Goal: Task Accomplishment & Management: Manage account settings

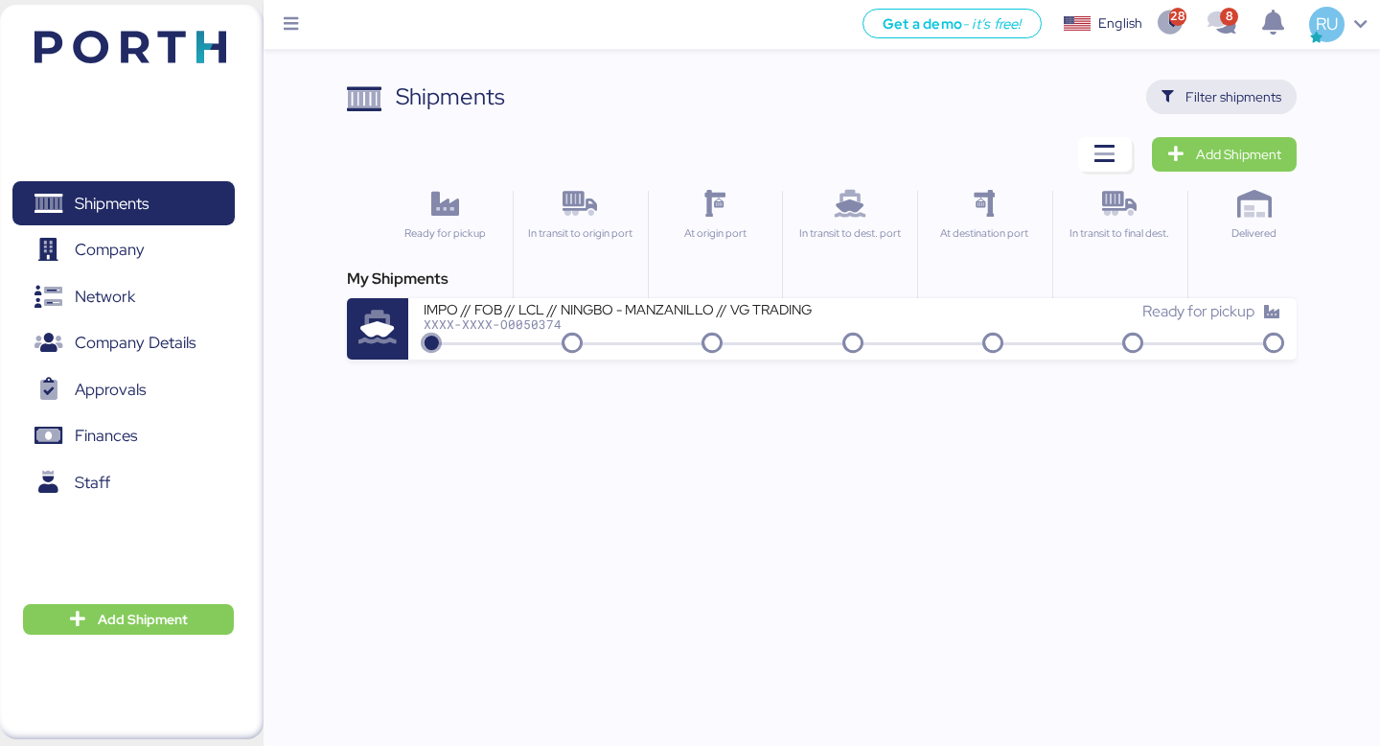
click at [1203, 97] on span "Filter shipments" at bounding box center [1234, 96] width 96 height 23
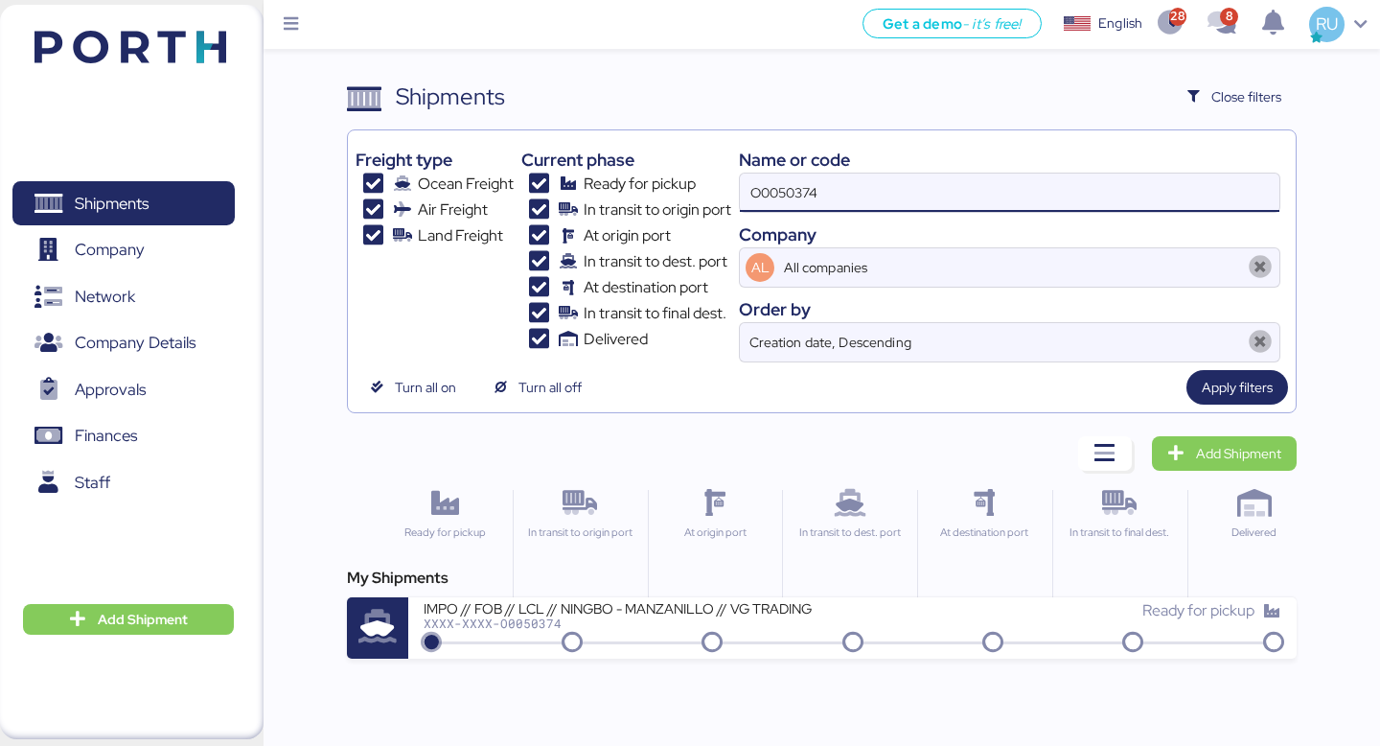
click at [1039, 184] on input "O0050374" at bounding box center [1010, 193] width 540 height 38
type input "O"
paste input "O0051863"
type input "O0051863"
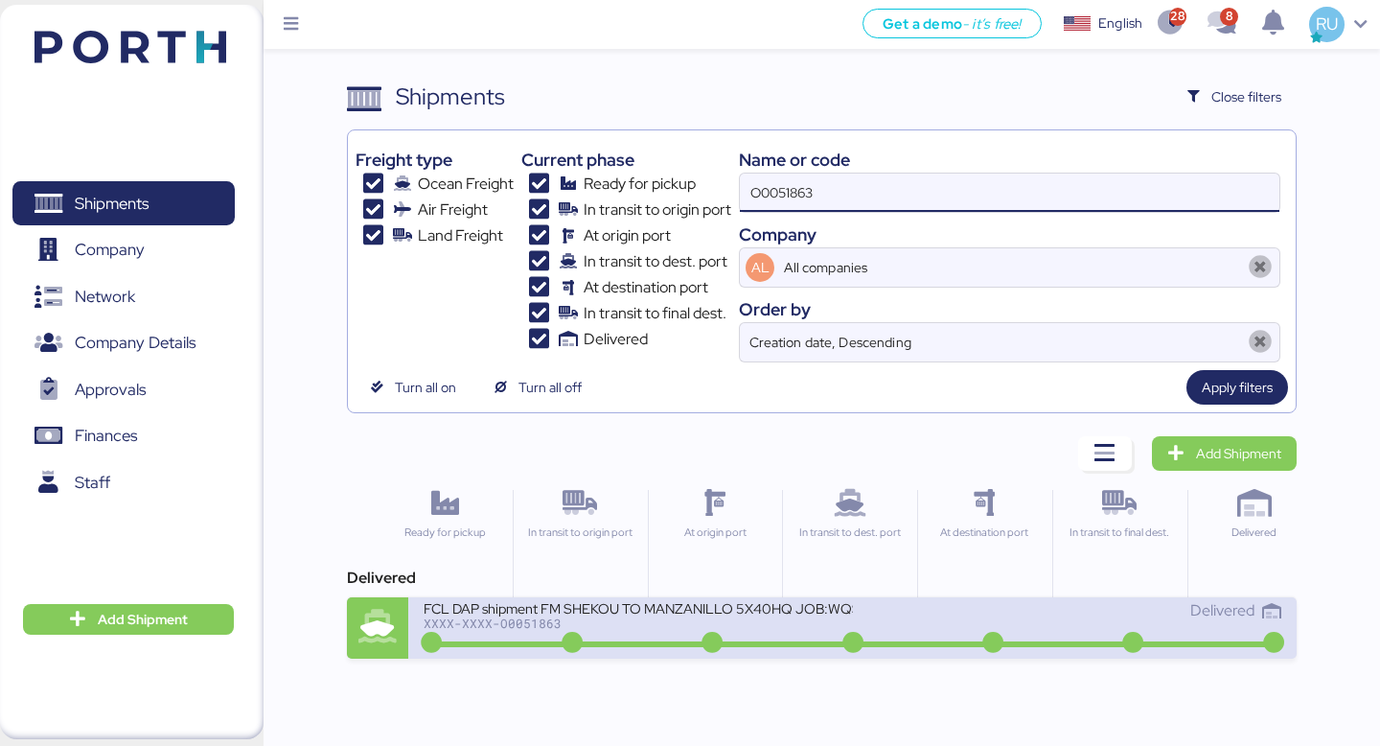
click at [823, 620] on div "XXXX-XXXX-O0051863" at bounding box center [638, 622] width 429 height 13
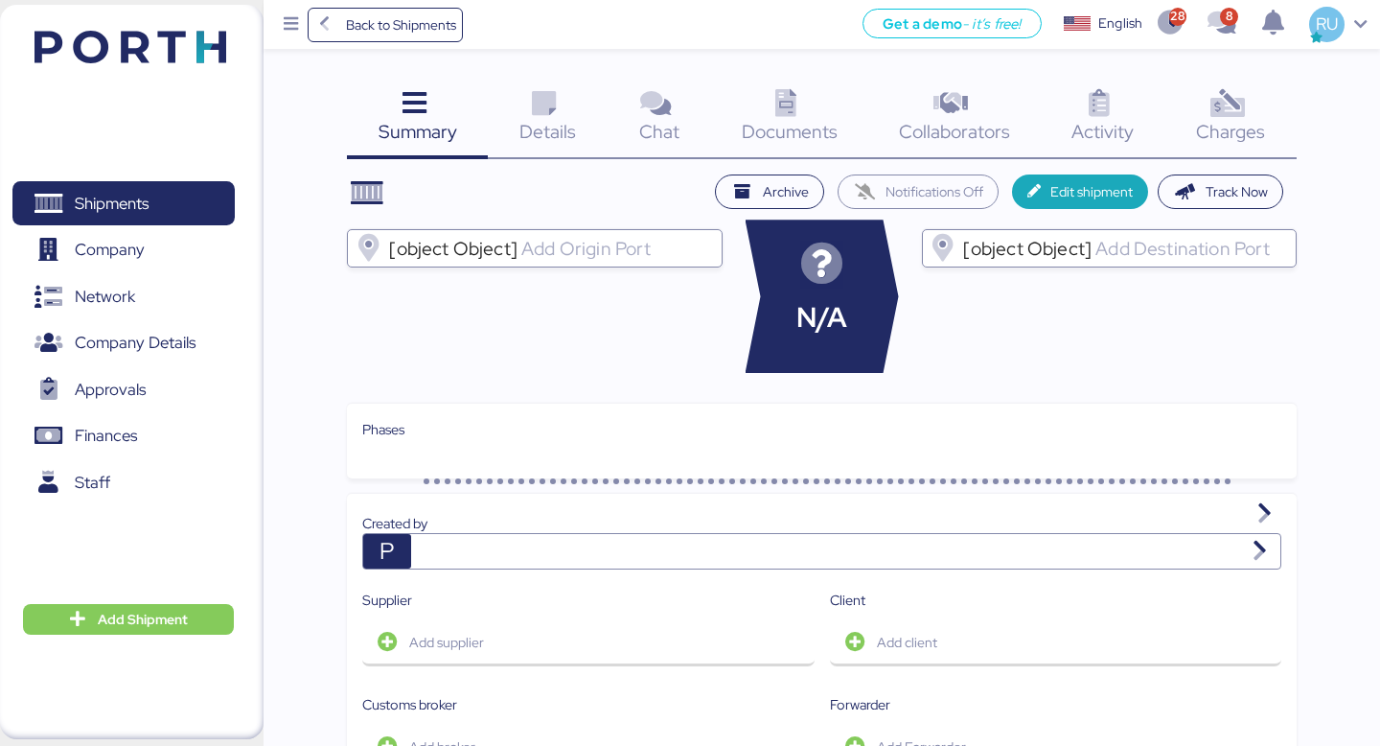
click at [1197, 118] on div "Charges 0" at bounding box center [1231, 120] width 131 height 80
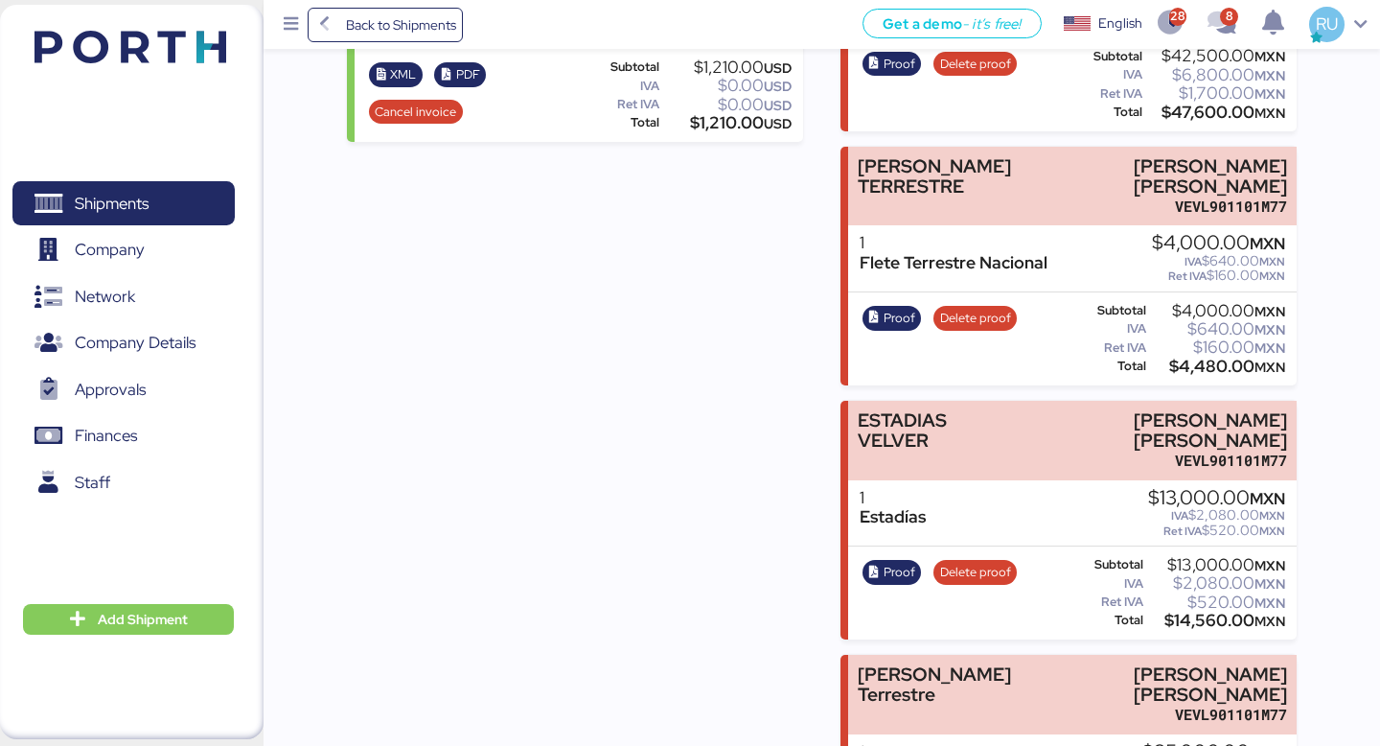
scroll to position [949, 0]
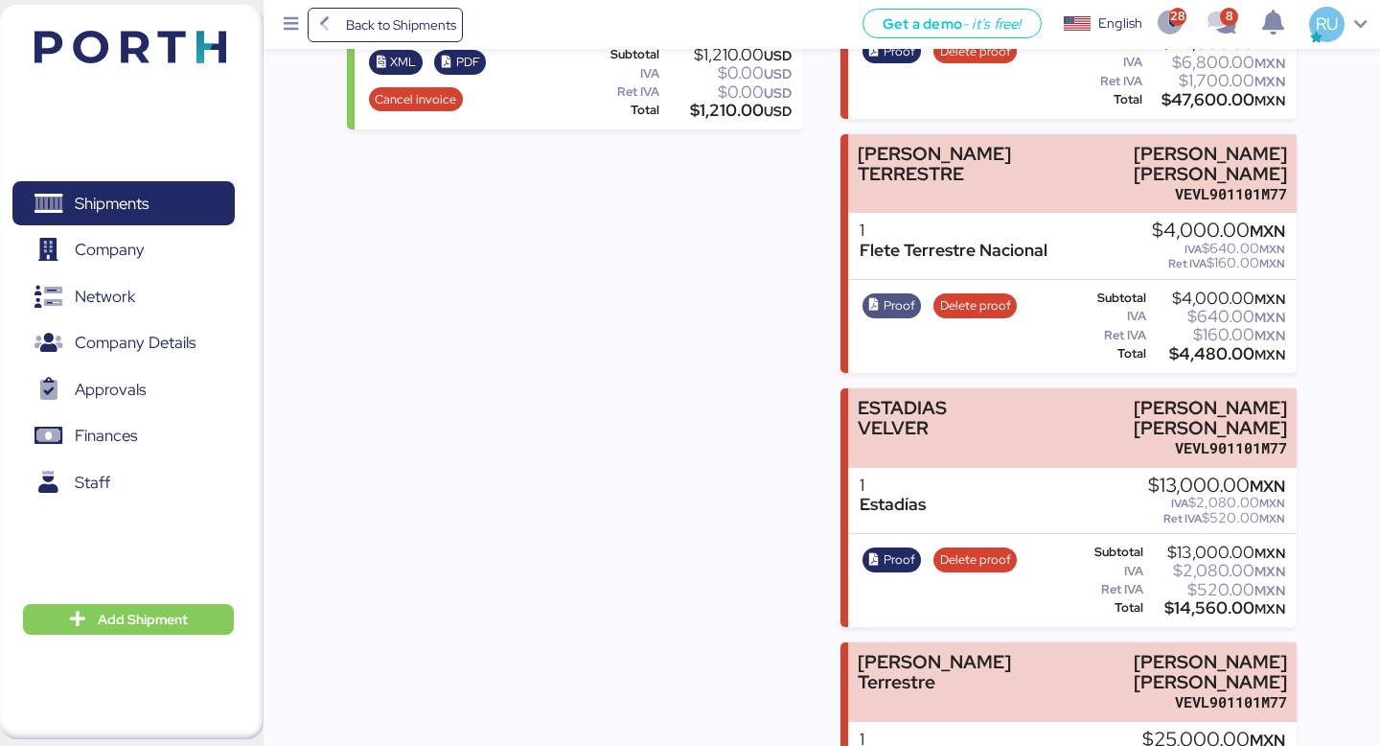
click at [882, 310] on span "Proof" at bounding box center [892, 305] width 47 height 21
click at [879, 554] on icon "button" at bounding box center [875, 560] width 12 height 12
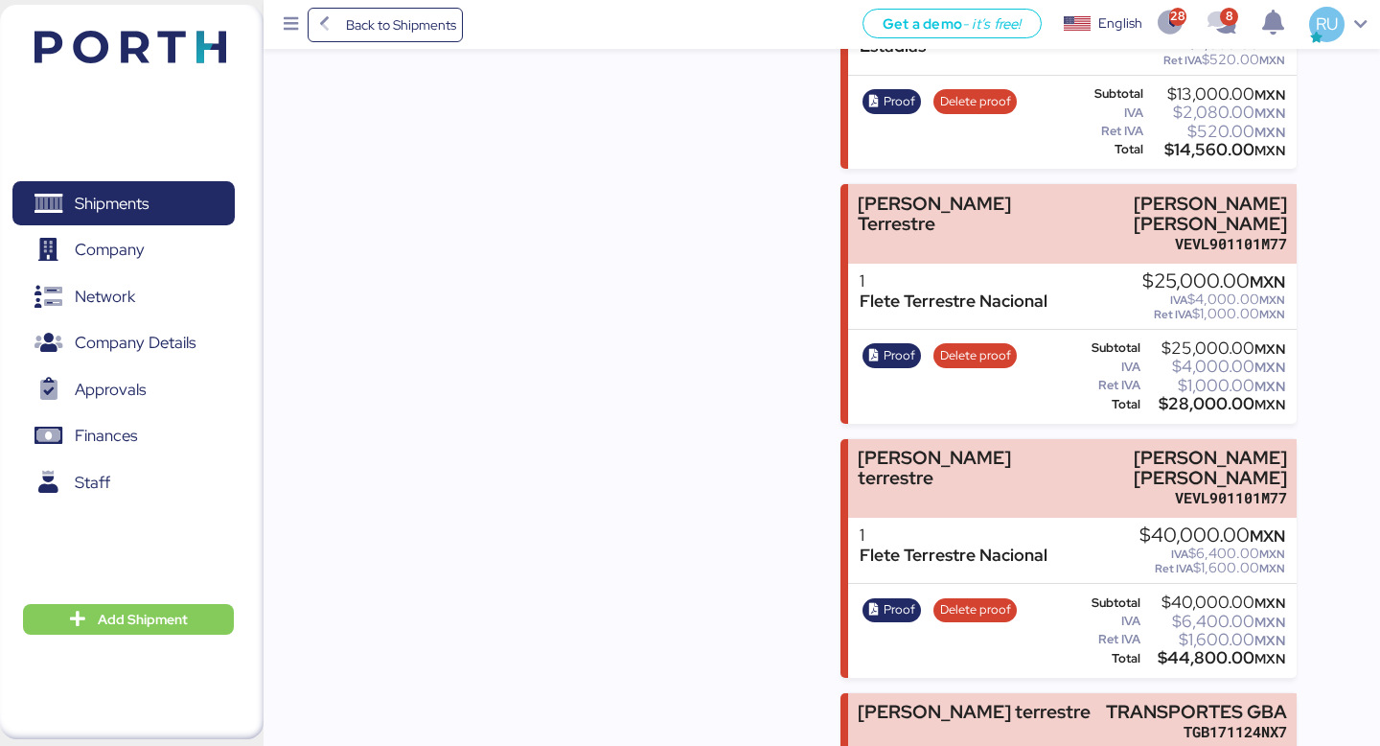
scroll to position [1433, 0]
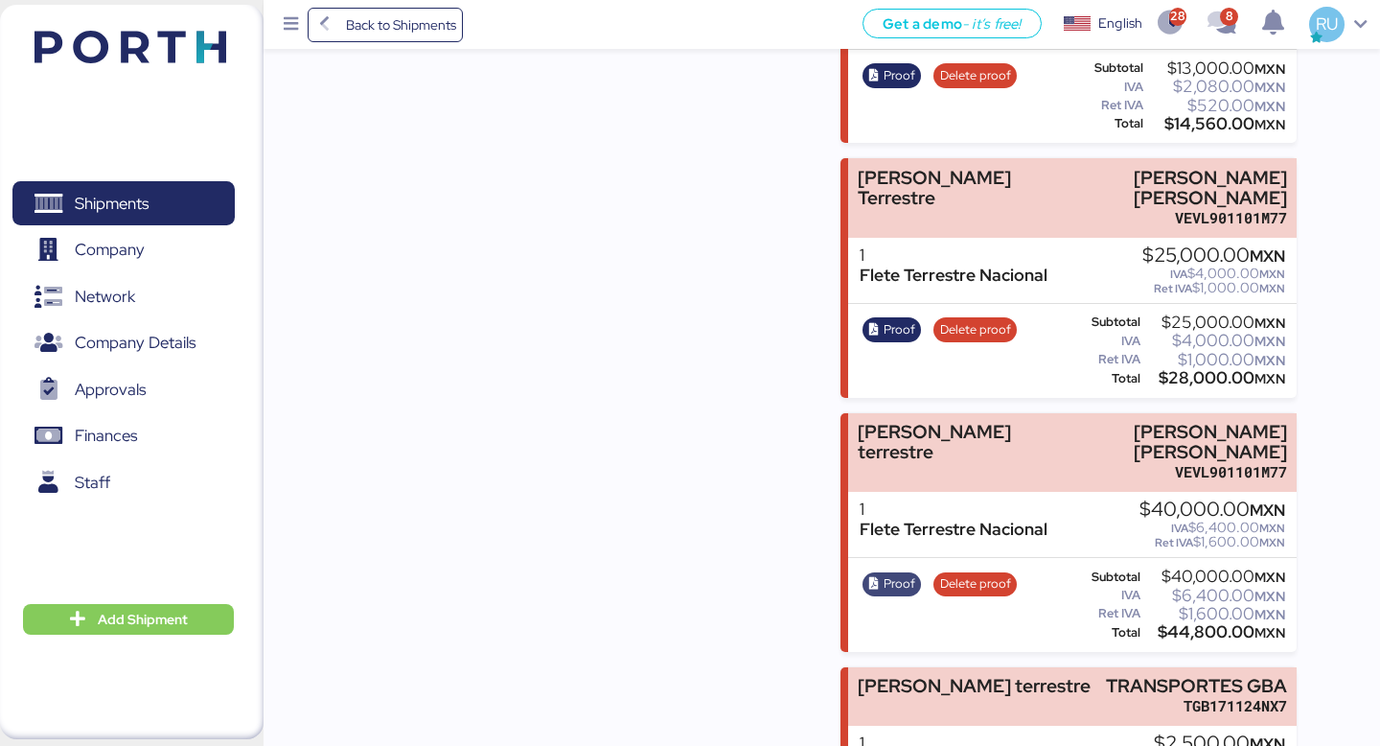
click at [885, 573] on span "Proof" at bounding box center [900, 583] width 32 height 21
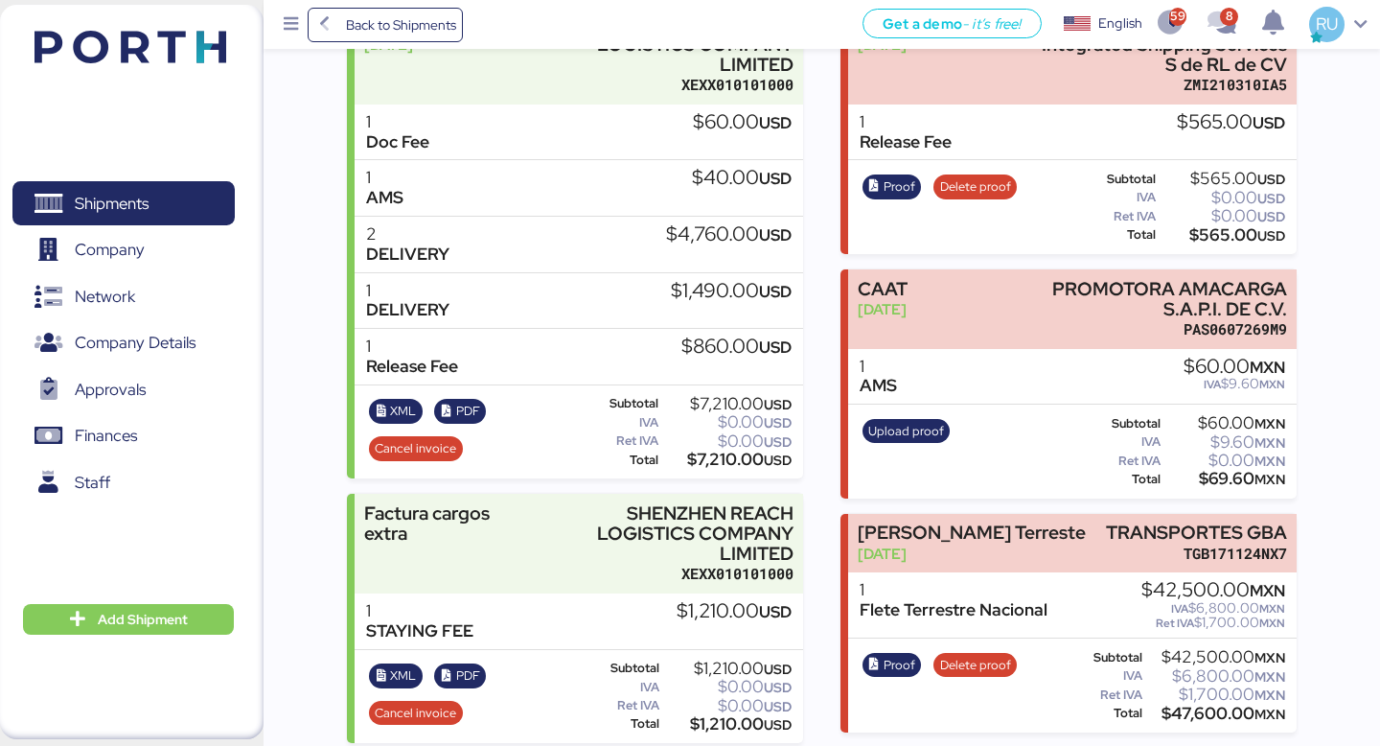
scroll to position [0, 0]
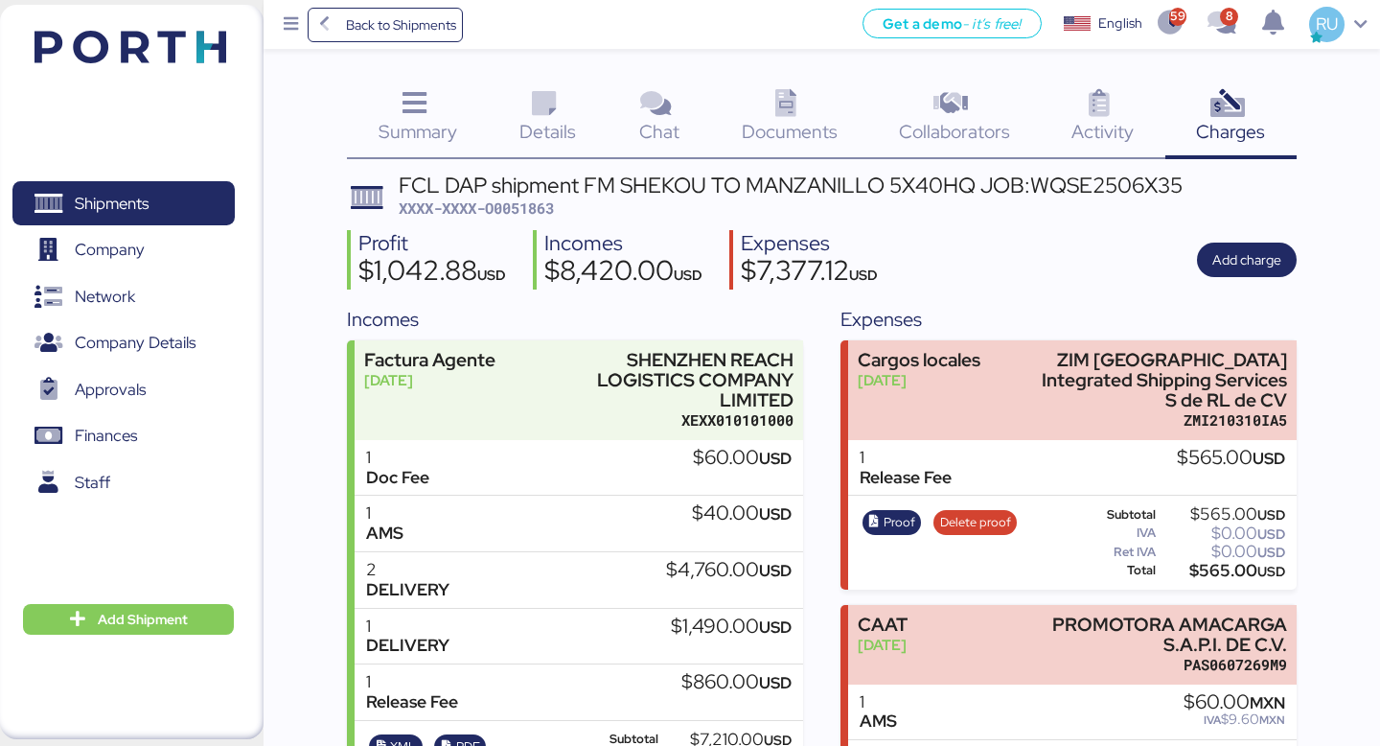
click at [537, 218] on div "FCL DAP shipment FM SHEKOU TO MANZANILLO 5X40HQ JOB:WQSE2506X35 XXXX-XXXX-O0051…" at bounding box center [791, 196] width 784 height 45
copy span "O0051863"
click at [1257, 264] on span "Add charge" at bounding box center [1247, 259] width 69 height 23
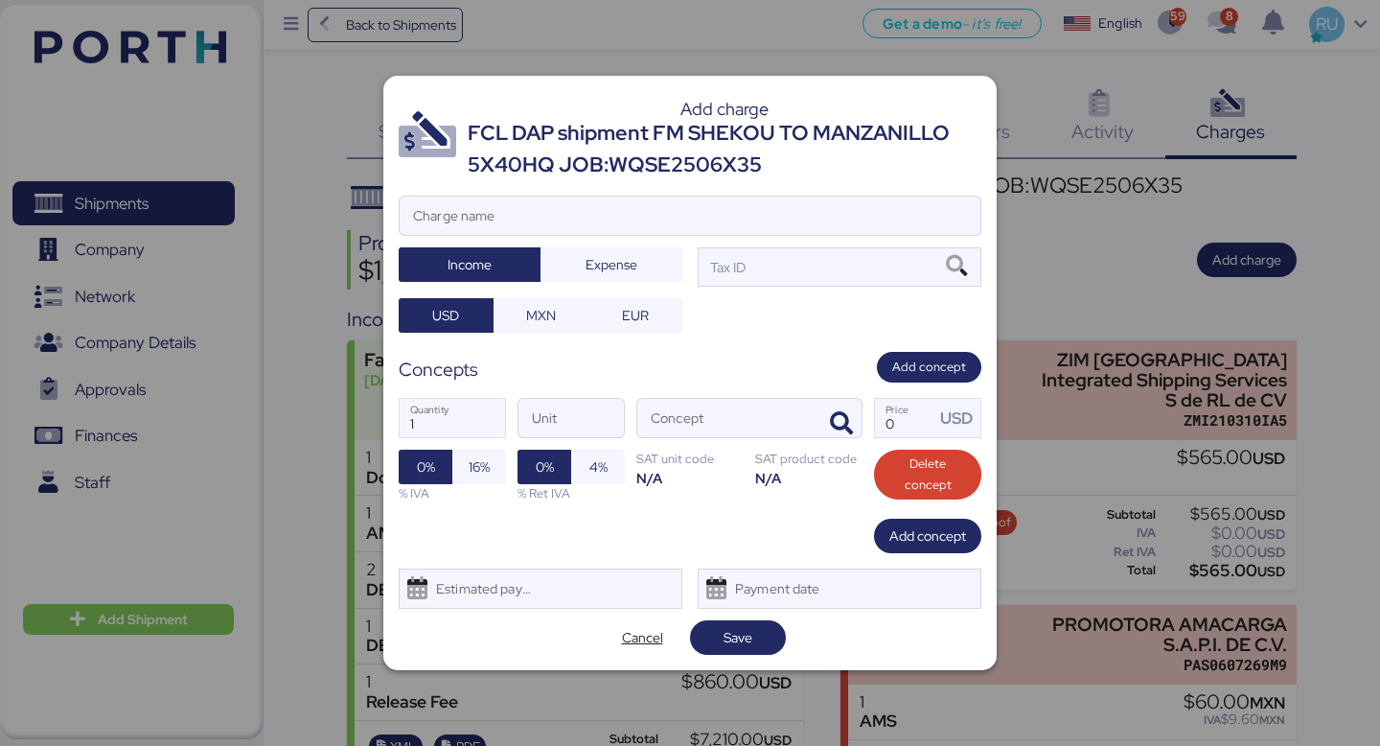
click at [1077, 223] on div at bounding box center [690, 373] width 1380 height 746
click at [638, 645] on span "Cancel" at bounding box center [642, 637] width 41 height 23
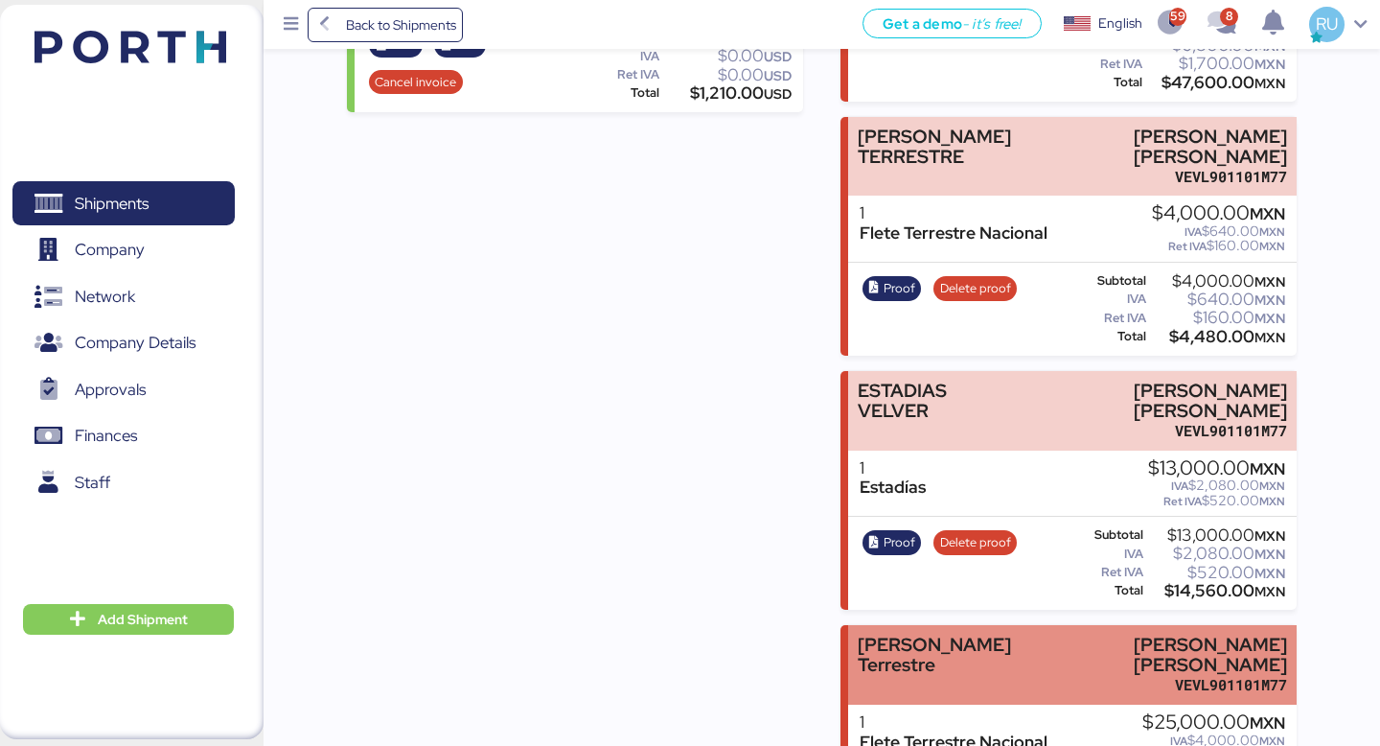
scroll to position [940, 0]
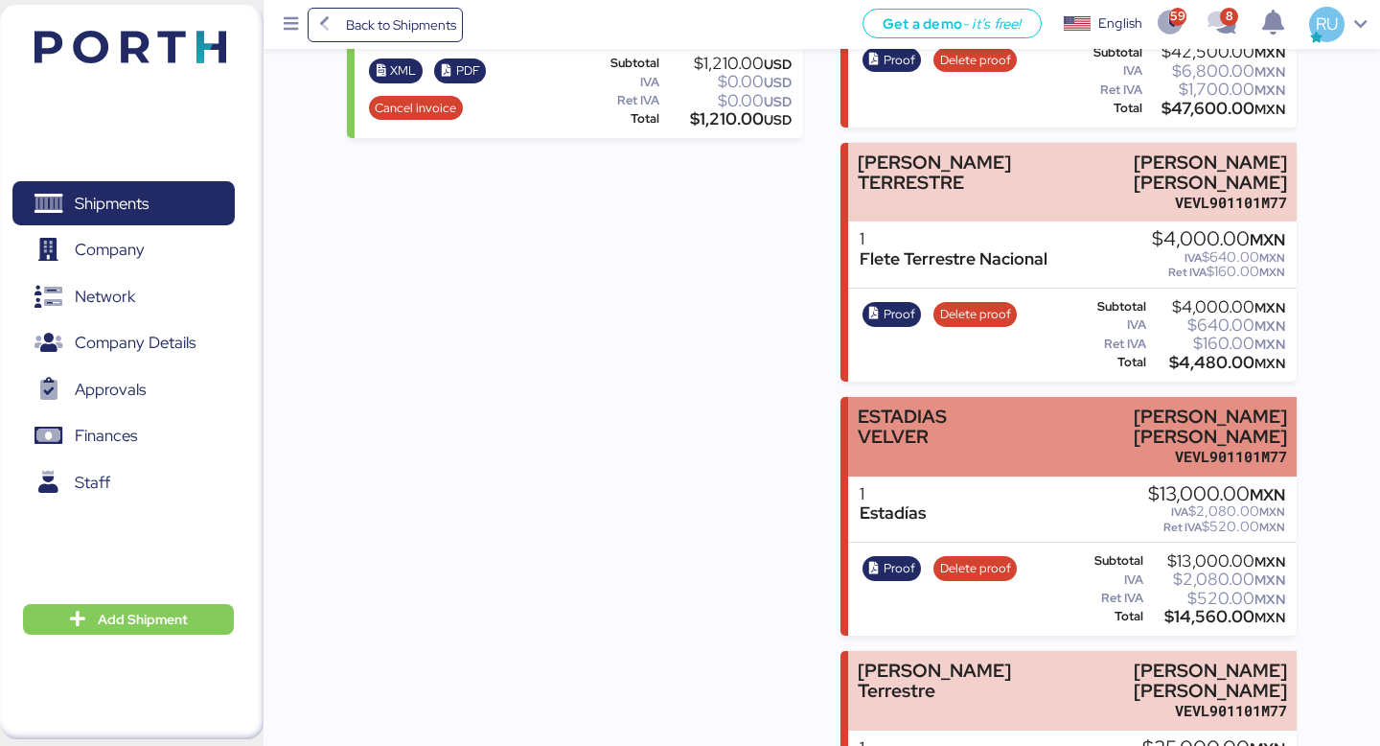
click at [913, 433] on div "ESTADIAS VELVER" at bounding box center [939, 426] width 163 height 40
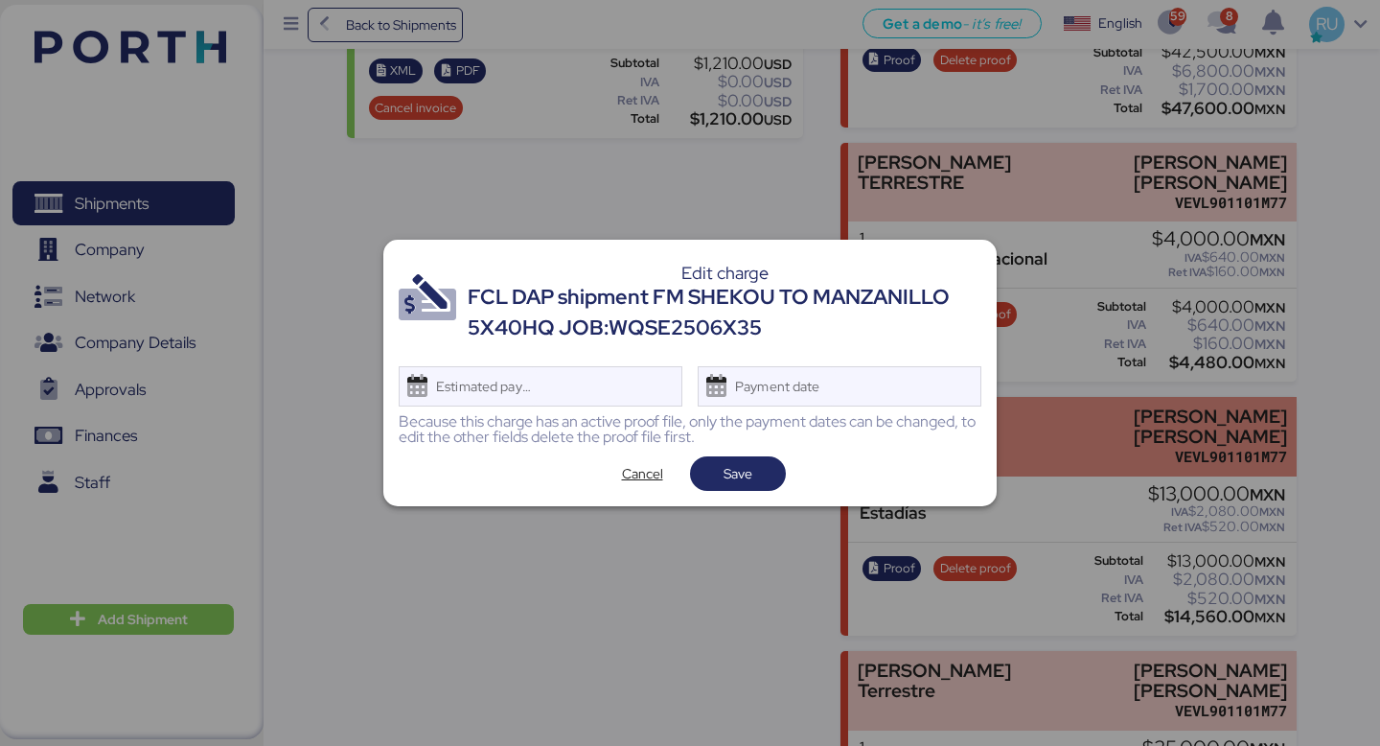
scroll to position [0, 0]
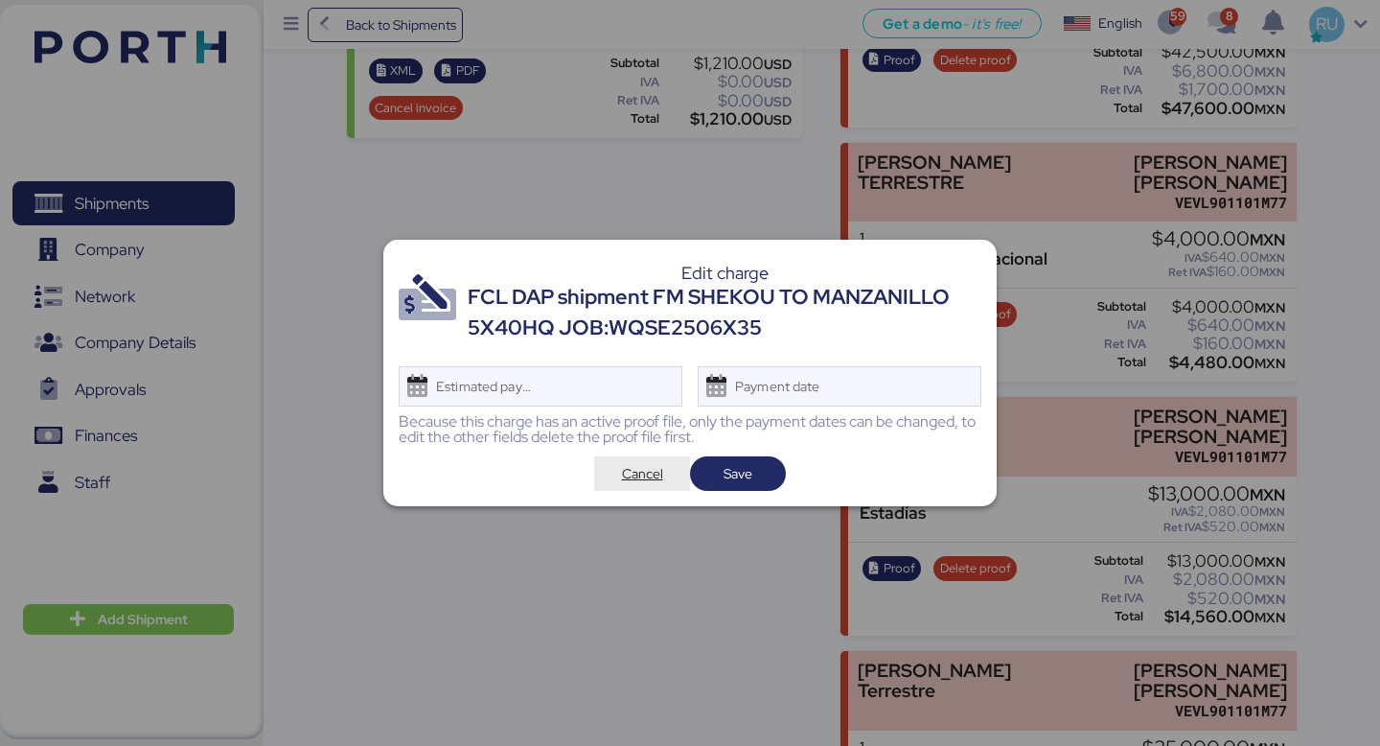
click at [660, 474] on span "Cancel" at bounding box center [642, 473] width 41 height 23
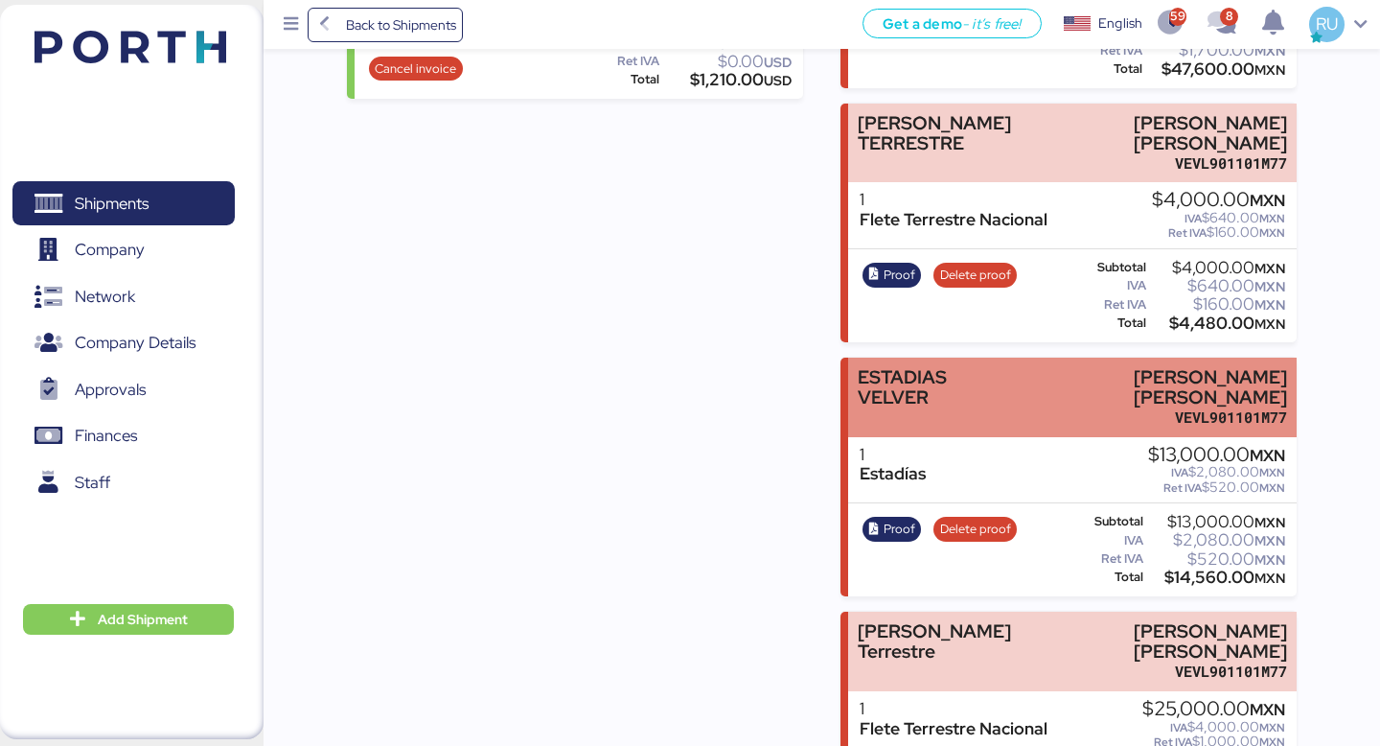
scroll to position [982, 0]
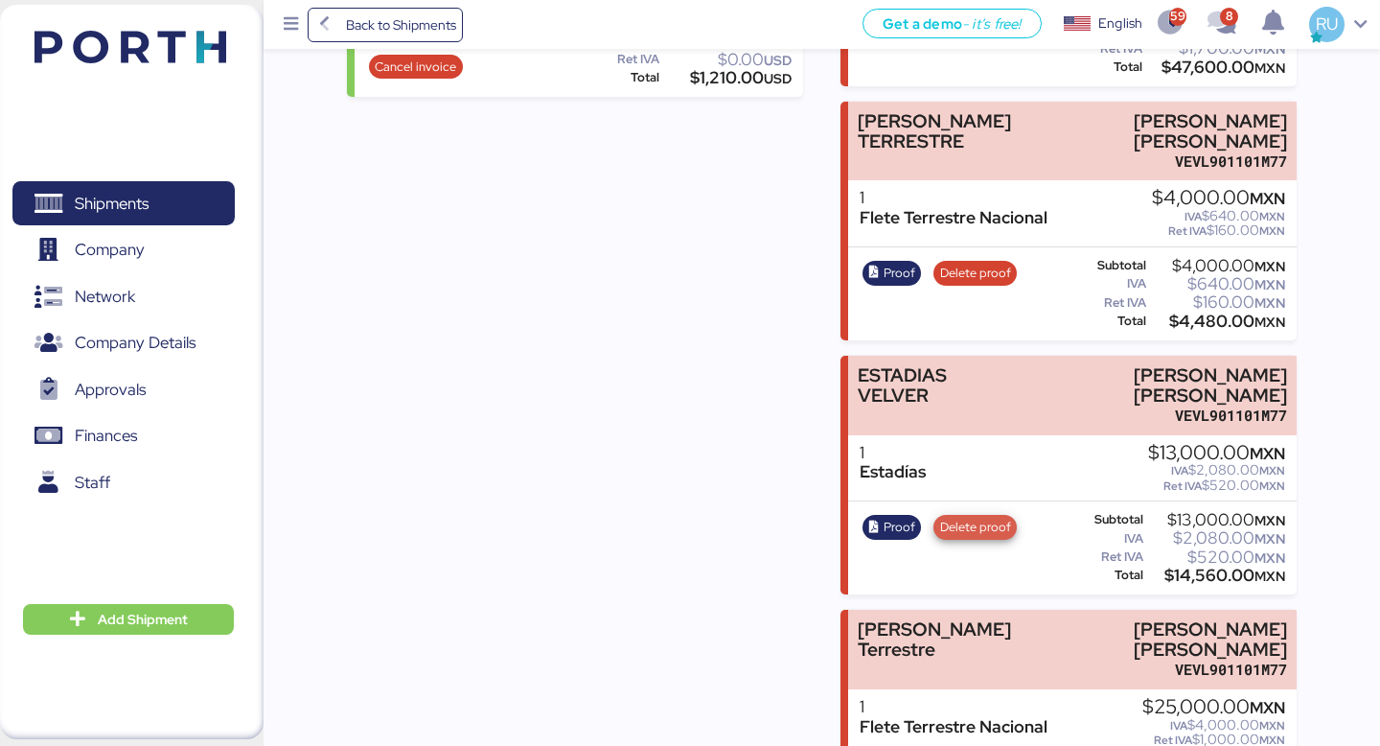
click at [976, 524] on span "Delete proof" at bounding box center [975, 527] width 71 height 21
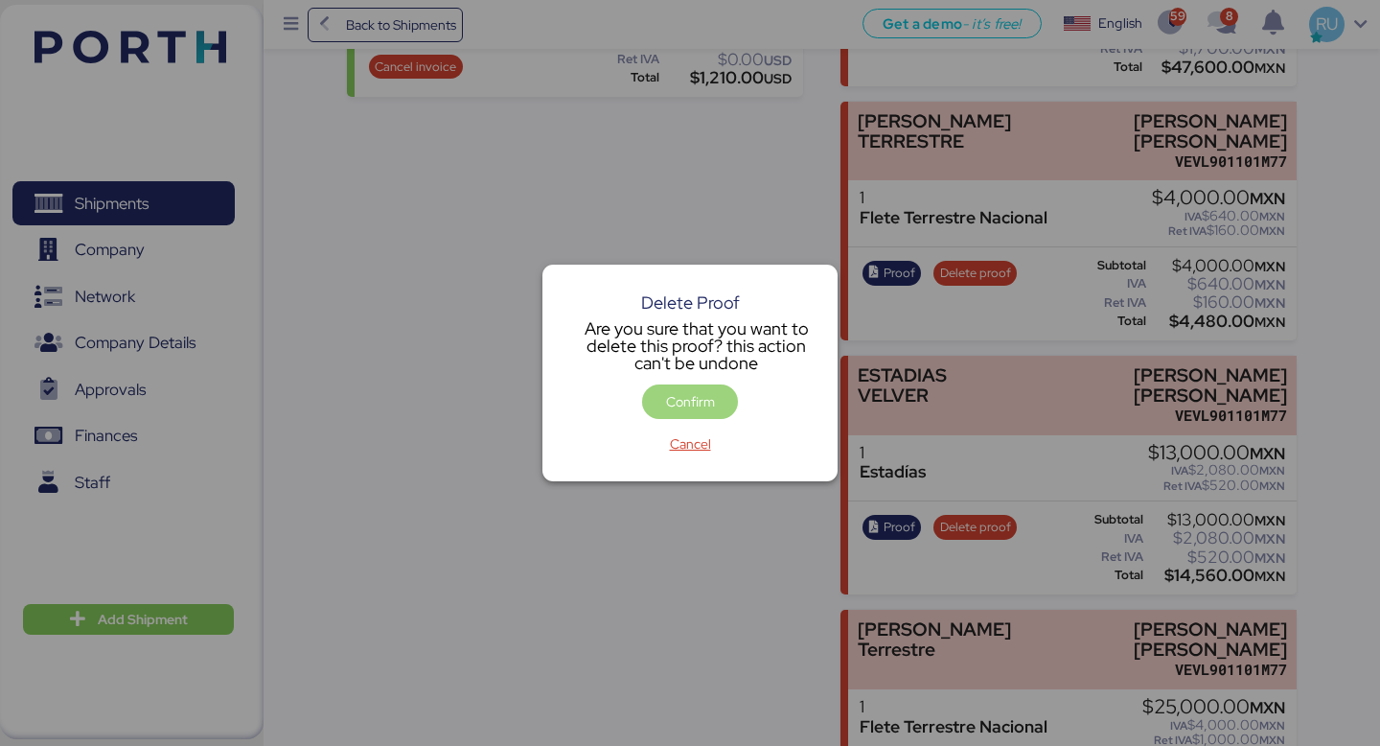
click at [661, 398] on span "Confirm" at bounding box center [690, 401] width 65 height 27
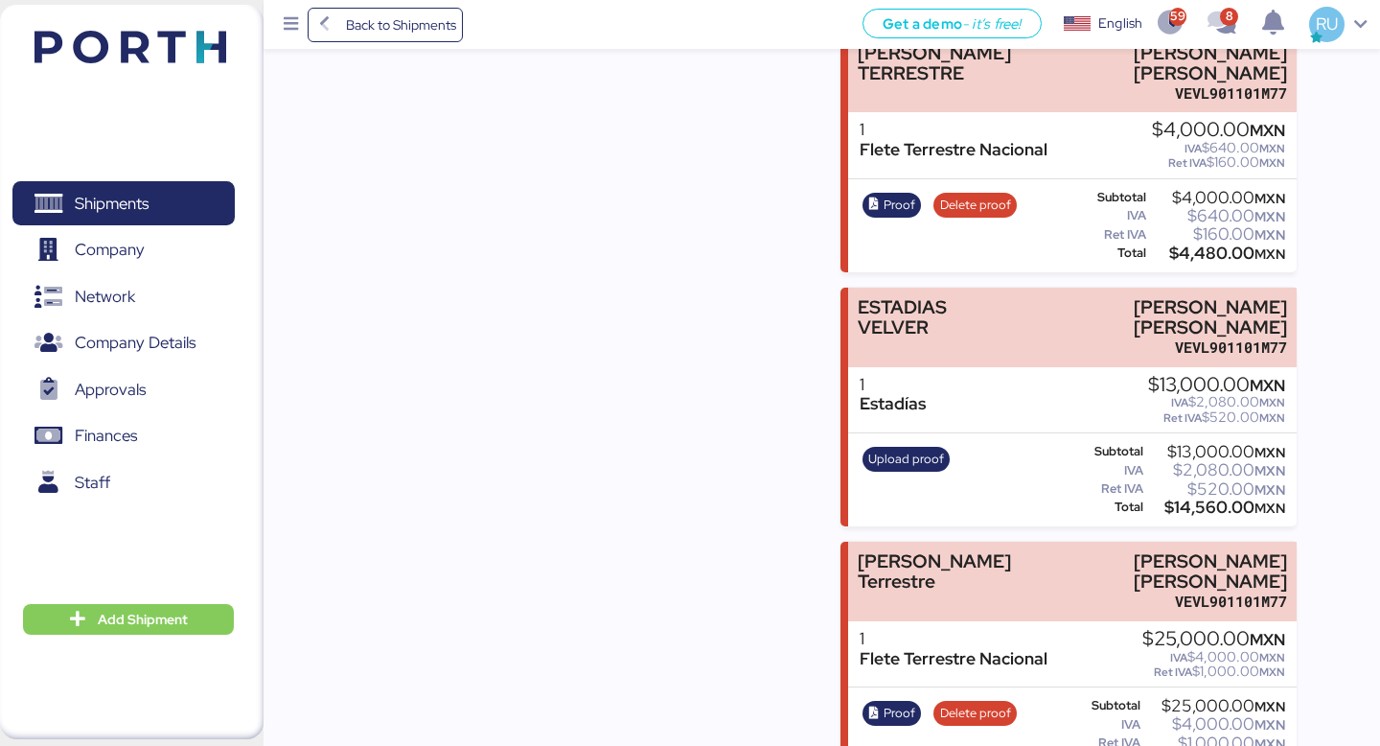
scroll to position [1090, 0]
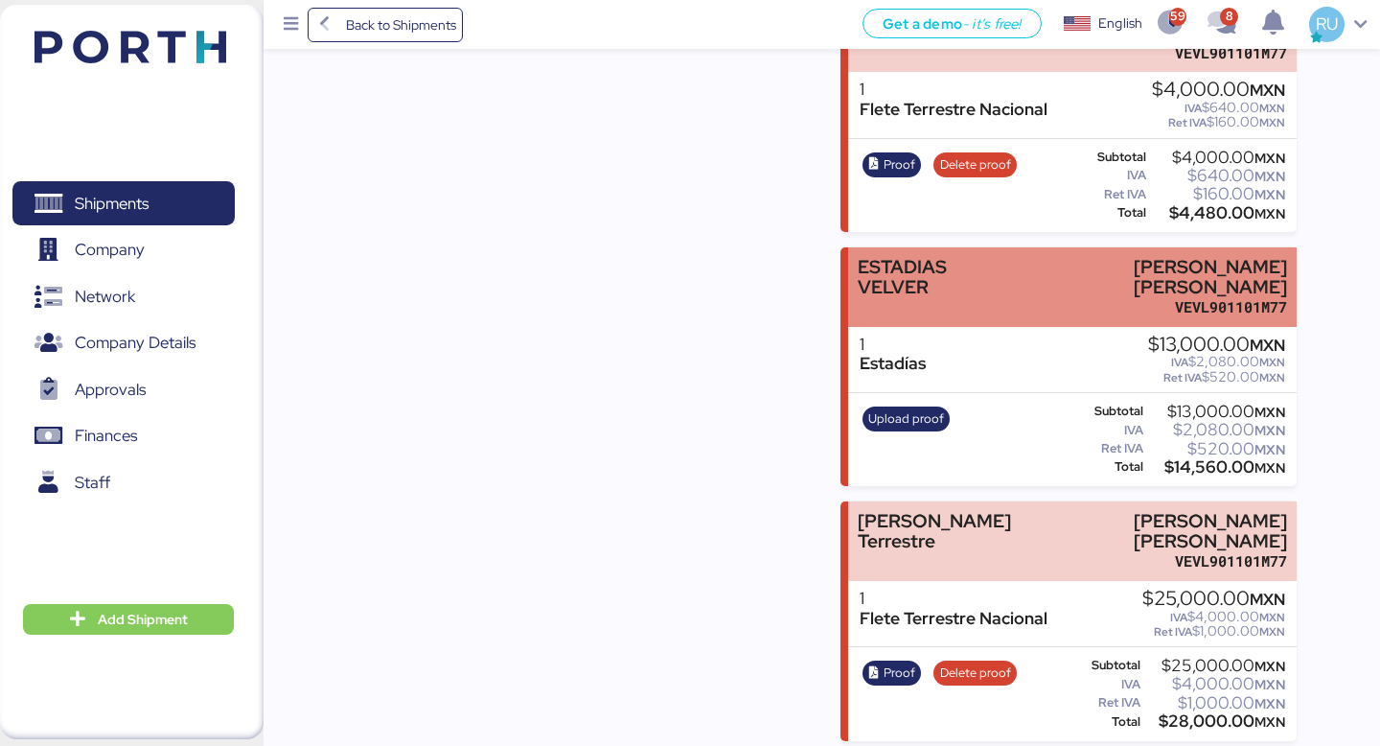
click at [984, 260] on div "ESTADIAS VELVER" at bounding box center [939, 277] width 163 height 40
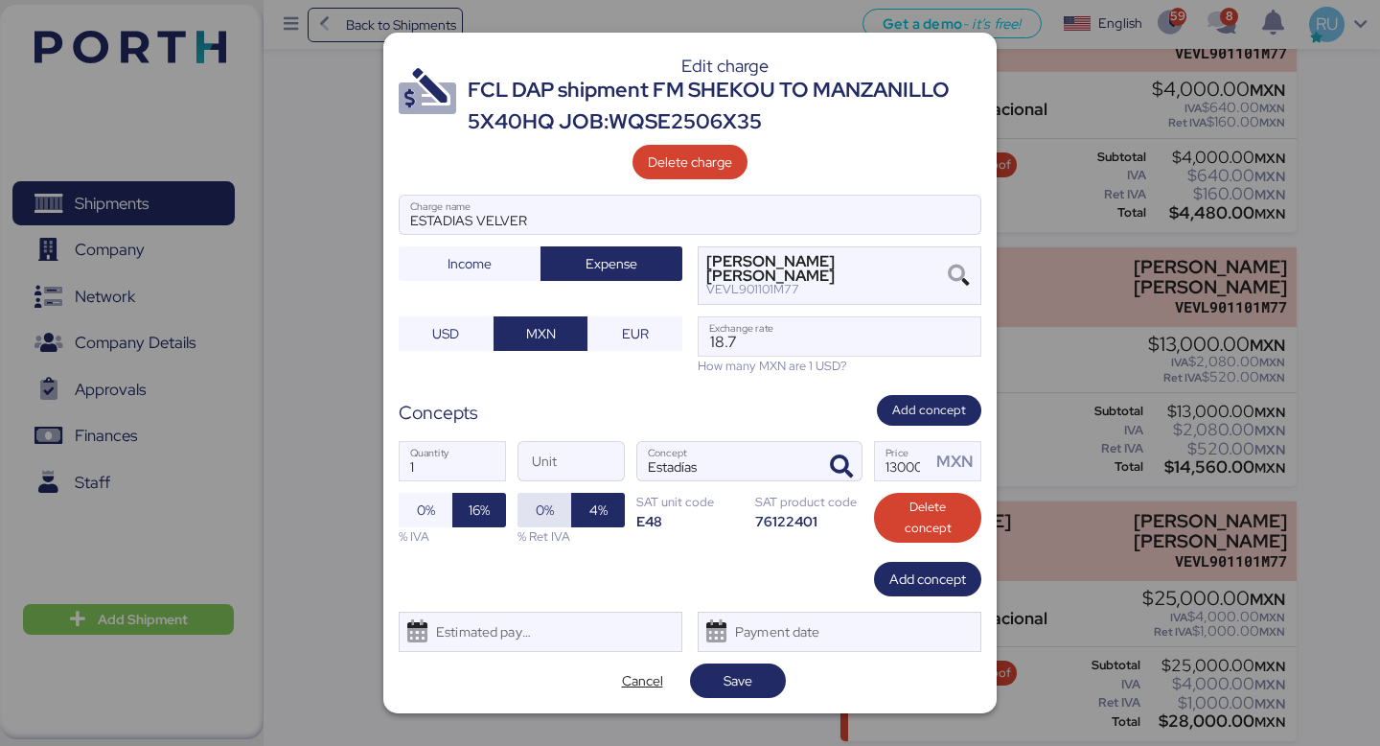
click at [550, 520] on span "0%" at bounding box center [545, 509] width 18 height 23
click at [738, 691] on span "Save" at bounding box center [738, 680] width 29 height 23
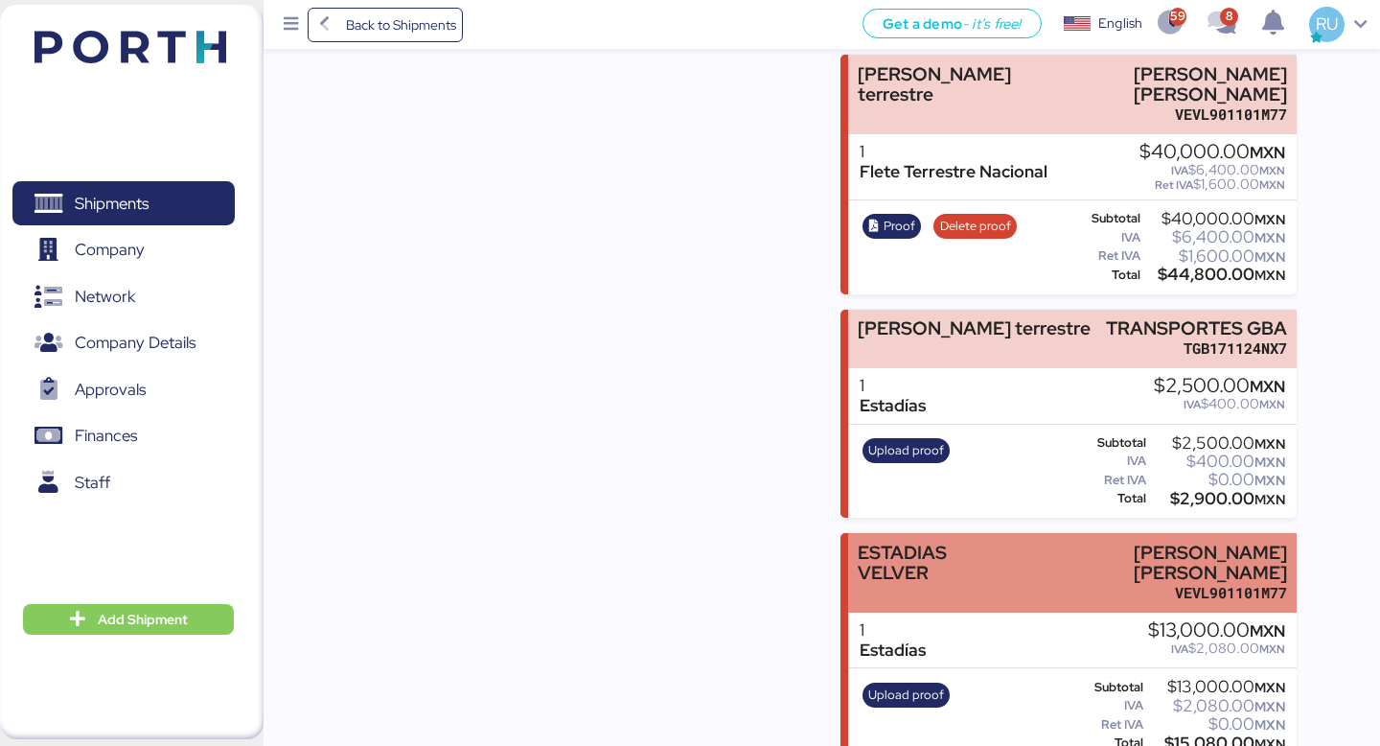
scroll to position [1563, 0]
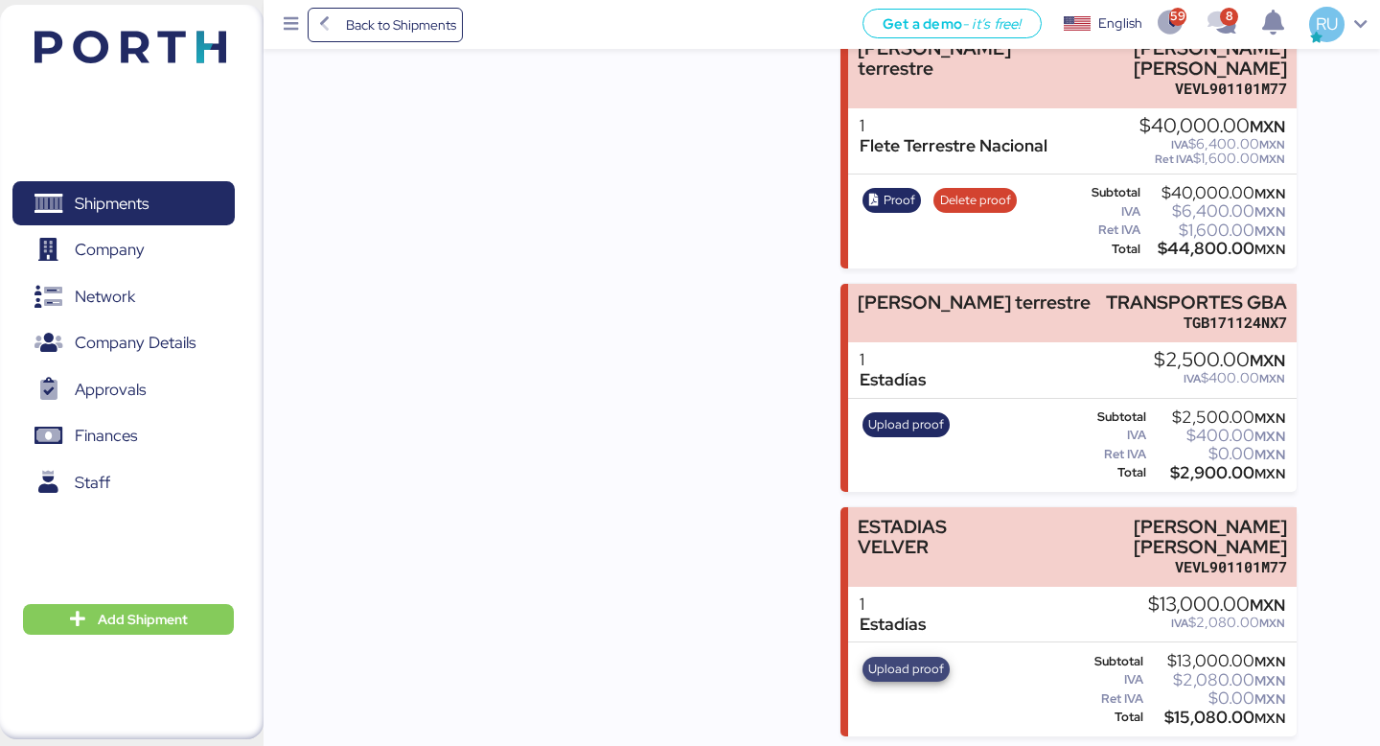
click at [906, 668] on span "Upload proof" at bounding box center [907, 669] width 76 height 21
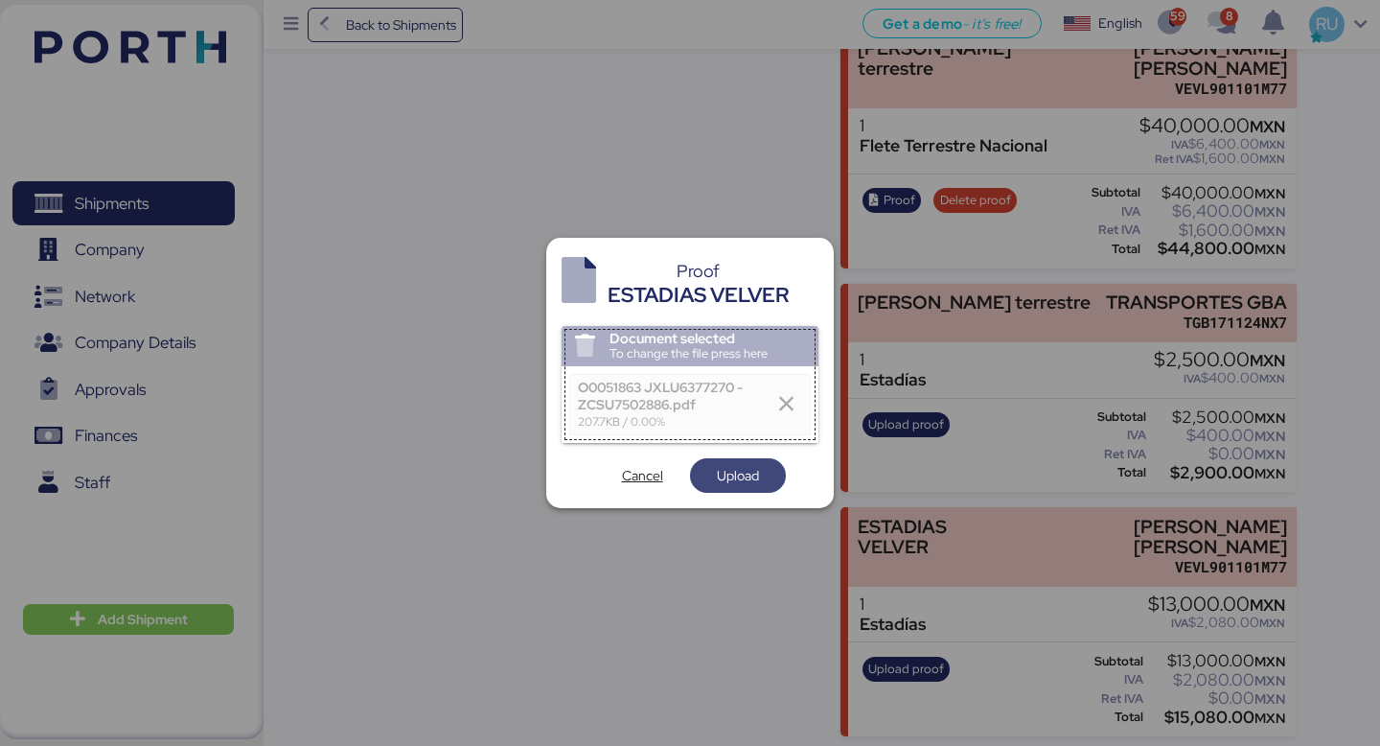
click at [742, 489] on span "Upload" at bounding box center [738, 475] width 96 height 35
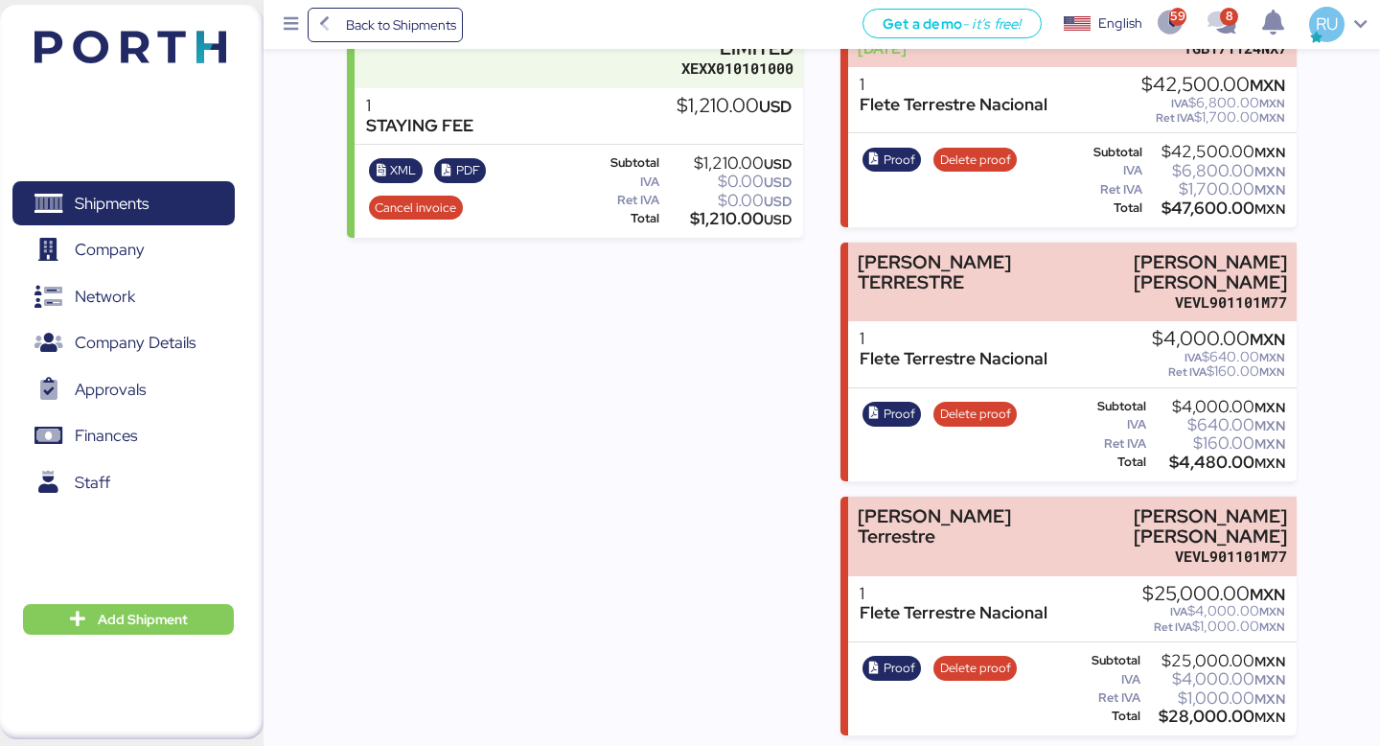
scroll to position [868, 0]
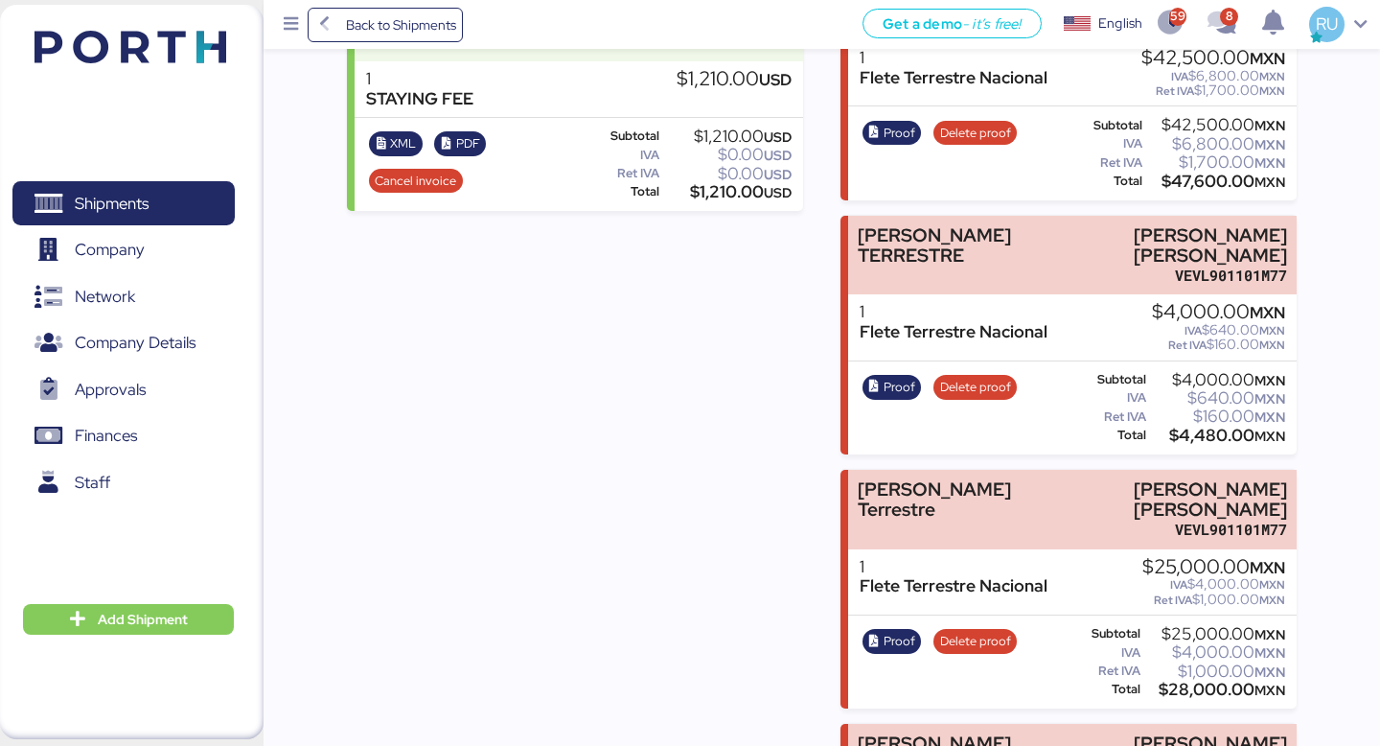
click at [874, 398] on div "Proof Delete proof" at bounding box center [939, 408] width 167 height 79
click at [878, 389] on icon "button" at bounding box center [875, 387] width 12 height 12
click at [1195, 373] on div "$4,000.00 MXN" at bounding box center [1217, 380] width 135 height 14
click at [983, 386] on span "Delete proof" at bounding box center [975, 387] width 71 height 21
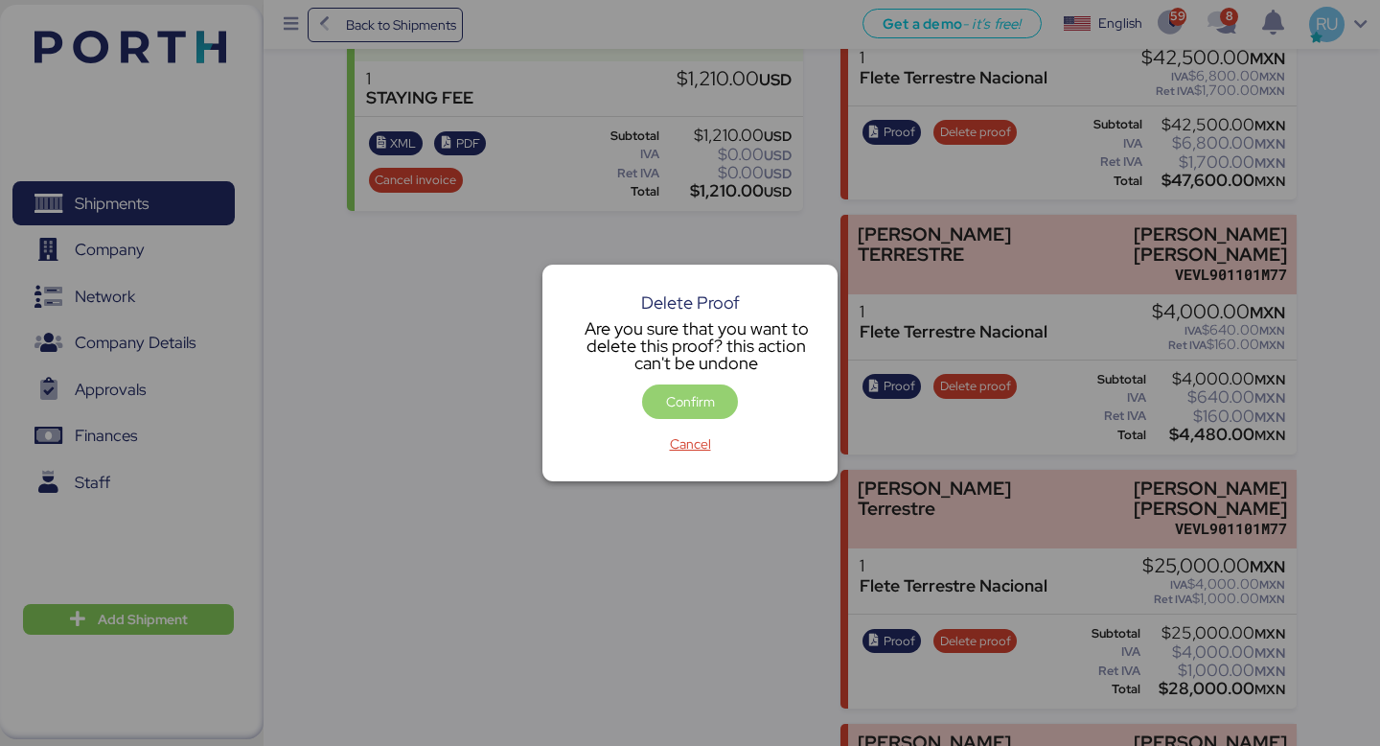
click at [696, 409] on span "Confirm" at bounding box center [690, 401] width 49 height 23
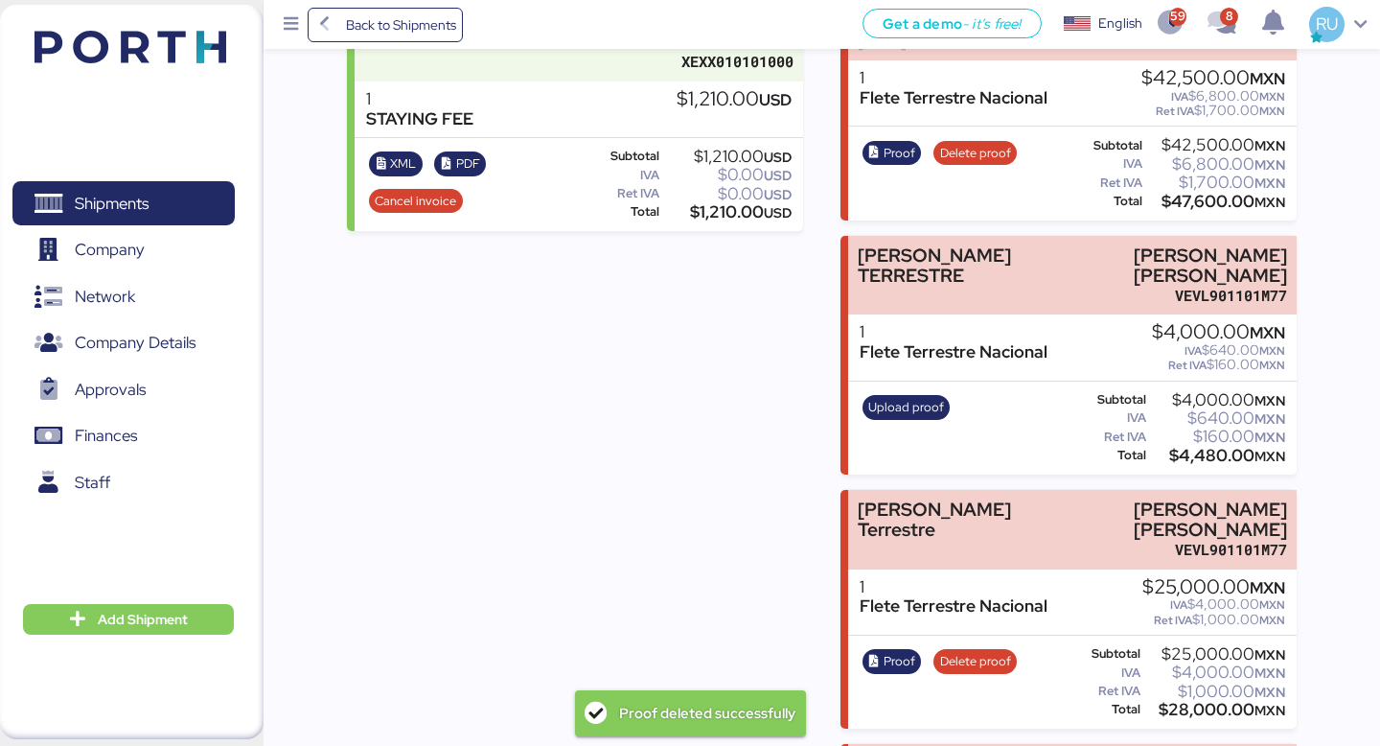
scroll to position [850, 0]
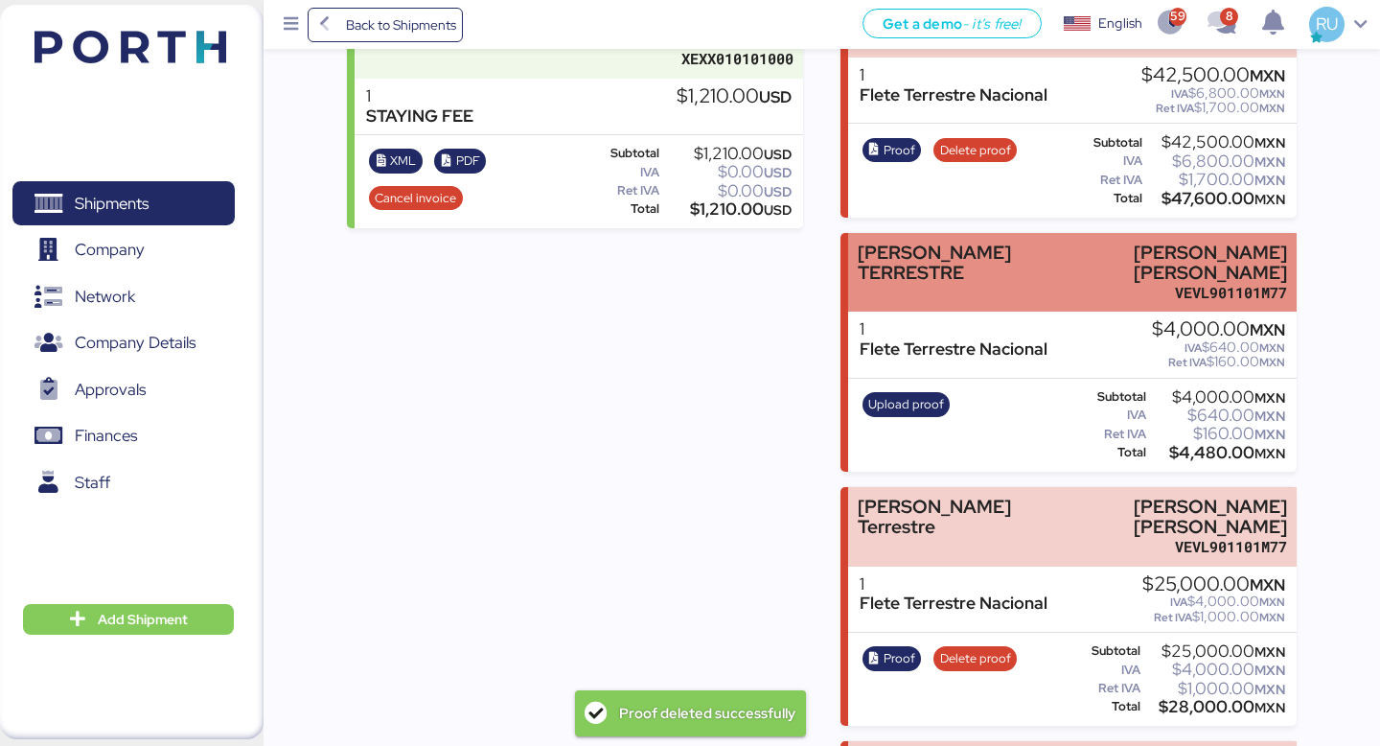
click at [994, 291] on div "[PERSON_NAME] TERRESTRE" at bounding box center [954, 273] width 193 height 60
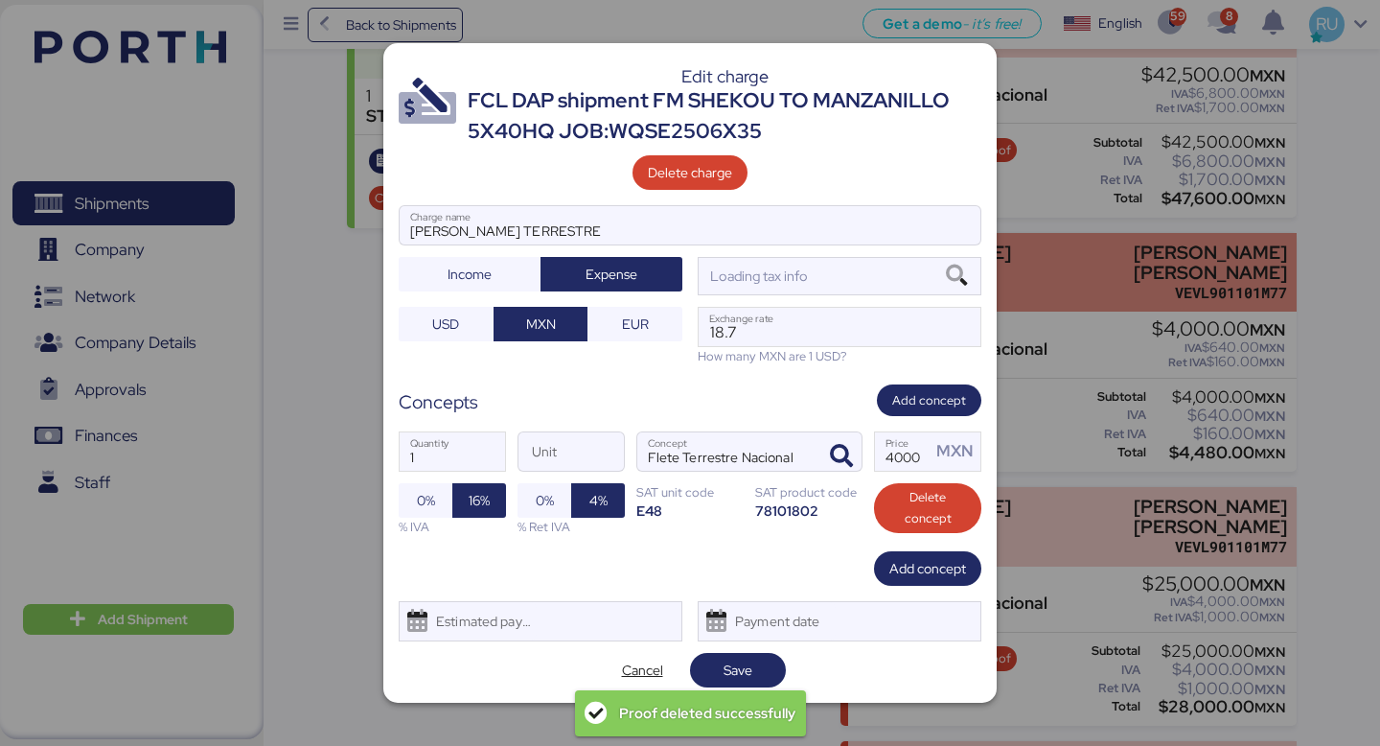
scroll to position [0, 0]
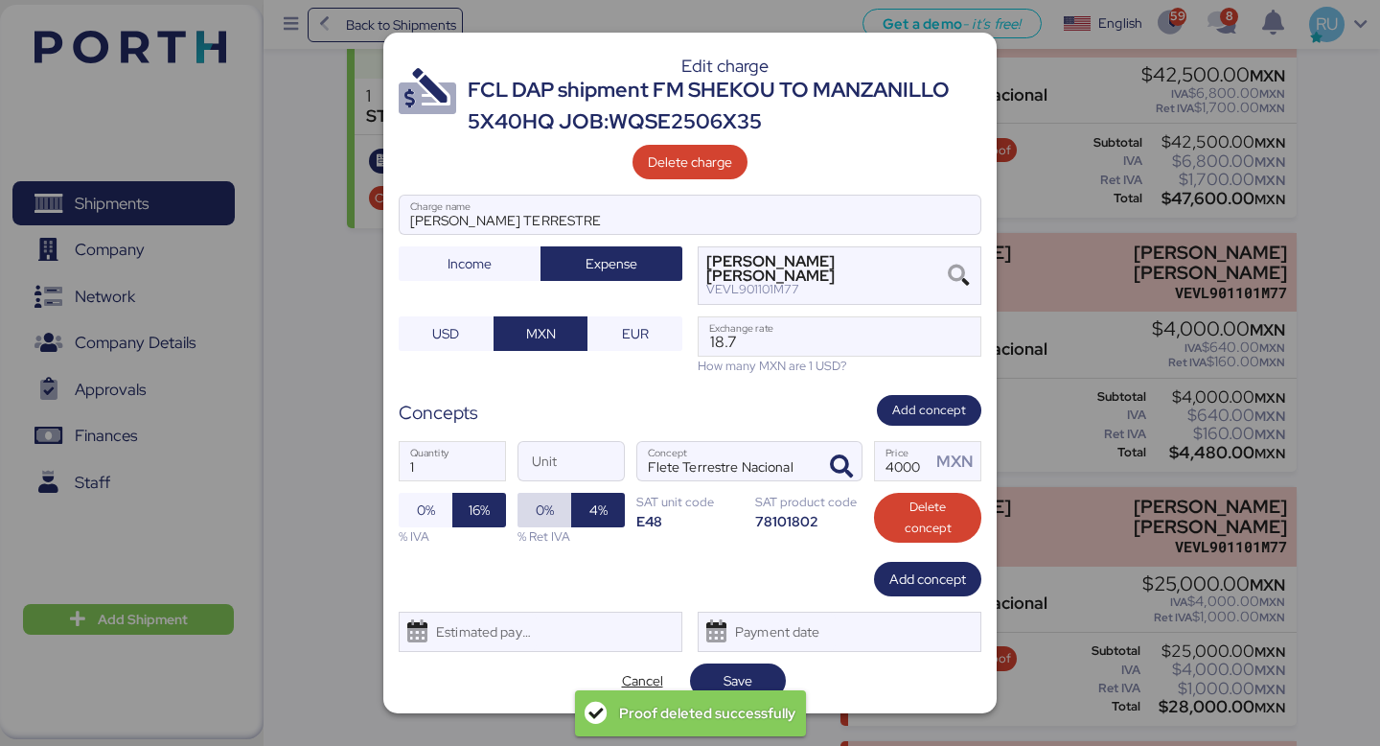
click at [553, 512] on span "0%" at bounding box center [545, 509] width 18 height 23
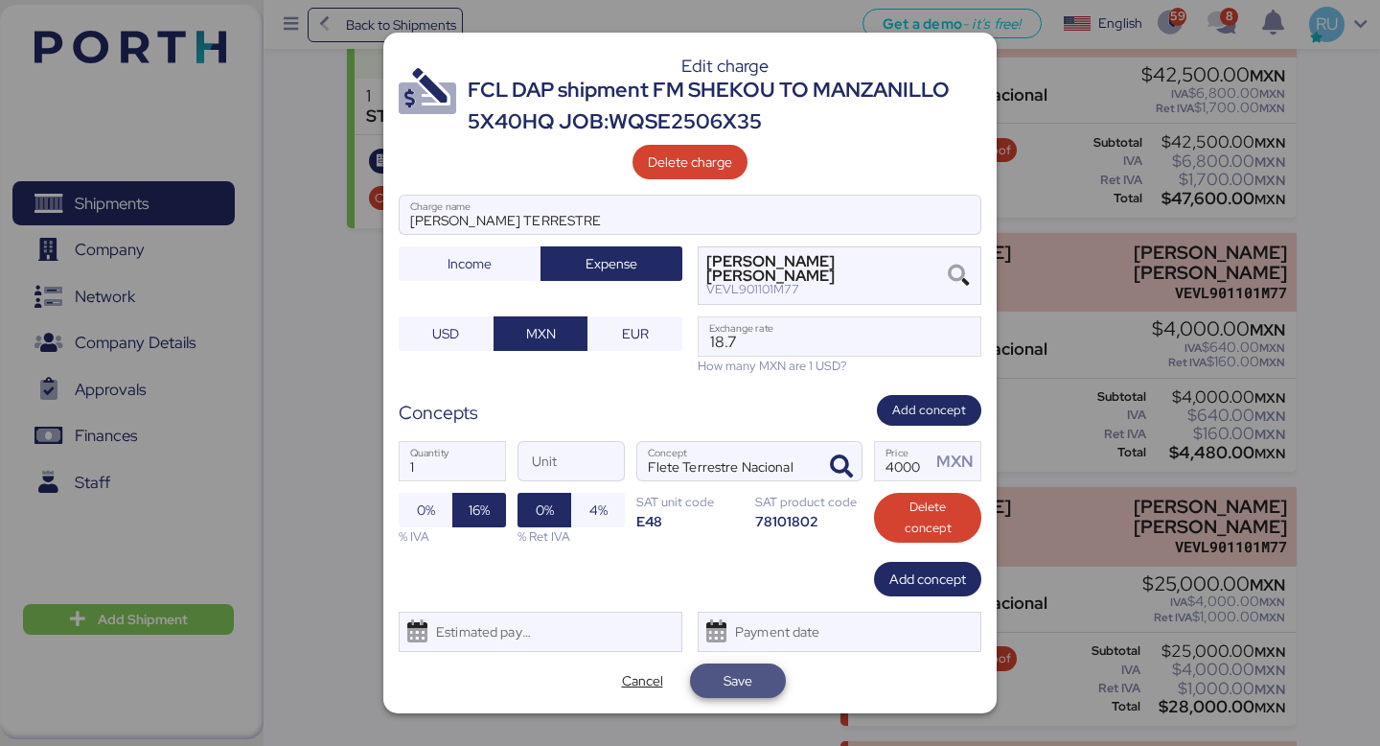
click at [740, 692] on span "Save" at bounding box center [738, 680] width 65 height 27
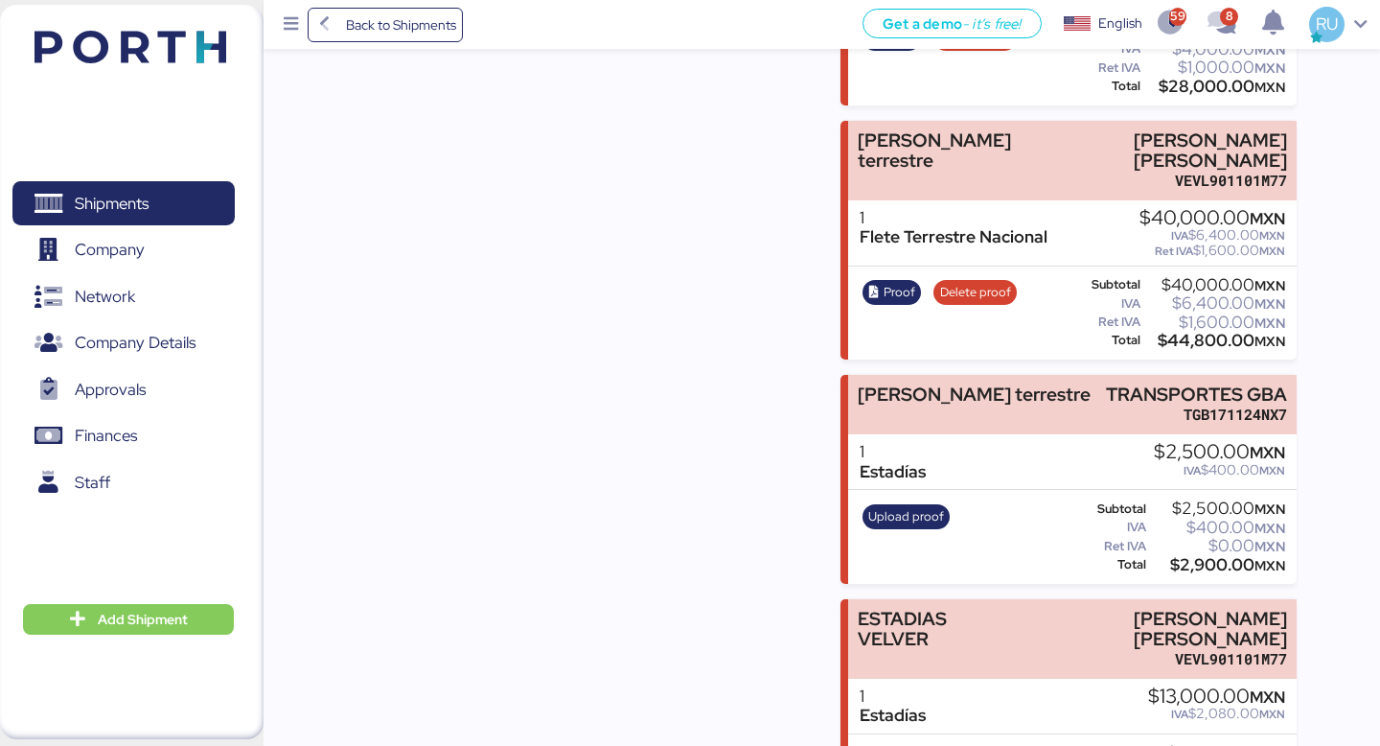
scroll to position [1554, 0]
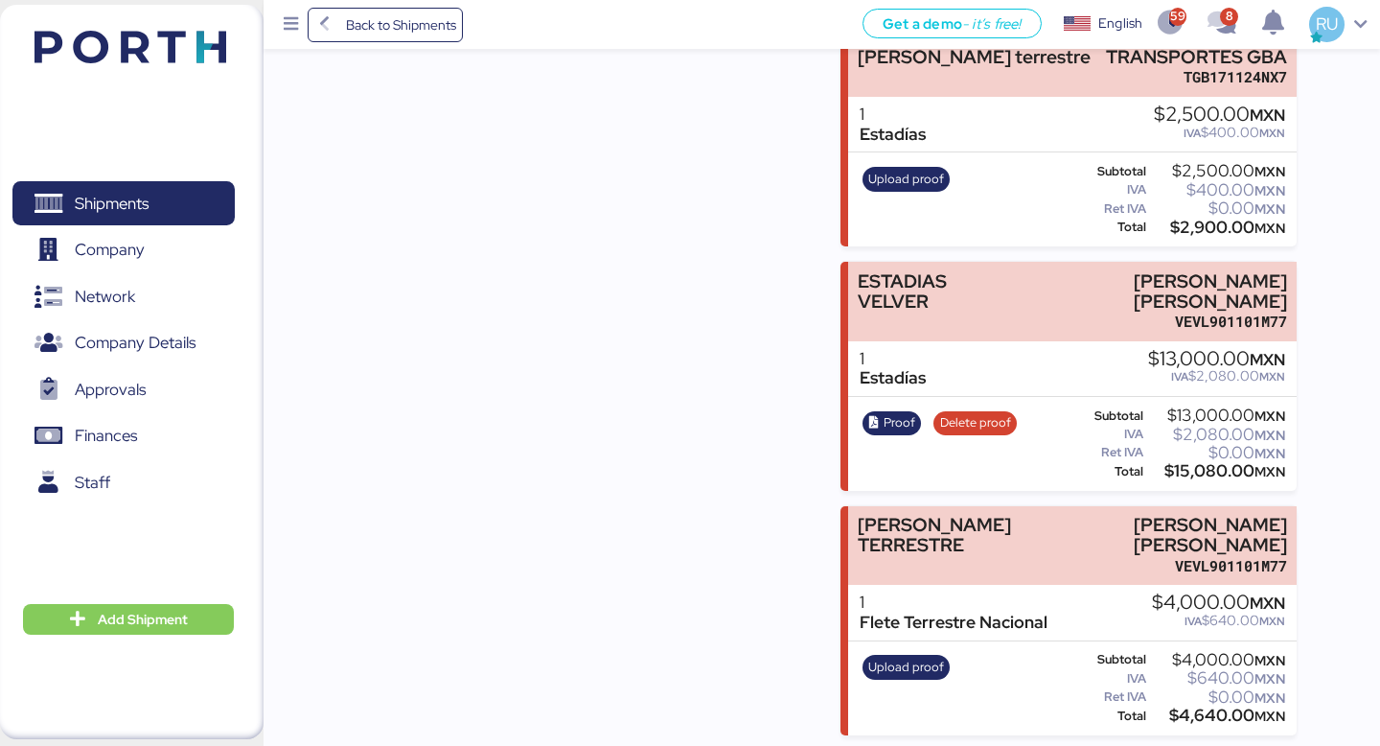
click at [875, 676] on div "Upload proof" at bounding box center [906, 688] width 101 height 79
click at [878, 664] on span "Upload proof" at bounding box center [907, 667] width 76 height 21
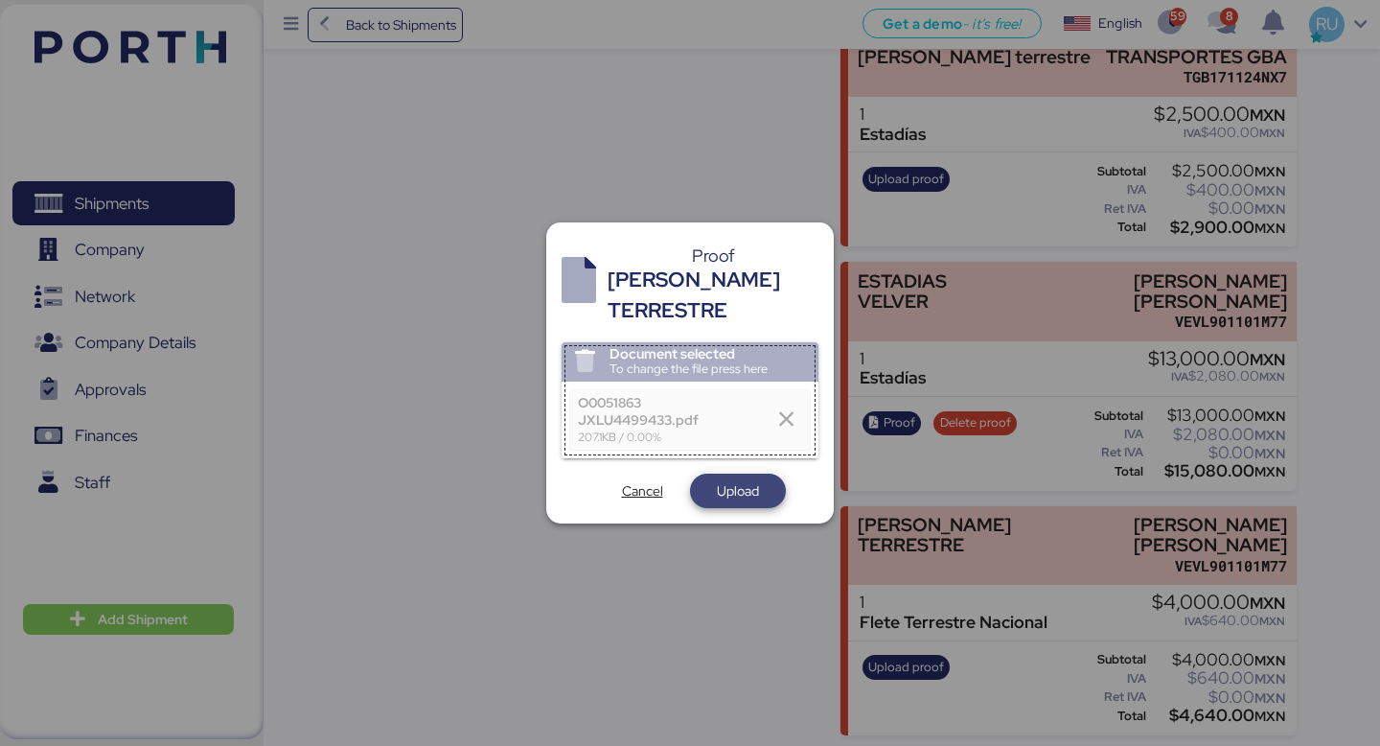
click at [735, 479] on span "Upload" at bounding box center [738, 490] width 42 height 23
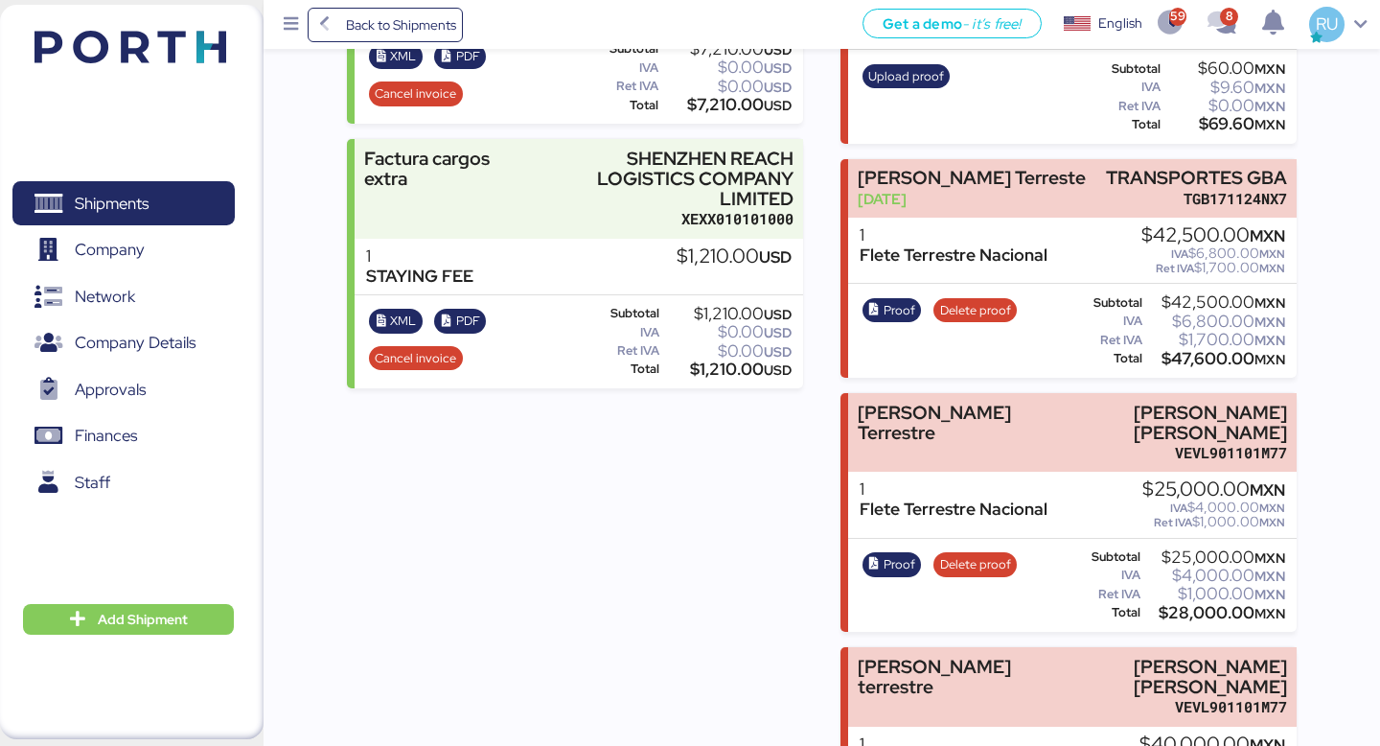
scroll to position [1554, 0]
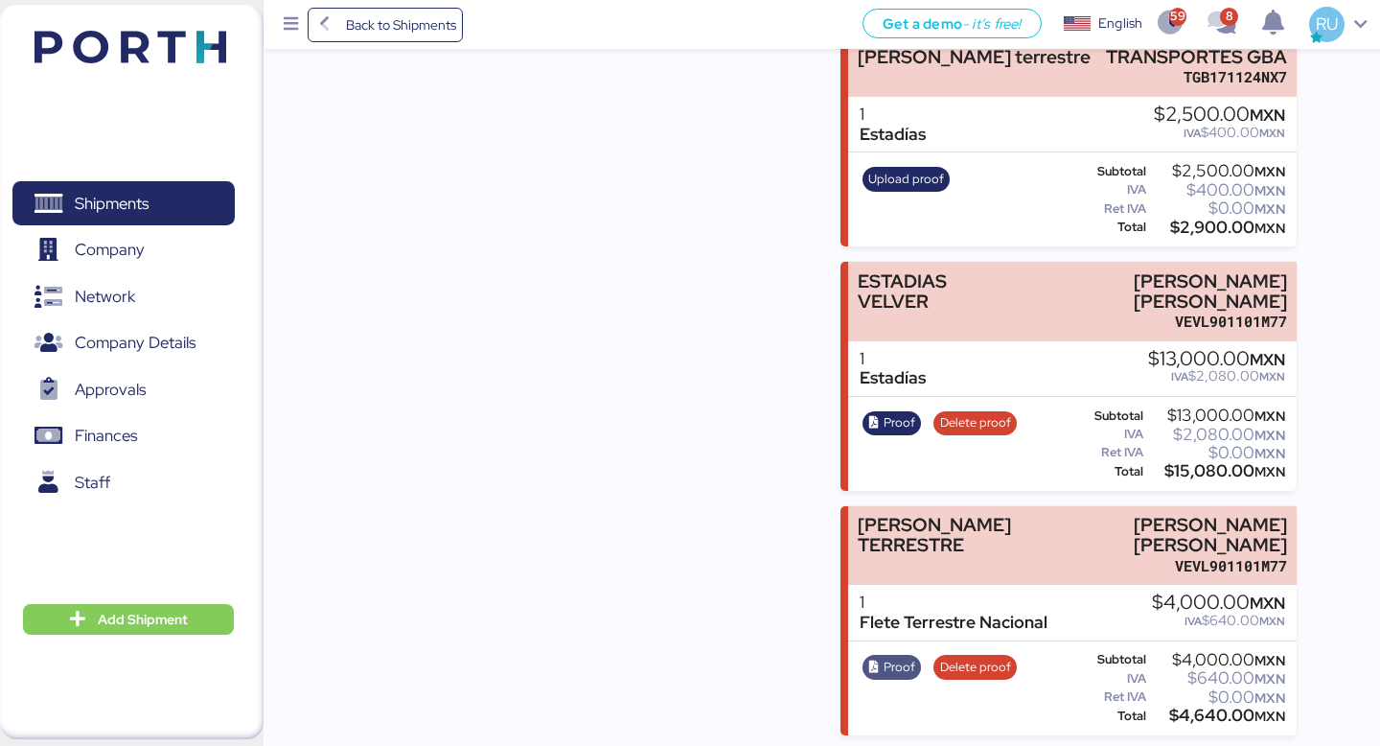
click at [888, 660] on span "Proof" at bounding box center [900, 667] width 32 height 21
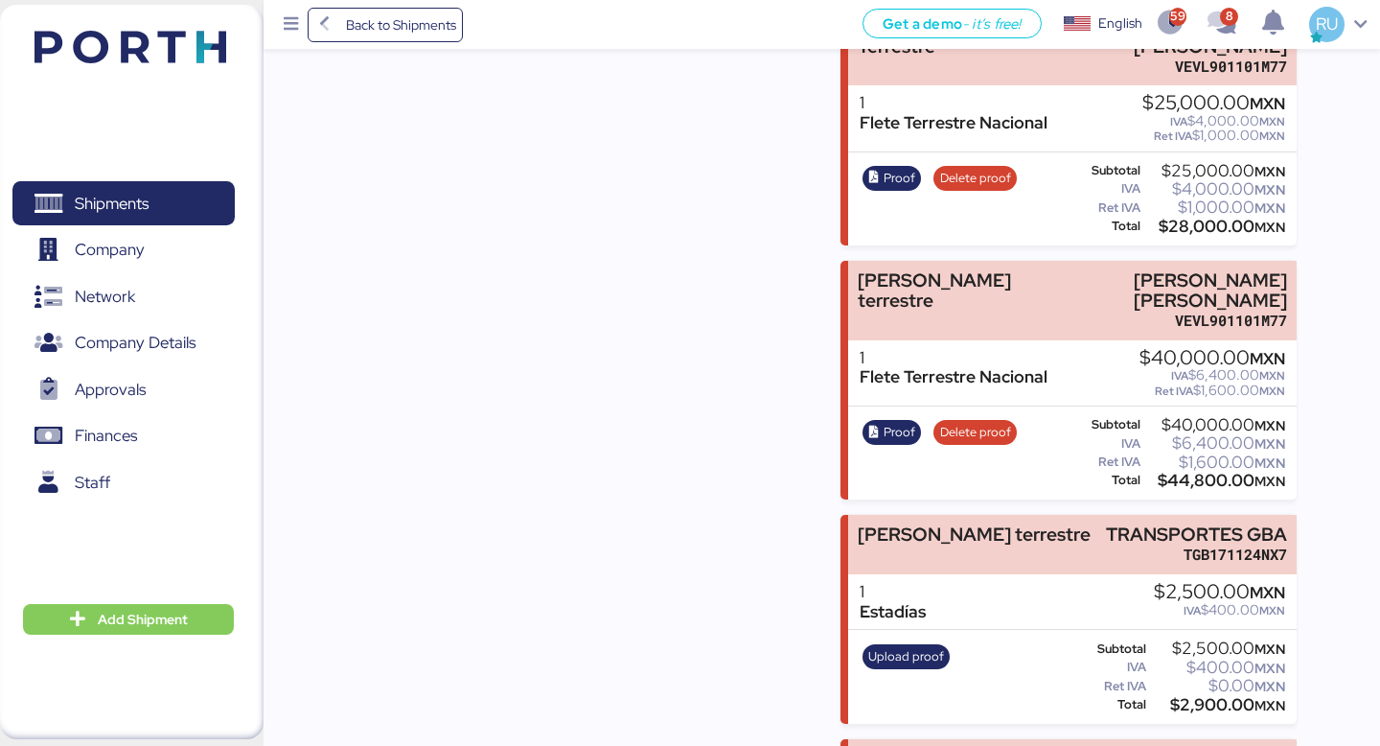
scroll to position [1080, 0]
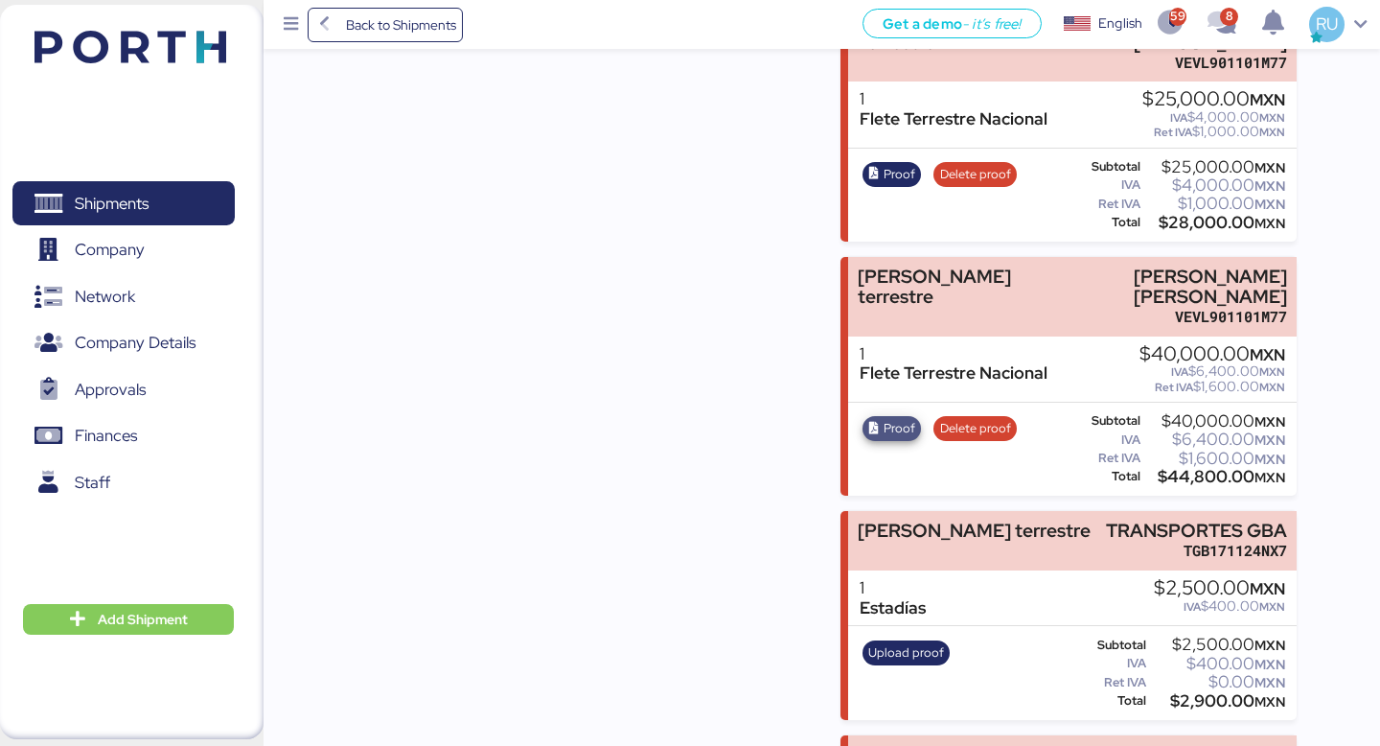
click at [891, 431] on span "Proof" at bounding box center [900, 428] width 32 height 21
click at [123, 76] on div "Shipments 0 Company 0 Network 0 Company Details 0 Approvals 0 Finances 0 Staff …" at bounding box center [132, 372] width 264 height 734
click at [129, 50] on img at bounding box center [131, 47] width 192 height 33
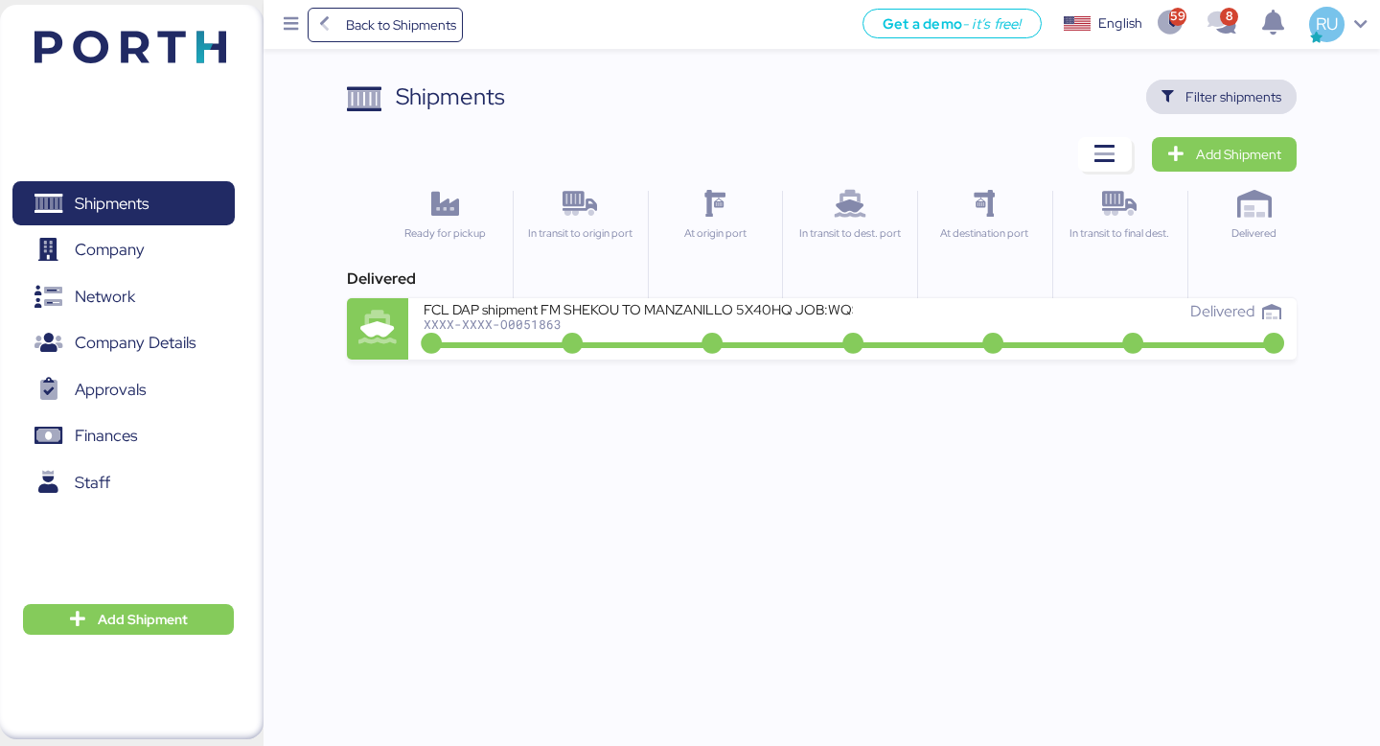
click at [1215, 82] on span "Filter shipments" at bounding box center [1222, 97] width 151 height 35
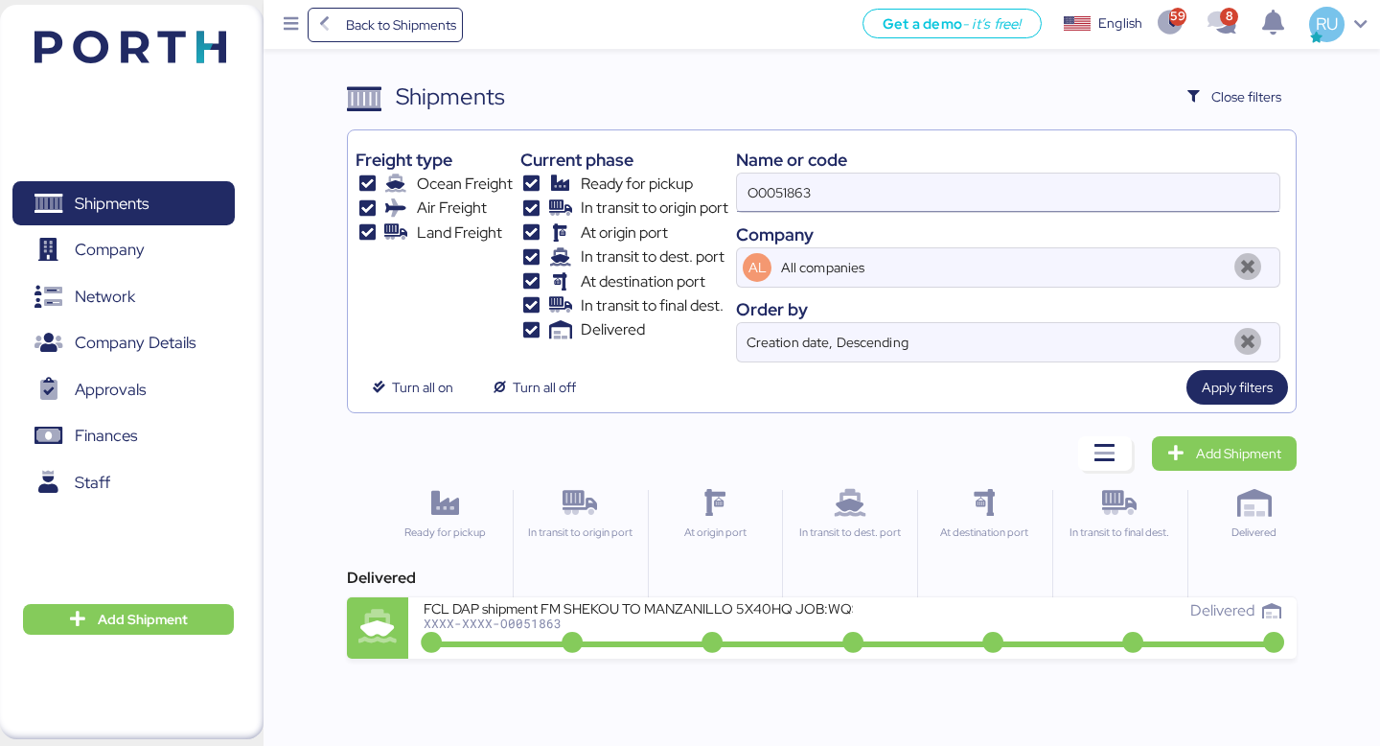
click at [962, 184] on input "O0051863" at bounding box center [1008, 193] width 543 height 38
paste input "O0051939"
type input "O0051939"
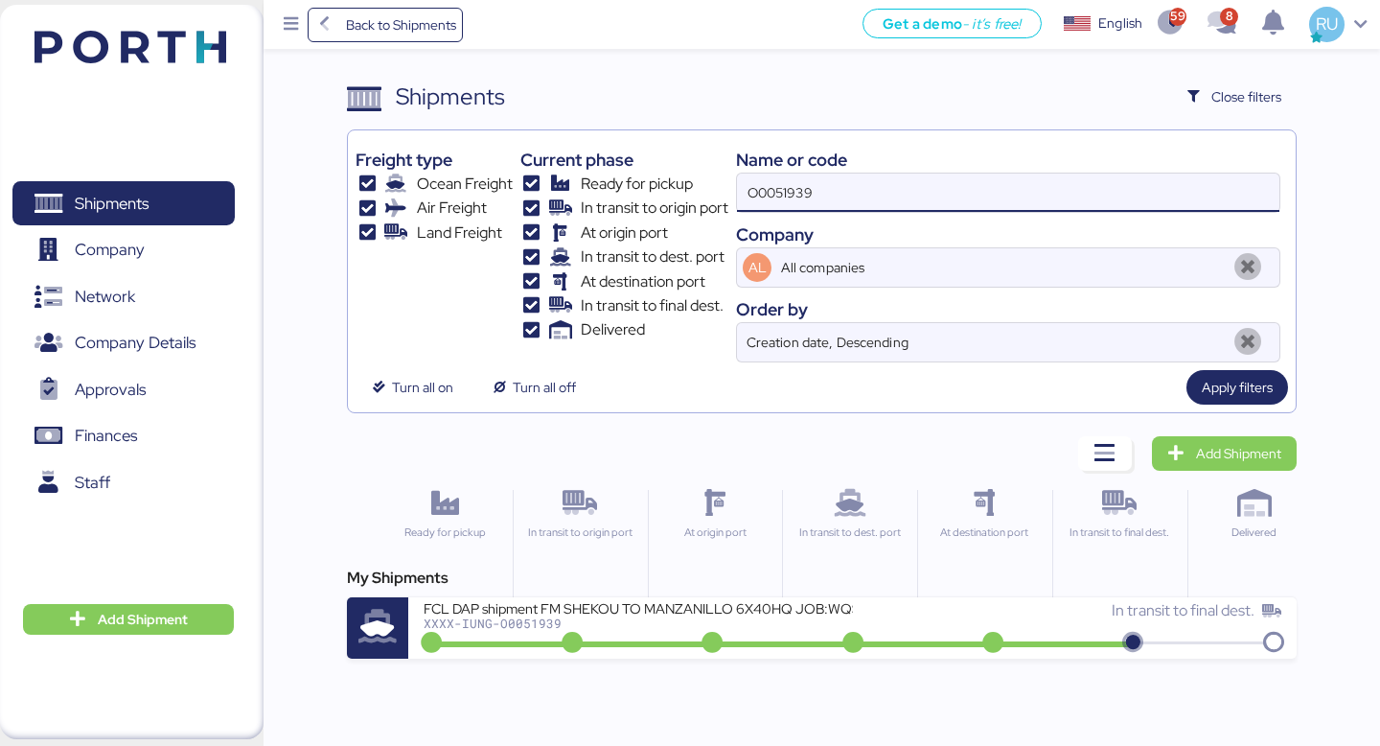
click at [760, 645] on div at bounding box center [782, 644] width 708 height 6
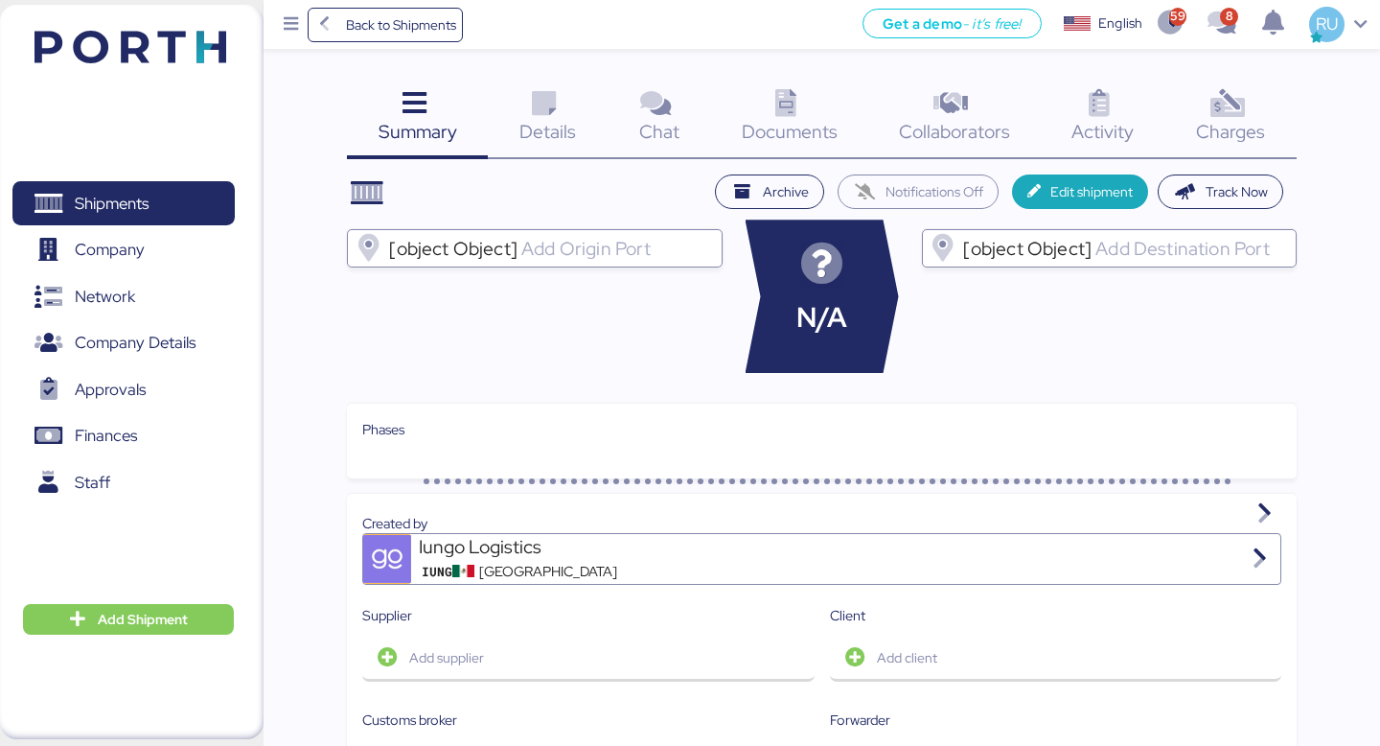
click at [1218, 138] on span "Charges" at bounding box center [1230, 131] width 69 height 25
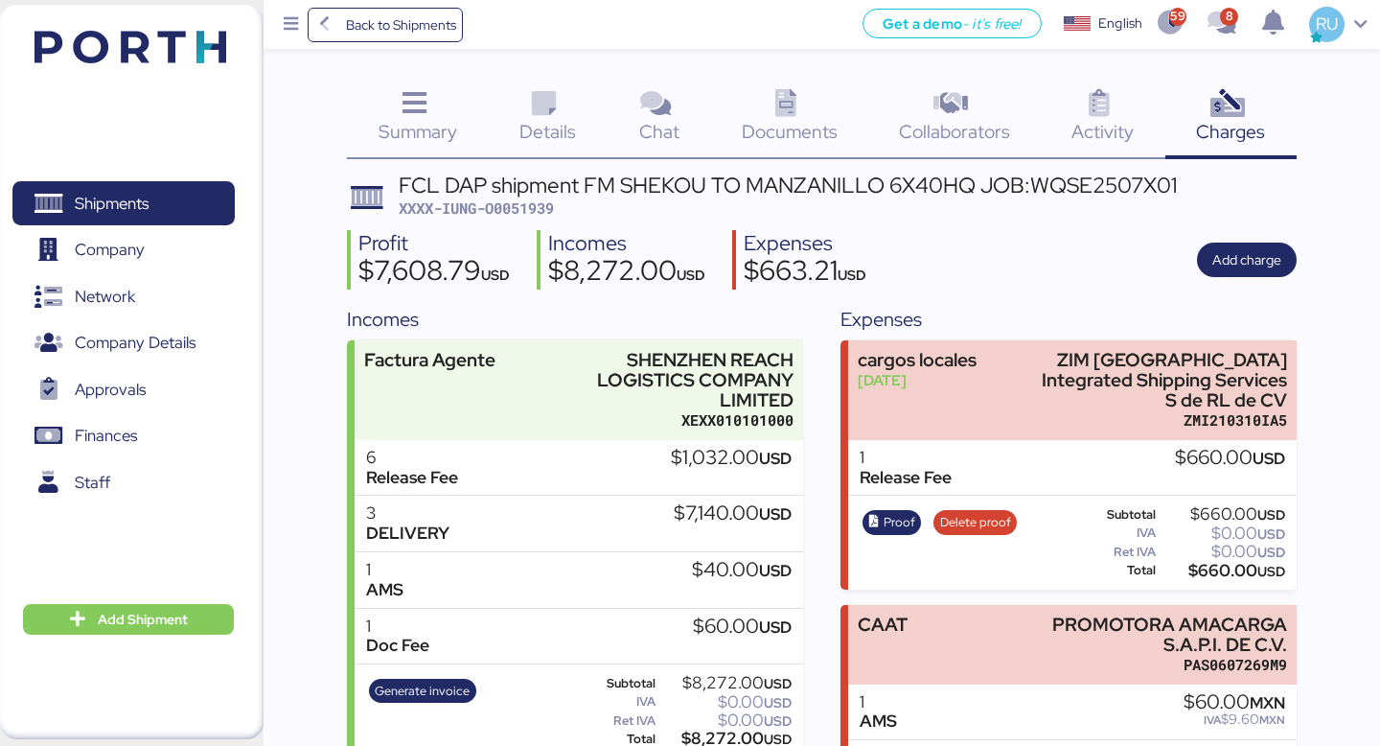
scroll to position [104, 0]
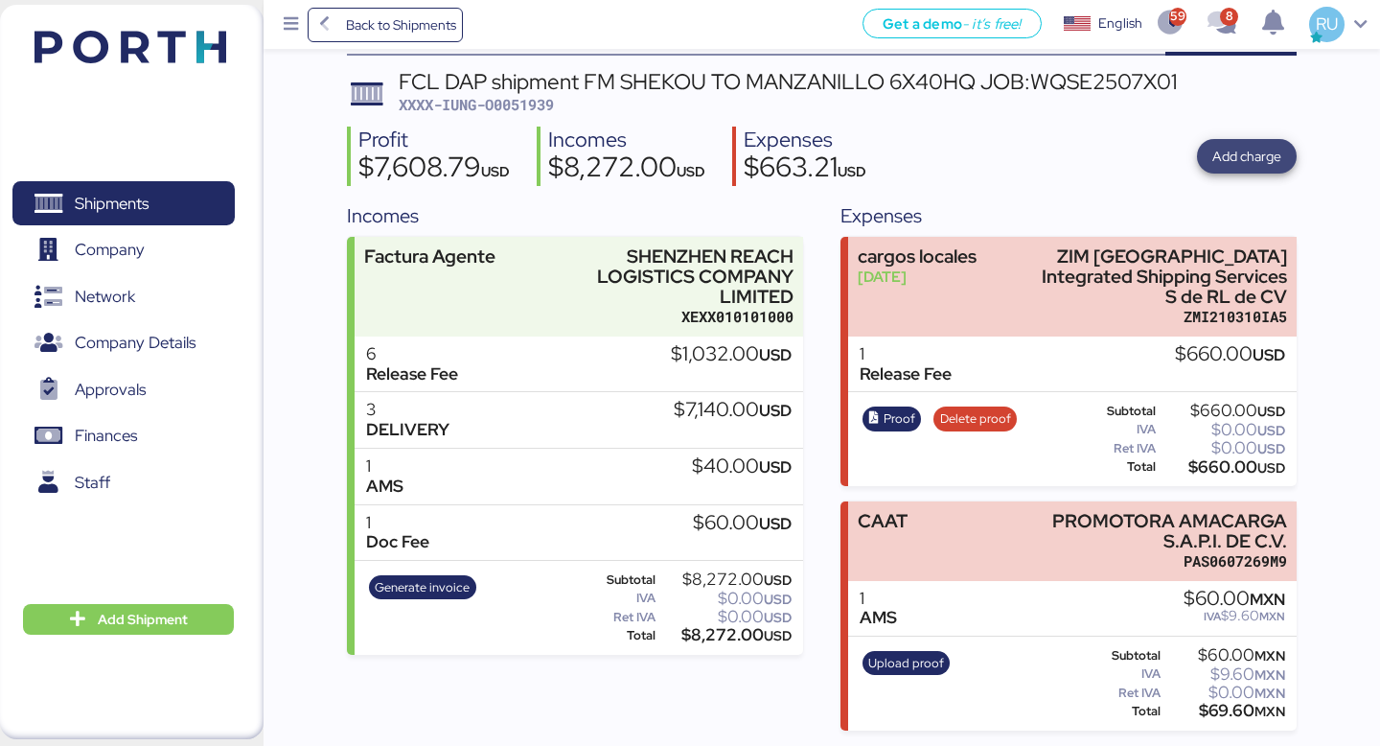
click at [1211, 155] on span "Add charge" at bounding box center [1247, 156] width 100 height 35
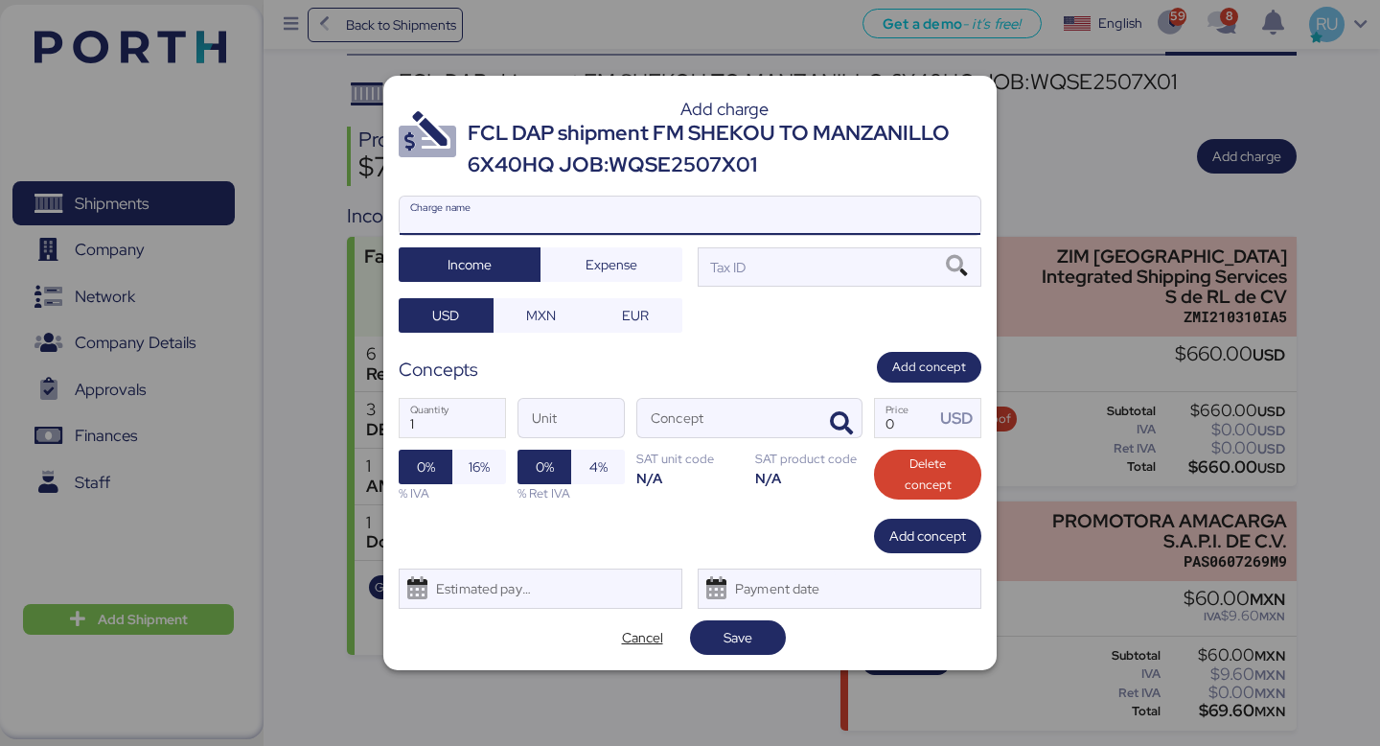
click at [746, 202] on input "Charge name" at bounding box center [690, 216] width 581 height 38
type input "v"
type input "[PERSON_NAME] TERRESTRE"
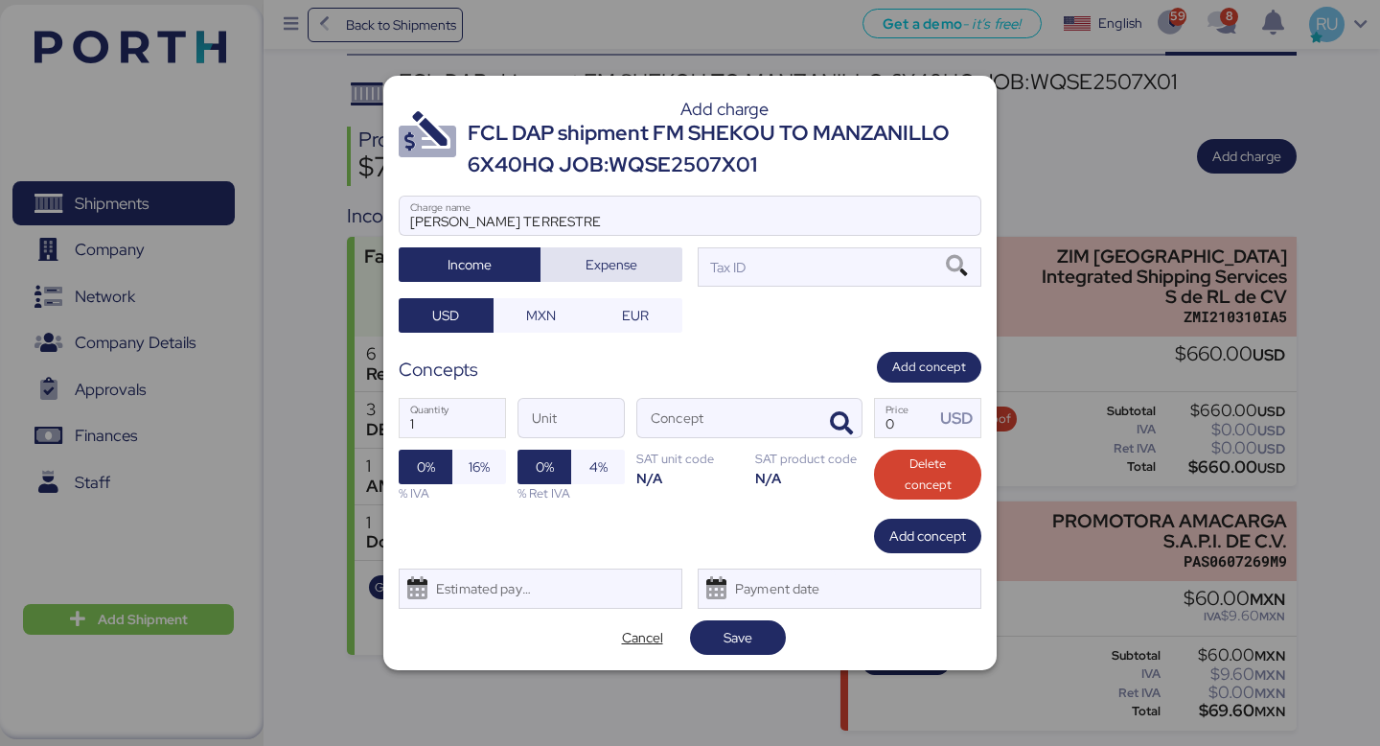
click at [560, 281] on span "Expense" at bounding box center [612, 264] width 142 height 35
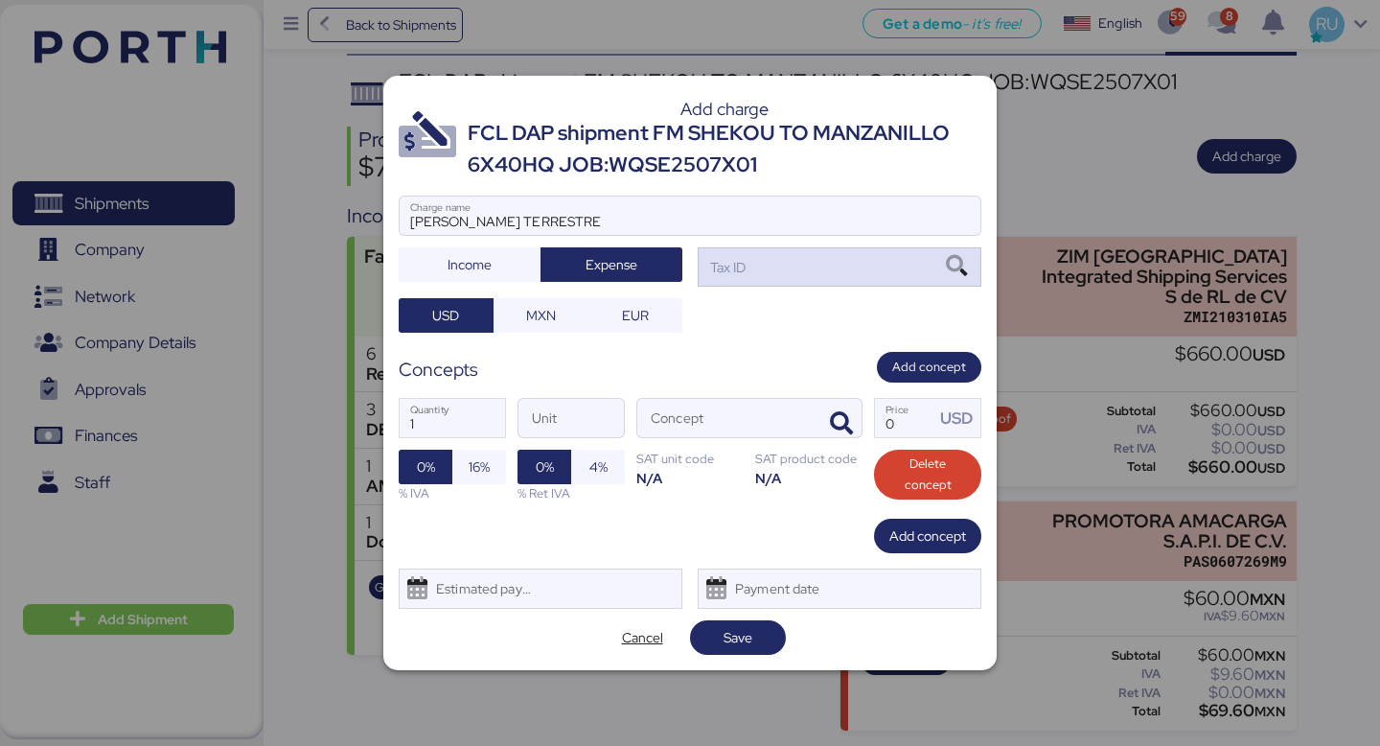
click at [862, 273] on div "Tax ID" at bounding box center [840, 266] width 284 height 38
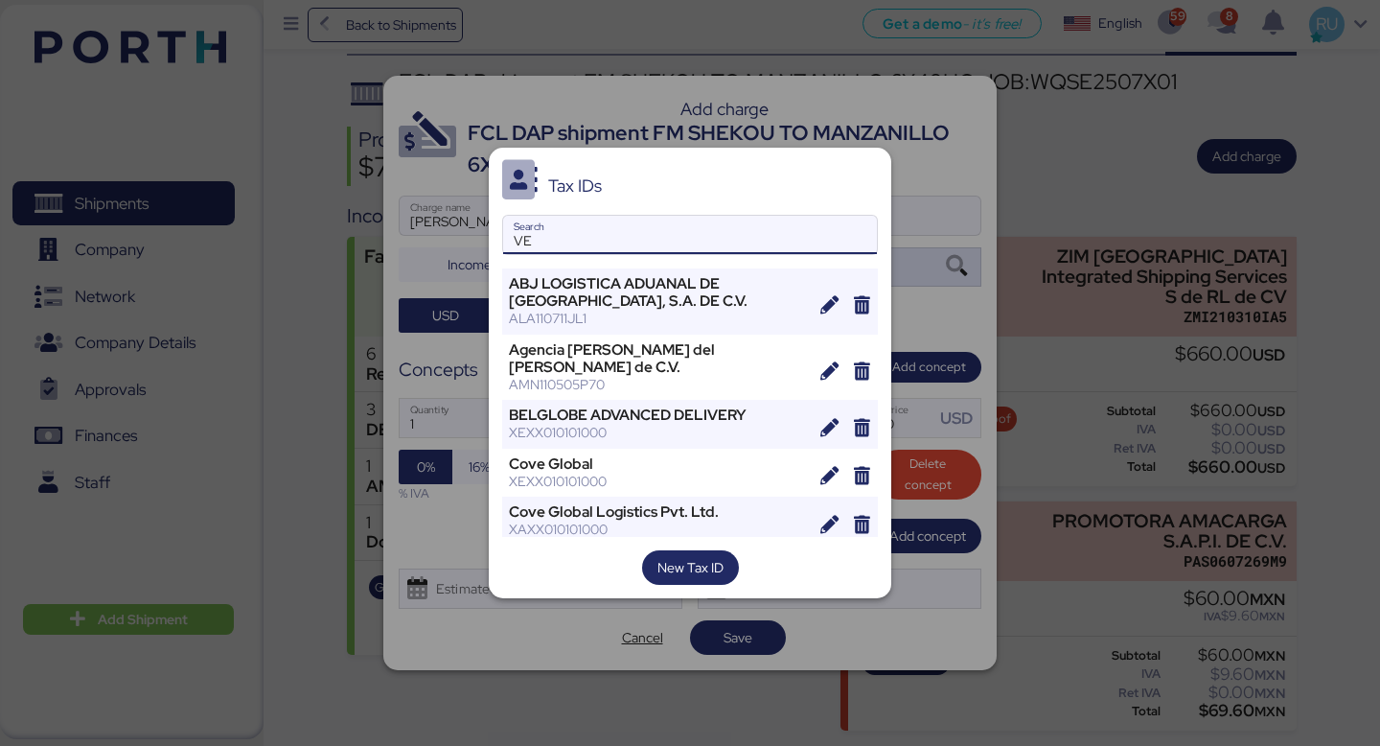
type input "V"
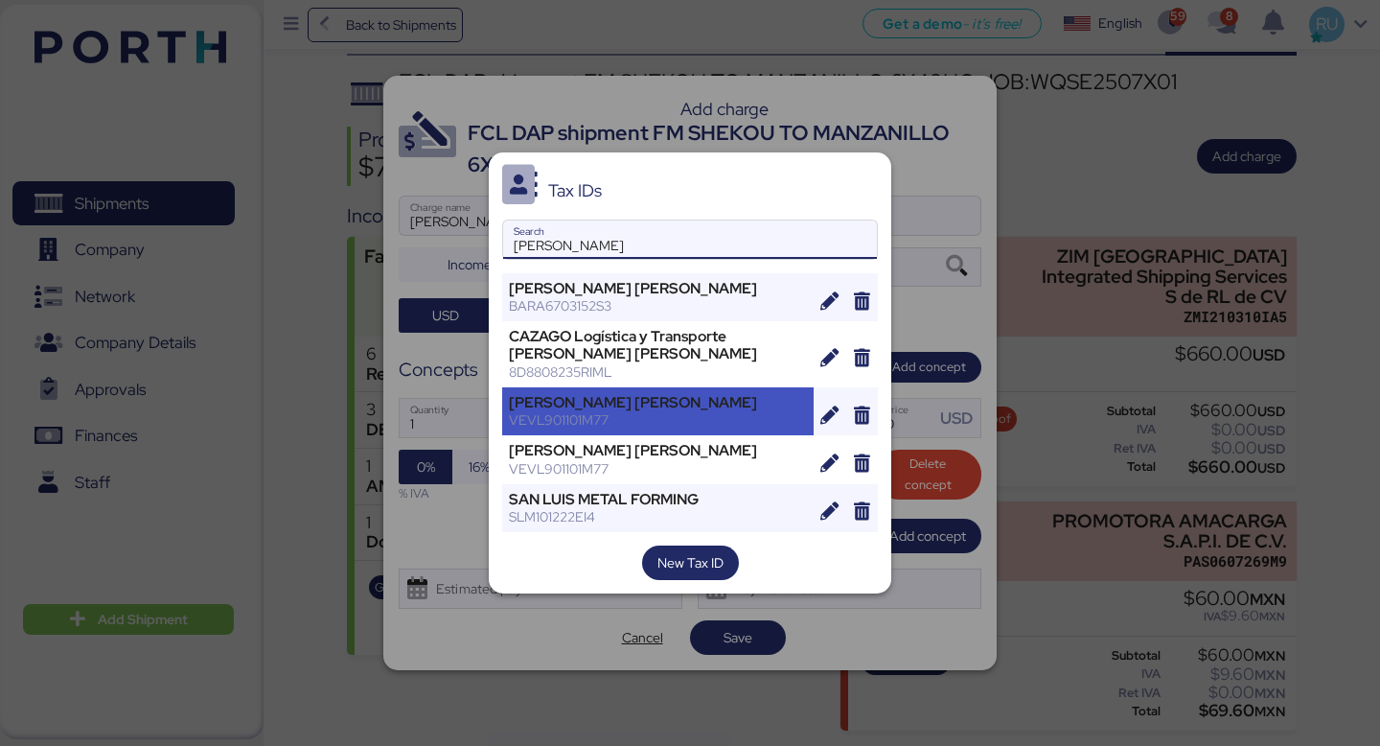
type input "[PERSON_NAME]"
click at [682, 429] on div "[PERSON_NAME] [PERSON_NAME] VEVL901101M77" at bounding box center [658, 411] width 312 height 48
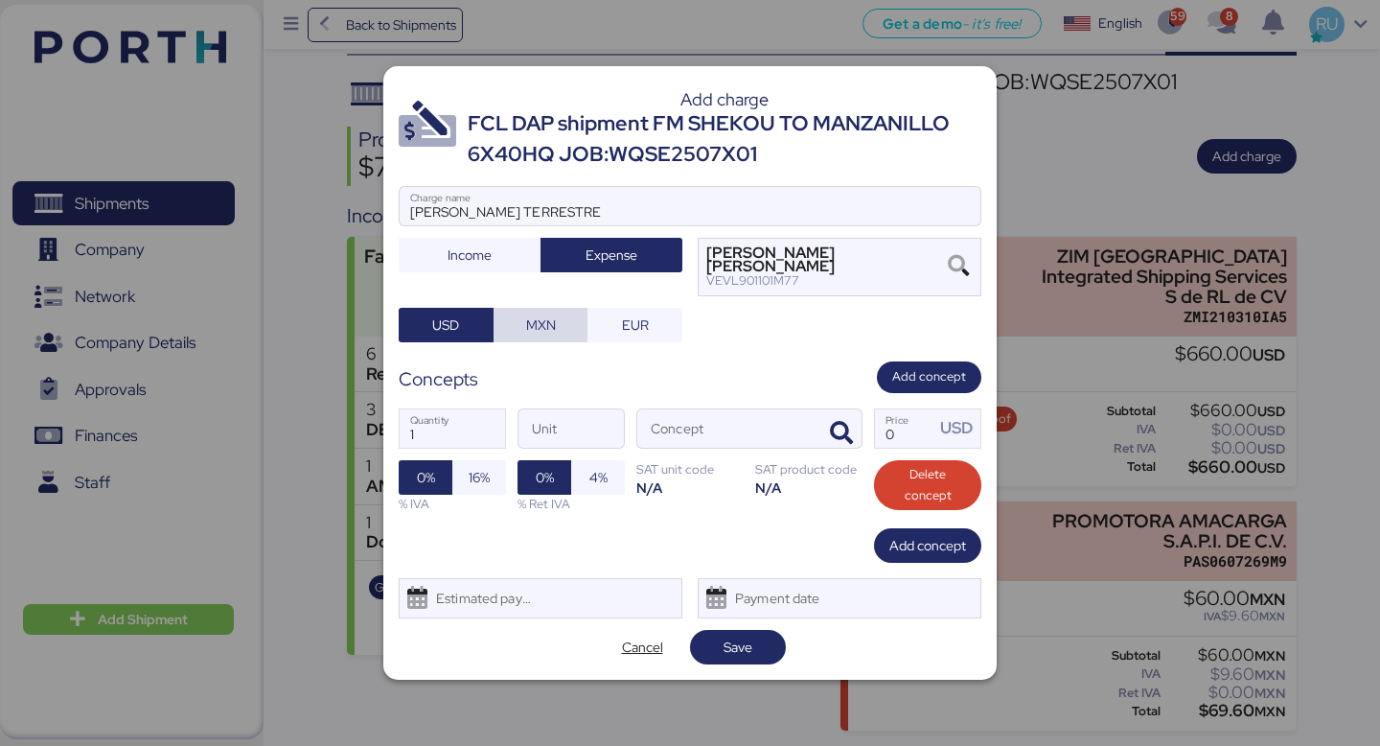
click at [545, 324] on span "MXN" at bounding box center [541, 324] width 30 height 23
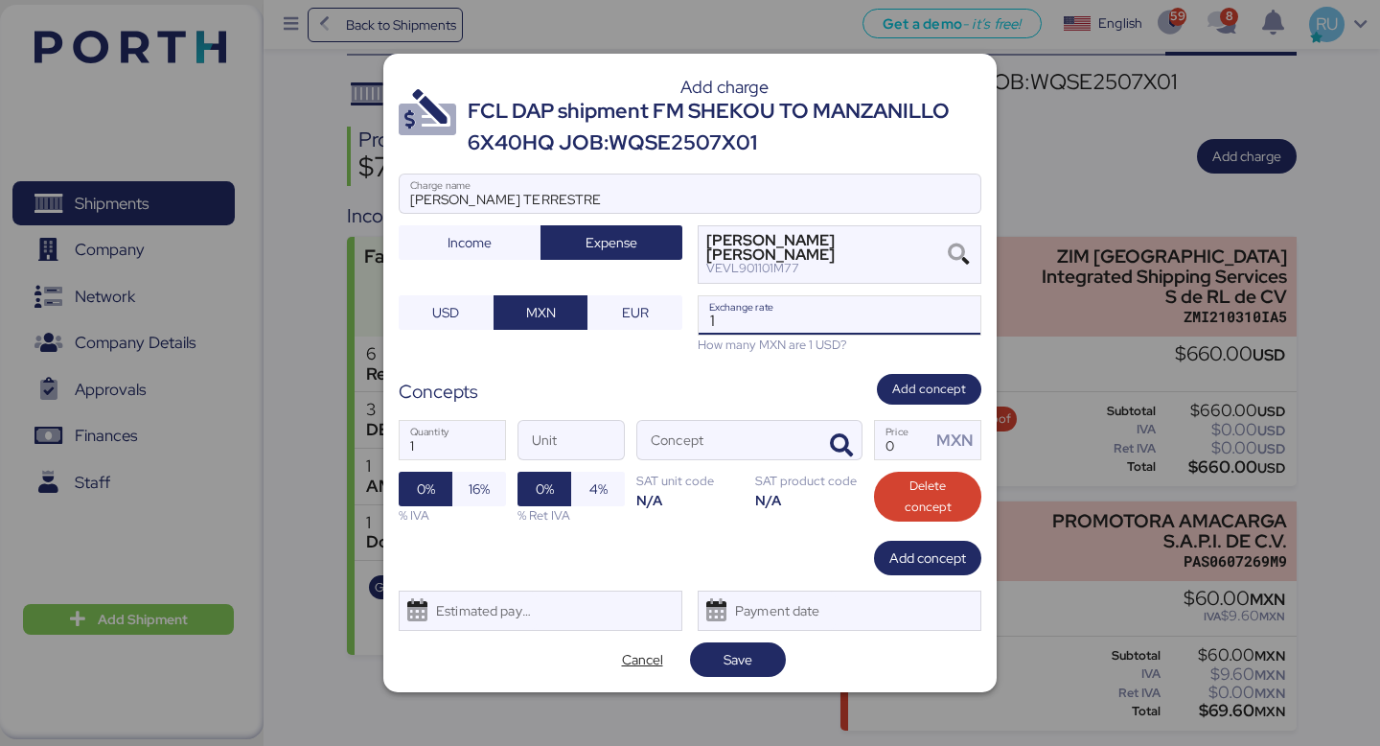
click at [753, 316] on input "1" at bounding box center [840, 315] width 282 height 38
type input "18.7"
click at [845, 446] on icon "button" at bounding box center [841, 445] width 23 height 23
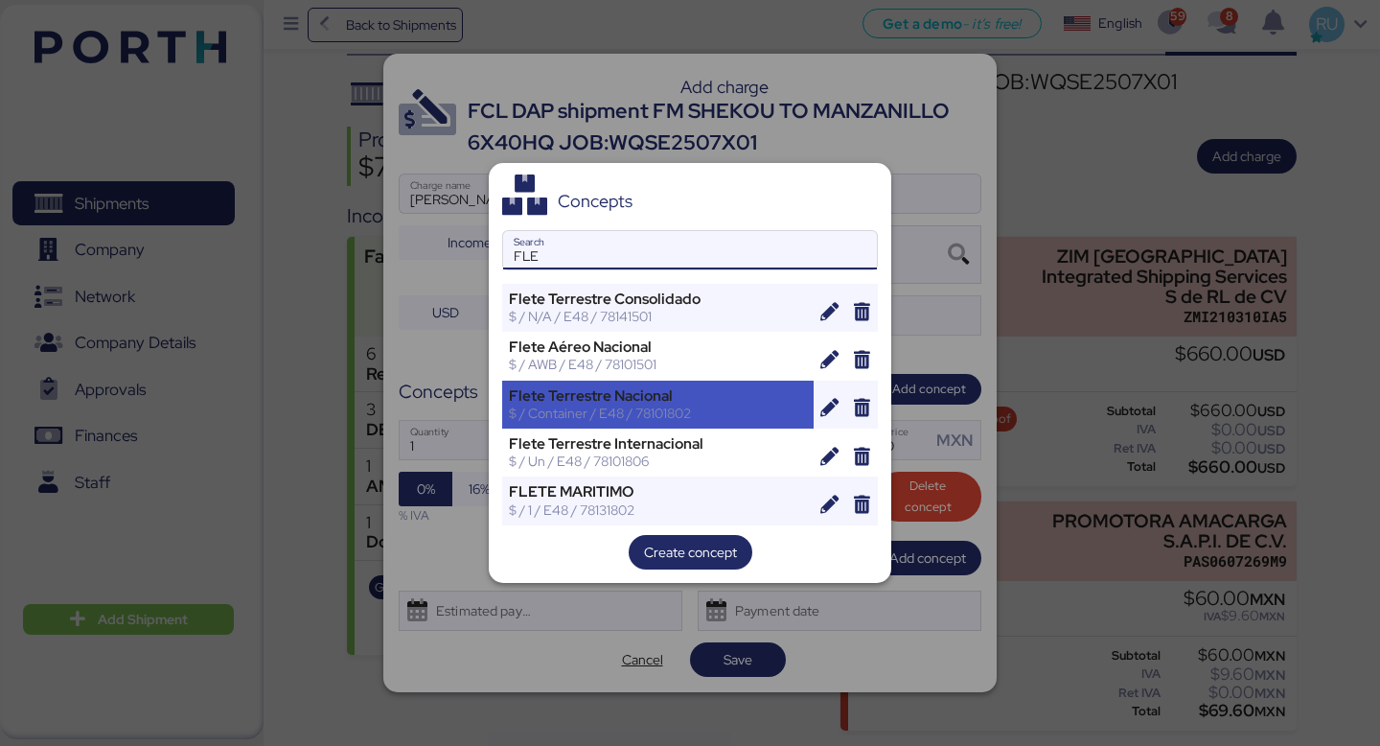
type input "FLE"
click at [730, 409] on div "$ / Container / E48 / 78101802" at bounding box center [658, 413] width 298 height 17
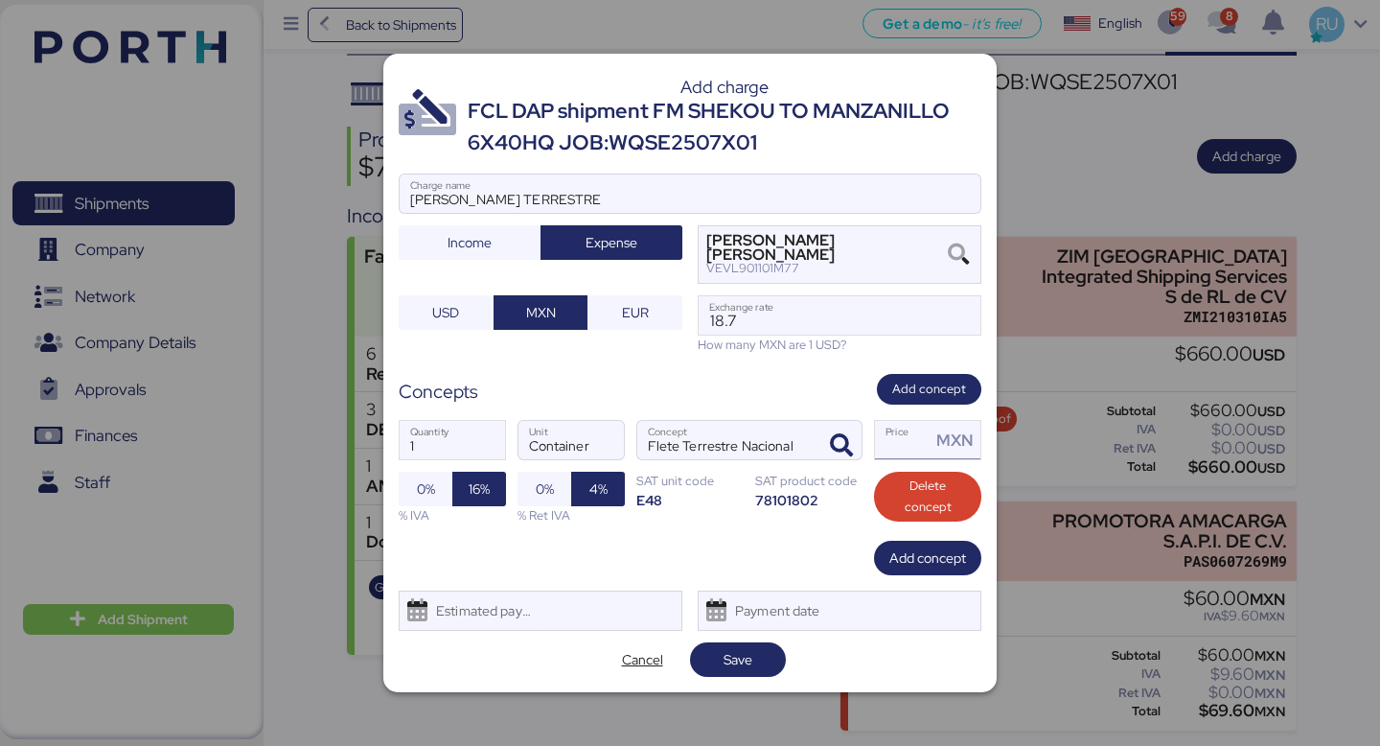
click at [901, 453] on input "Price MXN" at bounding box center [903, 440] width 56 height 38
type input "0"
type input "4000"
click at [728, 658] on span "Save" at bounding box center [738, 659] width 29 height 23
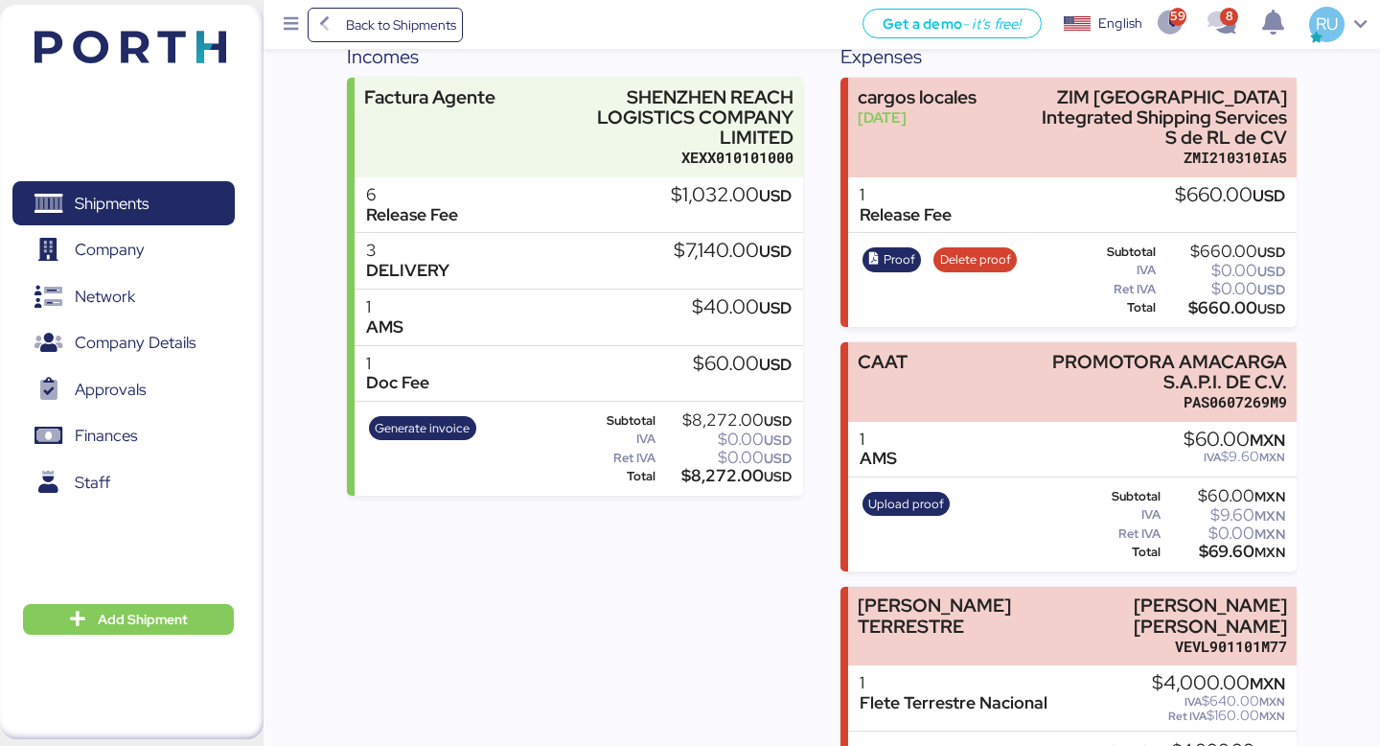
scroll to position [357, 0]
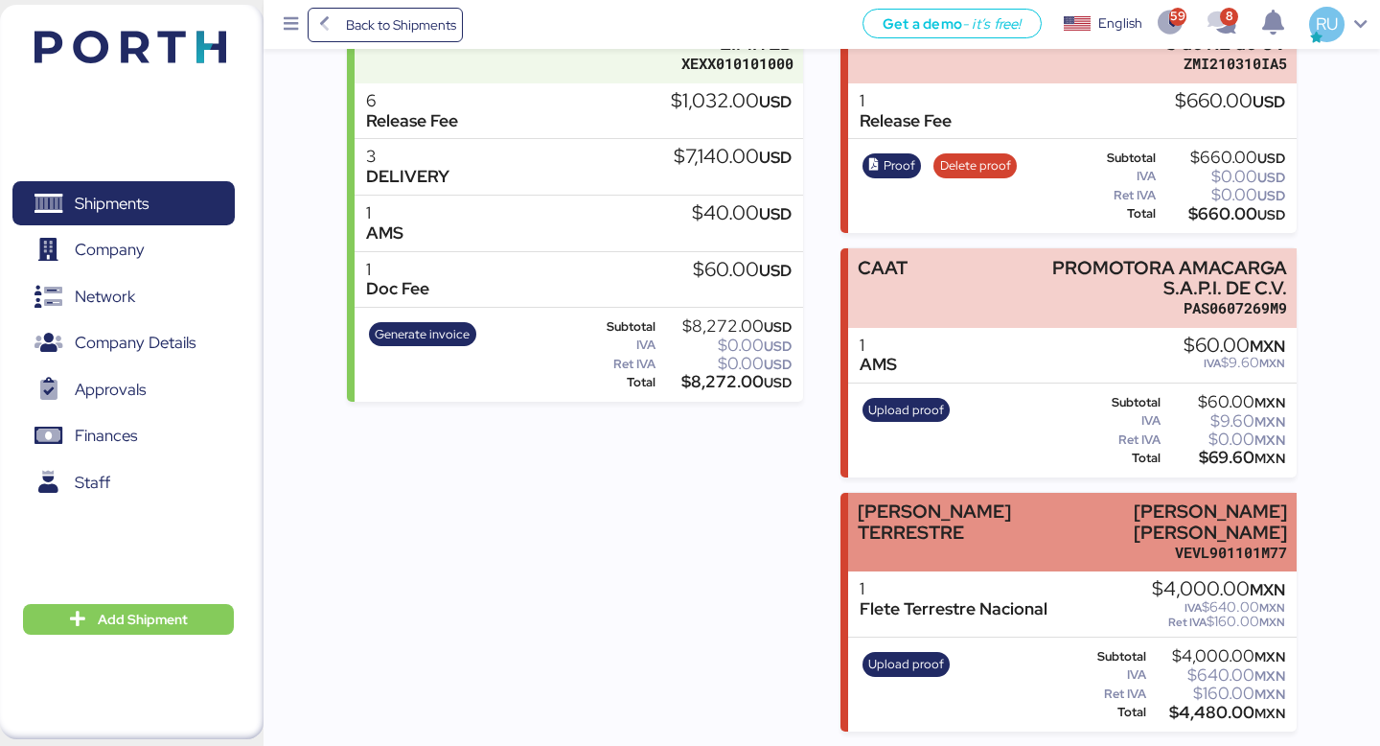
click at [999, 508] on div "[PERSON_NAME] TERRESTRE" at bounding box center [954, 521] width 193 height 40
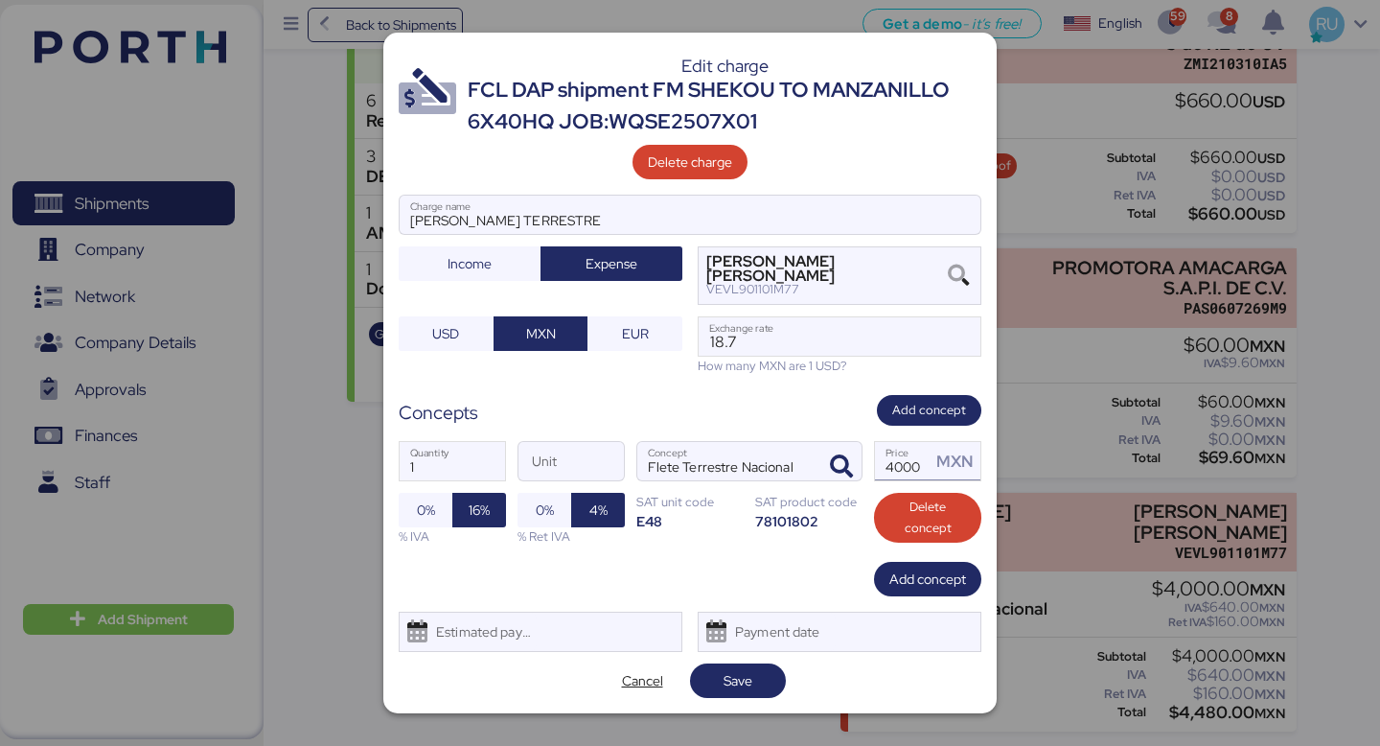
click at [900, 468] on input "4000" at bounding box center [903, 461] width 56 height 38
type input "40000"
click at [734, 671] on span "Save" at bounding box center [738, 680] width 29 height 23
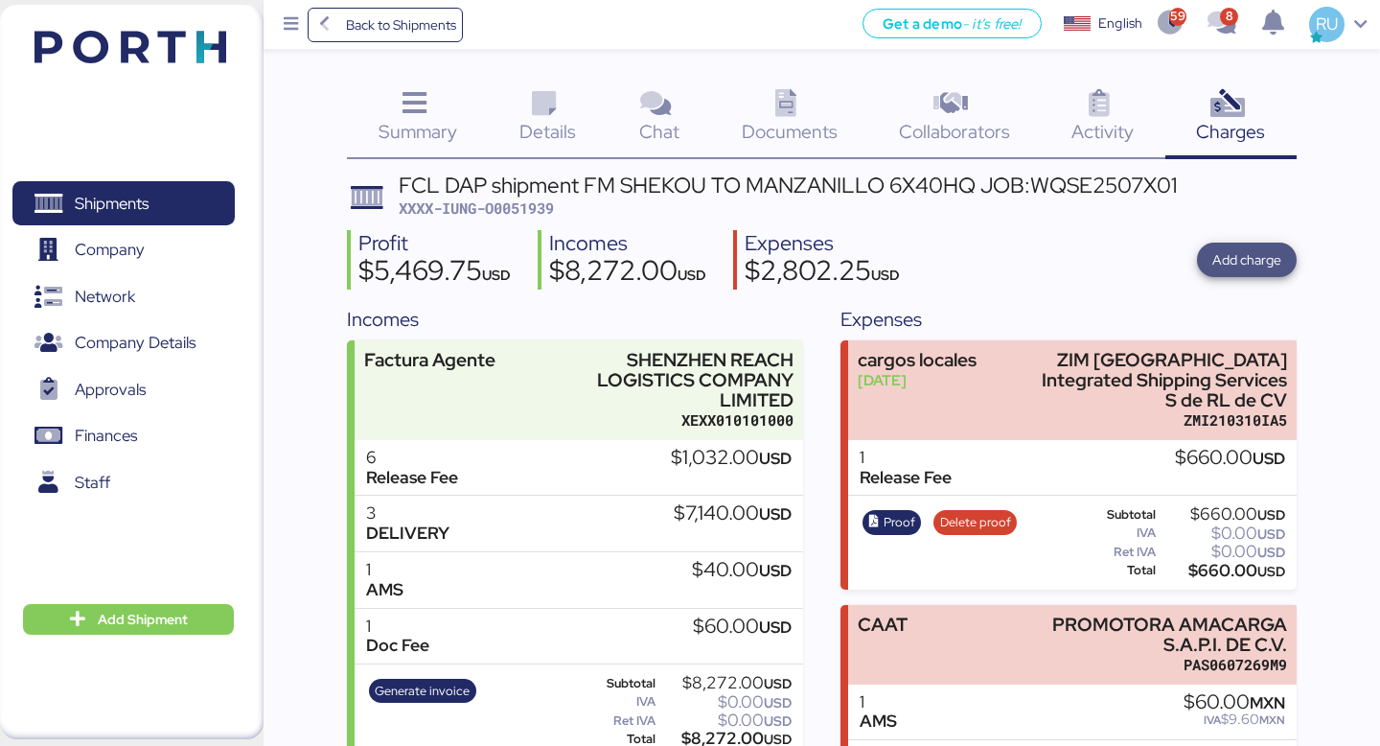
click at [1241, 269] on span "Add charge" at bounding box center [1247, 259] width 69 height 23
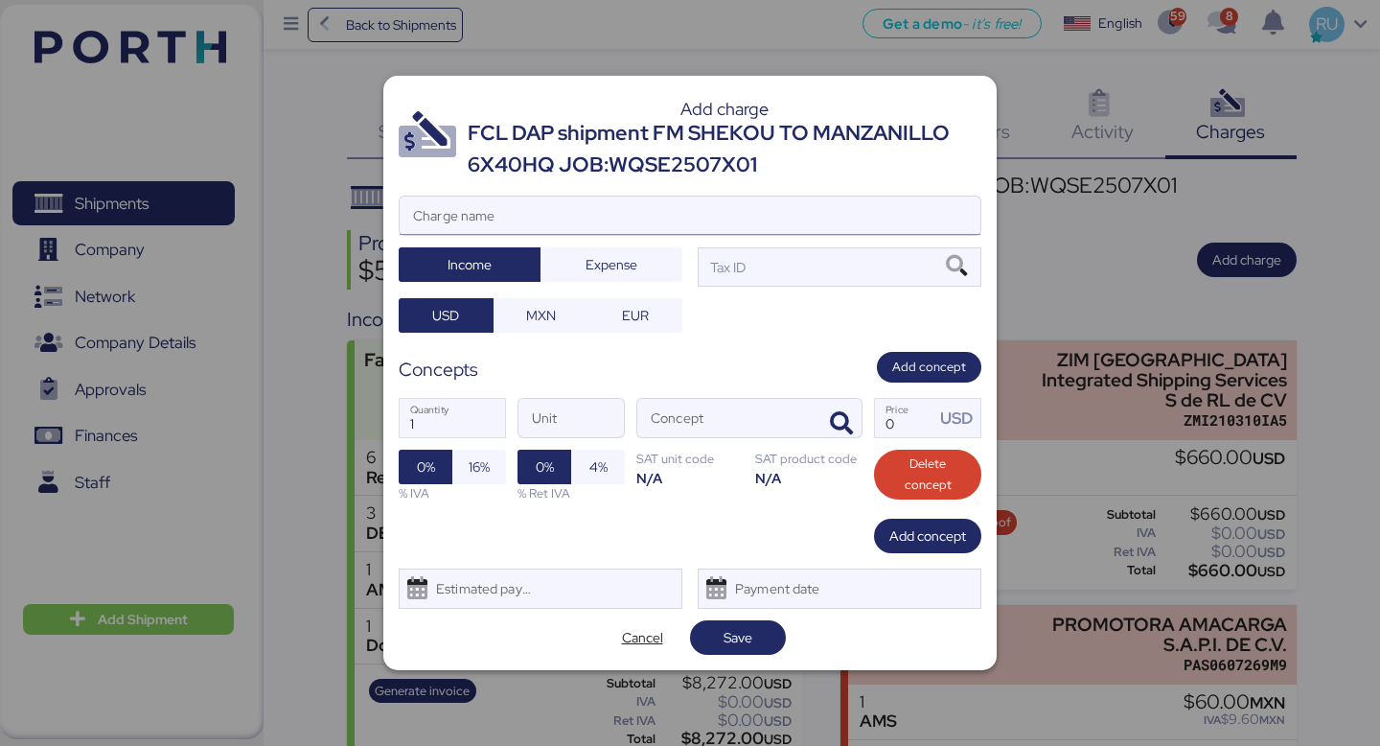
click at [700, 221] on input "Charge name" at bounding box center [690, 216] width 581 height 38
type input "f"
type input "F"
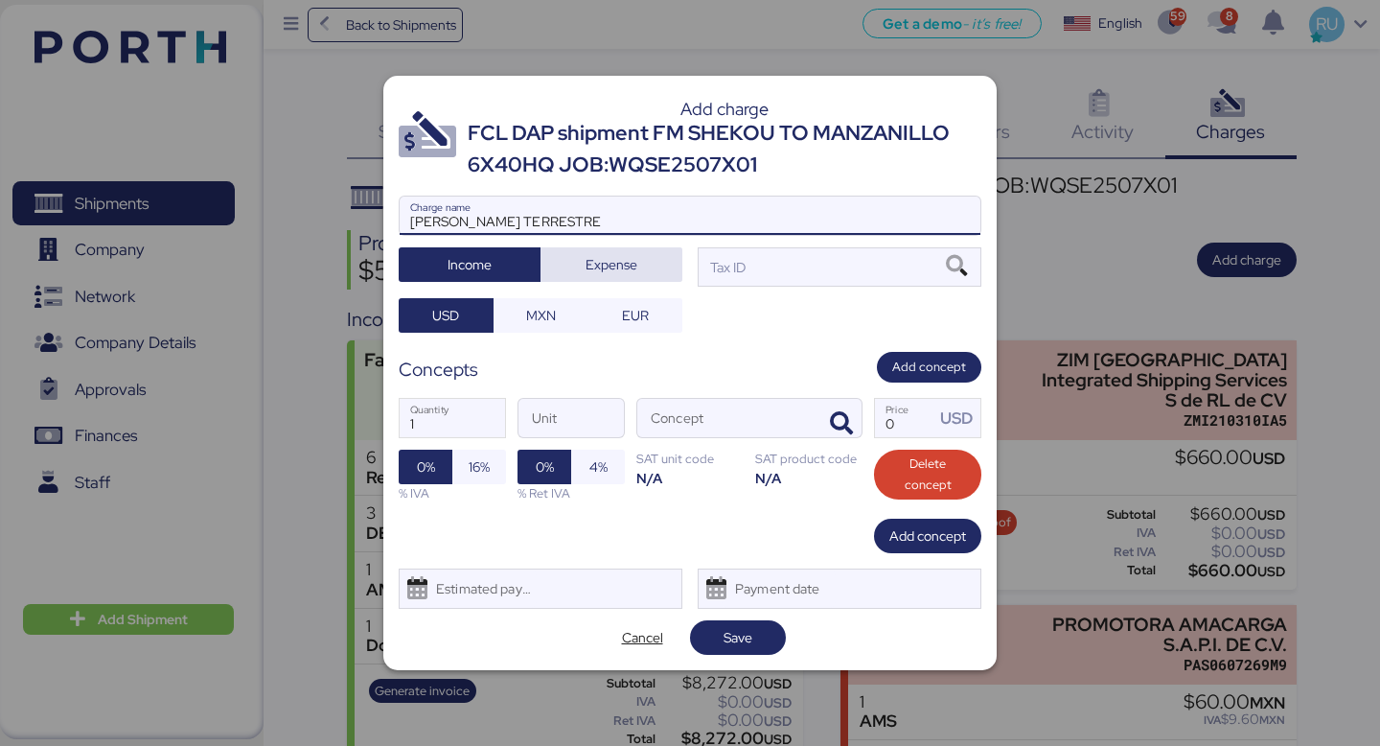
type input "[PERSON_NAME] TERRESTRE"
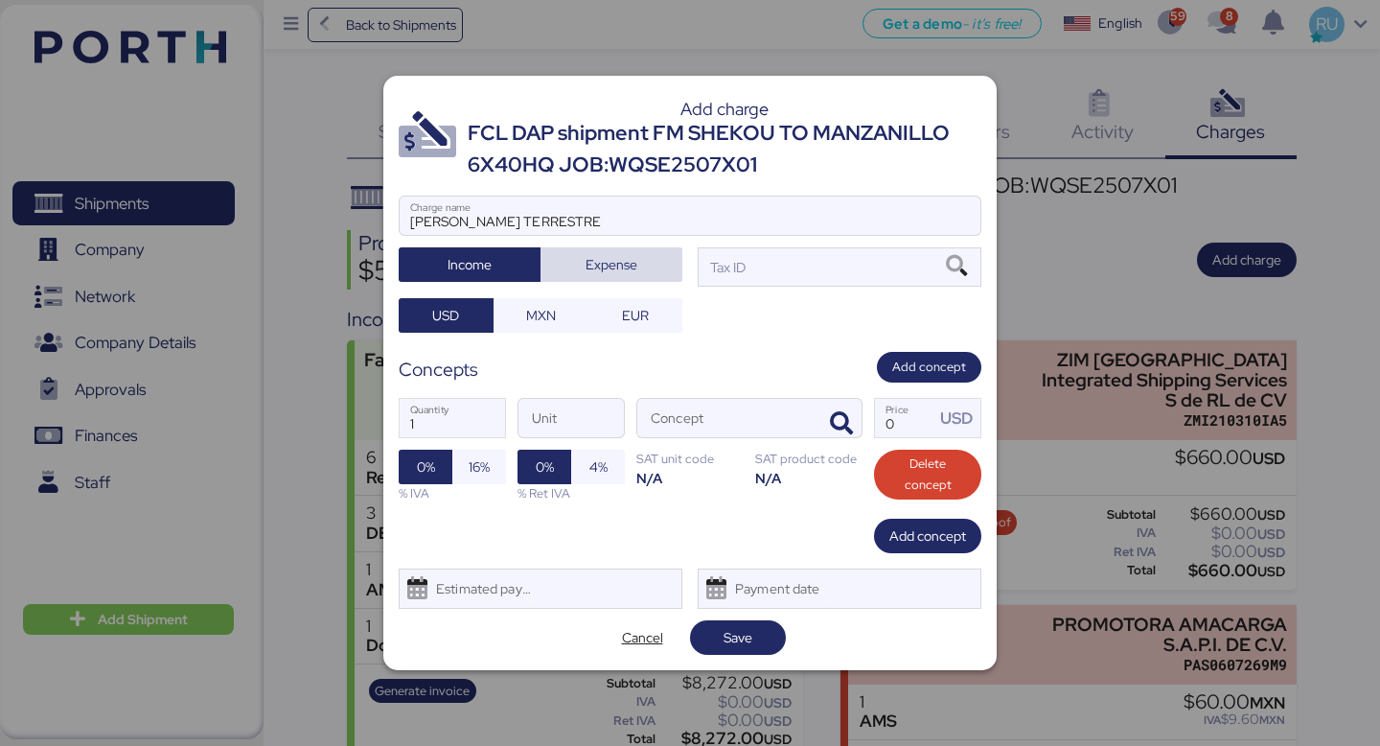
click at [601, 264] on span "Expense" at bounding box center [612, 264] width 52 height 23
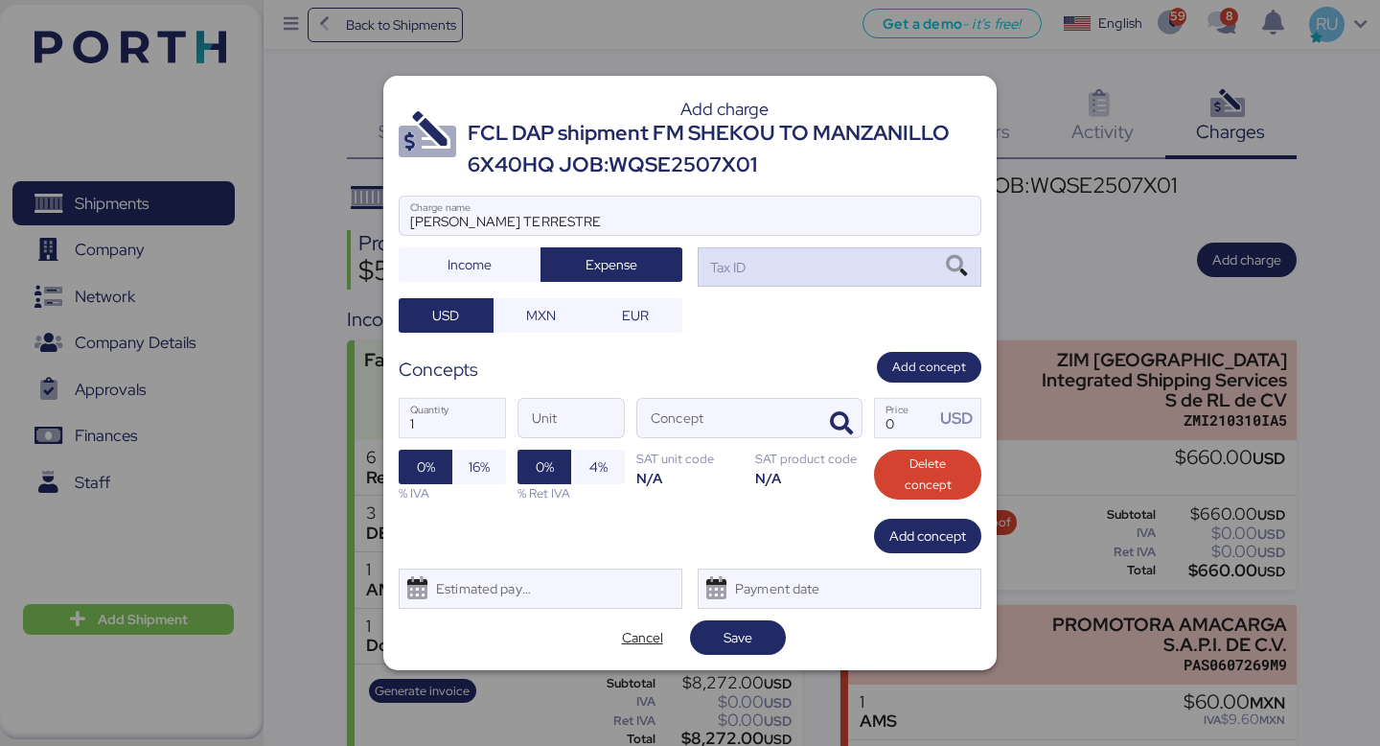
click at [785, 262] on div "Tax ID" at bounding box center [840, 266] width 284 height 38
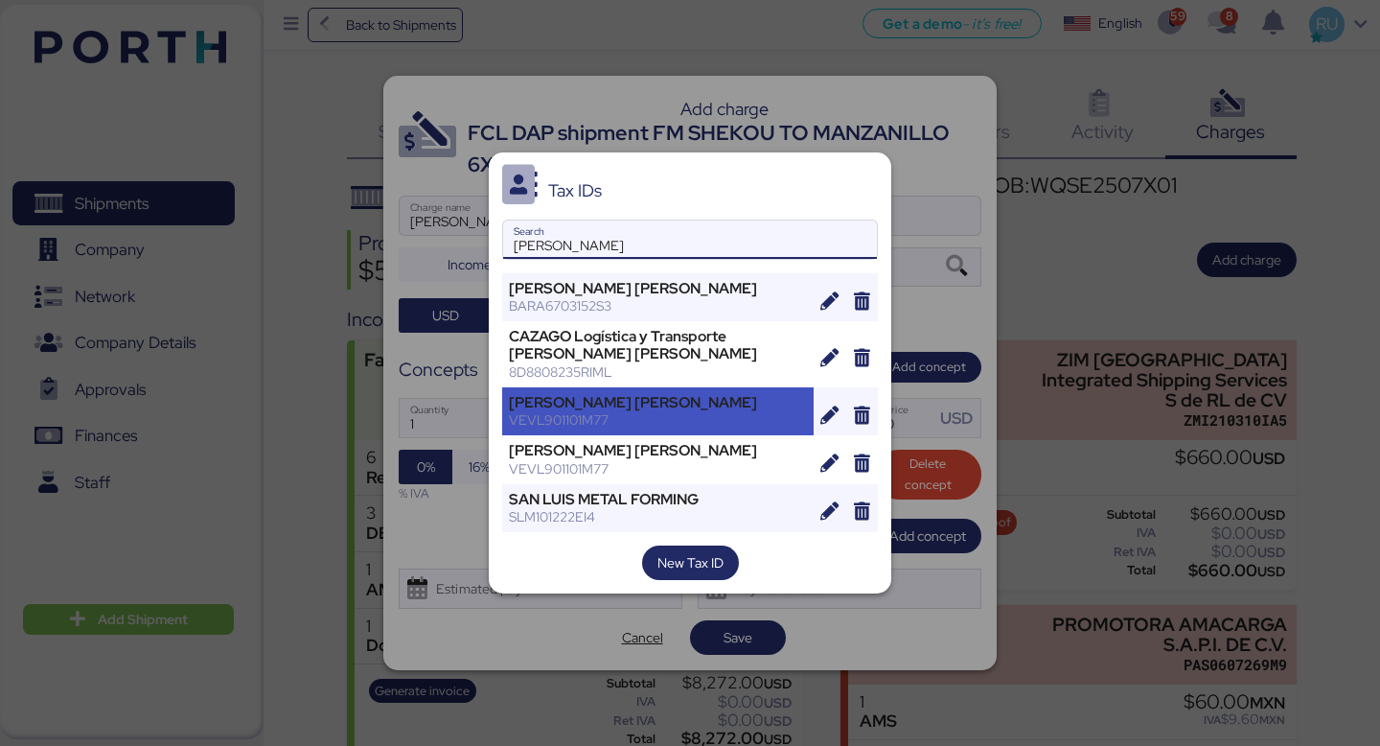
type input "[PERSON_NAME]"
click at [551, 423] on div "VEVL901101M77" at bounding box center [658, 419] width 298 height 17
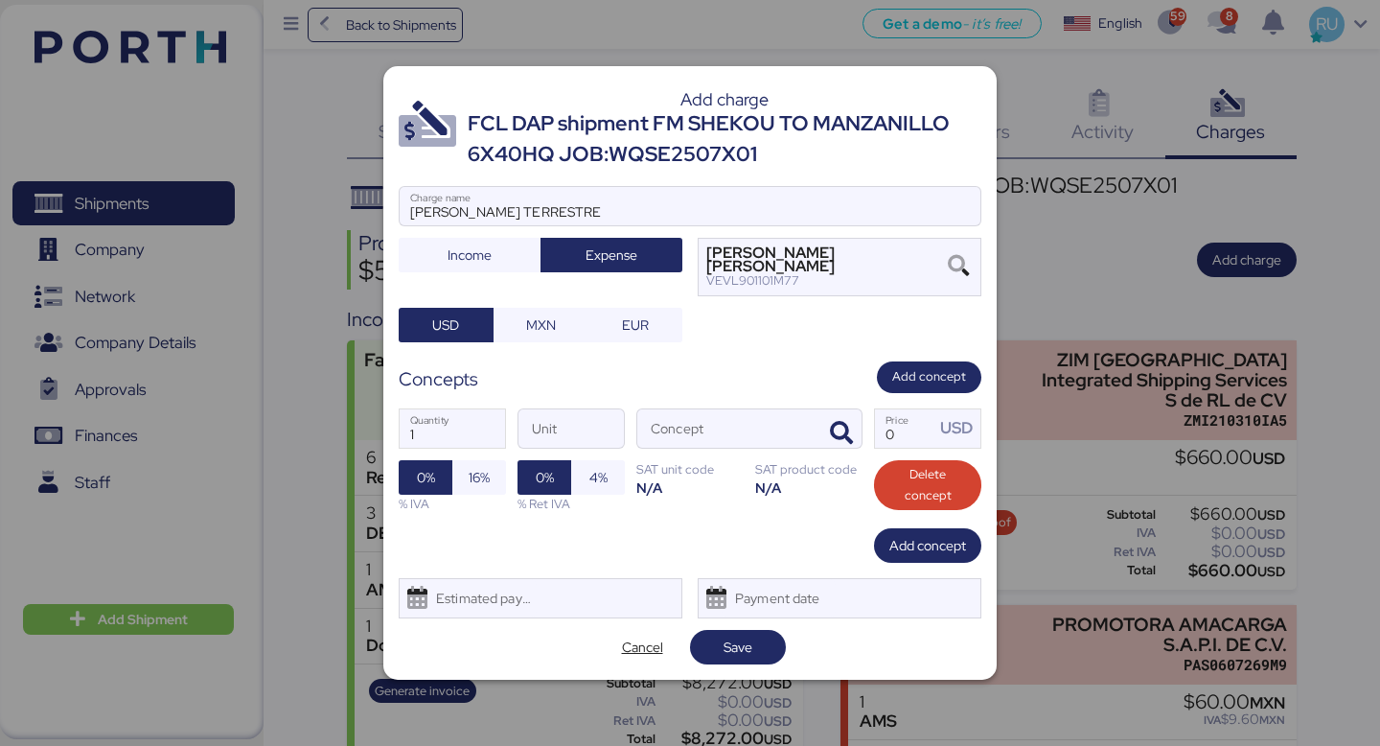
click at [531, 347] on div "Add charge FCL DAP shipment FM SHEKOU TO MANZANILLO 6X40HQ JOB:WQSE2507X01 [PER…" at bounding box center [690, 373] width 614 height 614
click at [539, 341] on span "MXN" at bounding box center [541, 325] width 95 height 35
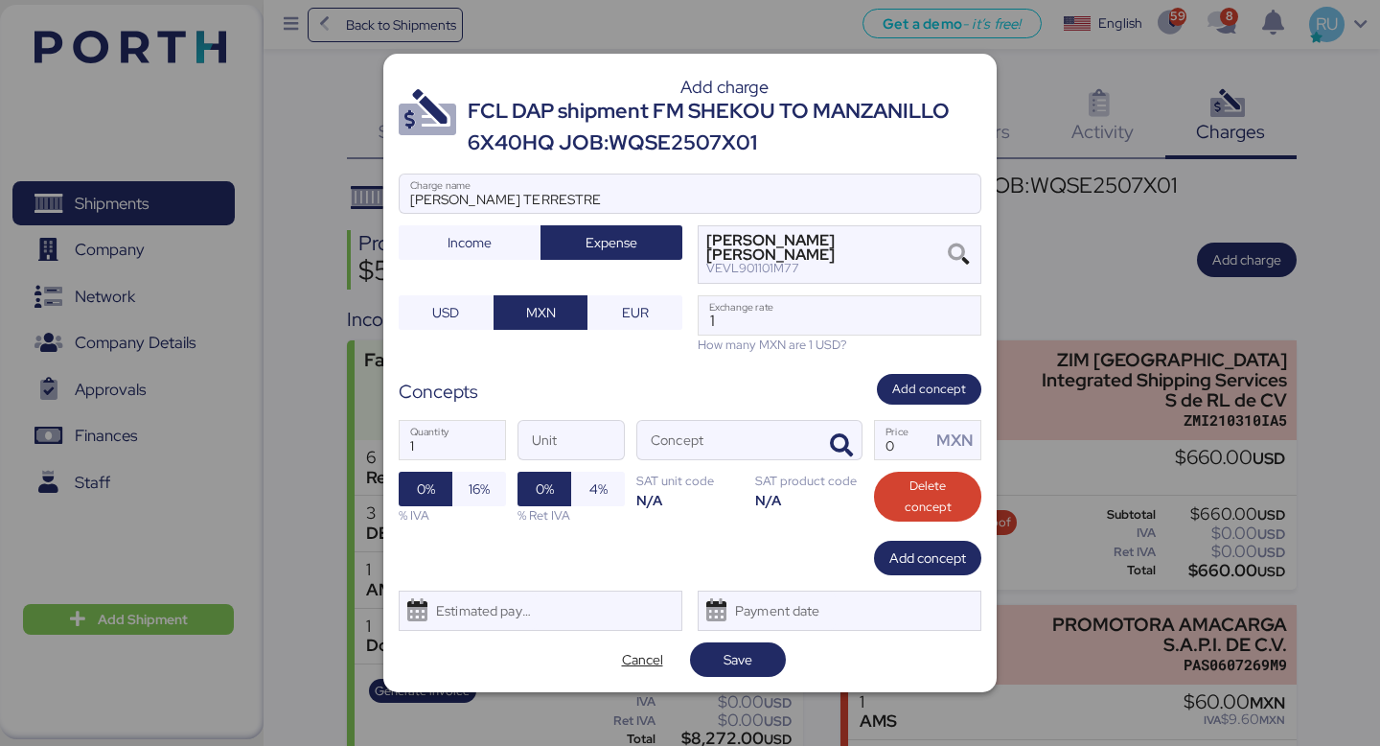
click at [724, 341] on div "How many MXN are 1 USD?" at bounding box center [840, 345] width 284 height 18
click at [726, 333] on input "1" at bounding box center [840, 315] width 282 height 38
type input "18.7"
click at [854, 453] on span "button" at bounding box center [842, 446] width 40 height 40
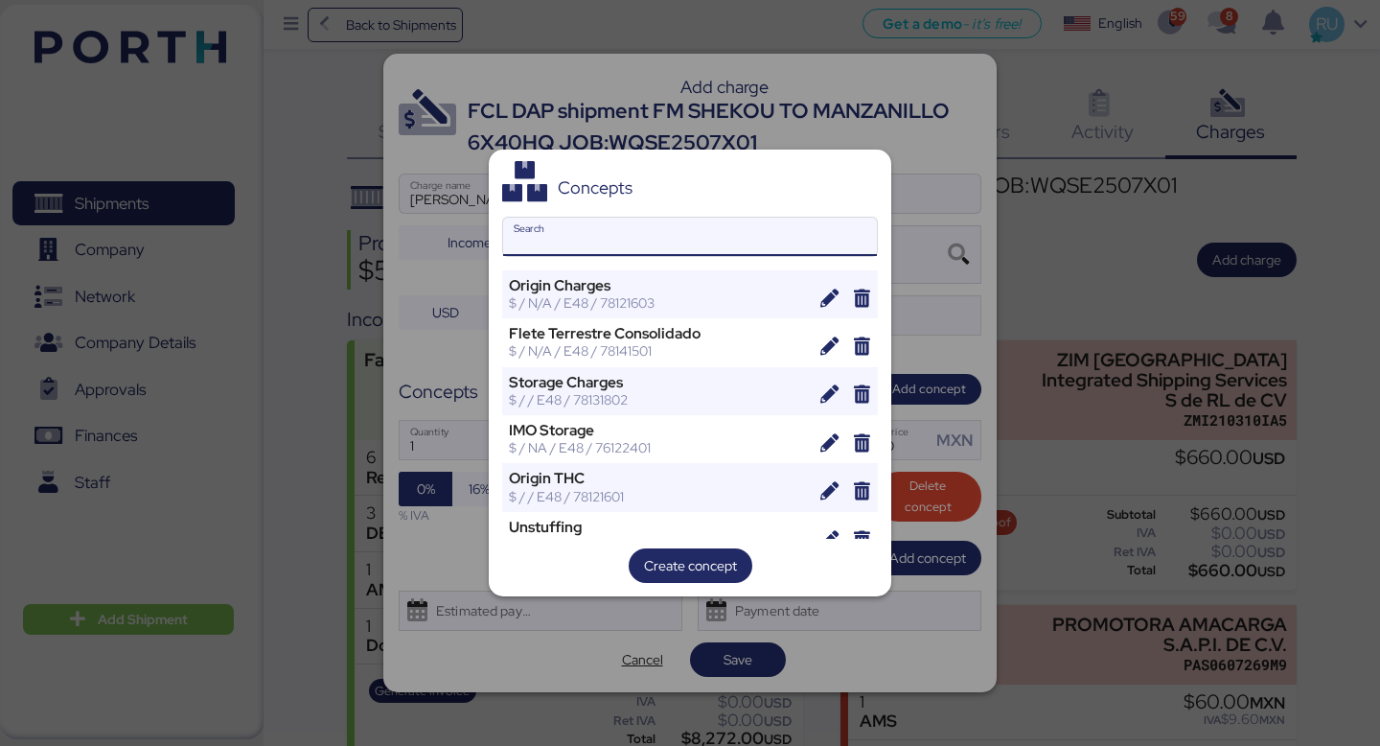
type input "V"
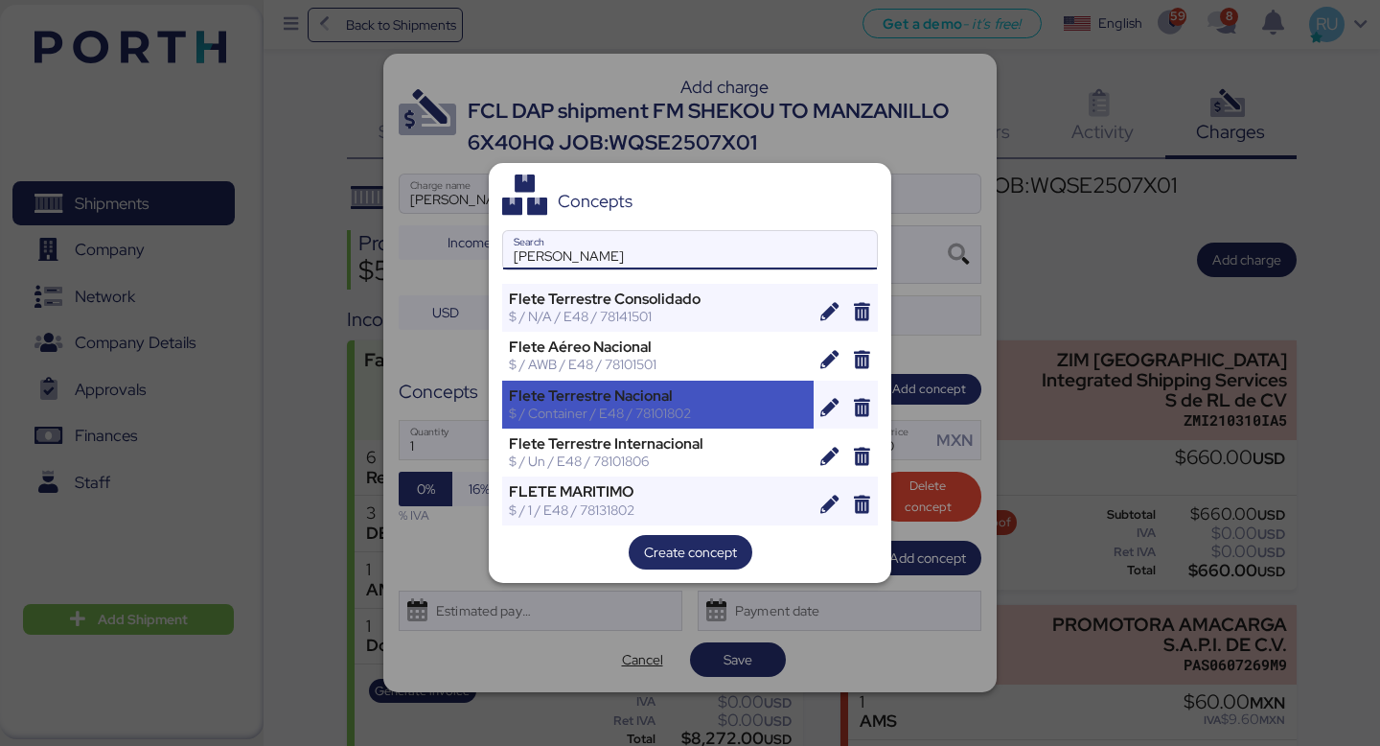
type input "[PERSON_NAME]"
click at [661, 421] on div "$ / Container / E48 / 78101802" at bounding box center [658, 413] width 298 height 17
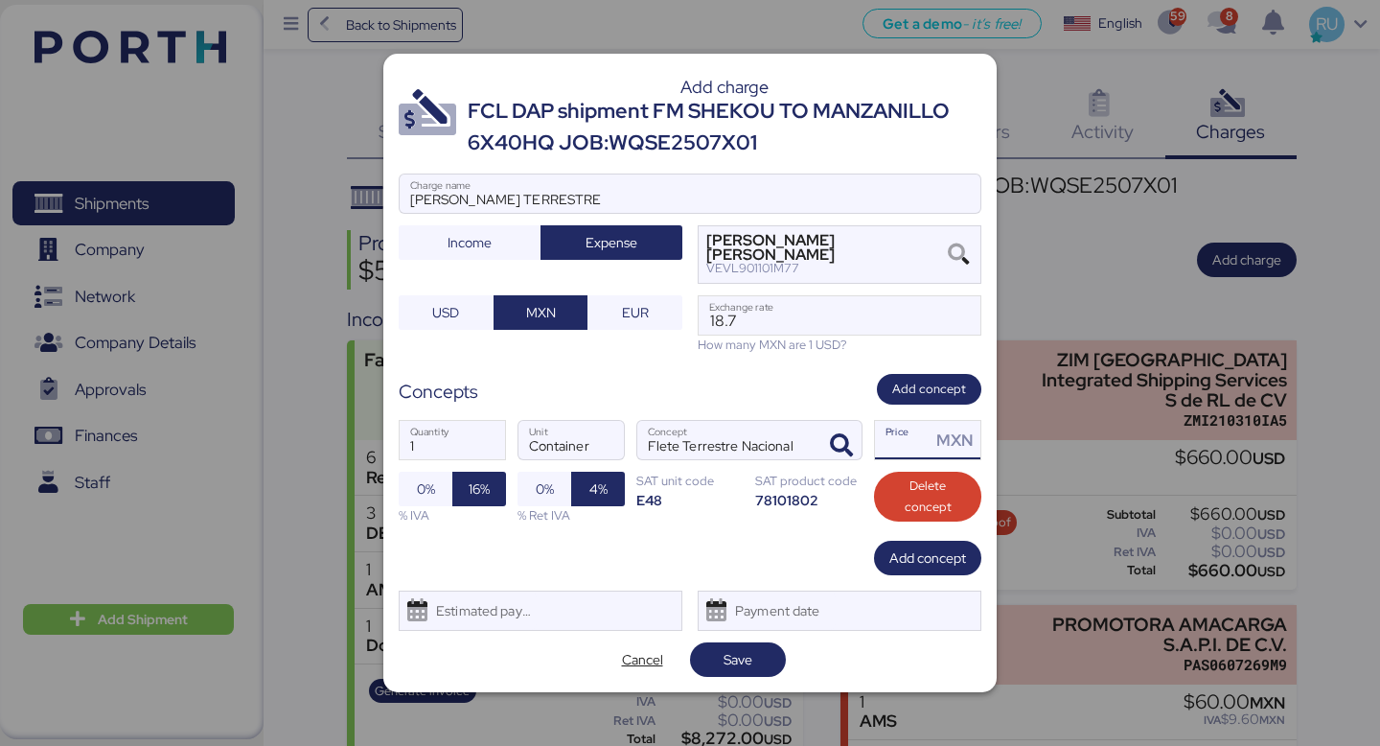
click at [914, 429] on input "Price MXN" at bounding box center [903, 440] width 56 height 38
type input "40000"
click at [763, 651] on span "Save" at bounding box center [738, 659] width 65 height 27
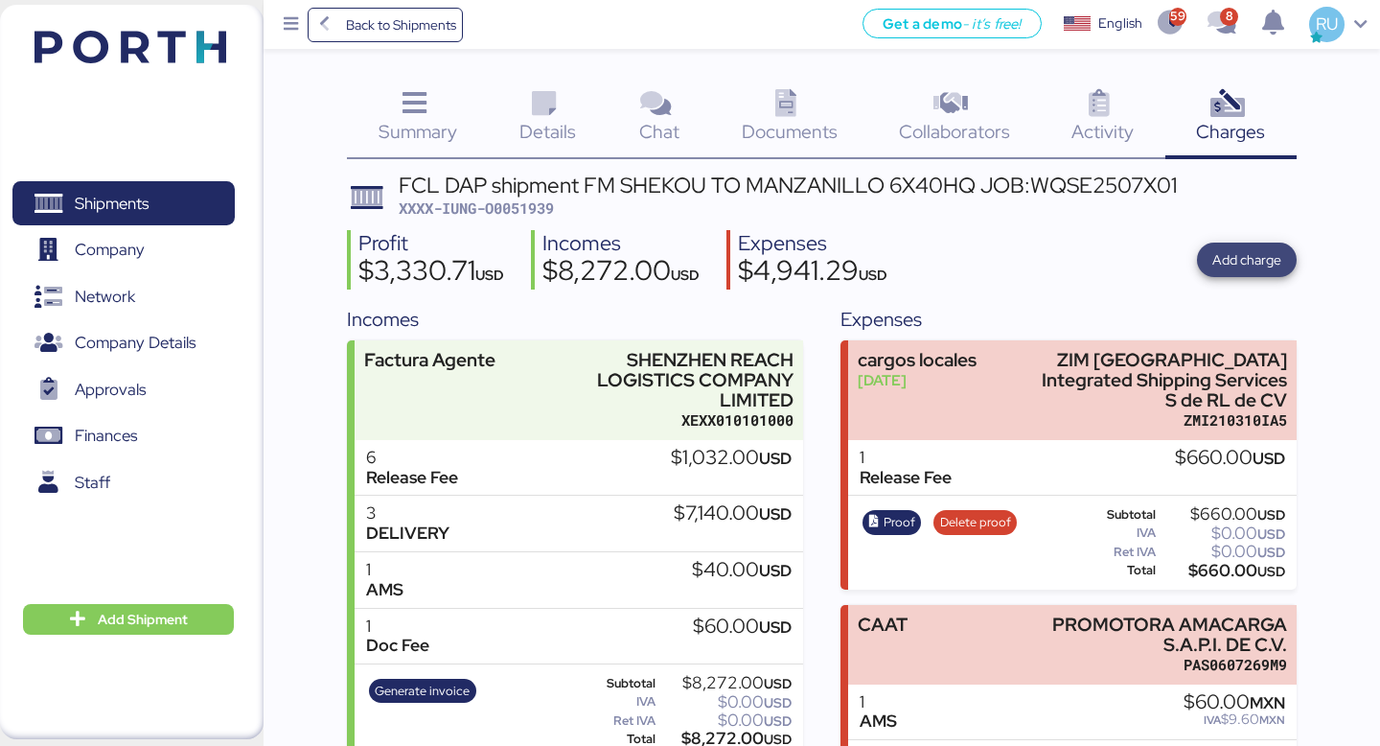
click at [1238, 260] on span "Add charge" at bounding box center [1247, 259] width 69 height 23
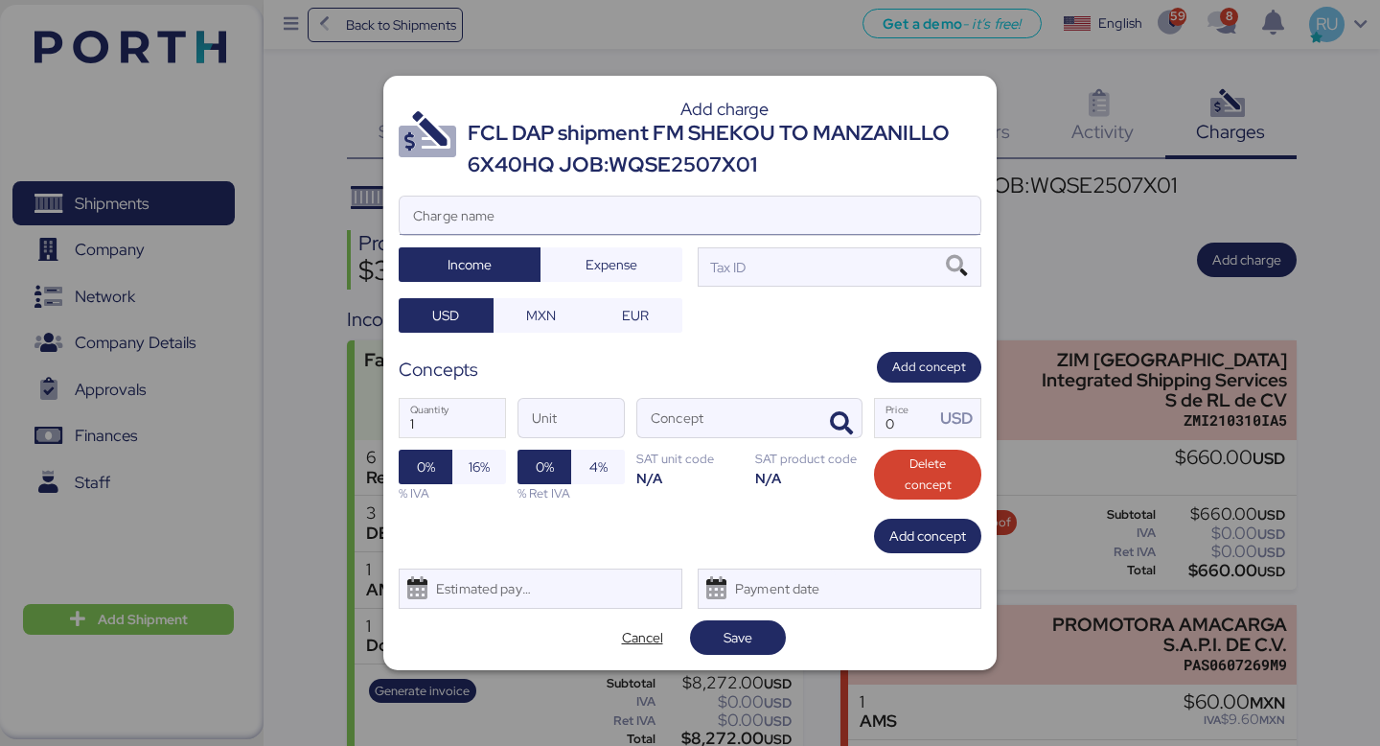
click at [774, 211] on input "Charge name" at bounding box center [690, 216] width 581 height 38
type input "[PERSON_NAME] TERRESTRE"
click at [617, 242] on div at bounding box center [690, 244] width 581 height 19
click at [617, 235] on input "[PERSON_NAME] TERRESTRE" at bounding box center [690, 216] width 581 height 38
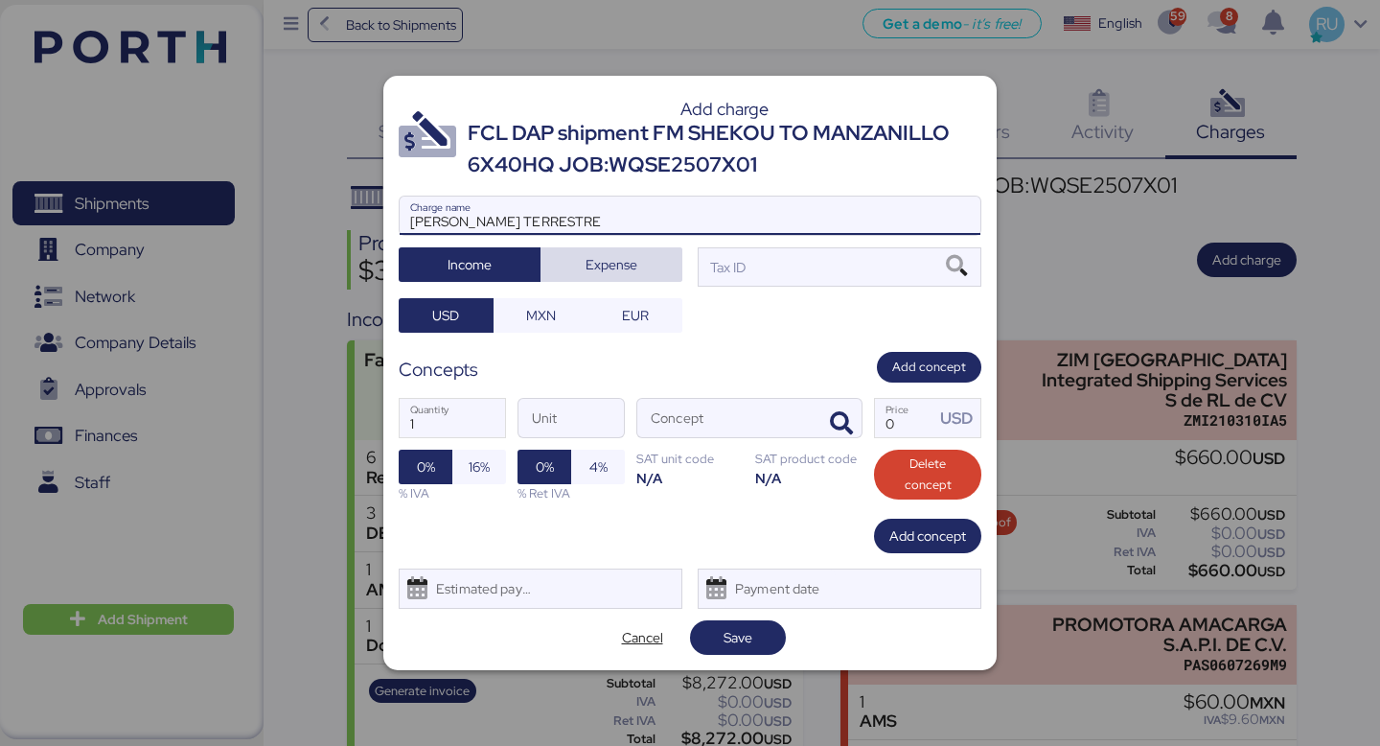
click at [622, 255] on span "Expense" at bounding box center [612, 264] width 52 height 23
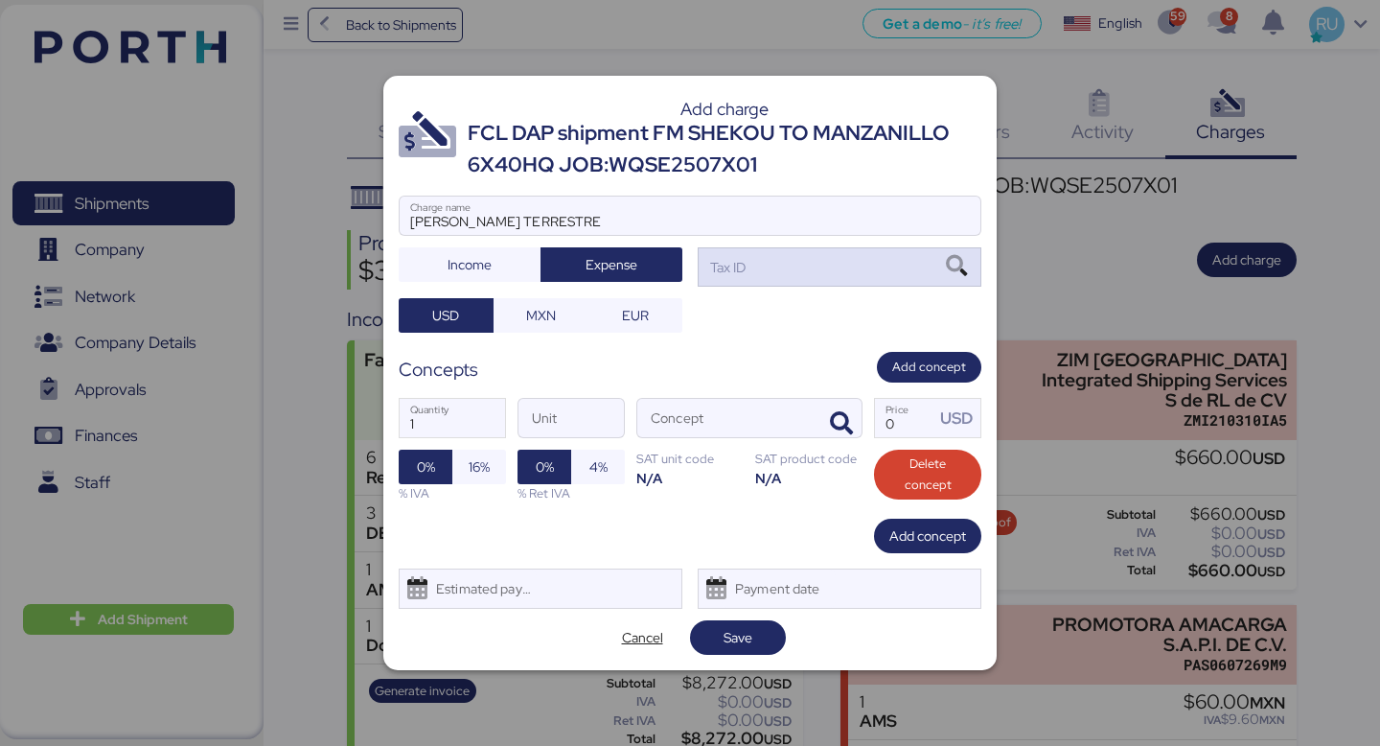
click at [785, 265] on div "Tax ID" at bounding box center [840, 266] width 284 height 38
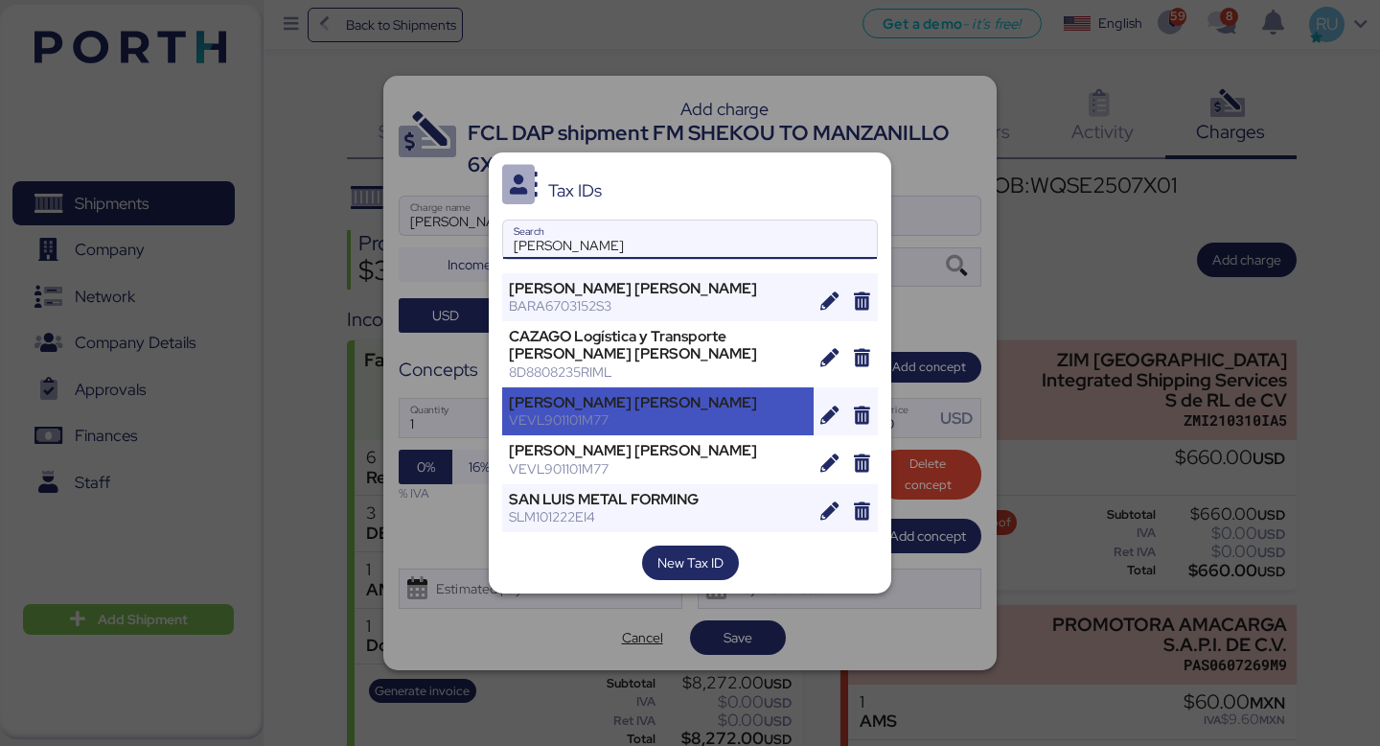
type input "[PERSON_NAME]"
click at [580, 406] on div "[PERSON_NAME] [PERSON_NAME]" at bounding box center [658, 402] width 298 height 17
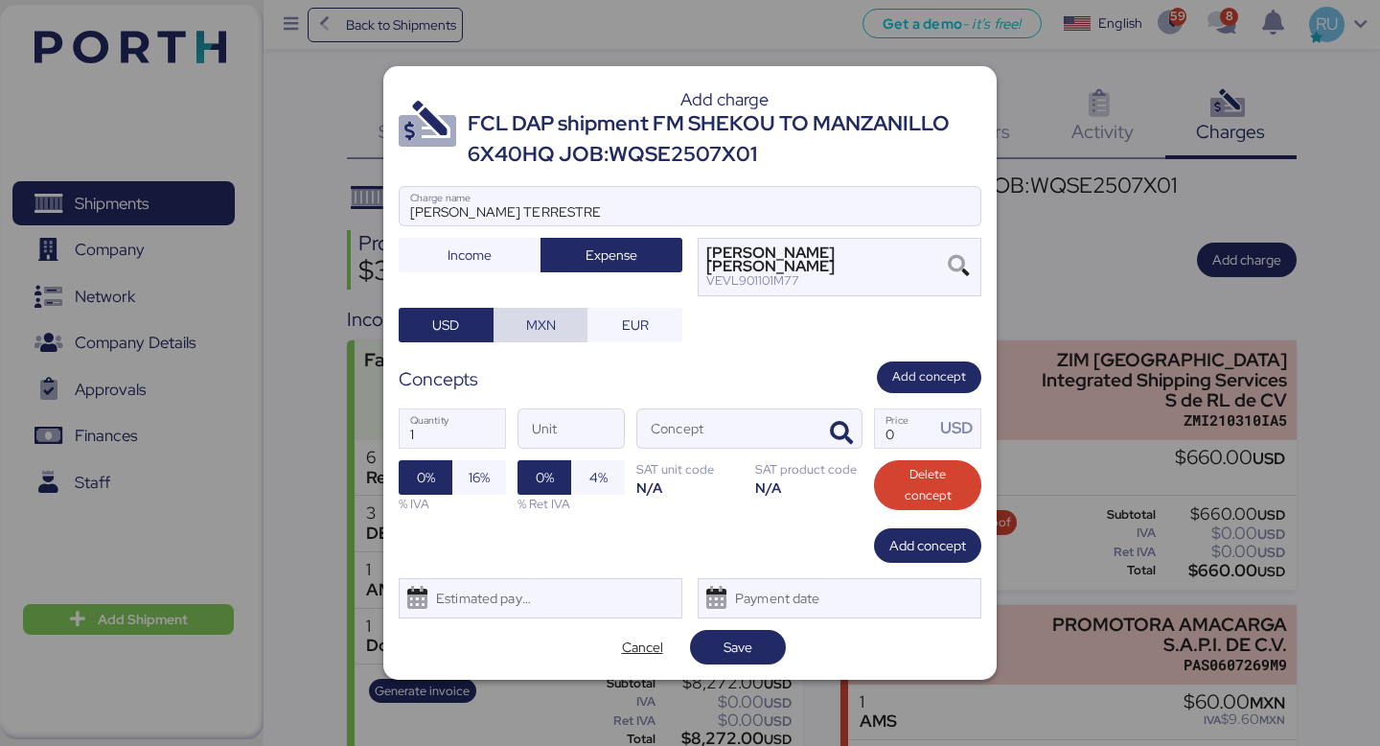
click at [553, 320] on span "MXN" at bounding box center [541, 324] width 30 height 23
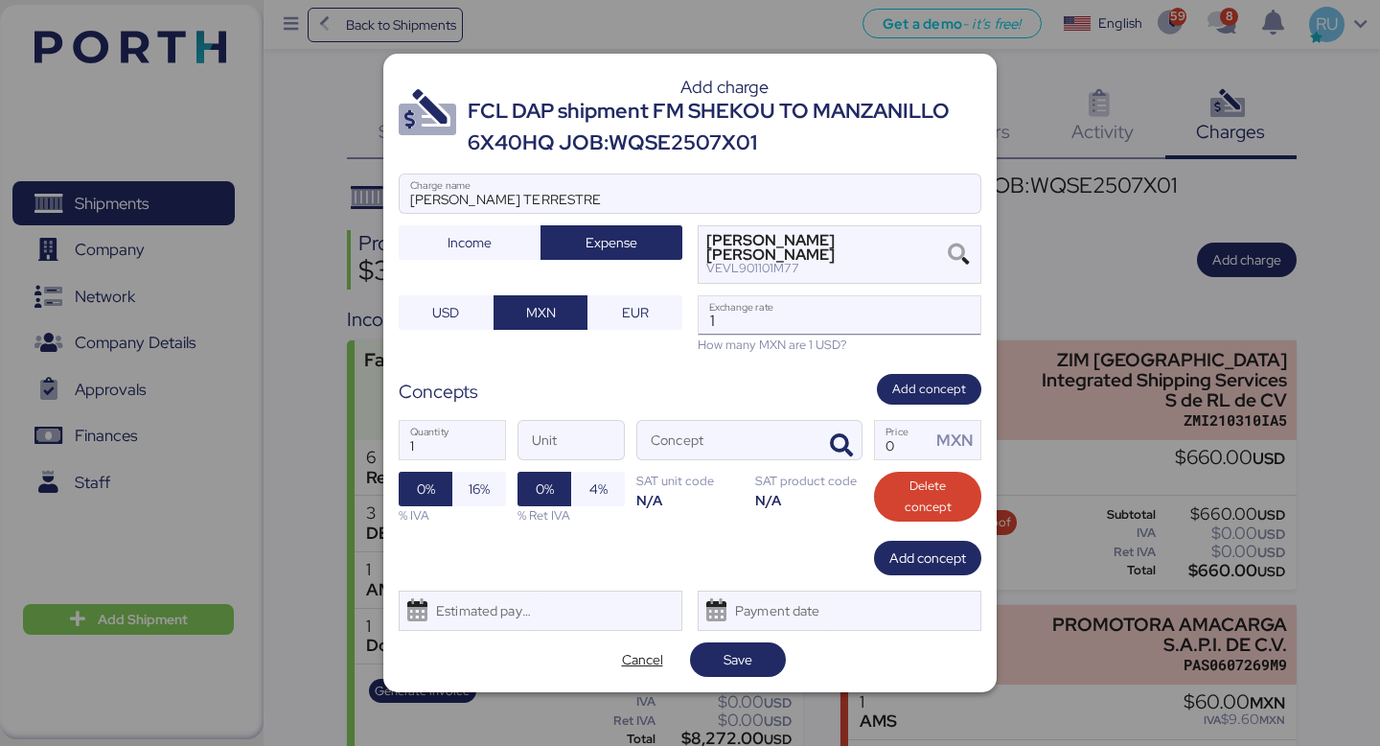
click at [803, 328] on input "1" at bounding box center [840, 315] width 282 height 38
type input "18.7"
click at [828, 436] on span "button" at bounding box center [842, 446] width 40 height 40
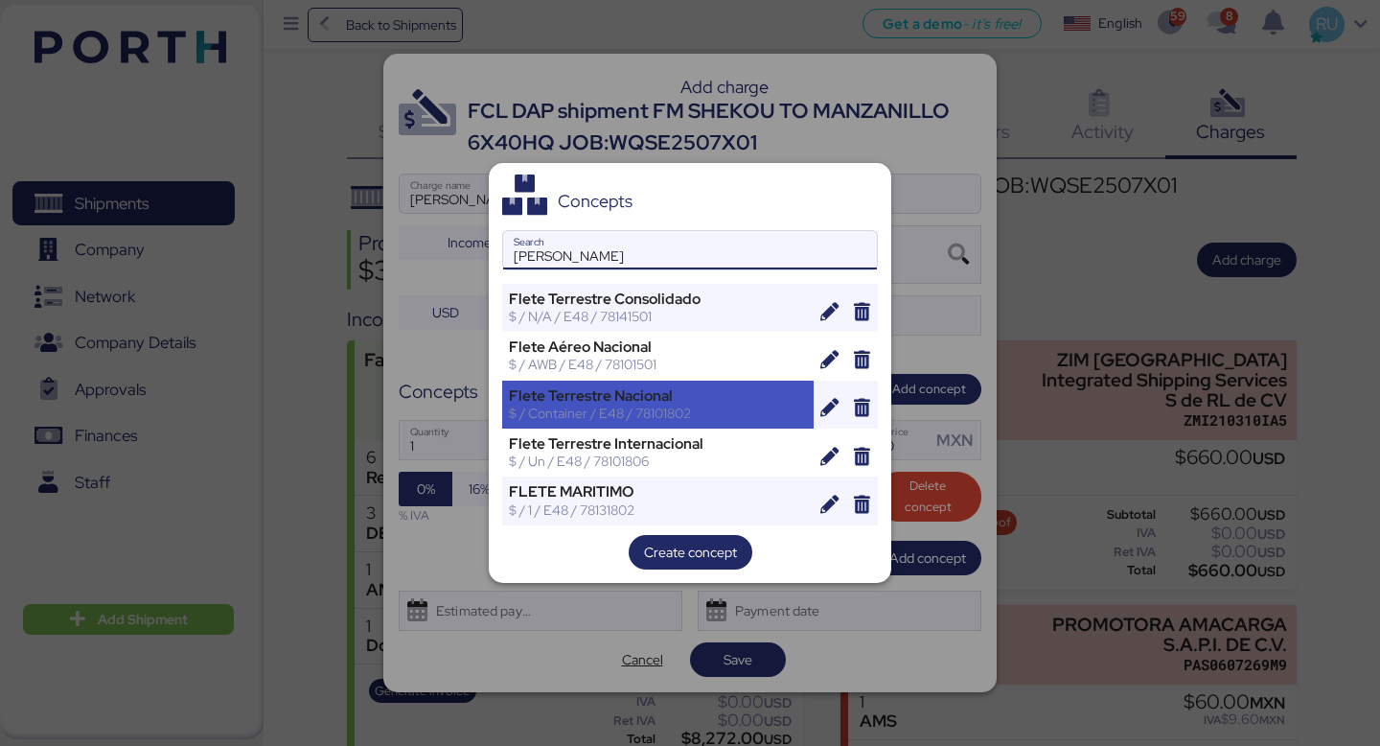
type input "[PERSON_NAME]"
click at [620, 387] on div "Flete Terrestre Nacional" at bounding box center [658, 395] width 298 height 17
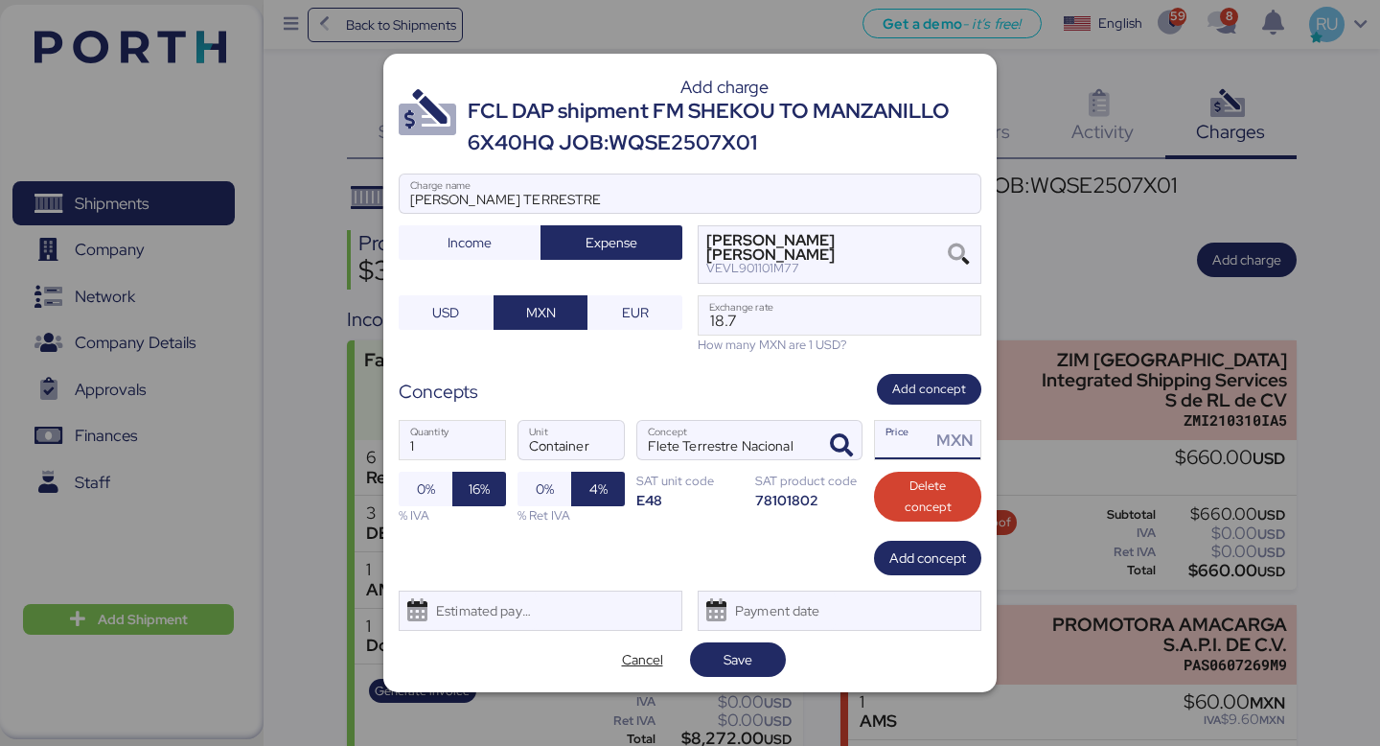
click at [934, 455] on div "MXN" at bounding box center [956, 440] width 50 height 38
click at [920, 452] on input "Price MXN" at bounding box center [903, 440] width 56 height 38
type input "40000"
click at [756, 651] on span "Save" at bounding box center [738, 659] width 65 height 27
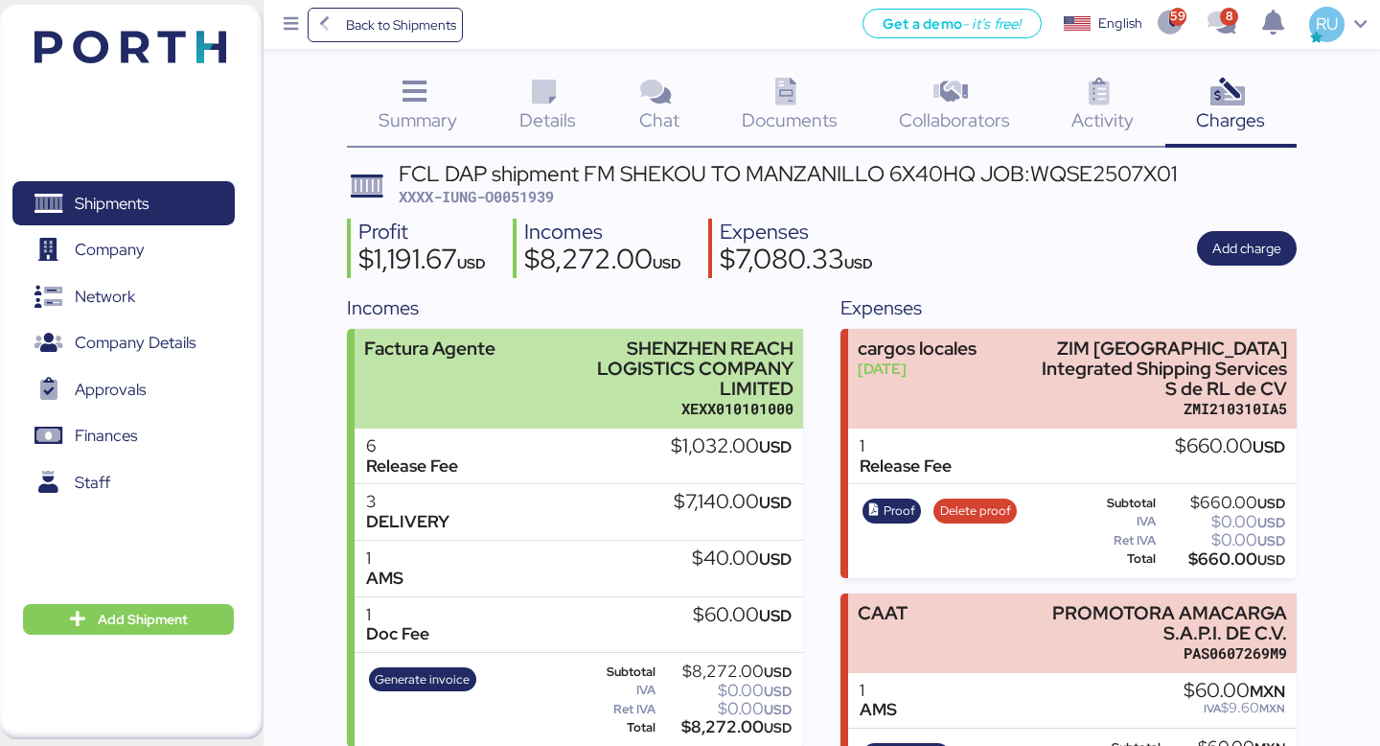
scroll to position [0, 0]
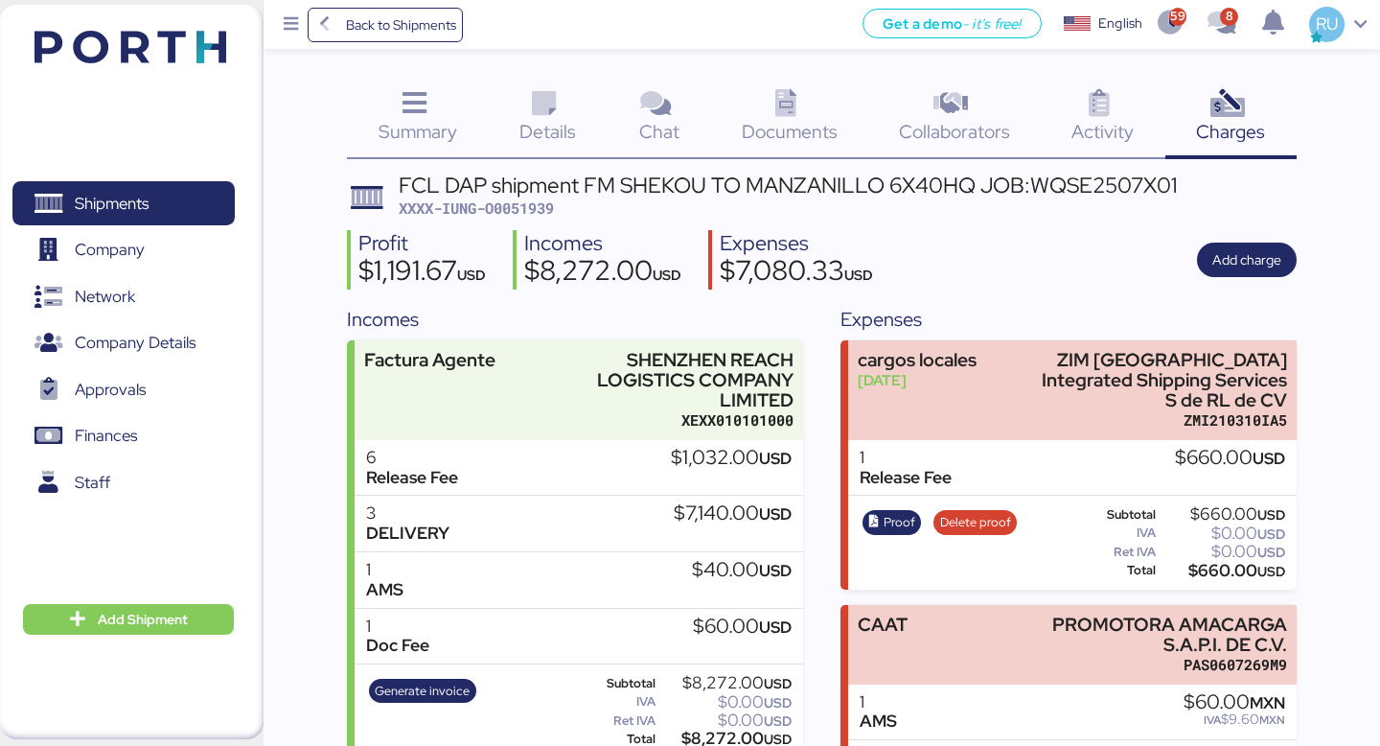
click at [532, 207] on span "XXXX-IUNG-O0051939" at bounding box center [476, 207] width 155 height 19
copy span "O0051939"
click at [127, 61] on img at bounding box center [131, 47] width 192 height 33
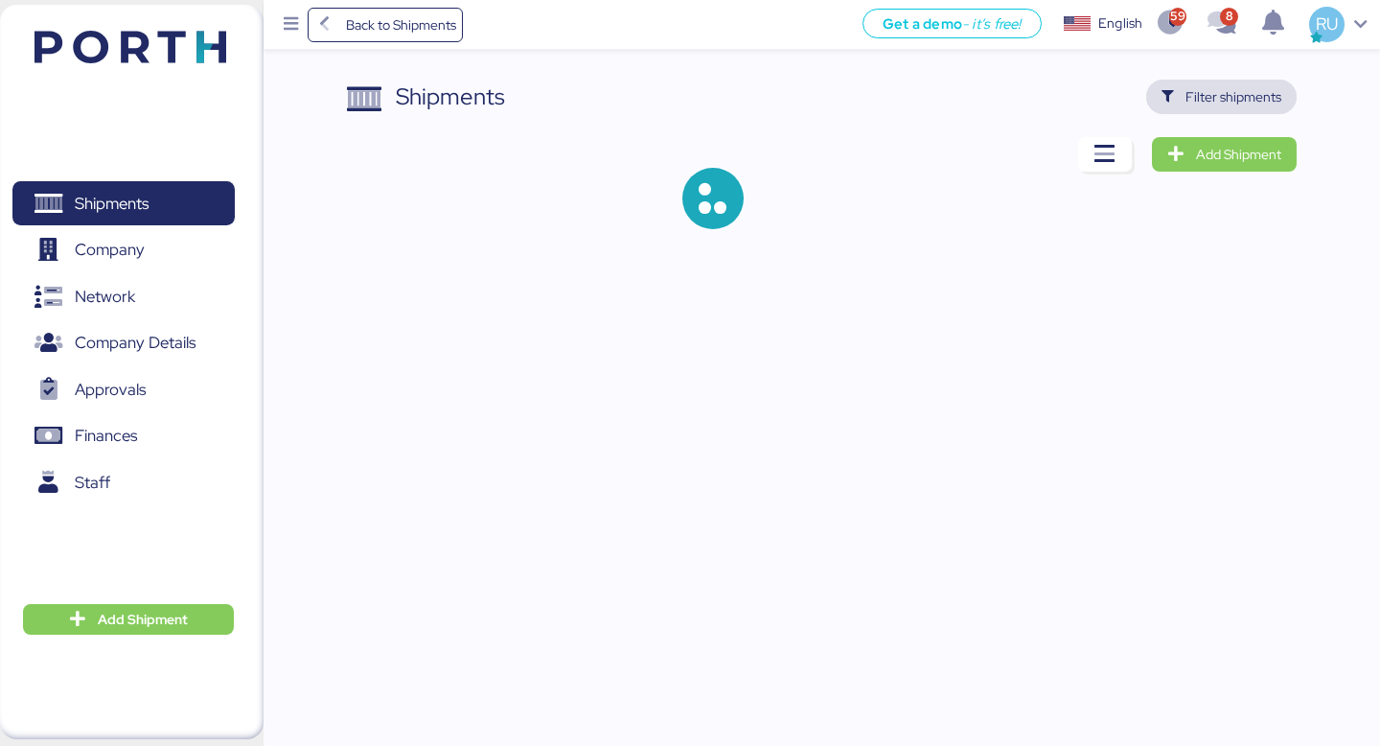
click at [1209, 83] on span "Filter shipments" at bounding box center [1222, 96] width 120 height 27
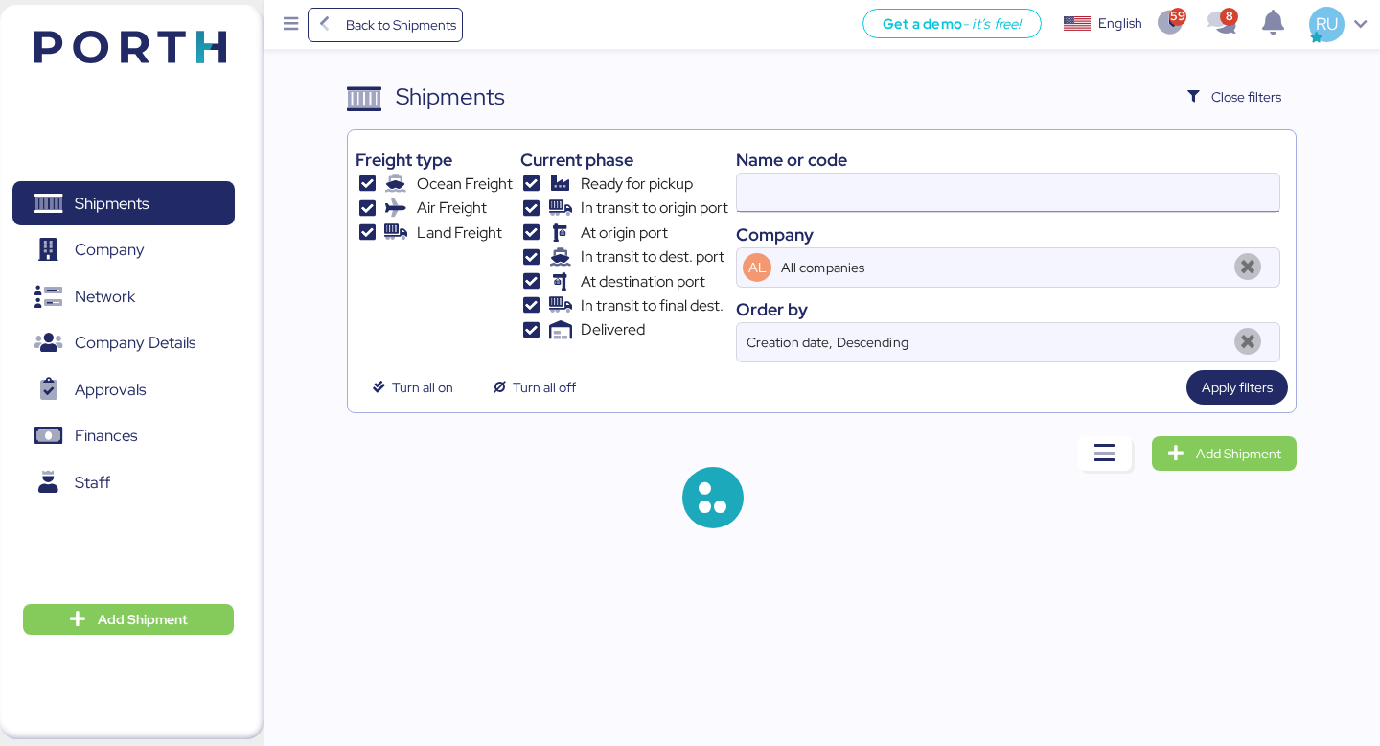
click at [828, 182] on input at bounding box center [1008, 193] width 543 height 38
paste input "O0052031/169853"
click at [877, 200] on input "O0052031/169853" at bounding box center [1008, 193] width 543 height 38
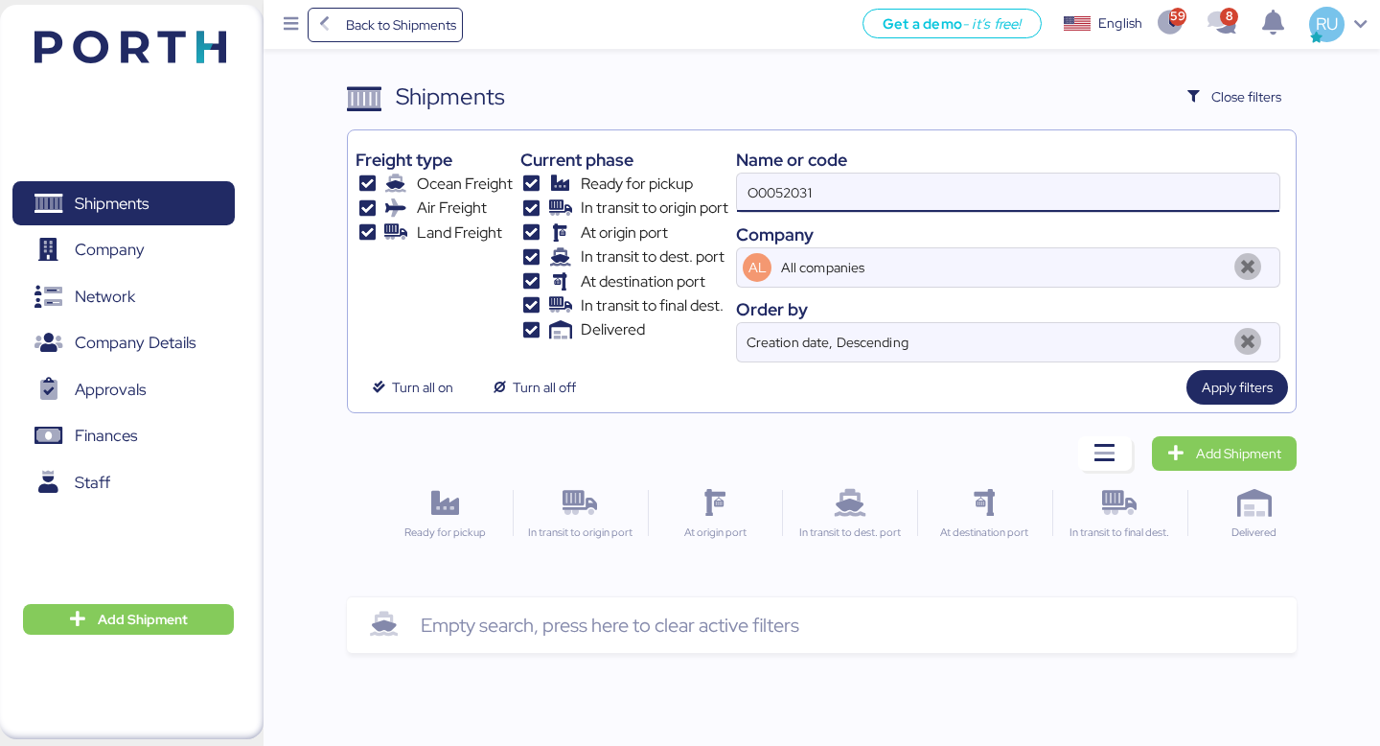
type input "O0052031"
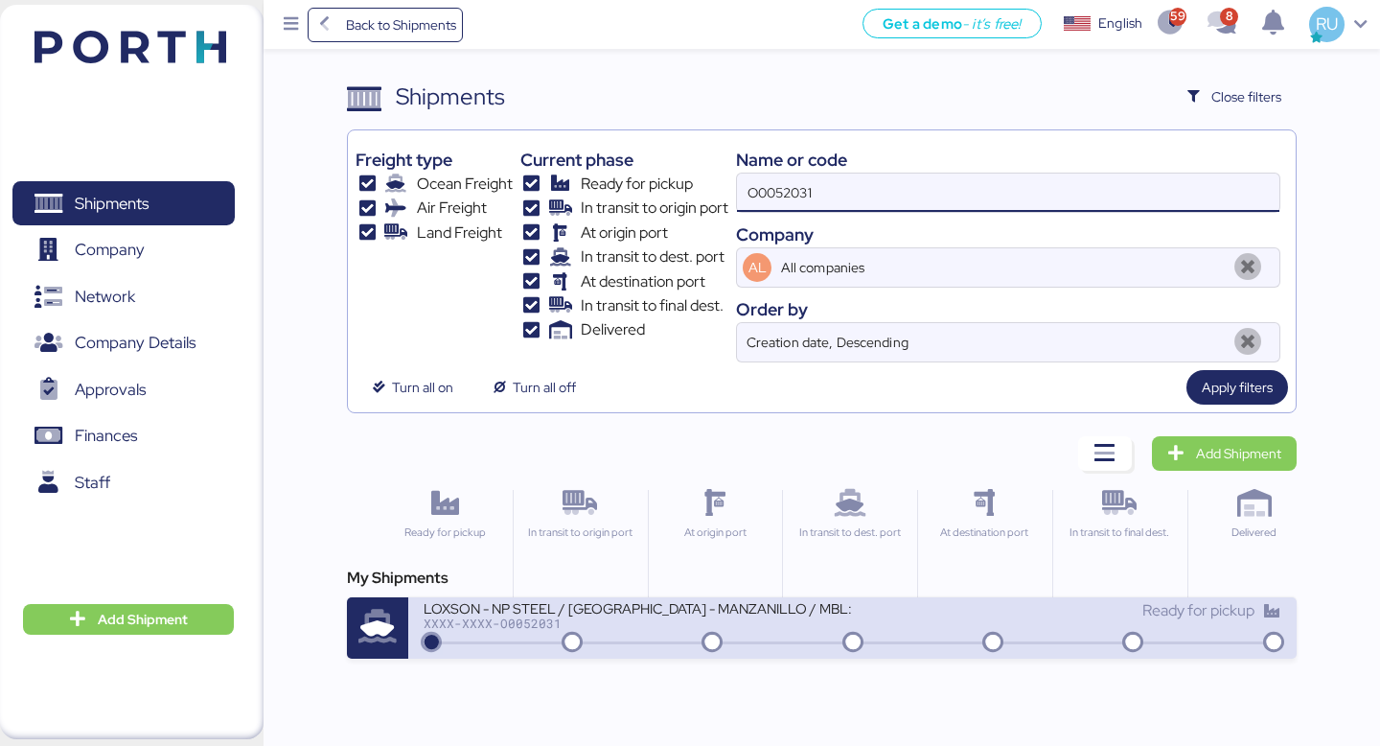
click at [872, 623] on div "Ready for pickup" at bounding box center [1067, 619] width 429 height 41
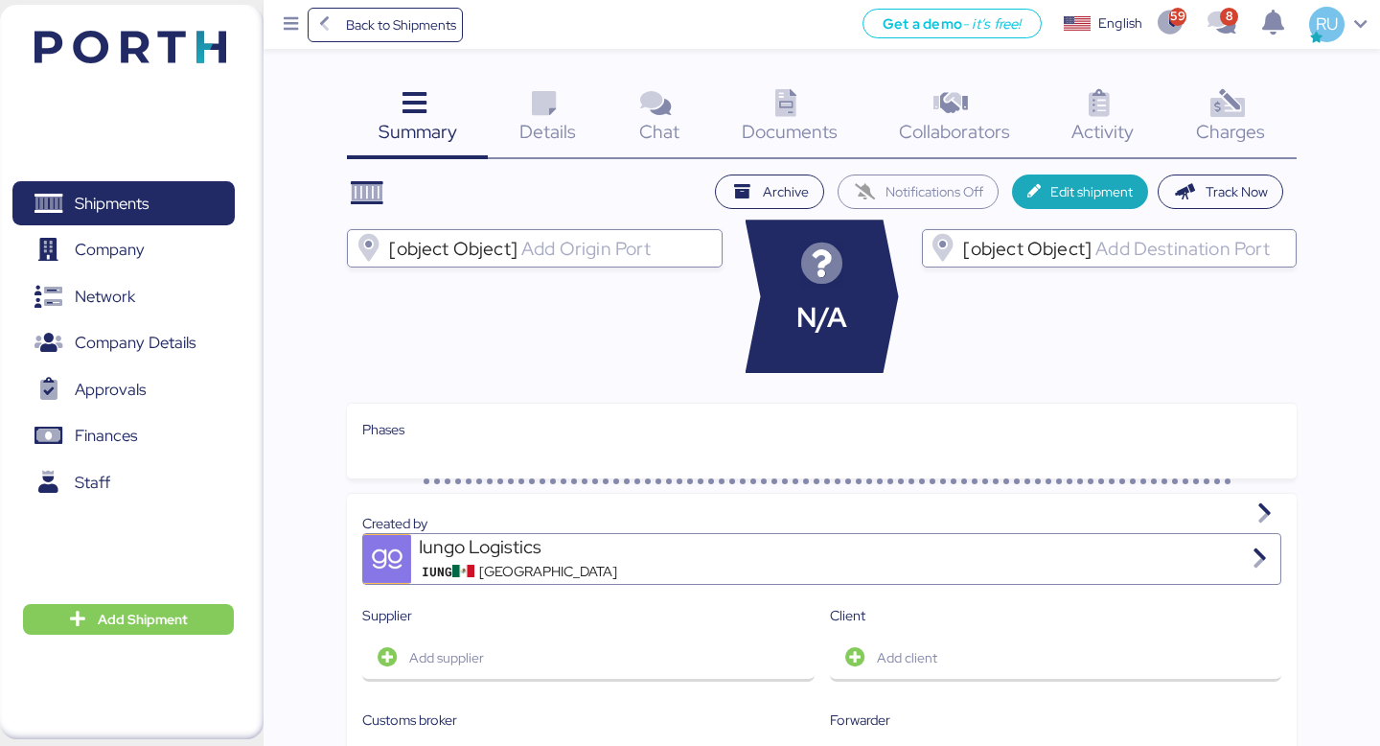
click at [1239, 102] on icon at bounding box center [1227, 104] width 41 height 28
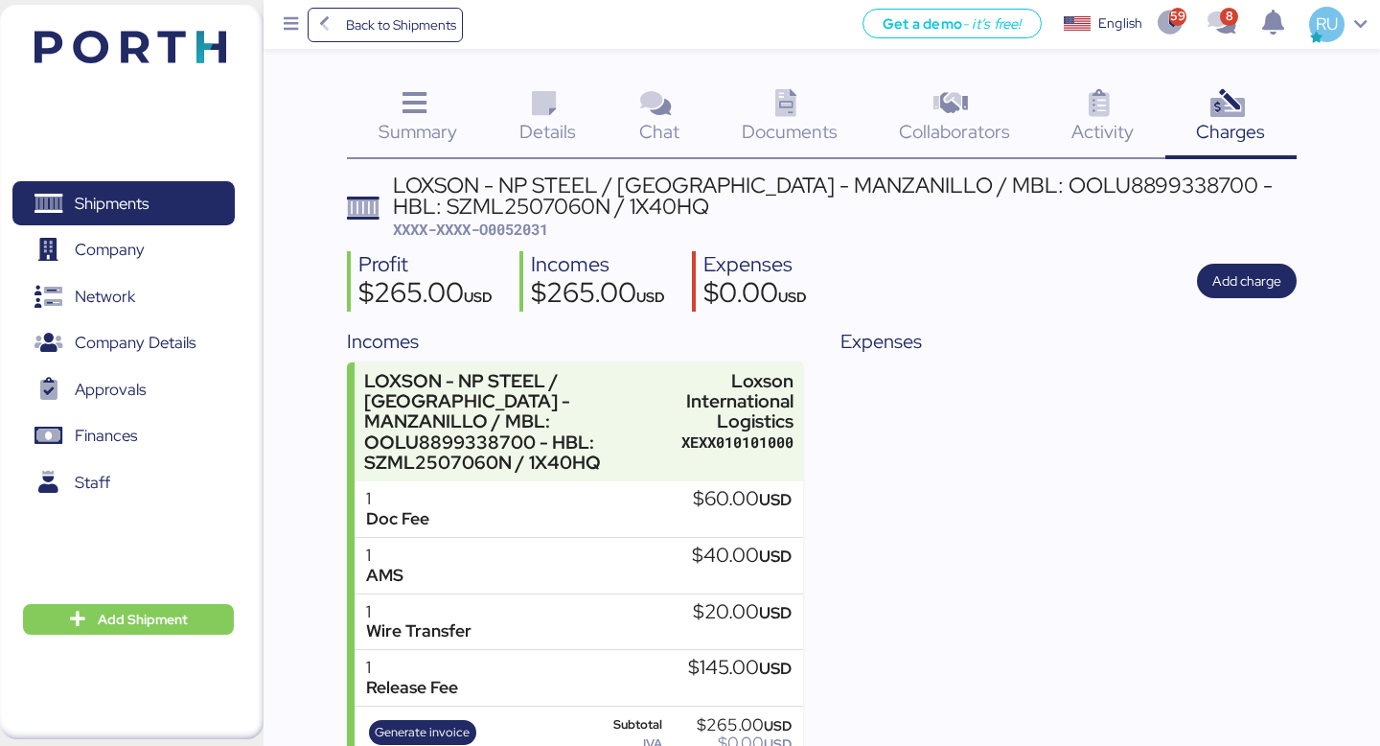
scroll to position [49, 0]
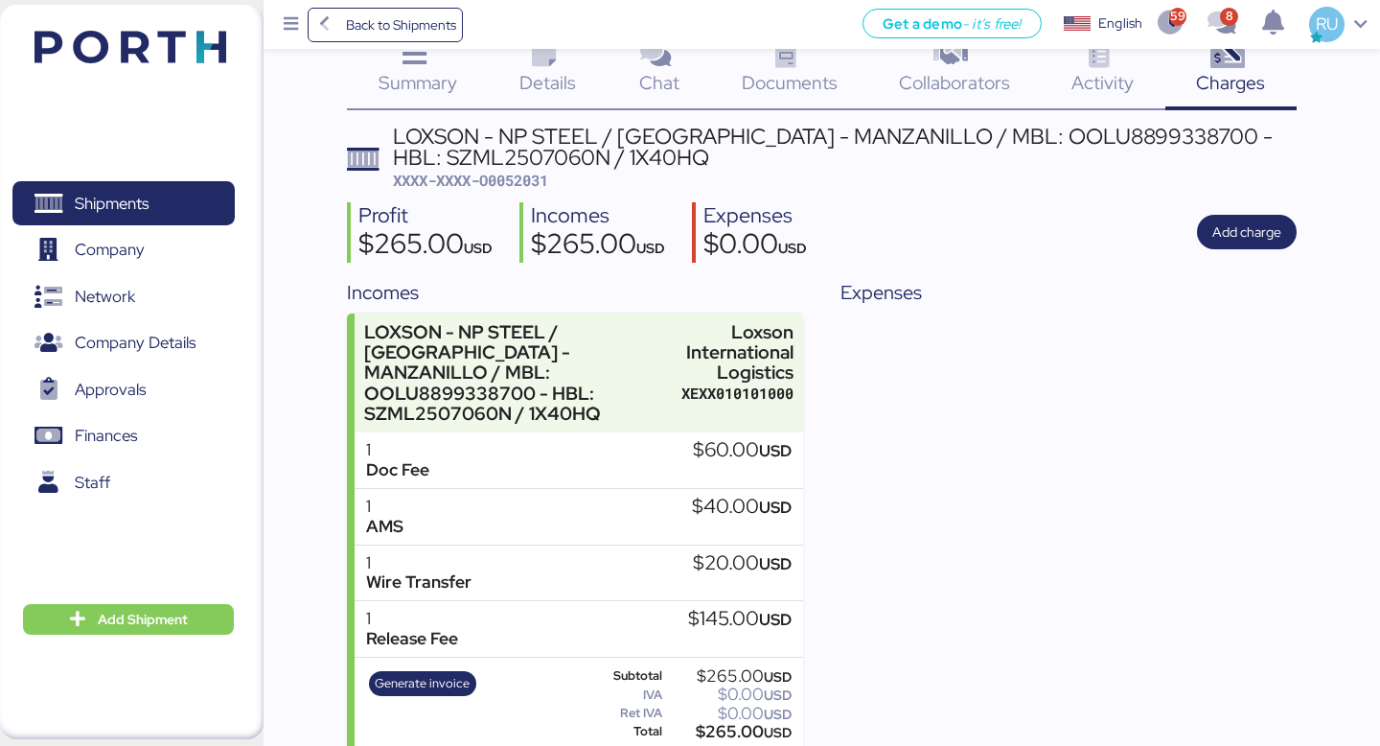
click at [762, 99] on div "Documents 0" at bounding box center [789, 71] width 157 height 80
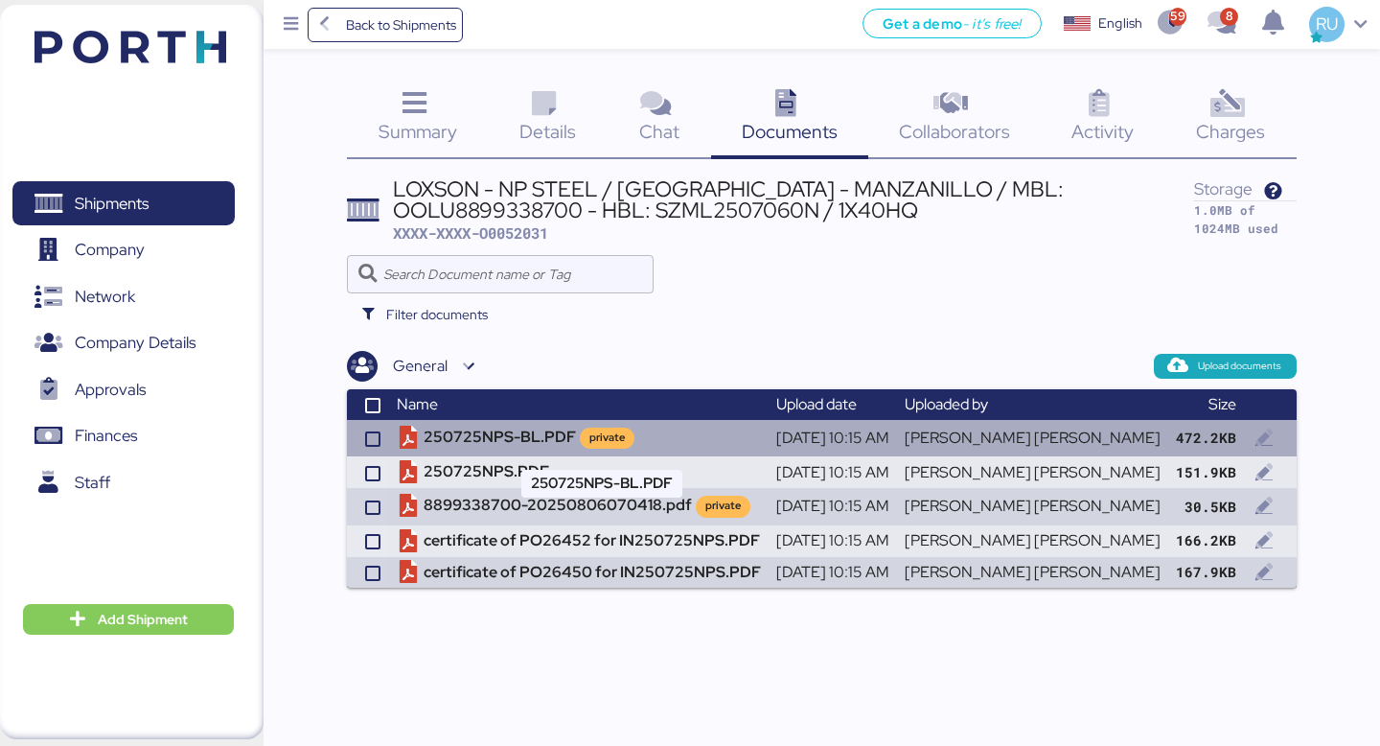
click at [512, 435] on td "250725NPS-BL.PDF private" at bounding box center [579, 438] width 380 height 36
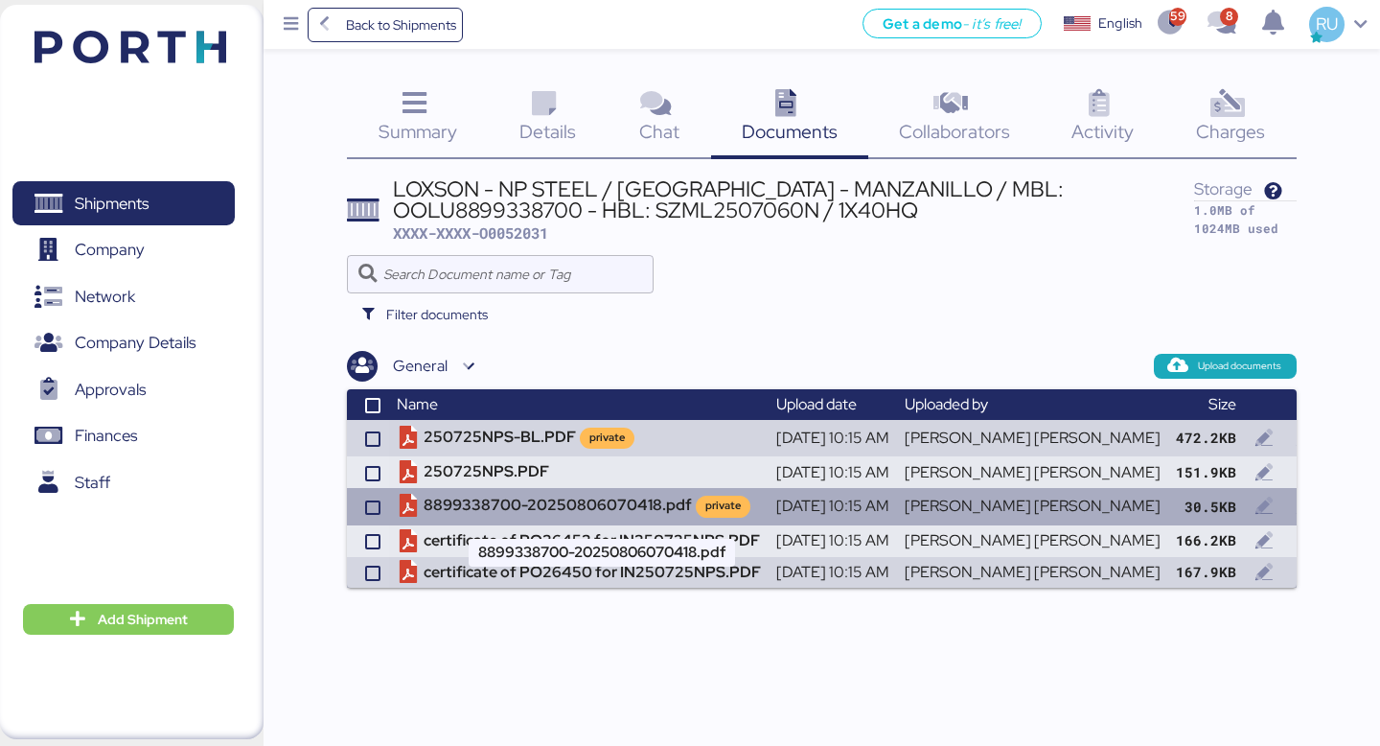
click at [567, 510] on td "8899338700-20250806070418.pdf private" at bounding box center [579, 506] width 380 height 36
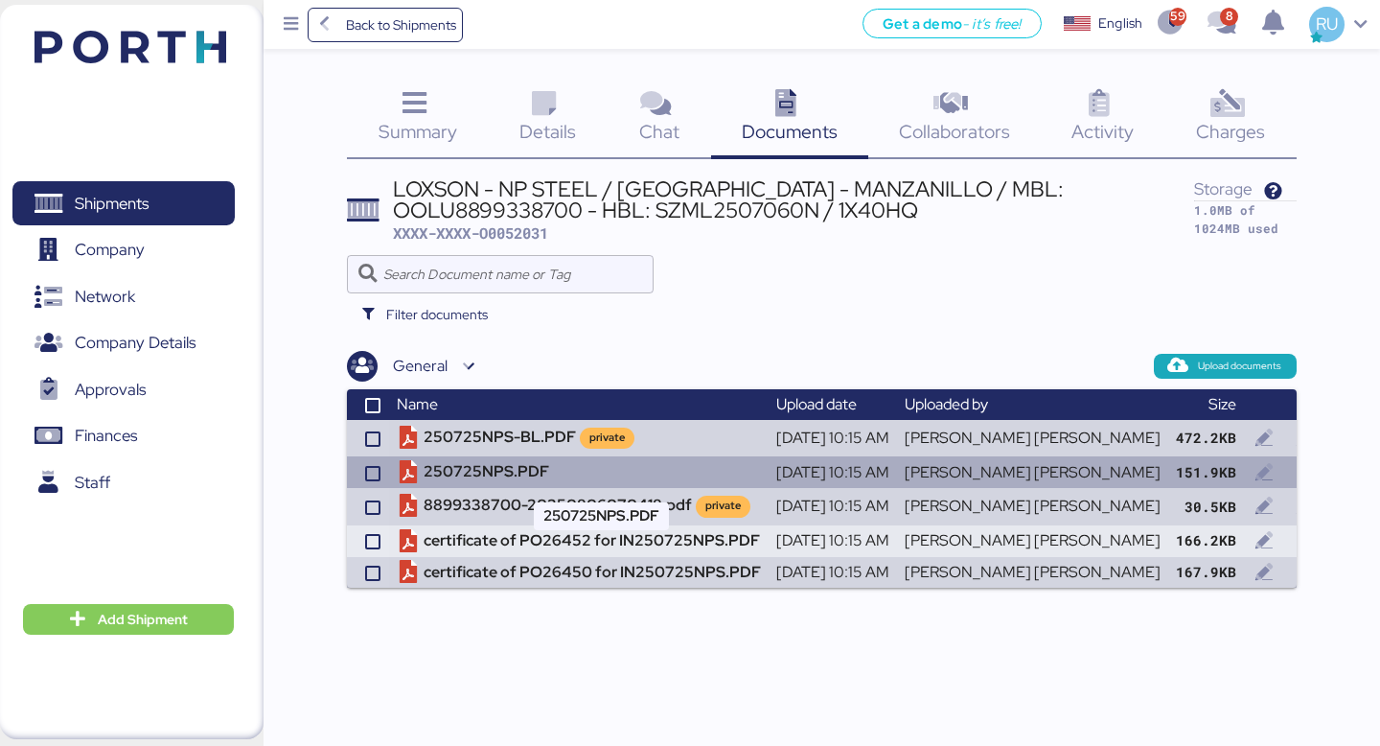
click at [466, 467] on td "250725NPS.PDF" at bounding box center [579, 472] width 380 height 32
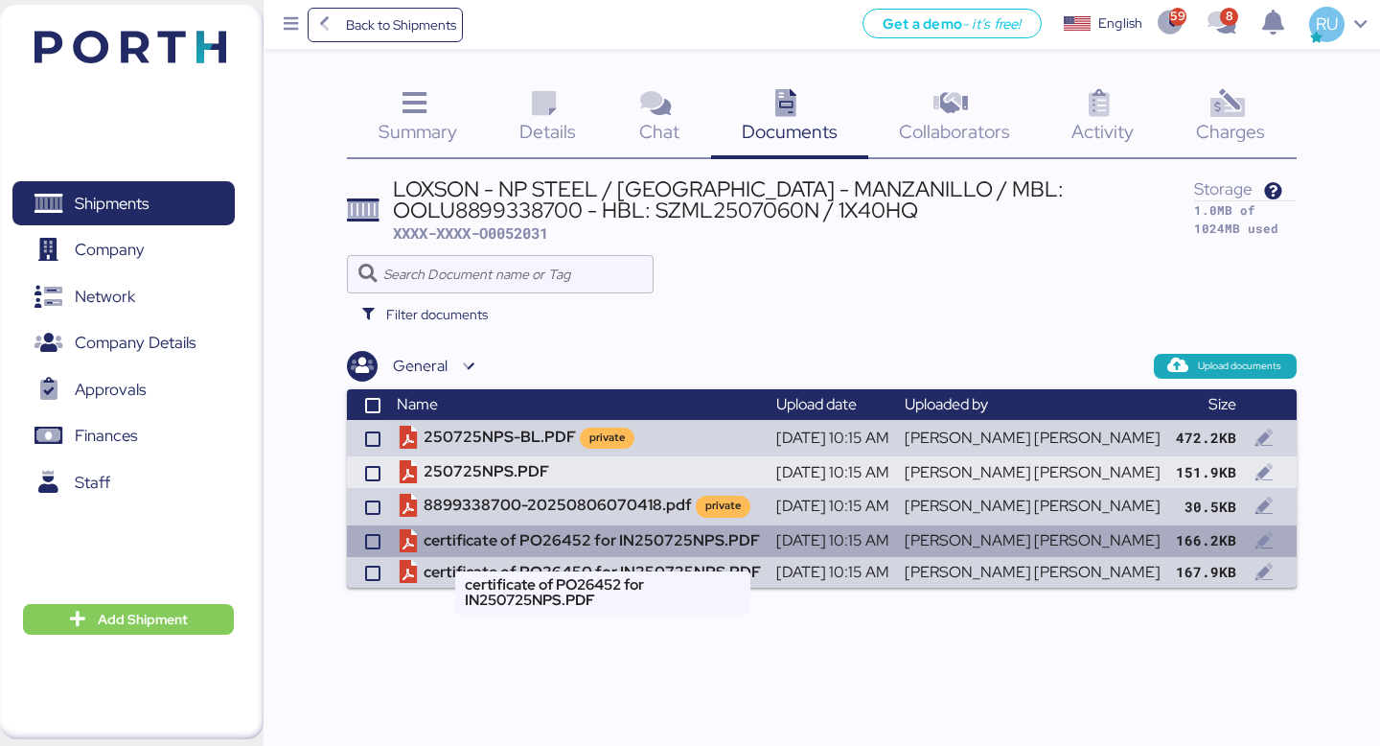
click at [501, 527] on td "certificate of PO26452 for IN250725NPS.PDF" at bounding box center [579, 541] width 380 height 32
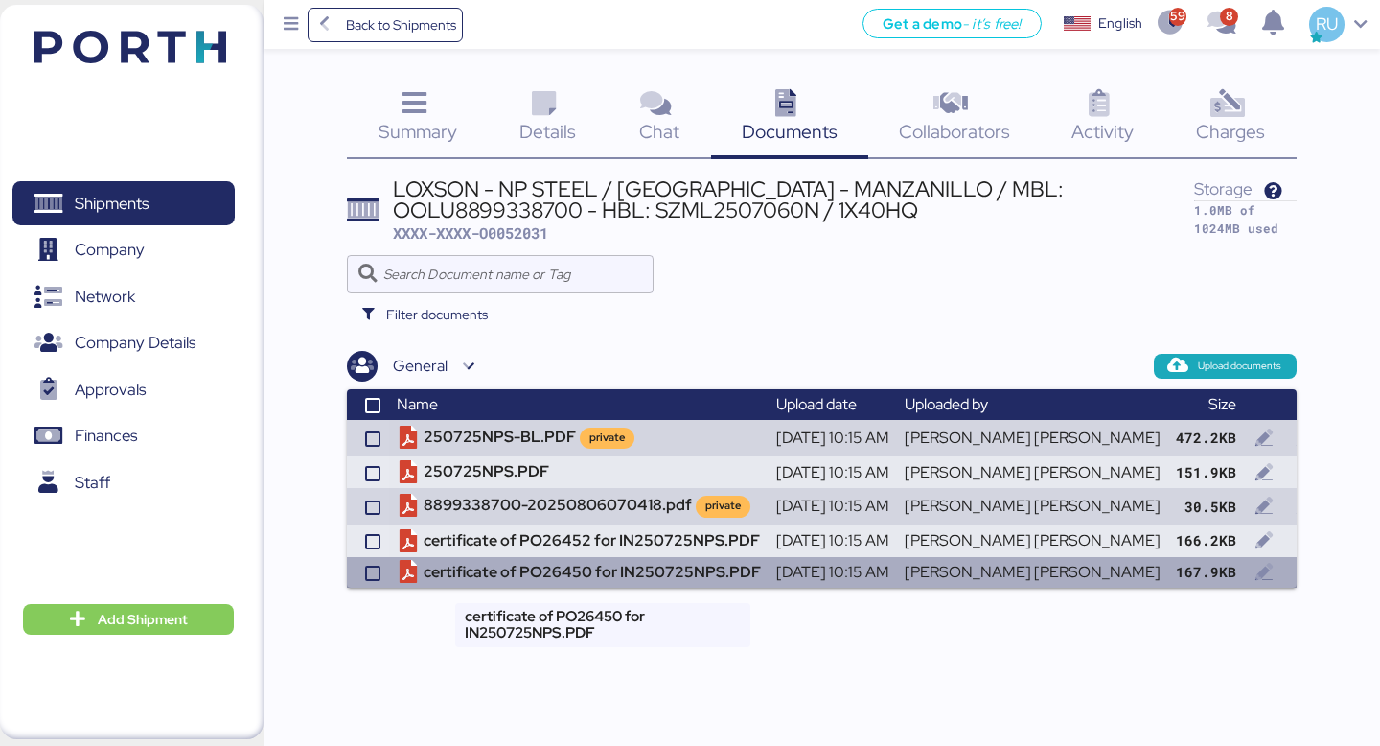
click at [543, 579] on td "certificate of PO26450 for IN250725NPS.PDF" at bounding box center [579, 573] width 380 height 32
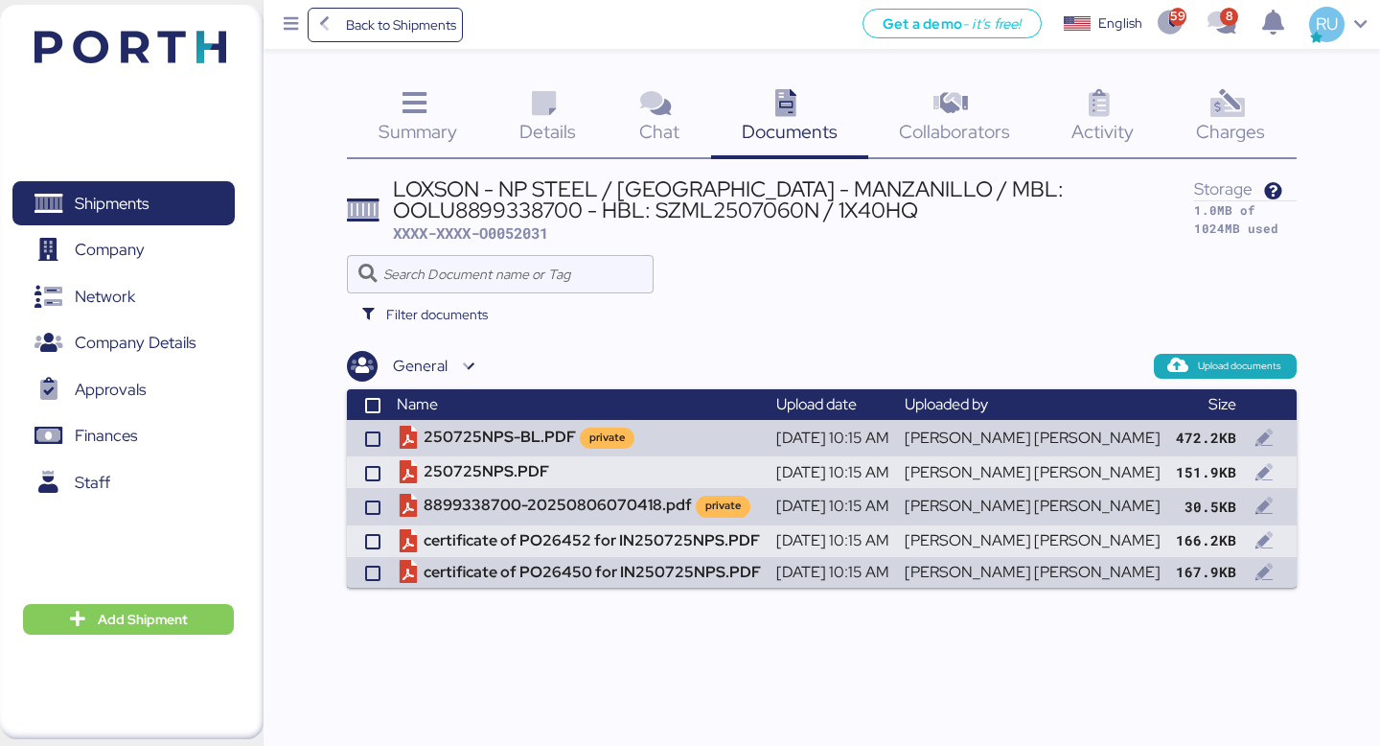
click at [1020, 186] on div "LOXSON - NP STEEL / [GEOGRAPHIC_DATA] - MANZANILLO / MBL: OOLU8899338700 - HBL:…" at bounding box center [793, 199] width 801 height 43
copy div "OOLU8899338700"
click at [514, 220] on div "LOXSON - NP STEEL / [GEOGRAPHIC_DATA] - MANZANILLO / MBL: OOLU8899338700 - HBL:…" at bounding box center [793, 211] width 801 height 66
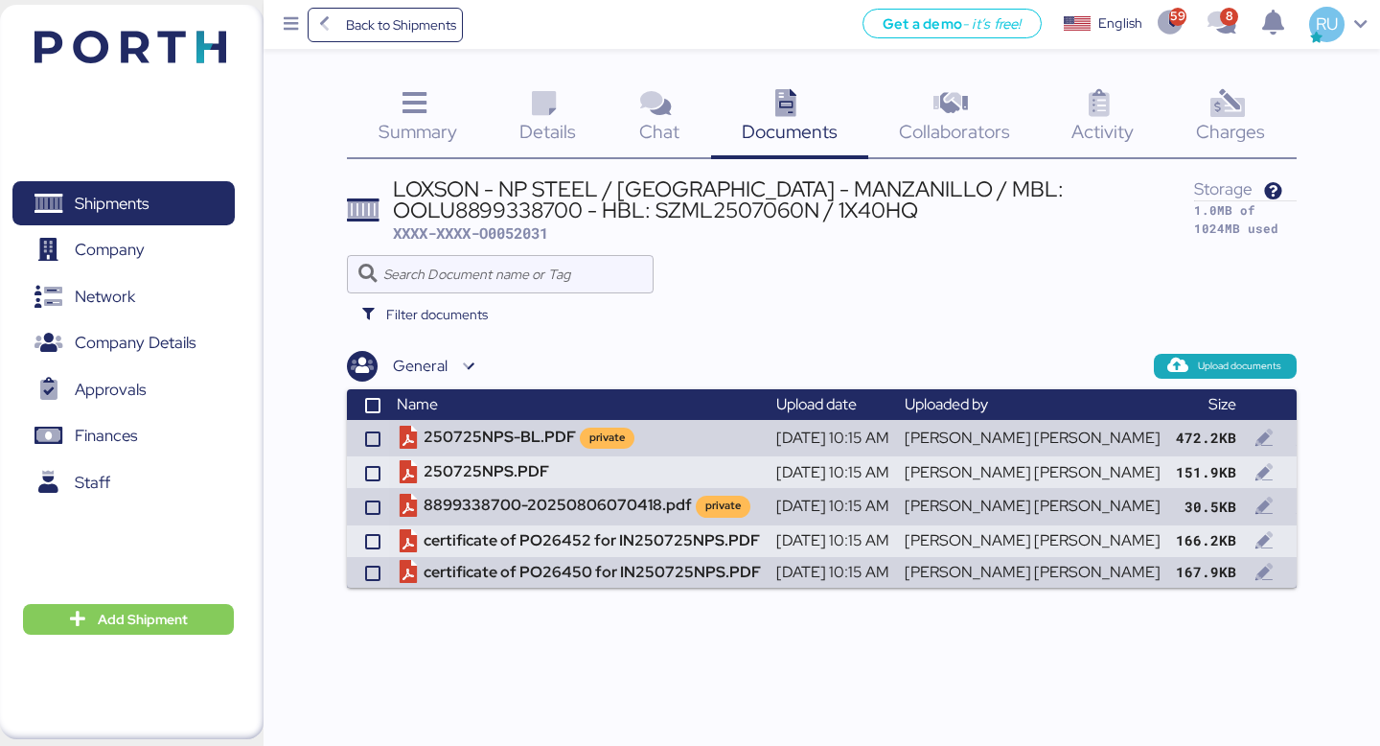
click at [530, 216] on div "LOXSON - NP STEEL / [GEOGRAPHIC_DATA] - MANZANILLO / MBL: OOLU8899338700 - HBL:…" at bounding box center [793, 199] width 801 height 43
copy div "SZML2507060N"
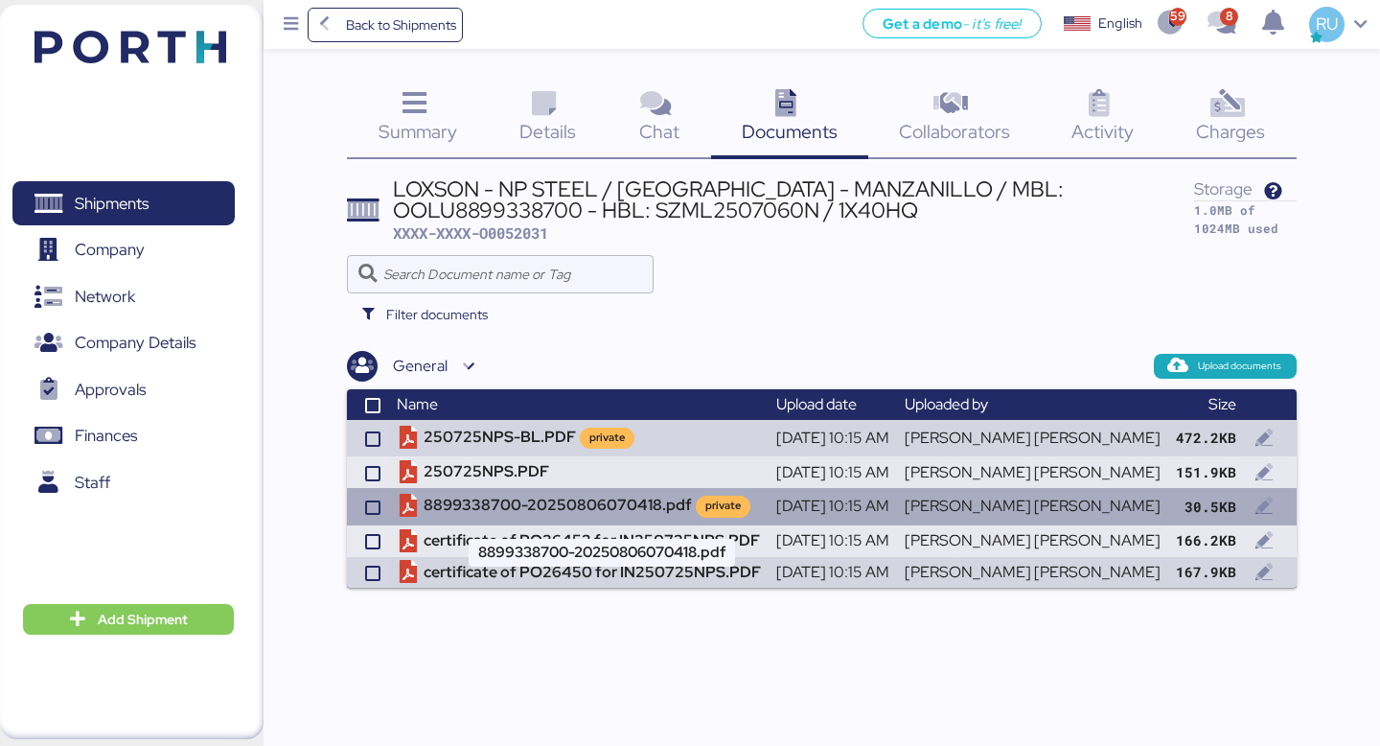
click at [544, 500] on td "8899338700-20250806070418.pdf private" at bounding box center [579, 506] width 380 height 36
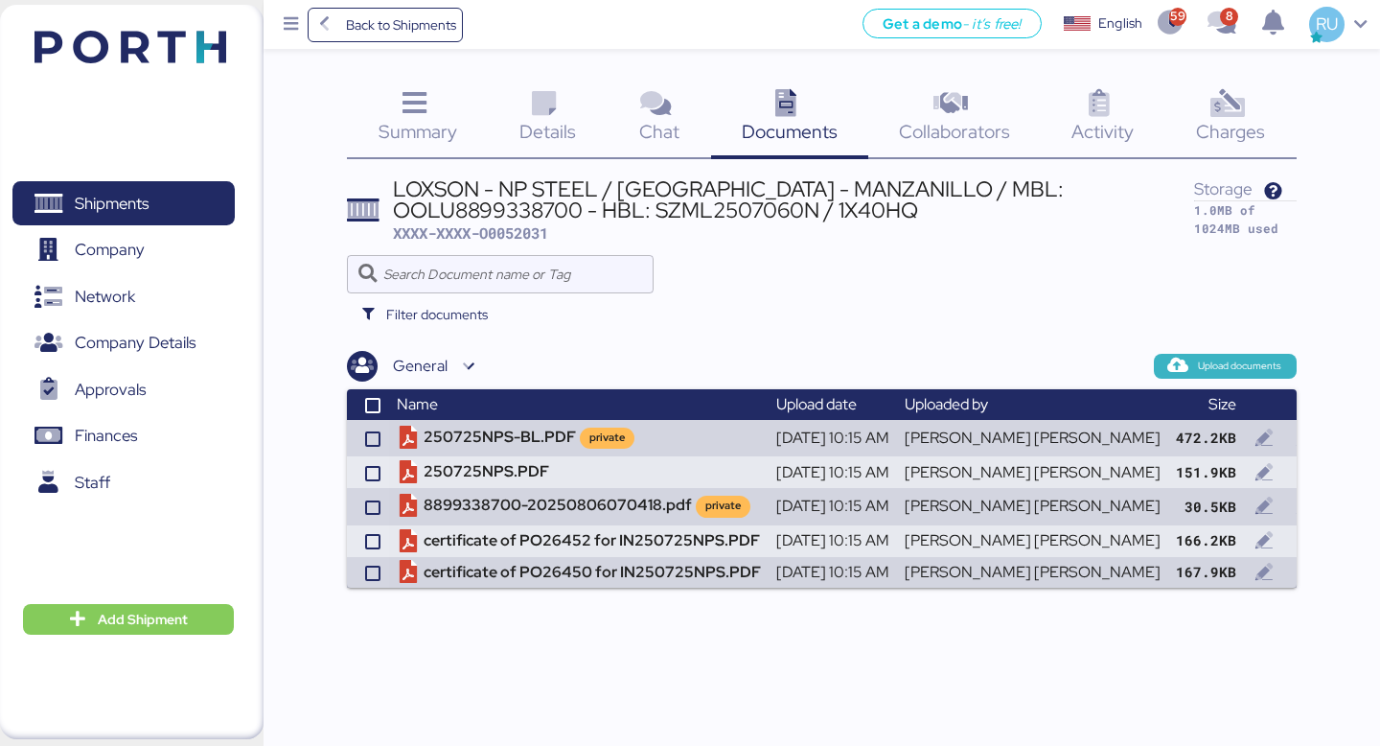
click at [1190, 360] on span "Upload documents" at bounding box center [1226, 366] width 112 height 17
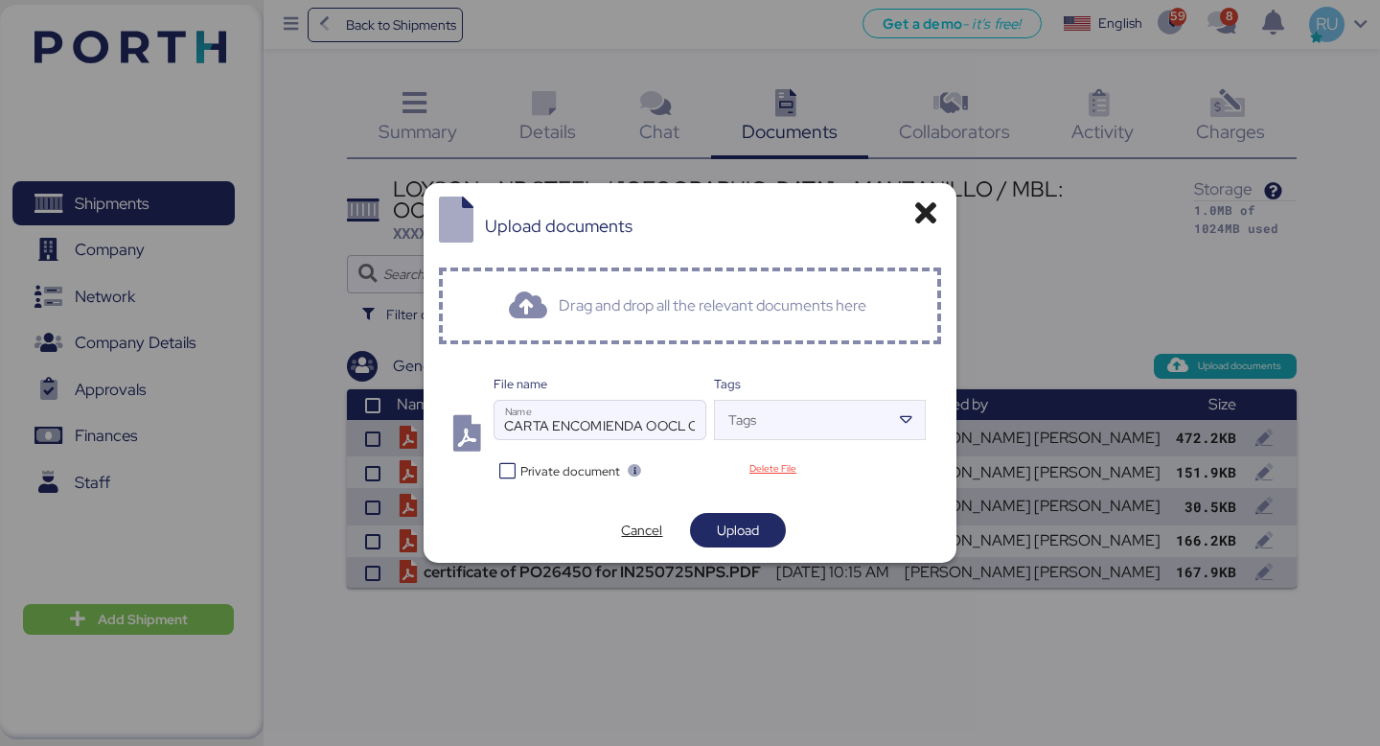
click at [482, 466] on div at bounding box center [473, 434] width 39 height 95
click at [495, 466] on icon at bounding box center [508, 471] width 28 height 18
click at [752, 554] on div "Upload documents Drag and drop all the relevant documents here File name CARTA …" at bounding box center [691, 373] width 534 height 380
click at [747, 548] on div "Upload documents Drag and drop all the relevant documents here File name CARTA …" at bounding box center [691, 373] width 534 height 380
click at [746, 544] on span "Upload" at bounding box center [738, 530] width 96 height 35
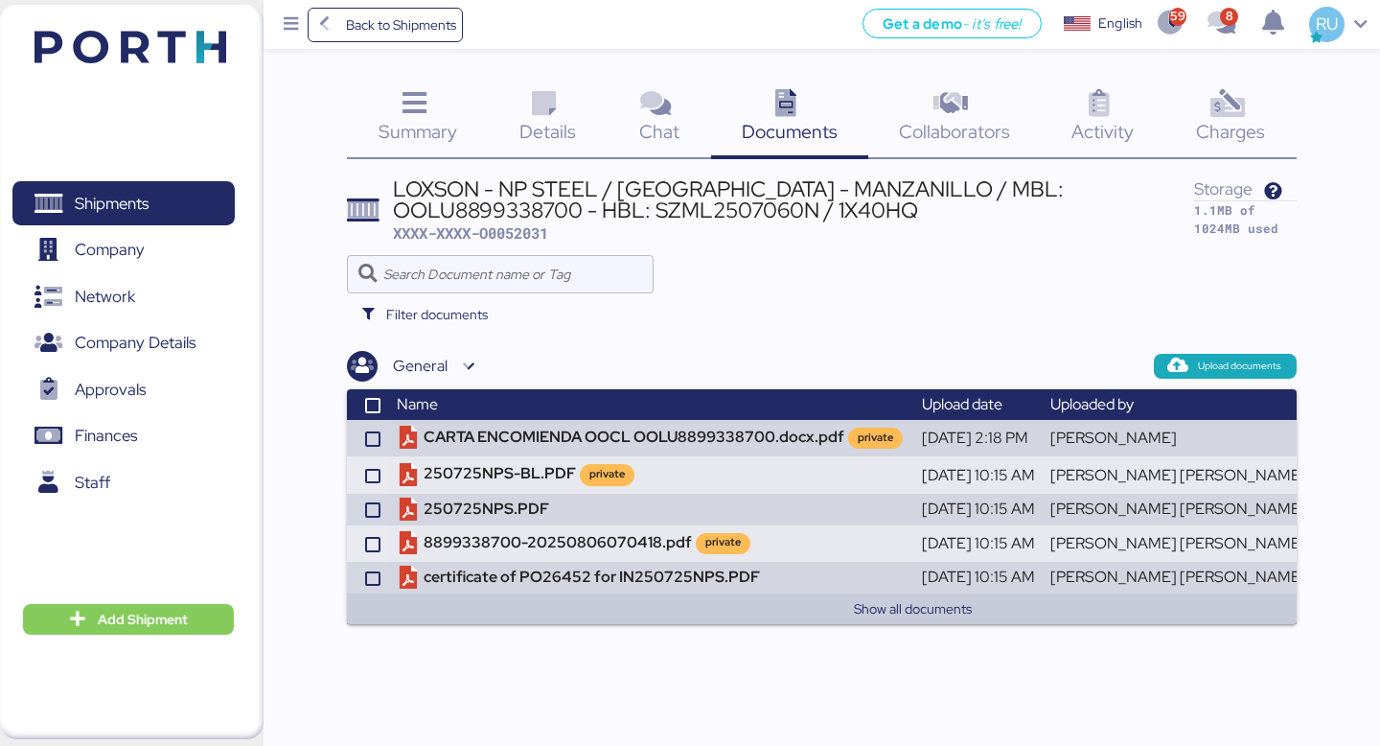
click at [182, 47] on img at bounding box center [131, 47] width 192 height 33
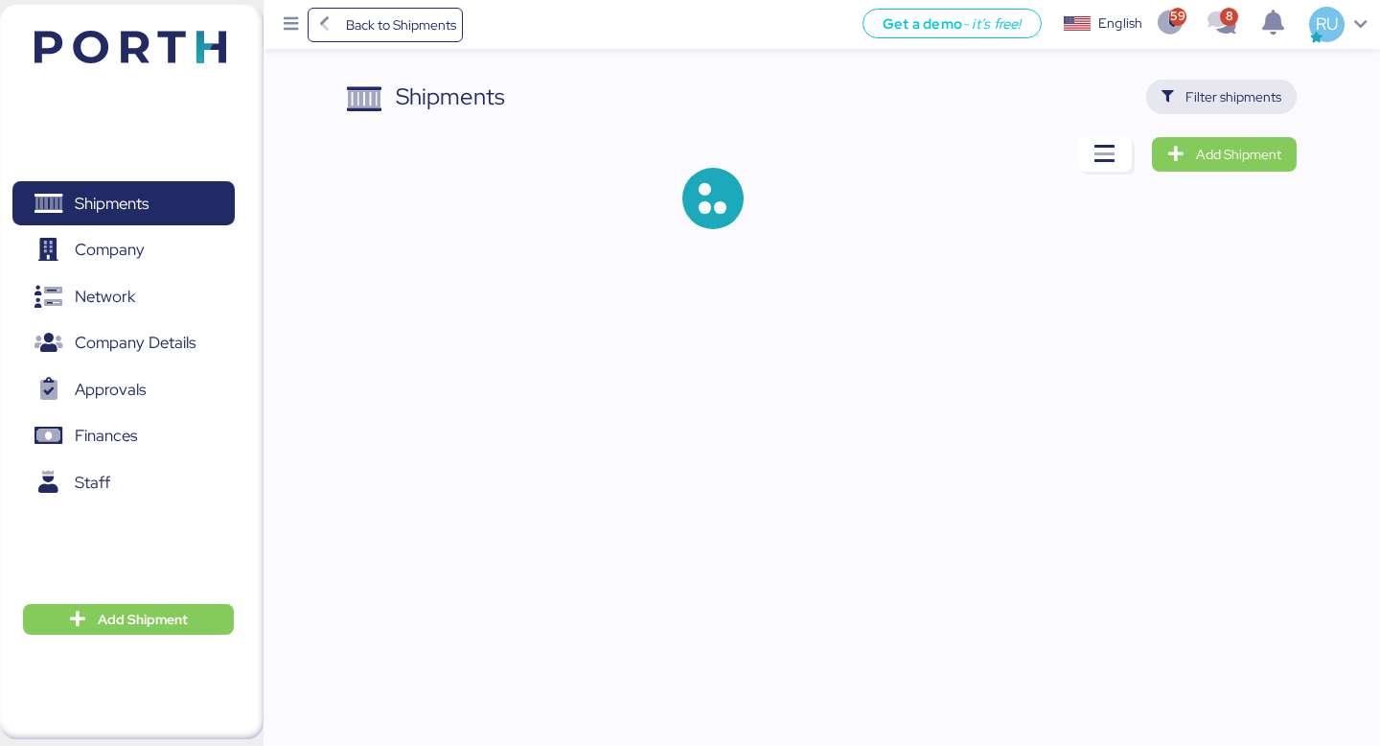
click at [1194, 92] on span "Filter shipments" at bounding box center [1234, 96] width 96 height 23
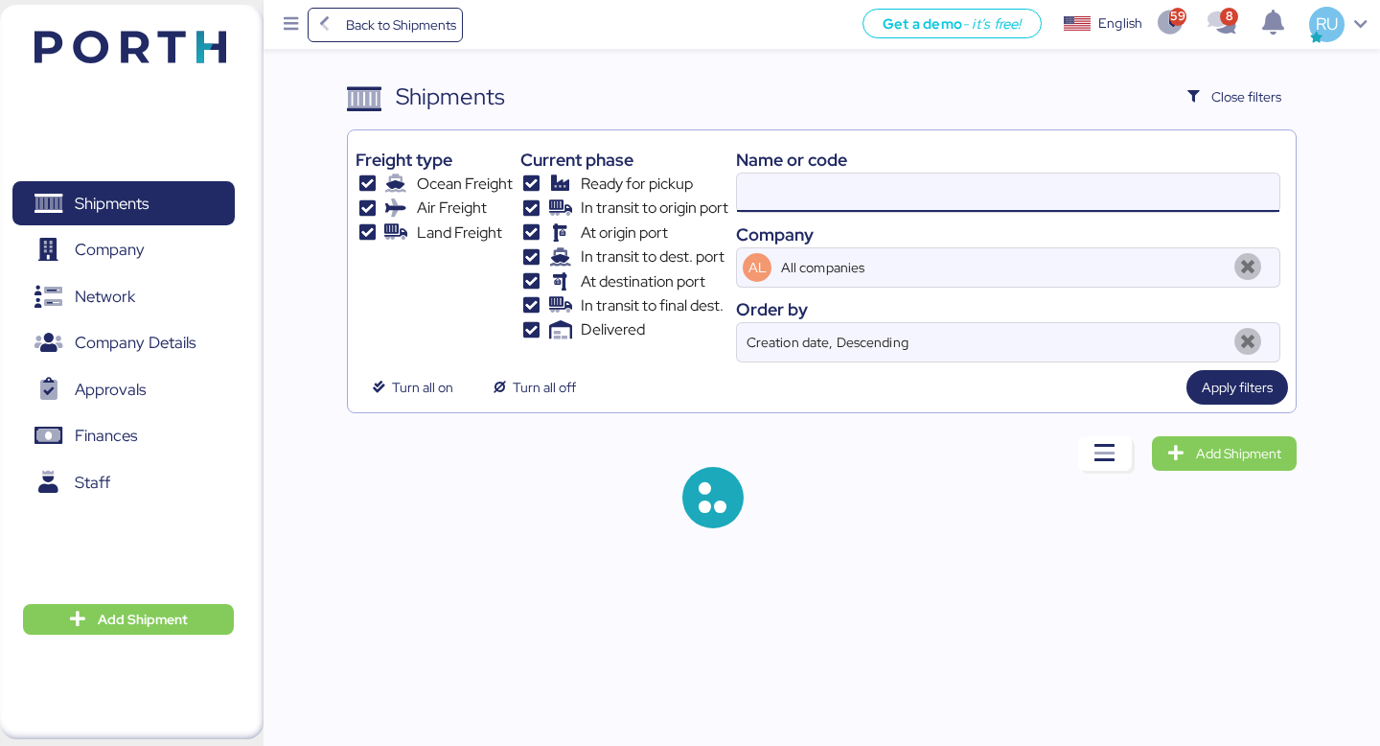
click at [869, 204] on input at bounding box center [1008, 193] width 543 height 38
paste input "168551"
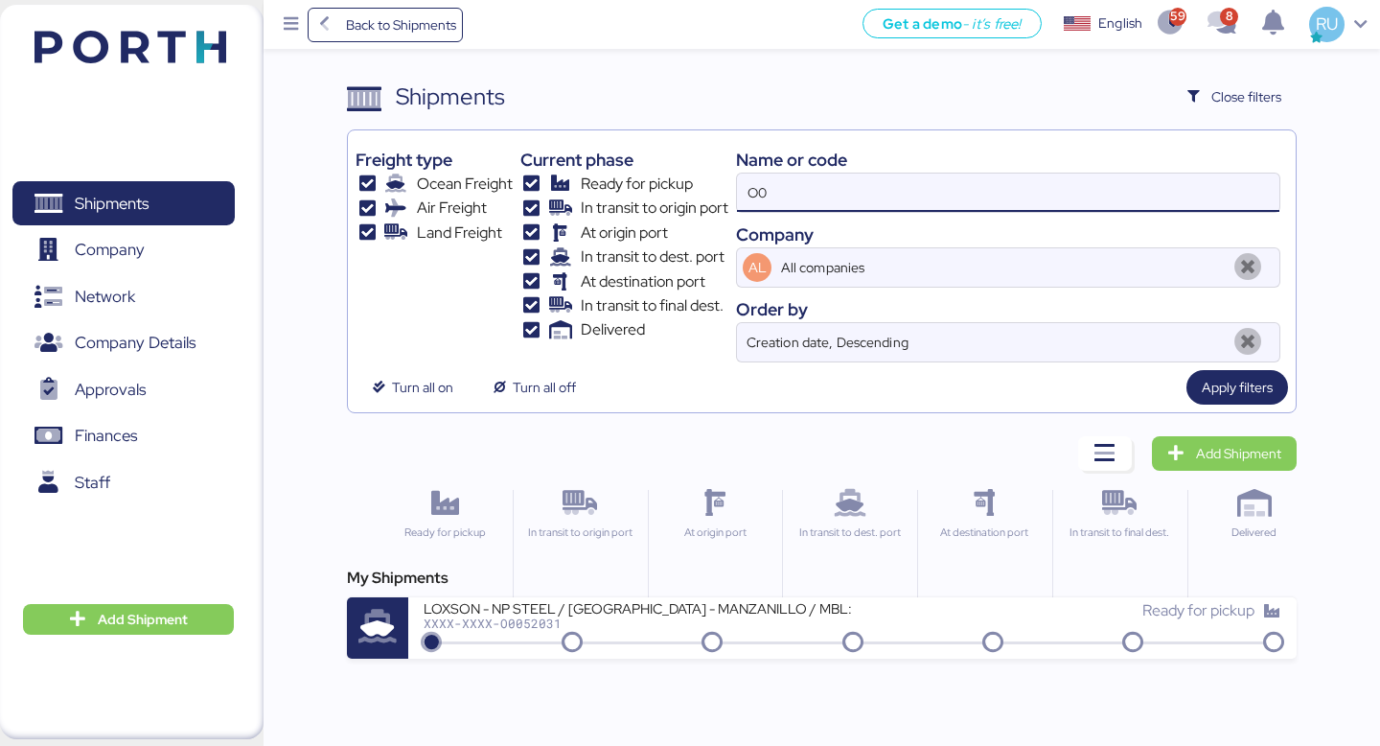
type input "O"
paste input "O0051995"
type input "O0051995"
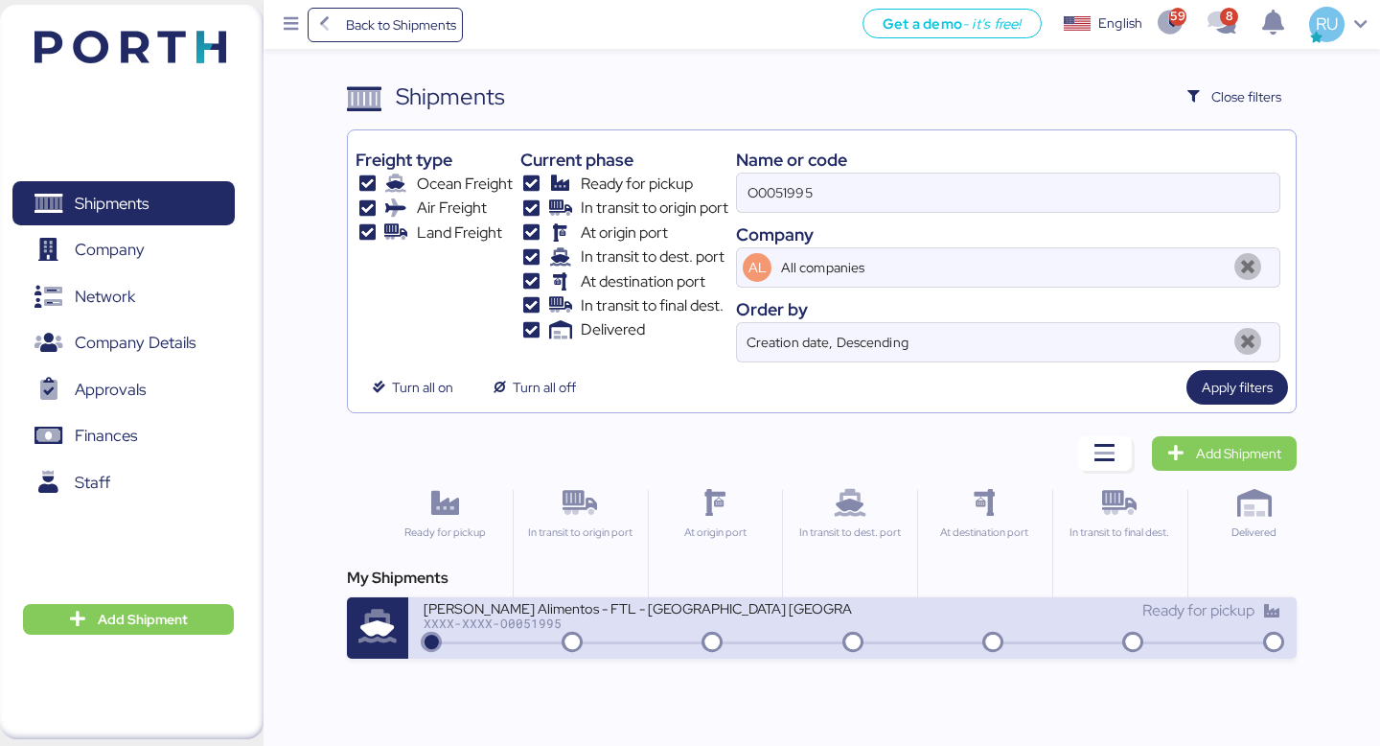
click at [709, 629] on div "XXXX-XXXX-O0051995" at bounding box center [638, 622] width 429 height 13
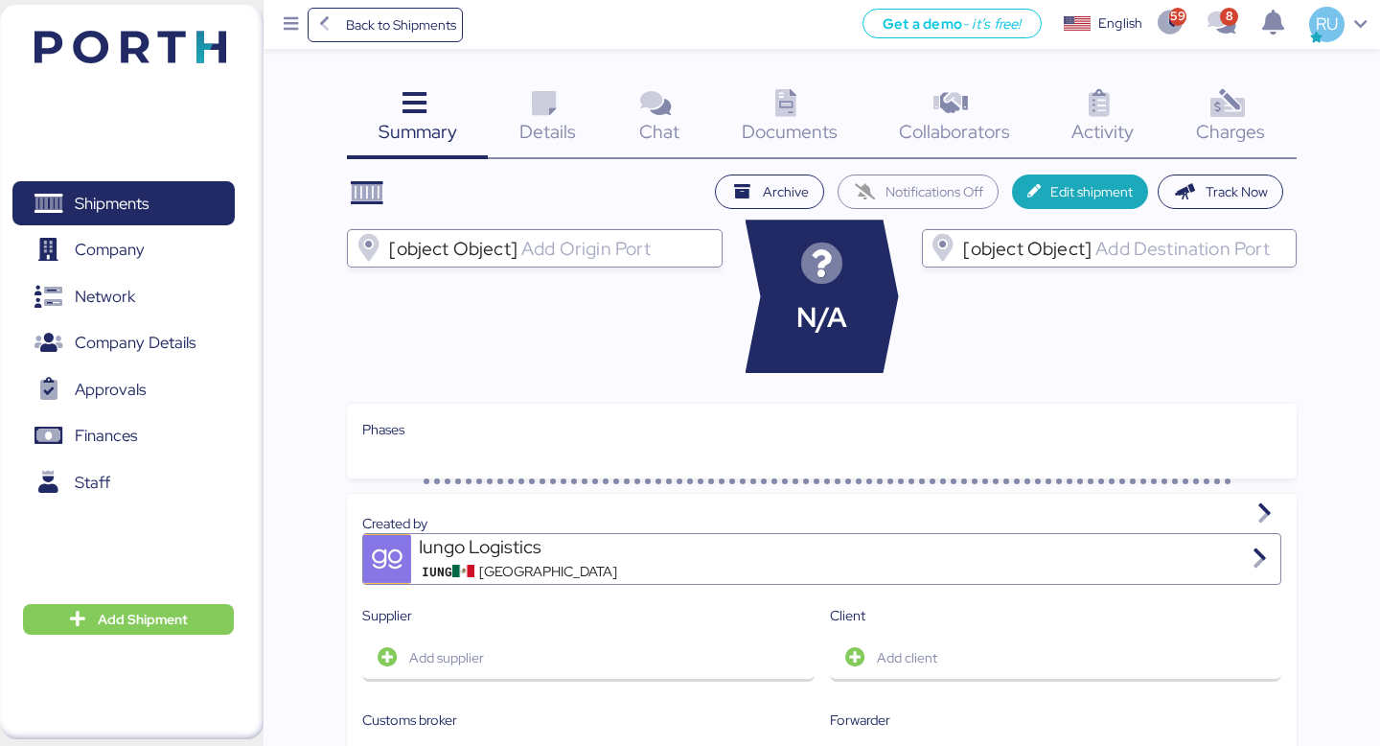
click at [1289, 88] on div "Charges 0" at bounding box center [1231, 120] width 131 height 80
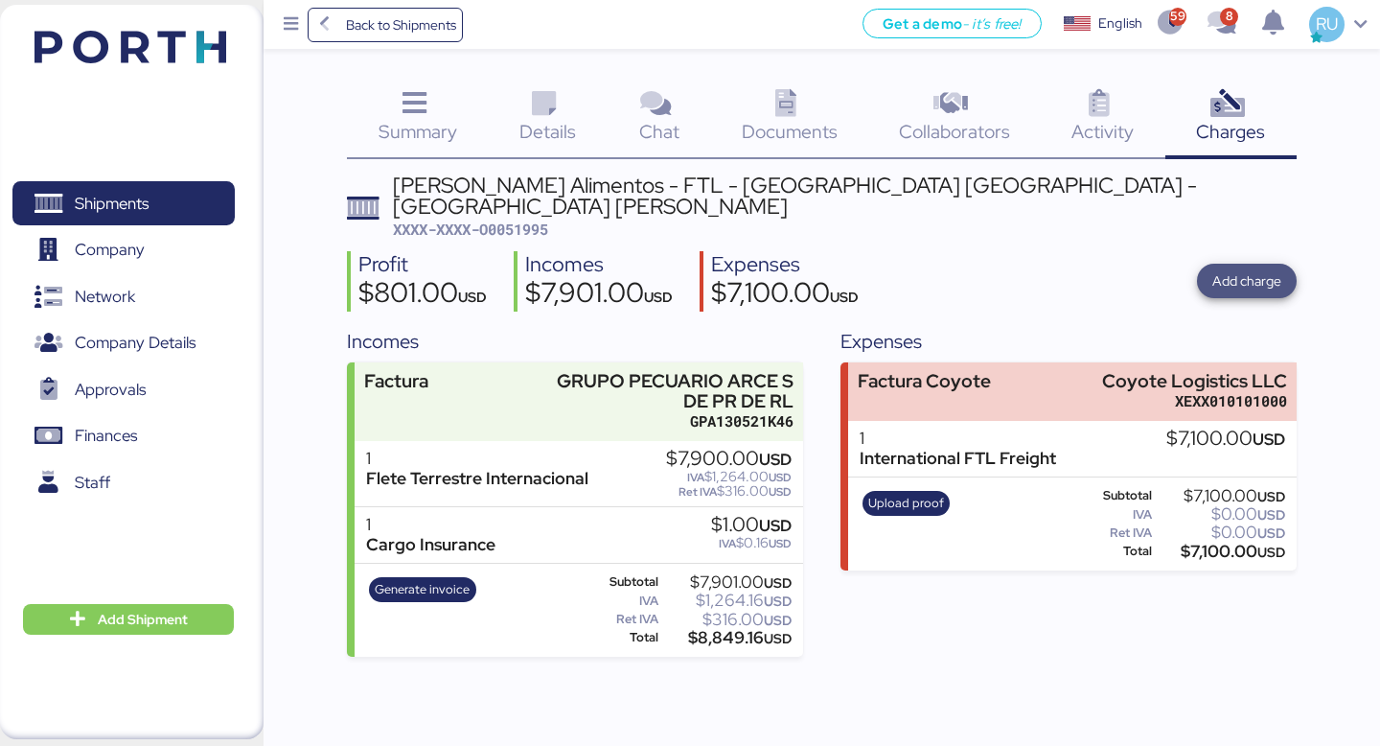
click at [1219, 269] on span "Add charge" at bounding box center [1247, 280] width 69 height 23
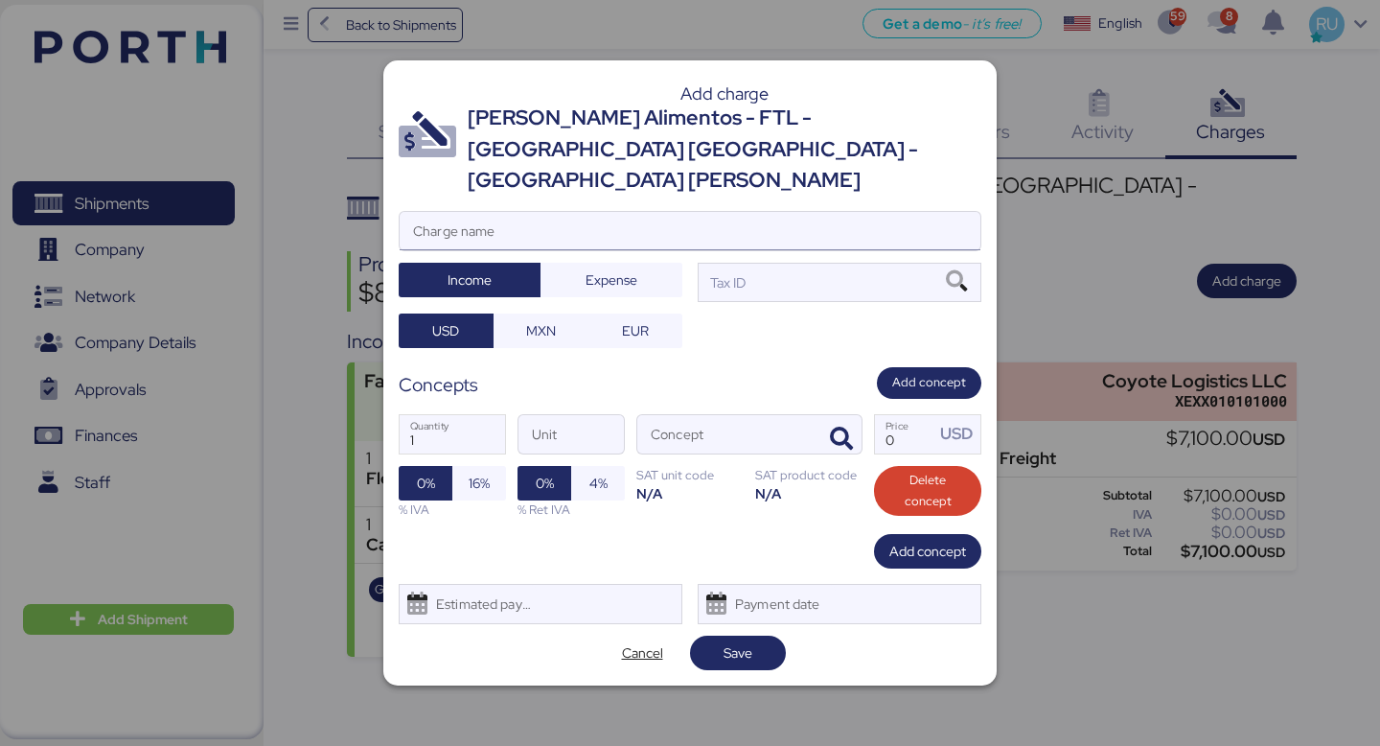
click at [762, 212] on input "Charge name" at bounding box center [690, 231] width 581 height 38
type input "C"
click at [637, 641] on span "Cancel" at bounding box center [642, 652] width 41 height 23
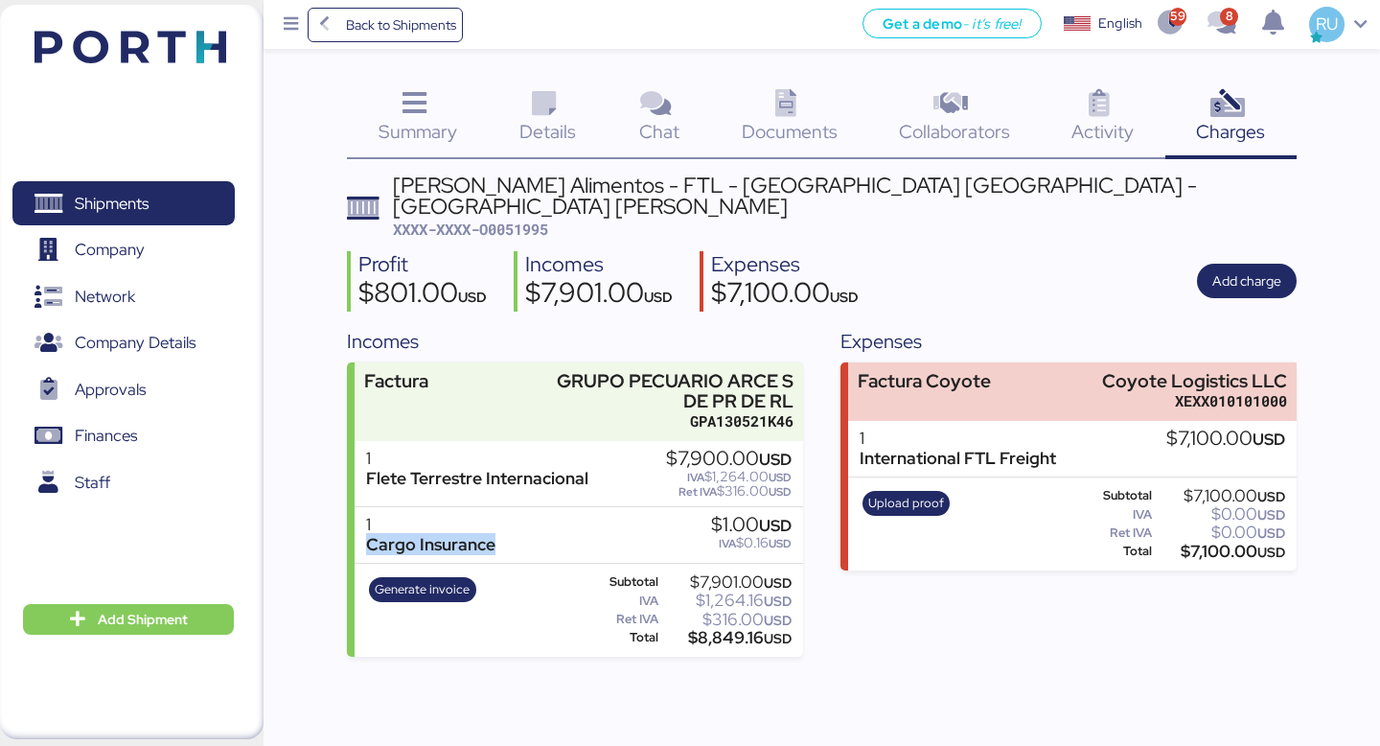
drag, startPoint x: 501, startPoint y: 519, endPoint x: 363, endPoint y: 516, distance: 138.1
click at [363, 516] on div "1 Cargo Insurance $1.00 USD IVA $0.16 USD" at bounding box center [579, 535] width 448 height 57
copy div "Cargo Insurance"
click at [1213, 264] on span "Add charge" at bounding box center [1247, 281] width 100 height 35
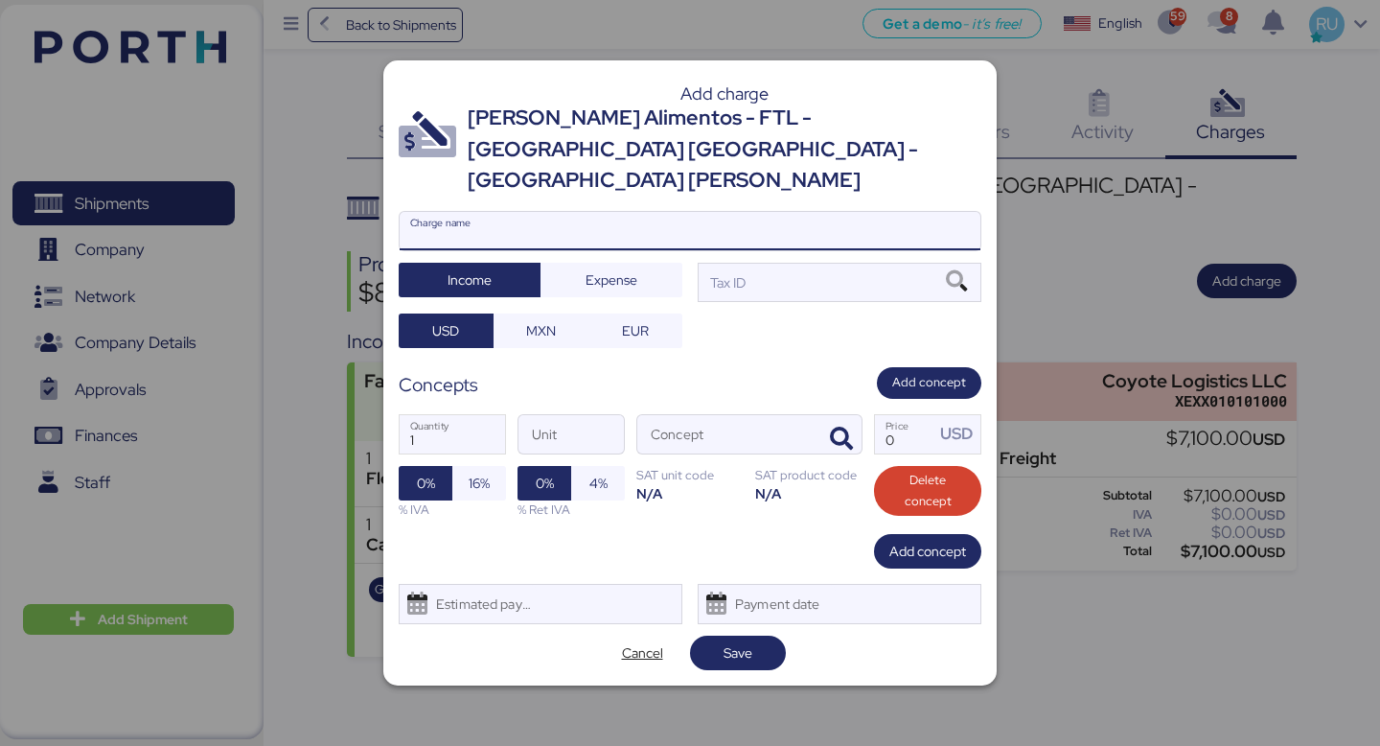
click at [818, 212] on input "Charge name" at bounding box center [690, 231] width 581 height 38
paste input "Cargo Insurance"
type input "Cargo Insurance"
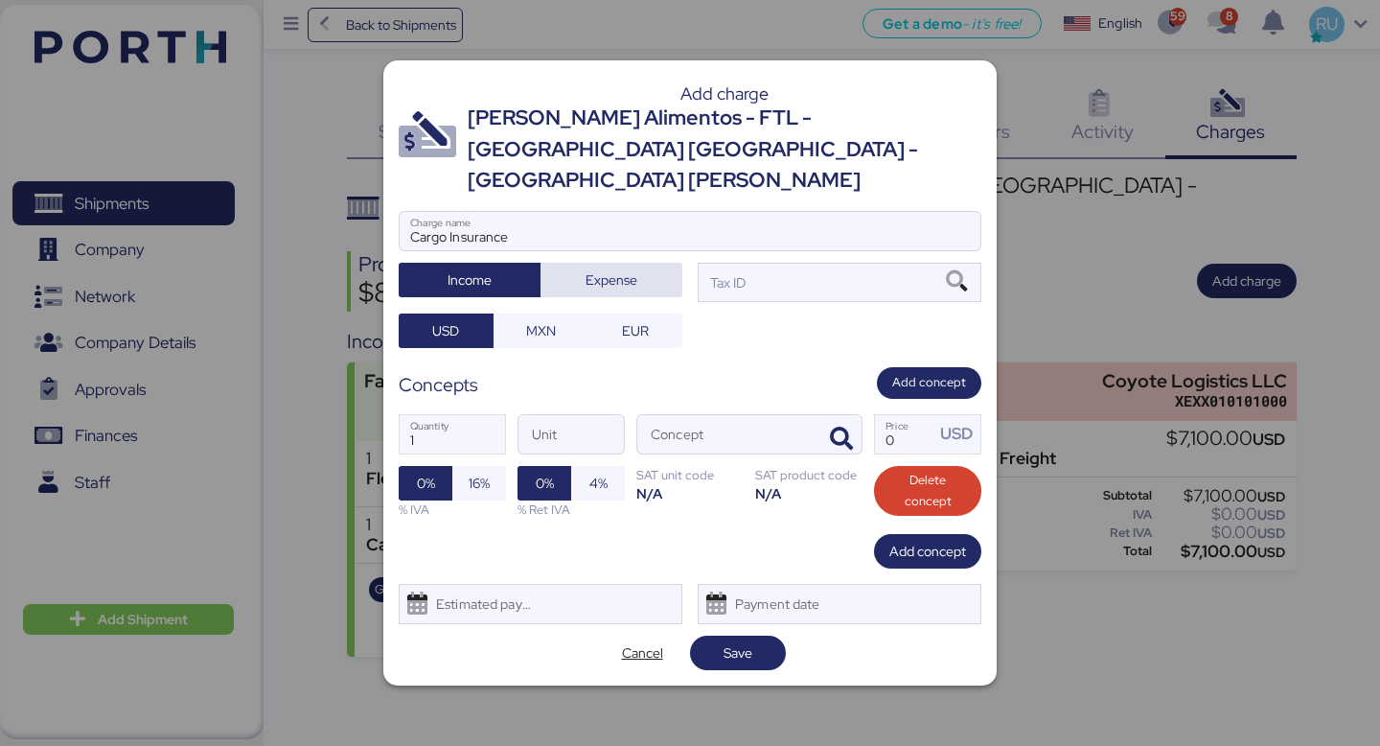
click at [609, 269] on span "Expense" at bounding box center [612, 279] width 52 height 23
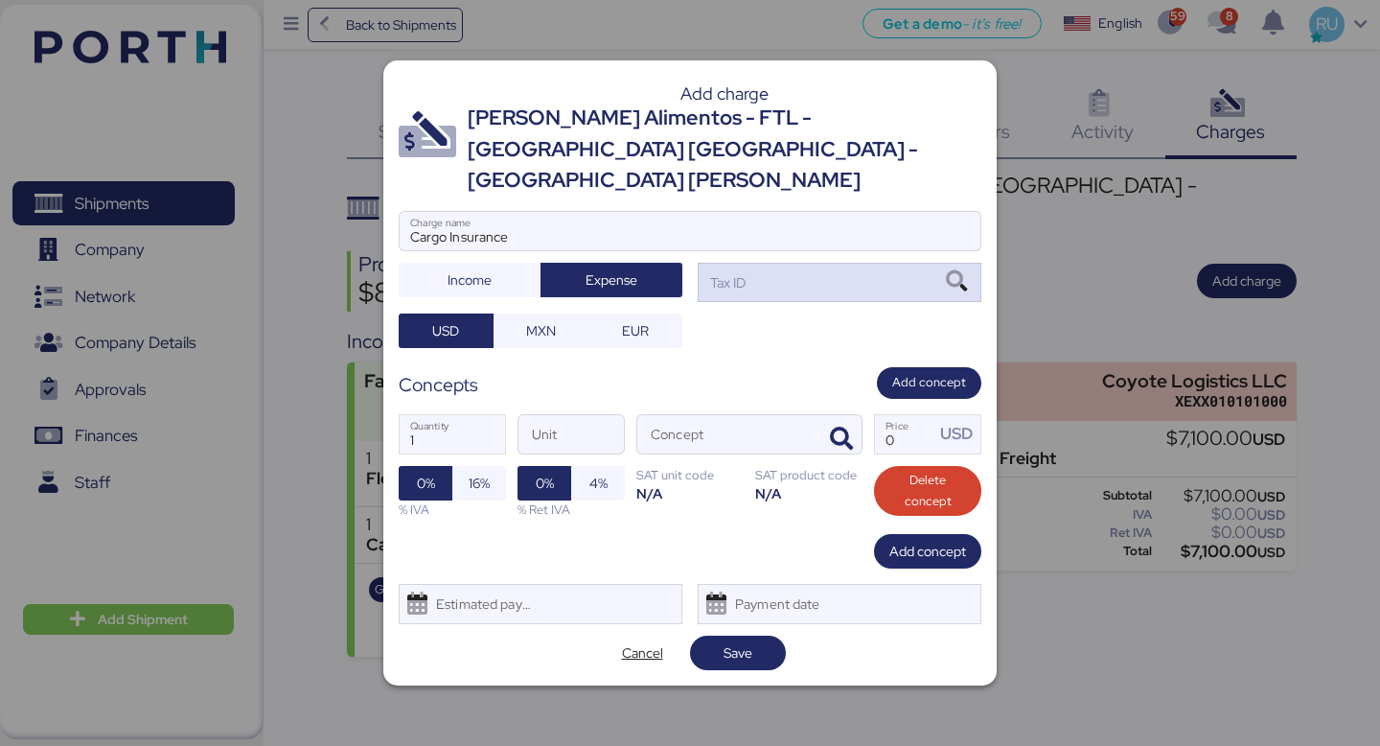
click at [765, 270] on div "Tax ID" at bounding box center [840, 282] width 284 height 38
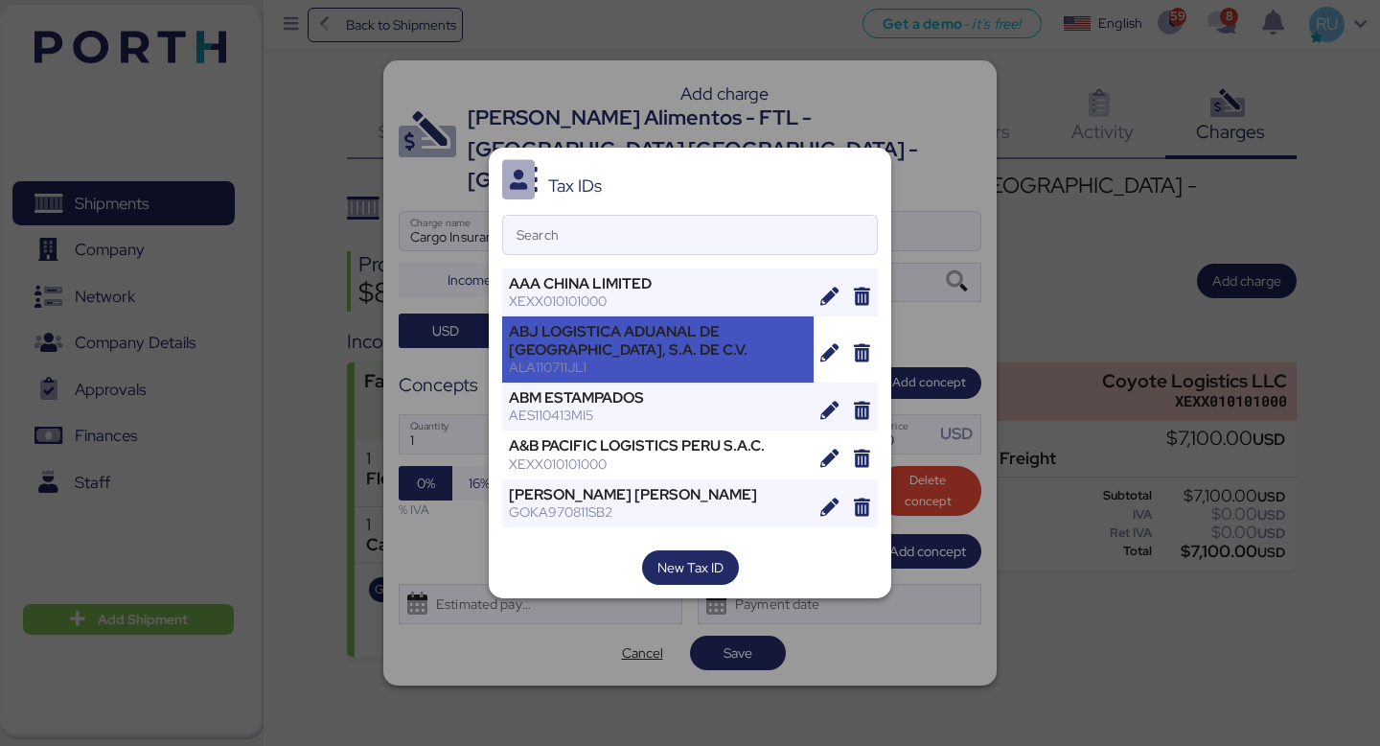
click at [740, 319] on div "ABJ LOGISTICA ADUANAL DE [GEOGRAPHIC_DATA], S.A. DE C.V. ALA110711JL1" at bounding box center [658, 349] width 312 height 66
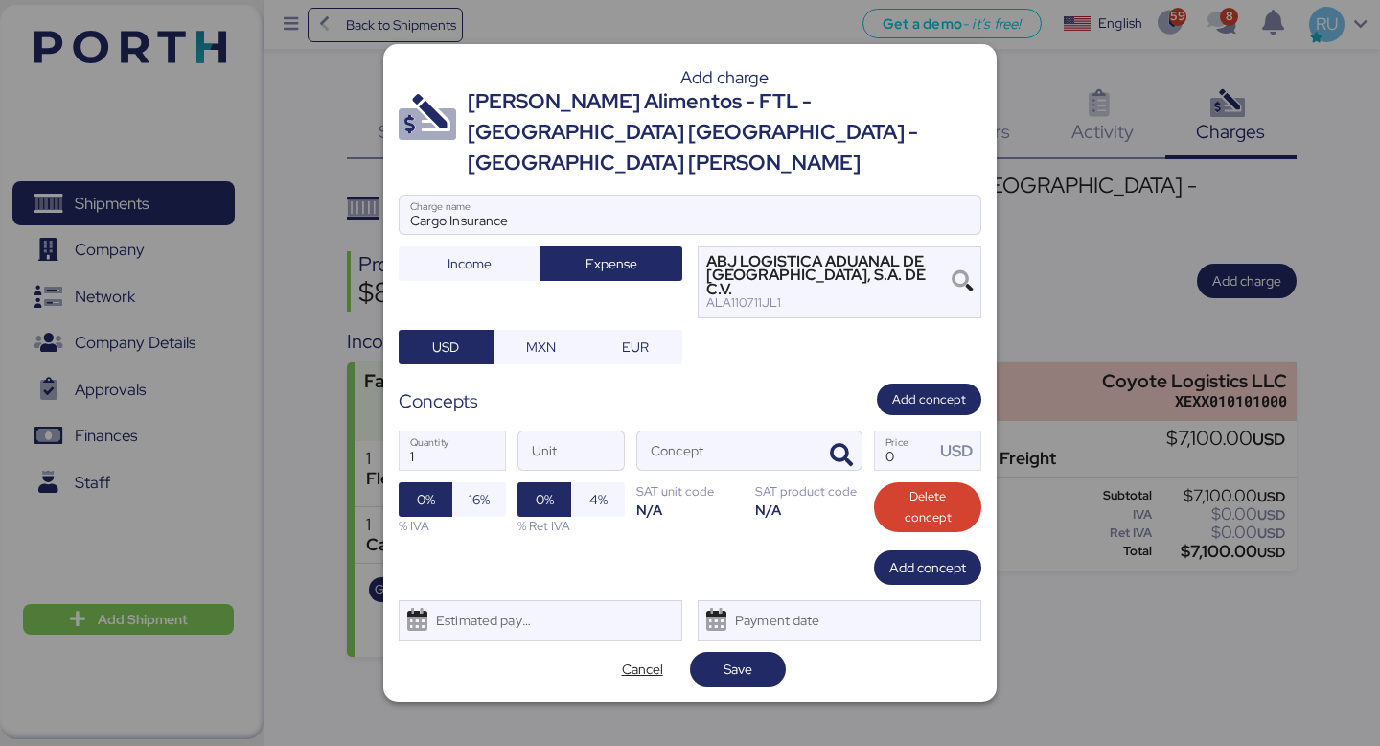
click at [821, 240] on div at bounding box center [690, 243] width 581 height 19
click at [821, 234] on input "Cargo Insurance" at bounding box center [690, 215] width 581 height 38
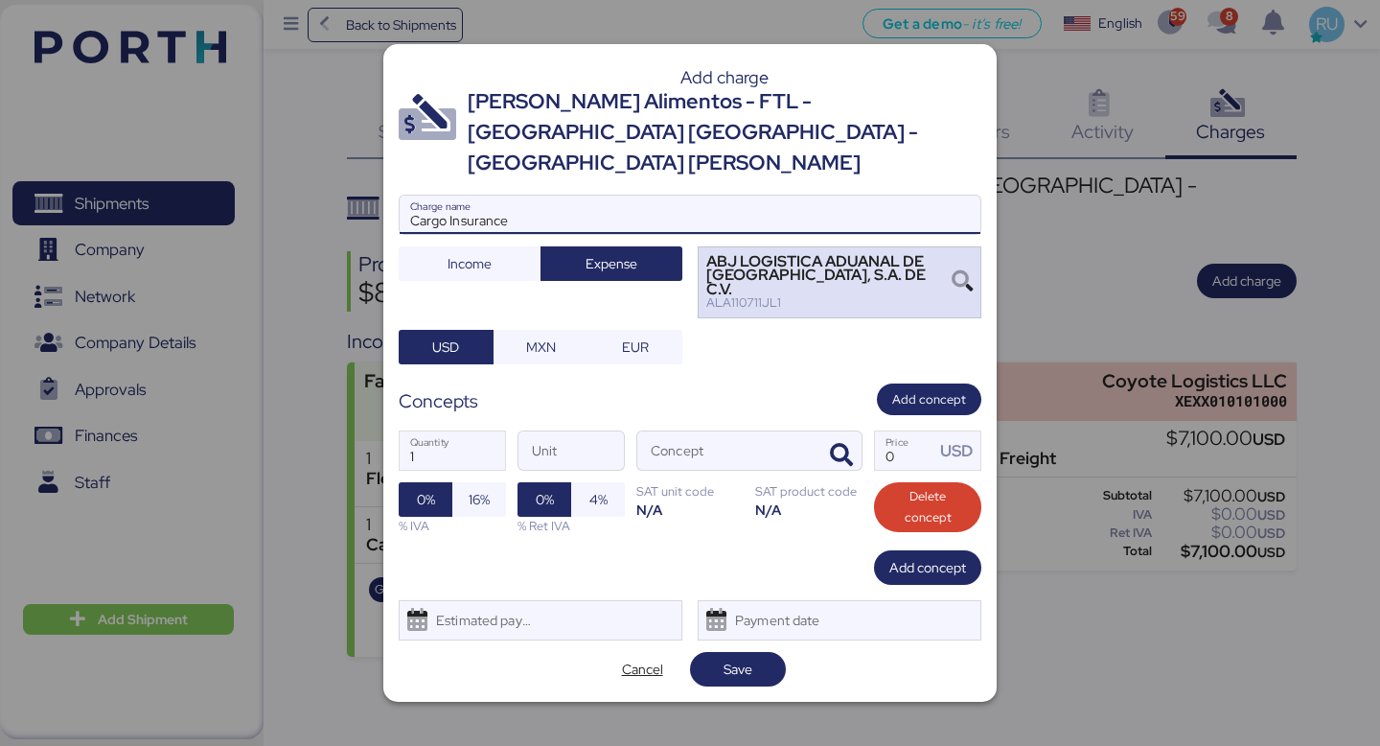
click at [942, 288] on div "ABJ LOGISTICA ADUANAL DE [GEOGRAPHIC_DATA], S.A. DE C.V. ALA110711JL1" at bounding box center [840, 282] width 284 height 73
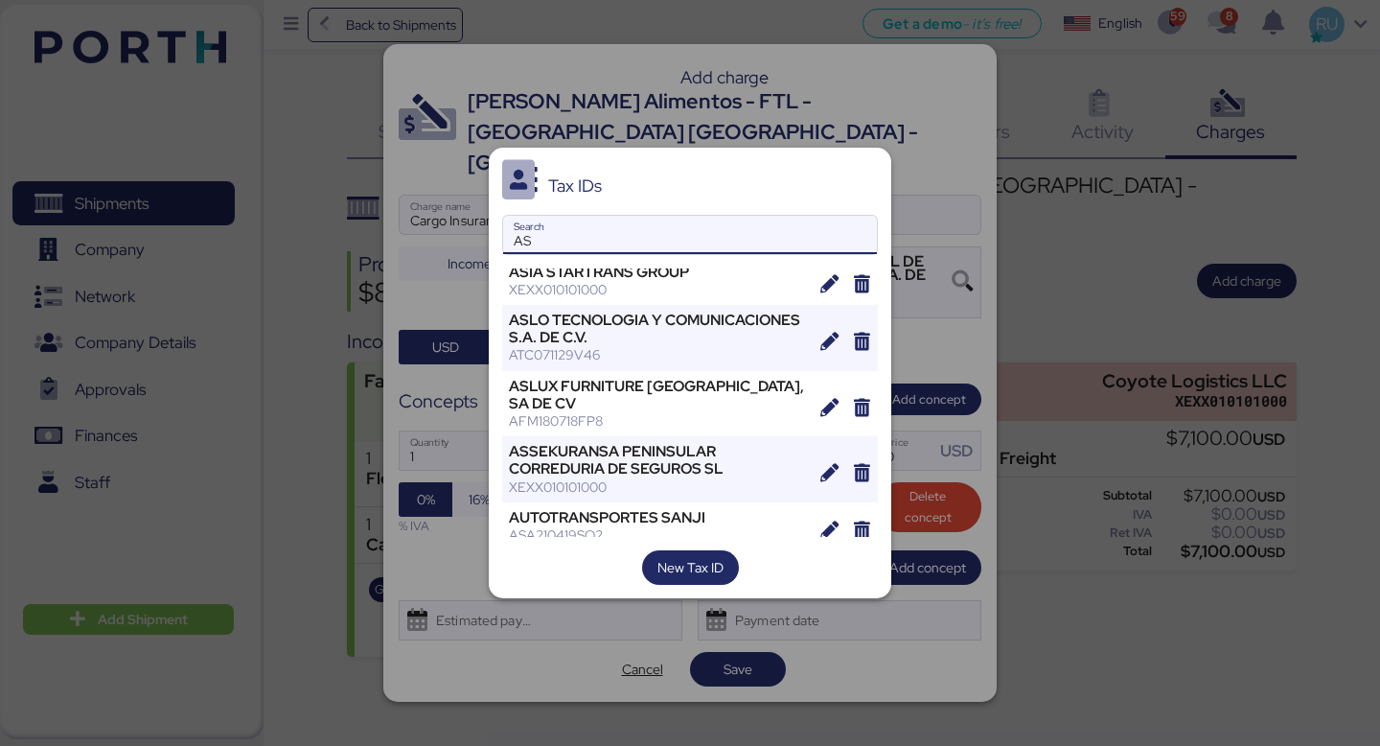
scroll to position [461, 0]
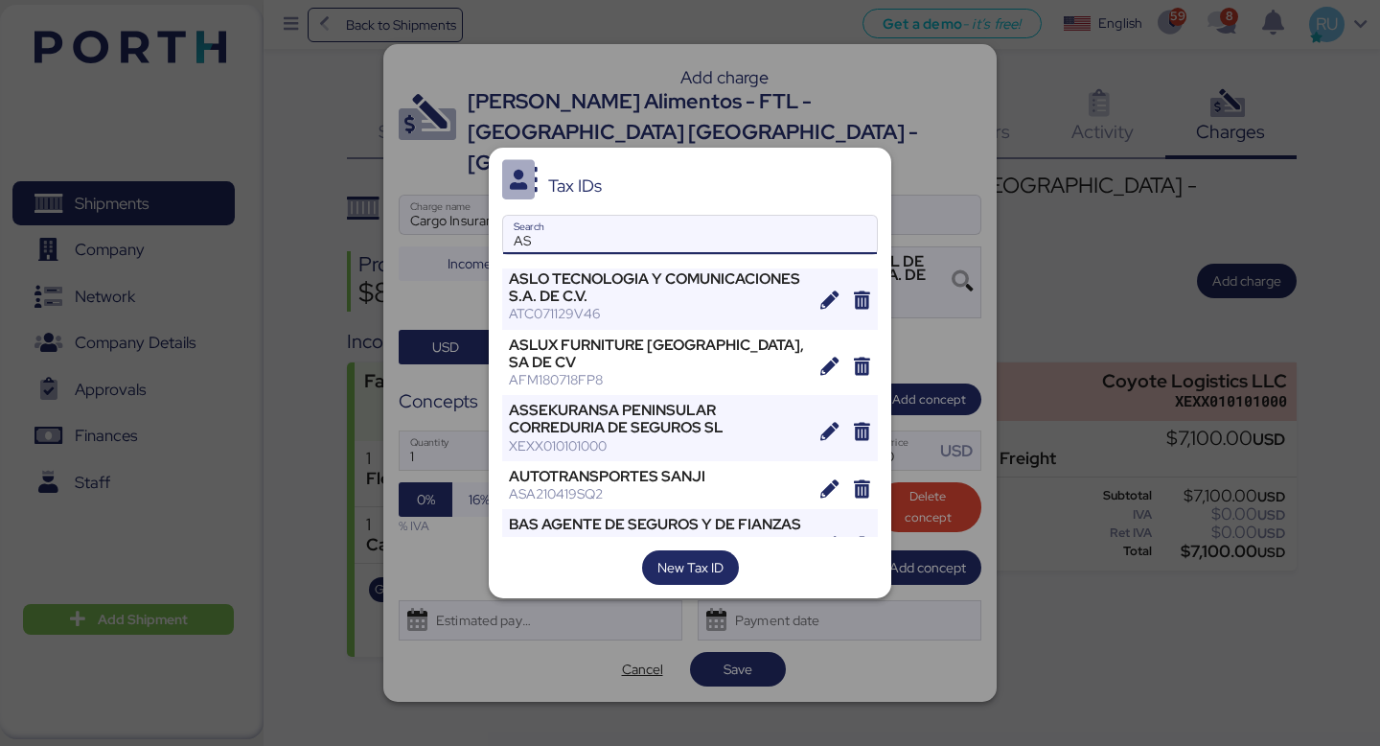
type input "AS"
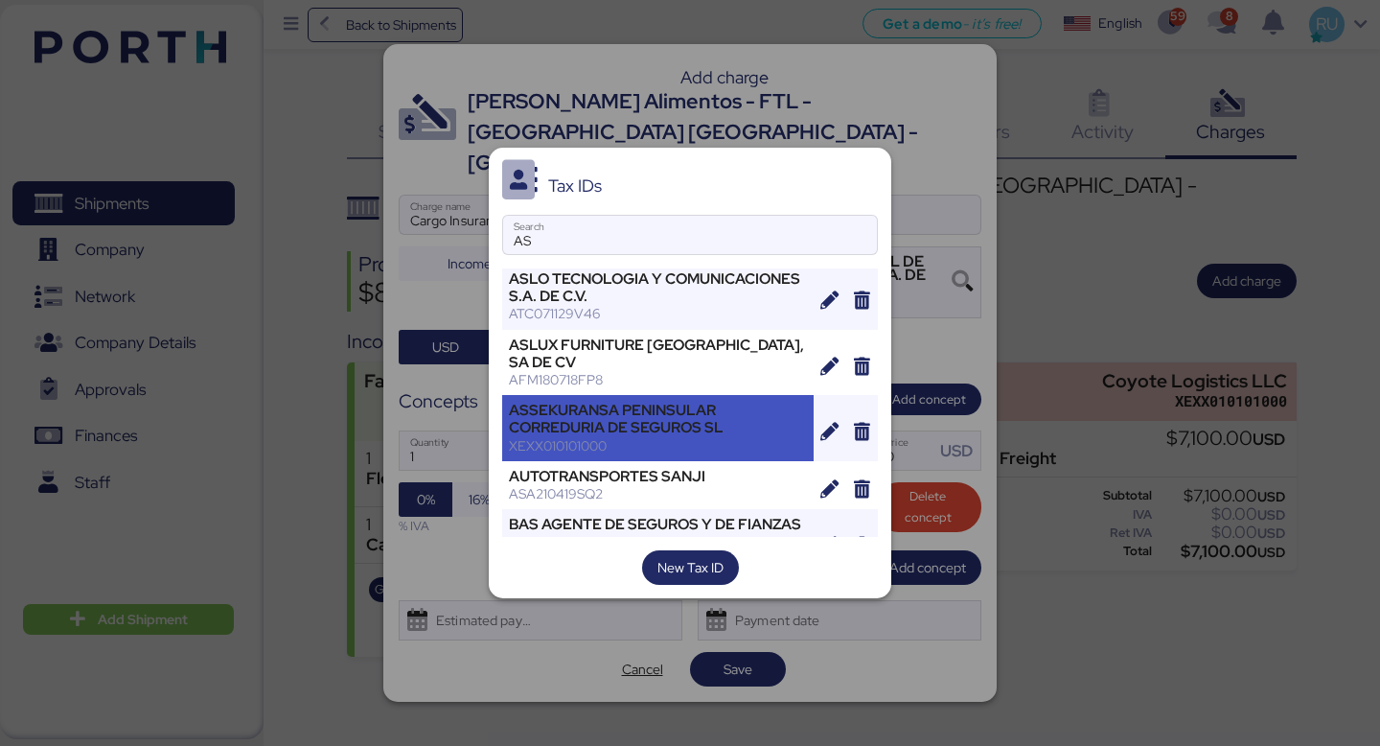
click at [584, 402] on div "ASSEKURANSA PENINSULAR CORREDURIA DE SEGUROS SL" at bounding box center [658, 419] width 298 height 35
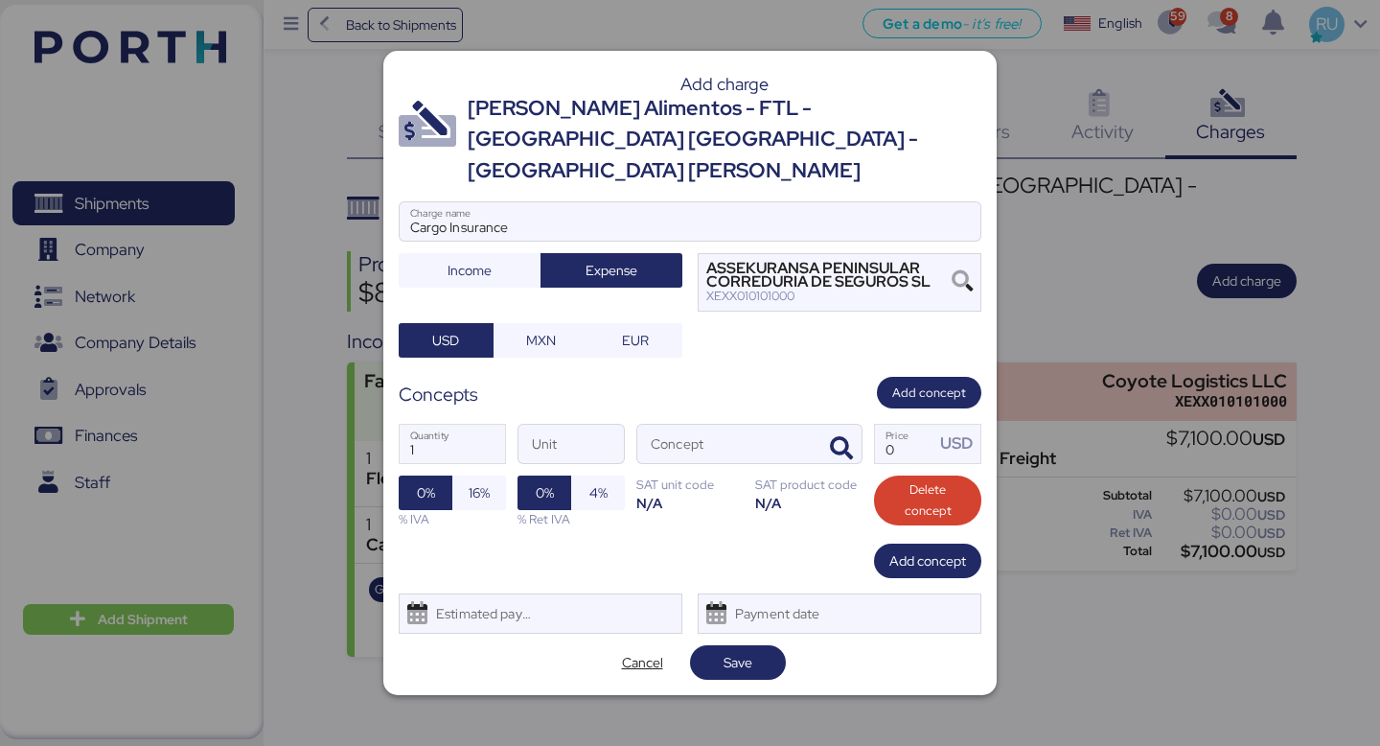
click at [864, 432] on div "1 Quantity Unit Concept 0 Price USD 0% 16% % IVA 0% 4% % Ret IVA SAT unit code …" at bounding box center [690, 475] width 583 height 135
click at [842, 437] on icon "button" at bounding box center [841, 448] width 23 height 23
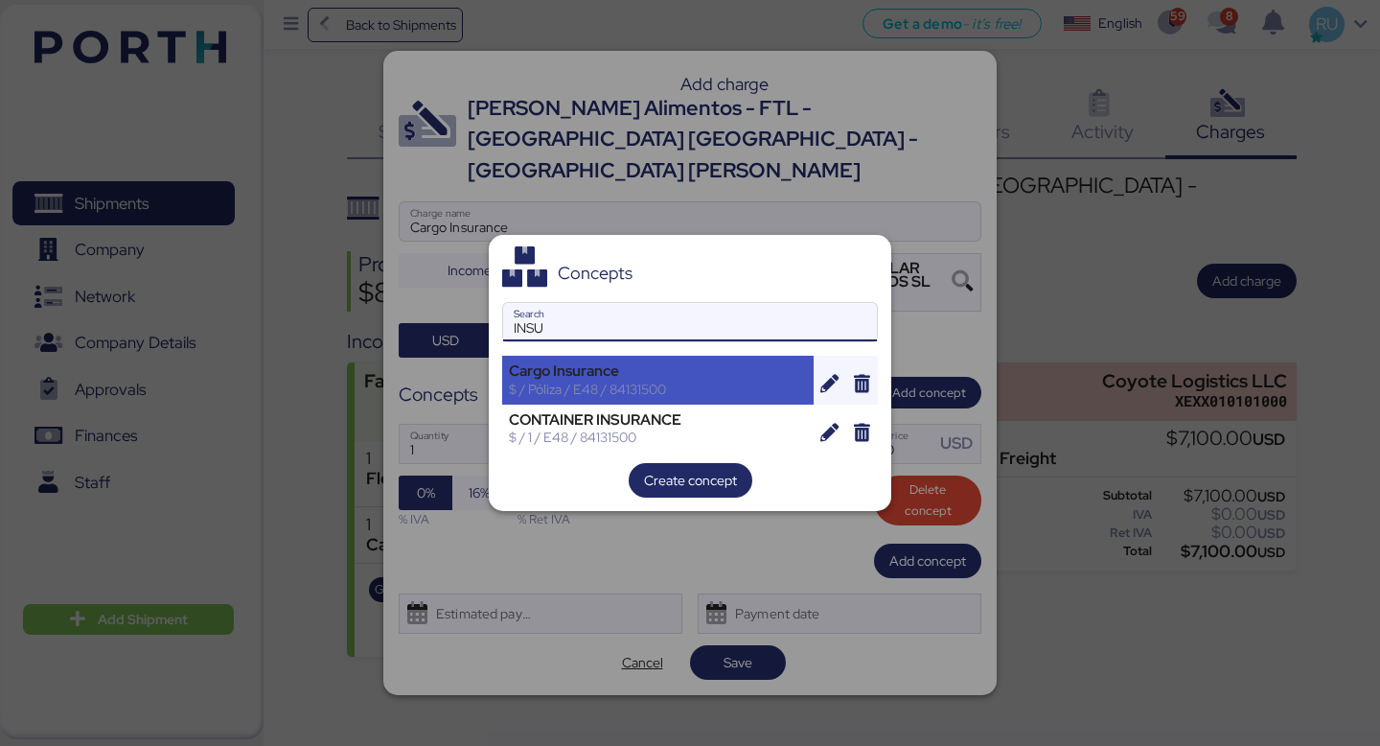
type input "INSU"
click at [753, 377] on div "Cargo Insurance" at bounding box center [658, 370] width 298 height 17
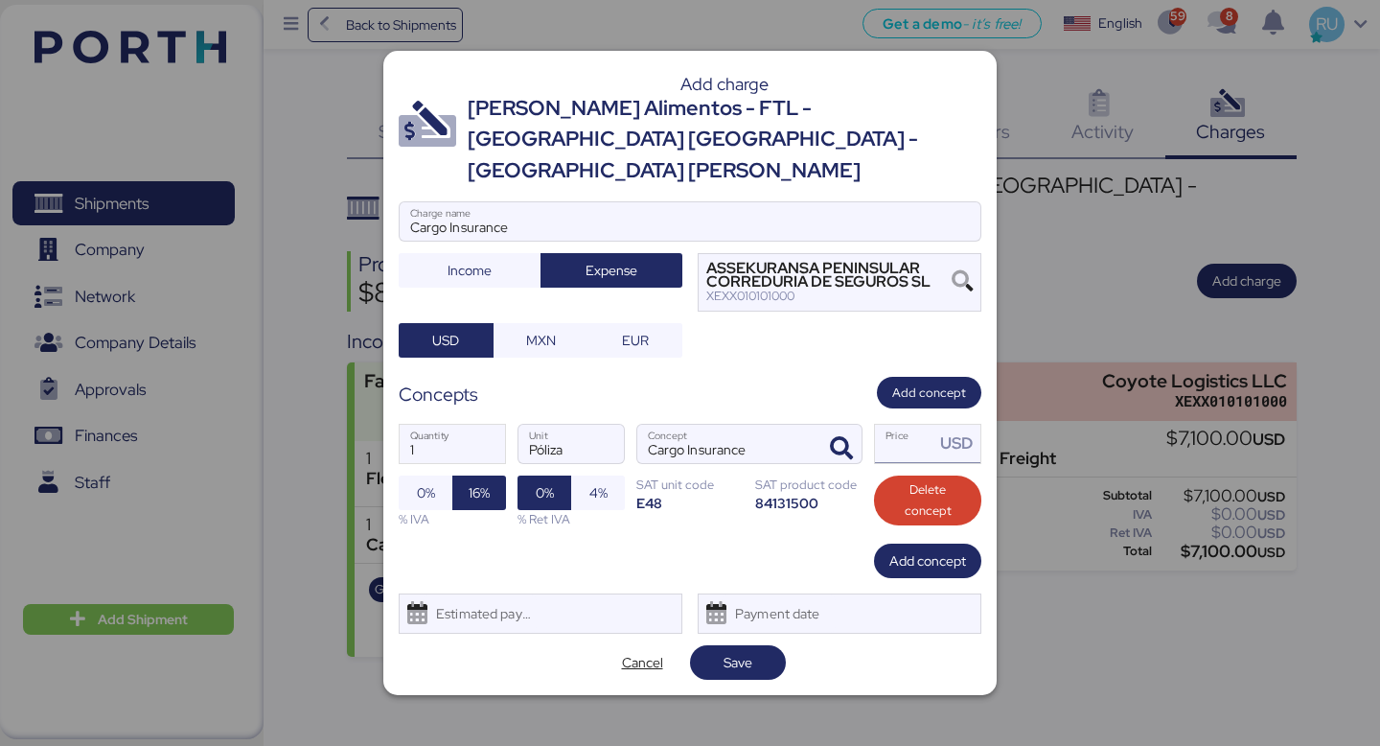
click at [905, 427] on input "Price USD" at bounding box center [904, 444] width 59 height 38
type input "1"
click at [758, 653] on span "Save" at bounding box center [738, 662] width 65 height 27
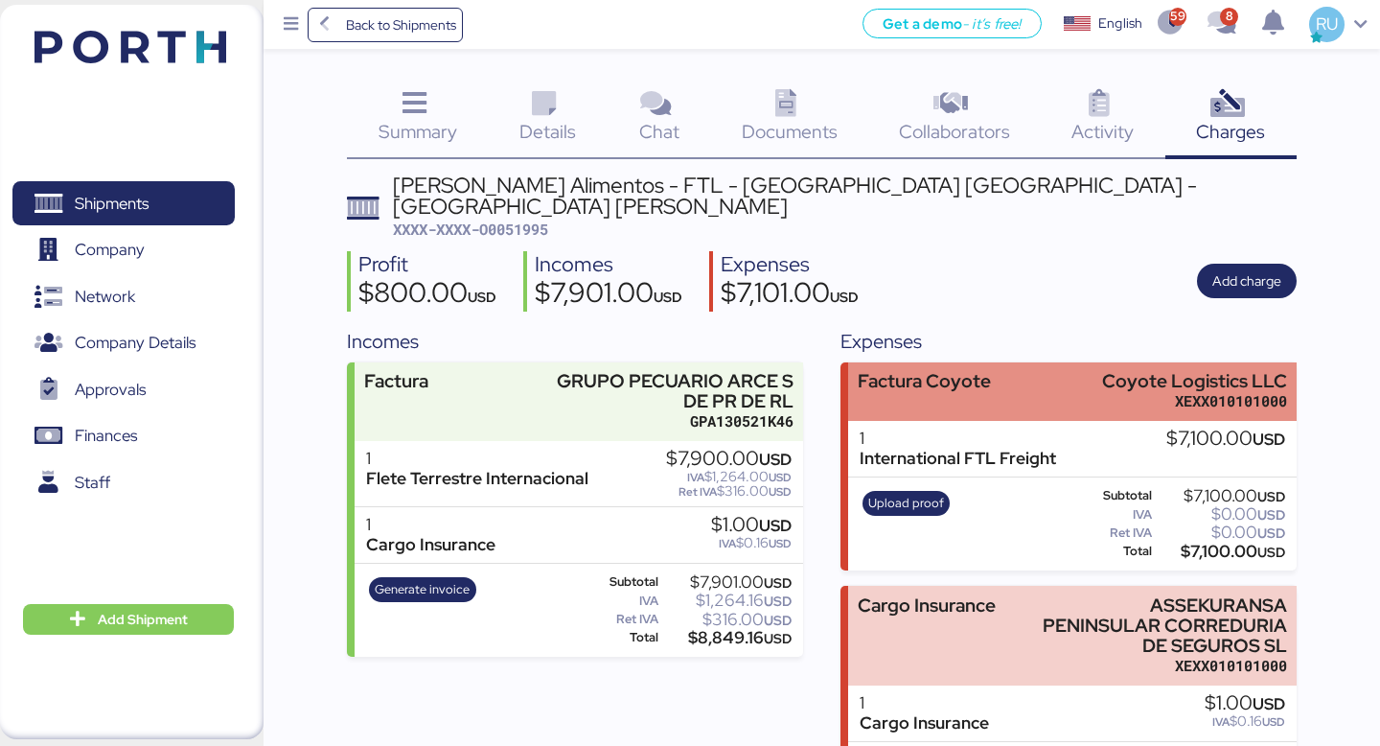
scroll to position [83, 0]
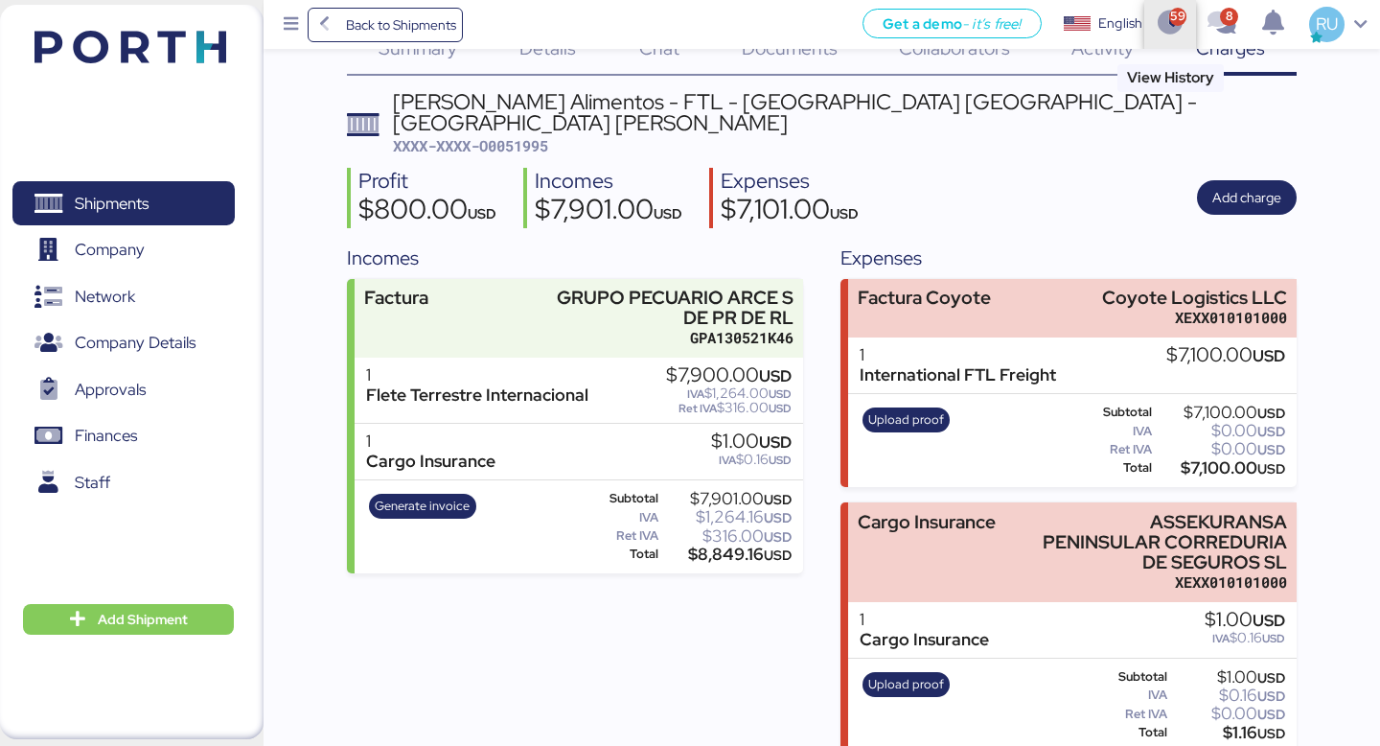
click at [1176, 28] on icon "button" at bounding box center [1171, 24] width 32 height 25
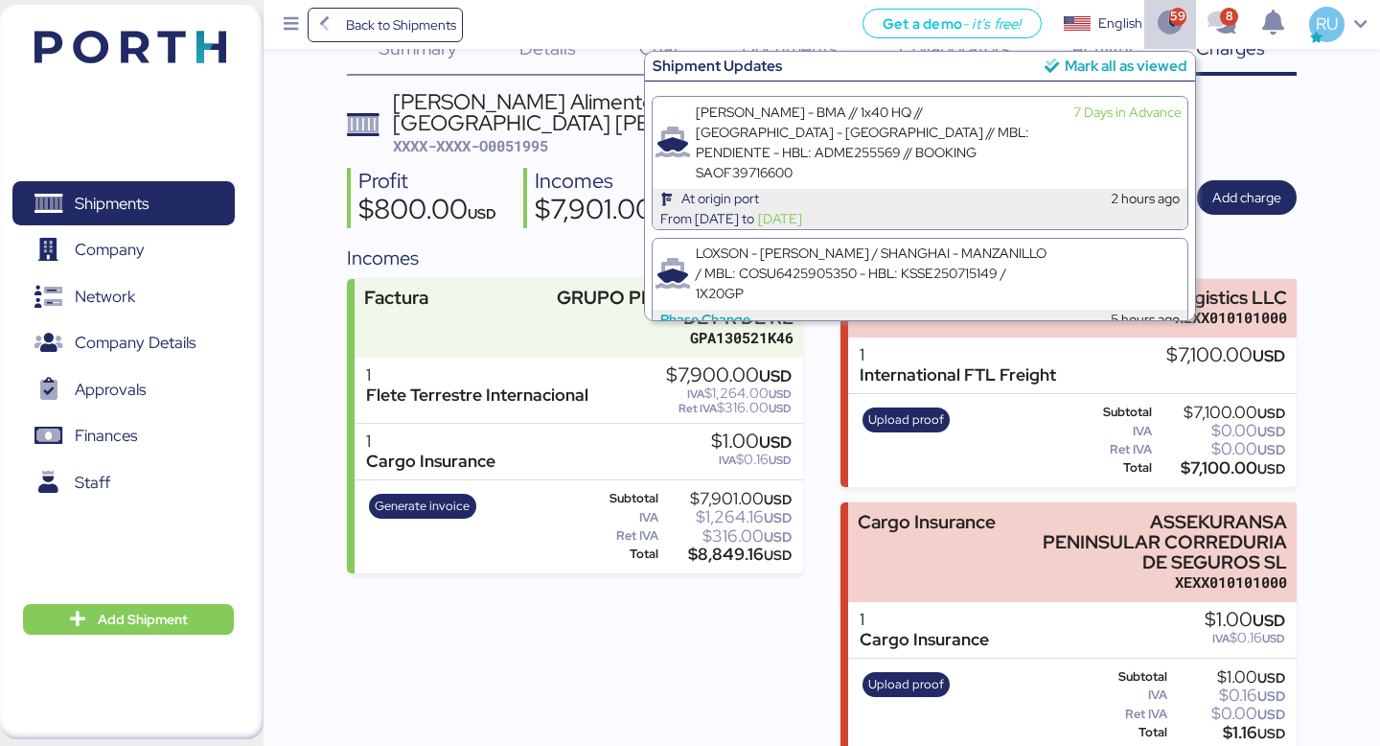
click at [1068, 67] on div "Mark all as viewed" at bounding box center [1126, 66] width 123 height 22
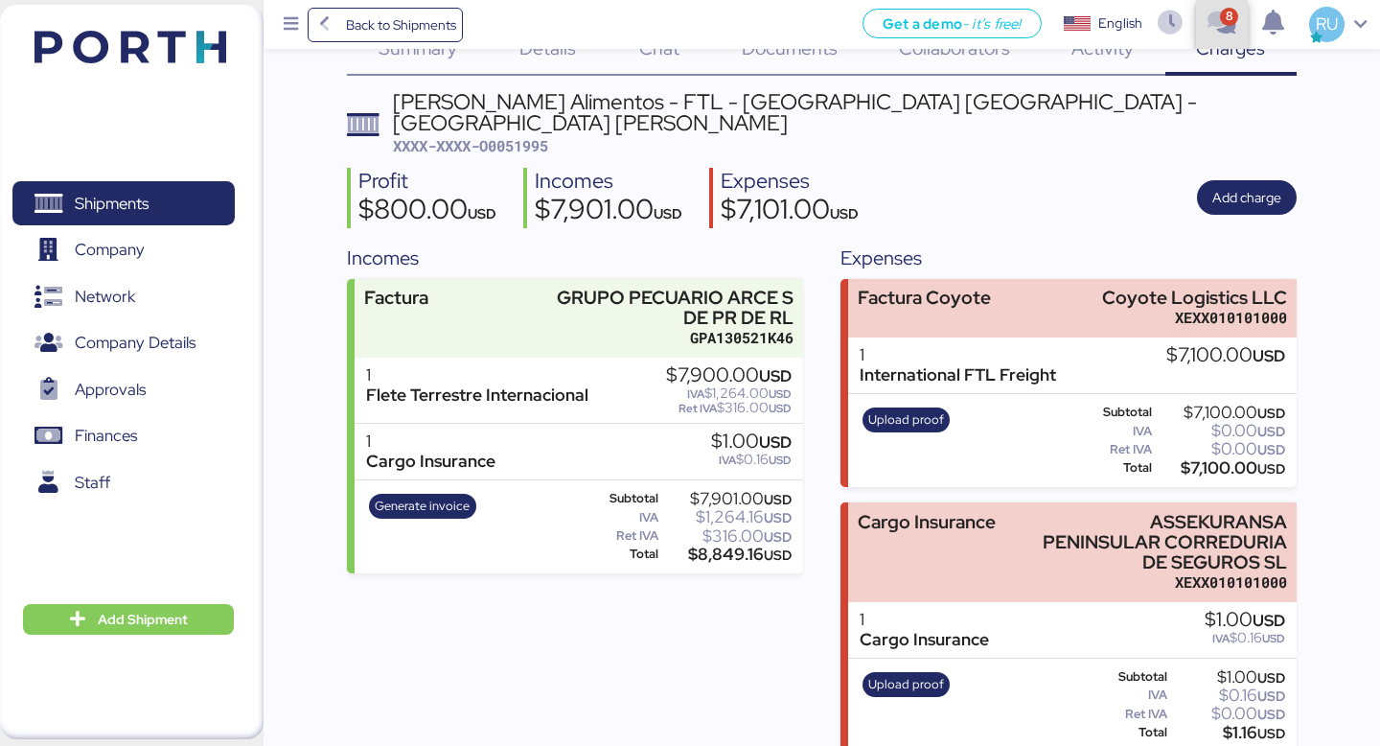
click at [1232, 20] on icon "button" at bounding box center [1222, 24] width 32 height 25
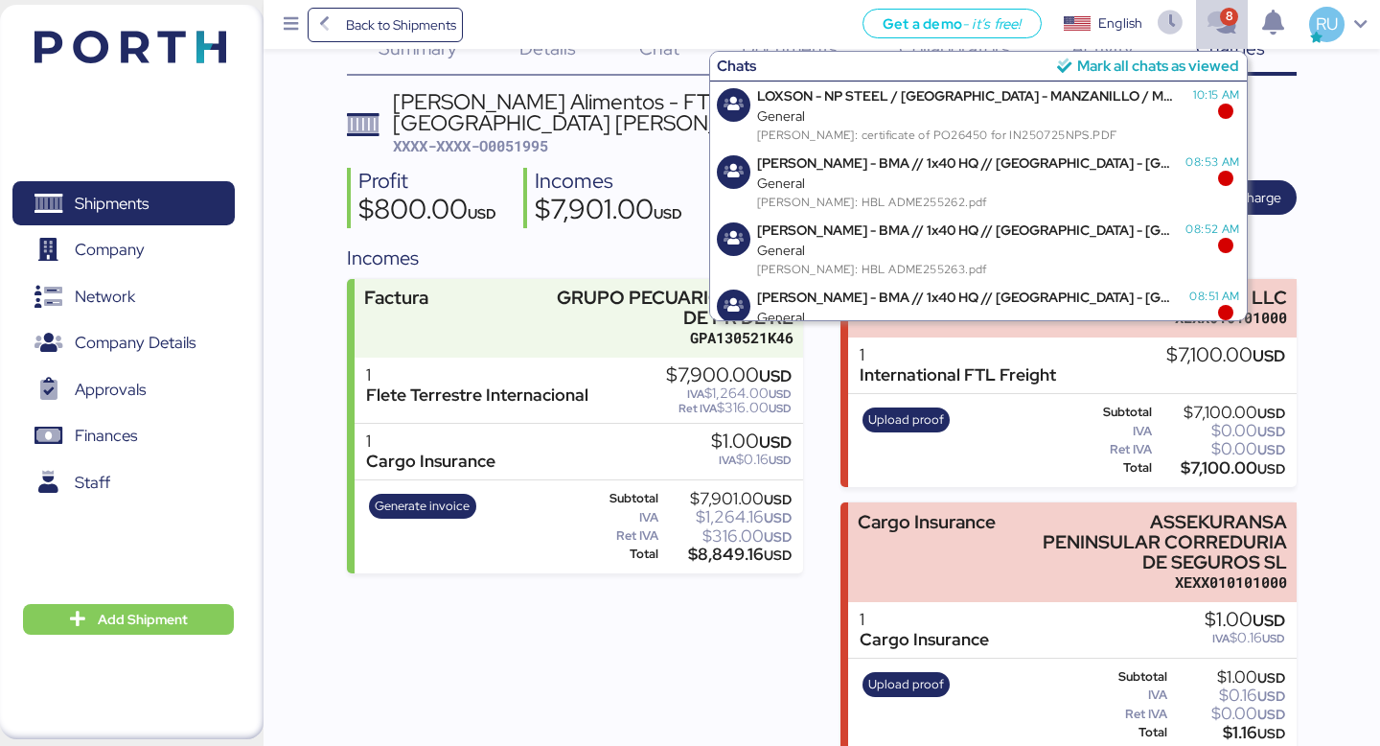
click at [1159, 74] on div "Mark all chats as viewed" at bounding box center [1158, 66] width 162 height 22
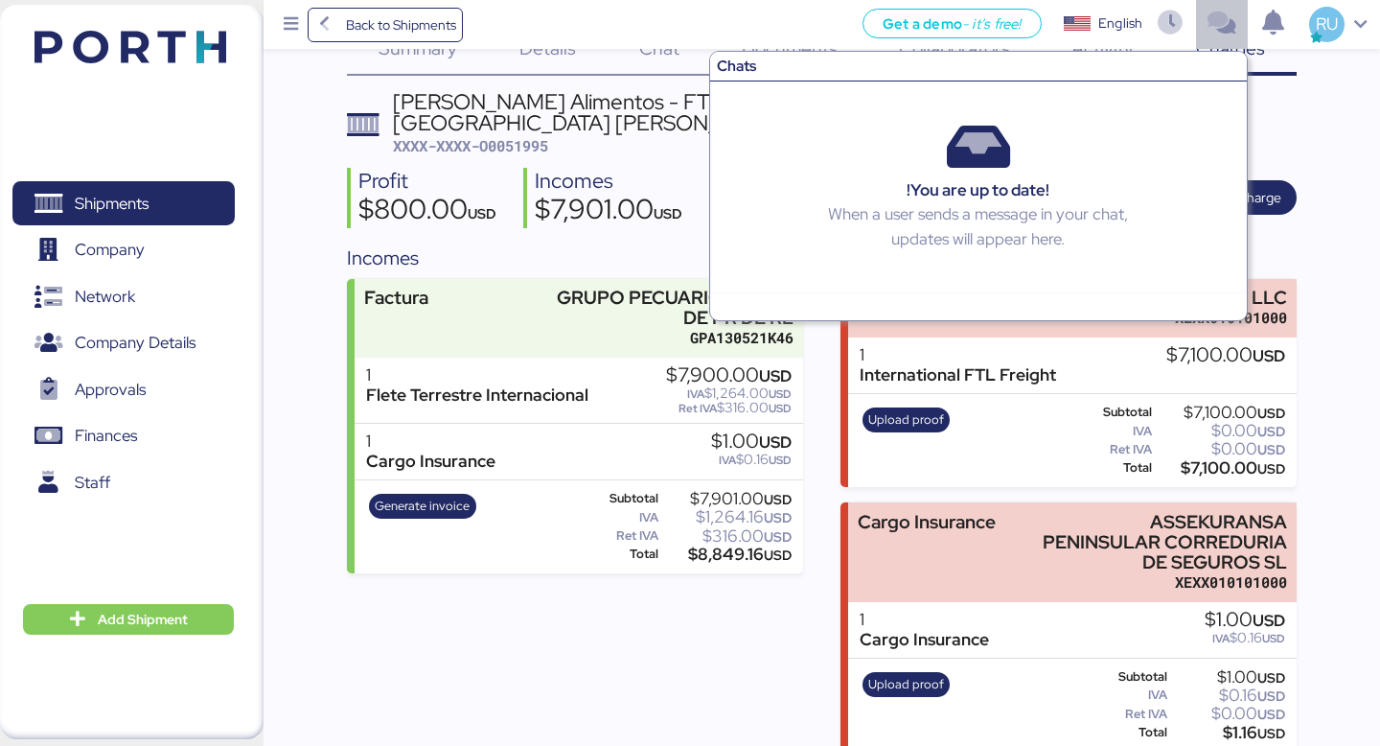
click at [1215, 35] on icon "button" at bounding box center [1222, 24] width 32 height 25
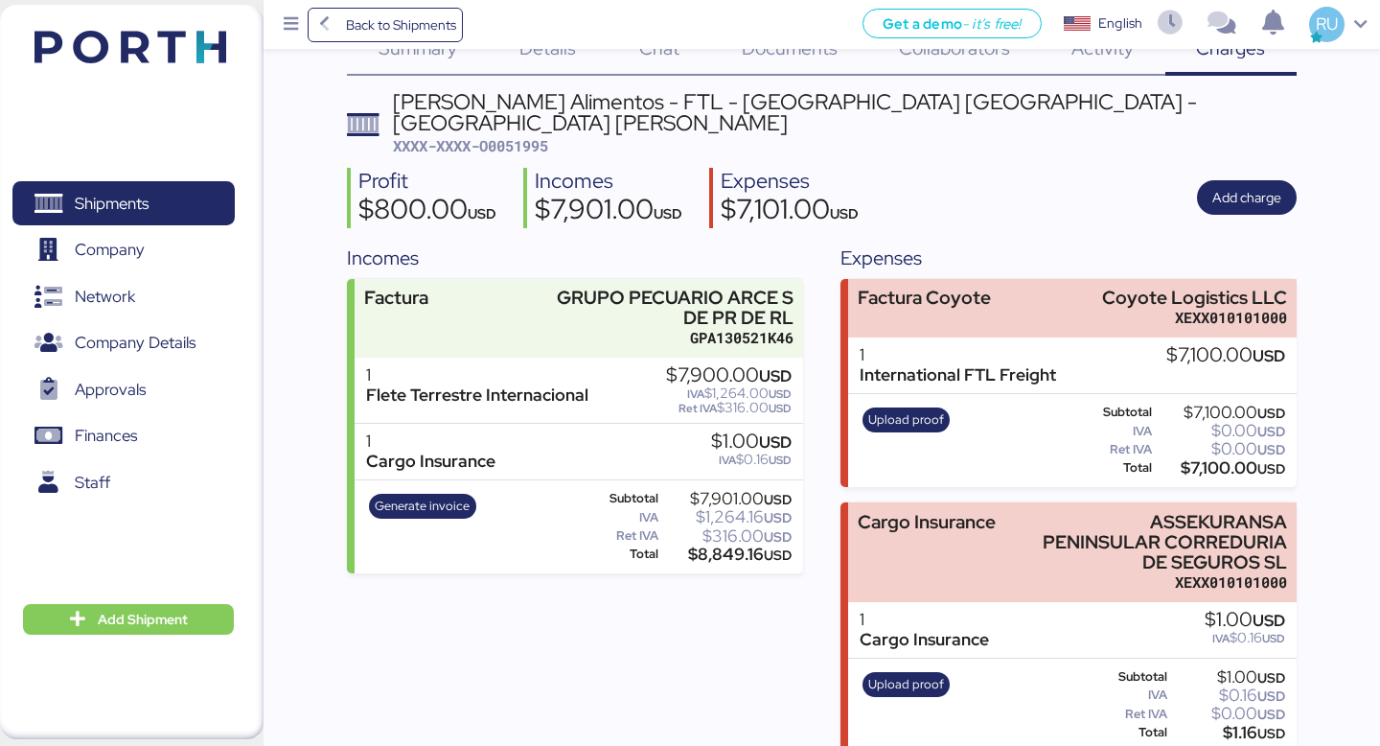
click at [1136, 116] on header "[PERSON_NAME] Alimentos - FTL - [GEOGRAPHIC_DATA] [GEOGRAPHIC_DATA] - [GEOGRAPH…" at bounding box center [821, 124] width 949 height 66
click at [102, 50] on img at bounding box center [131, 47] width 192 height 33
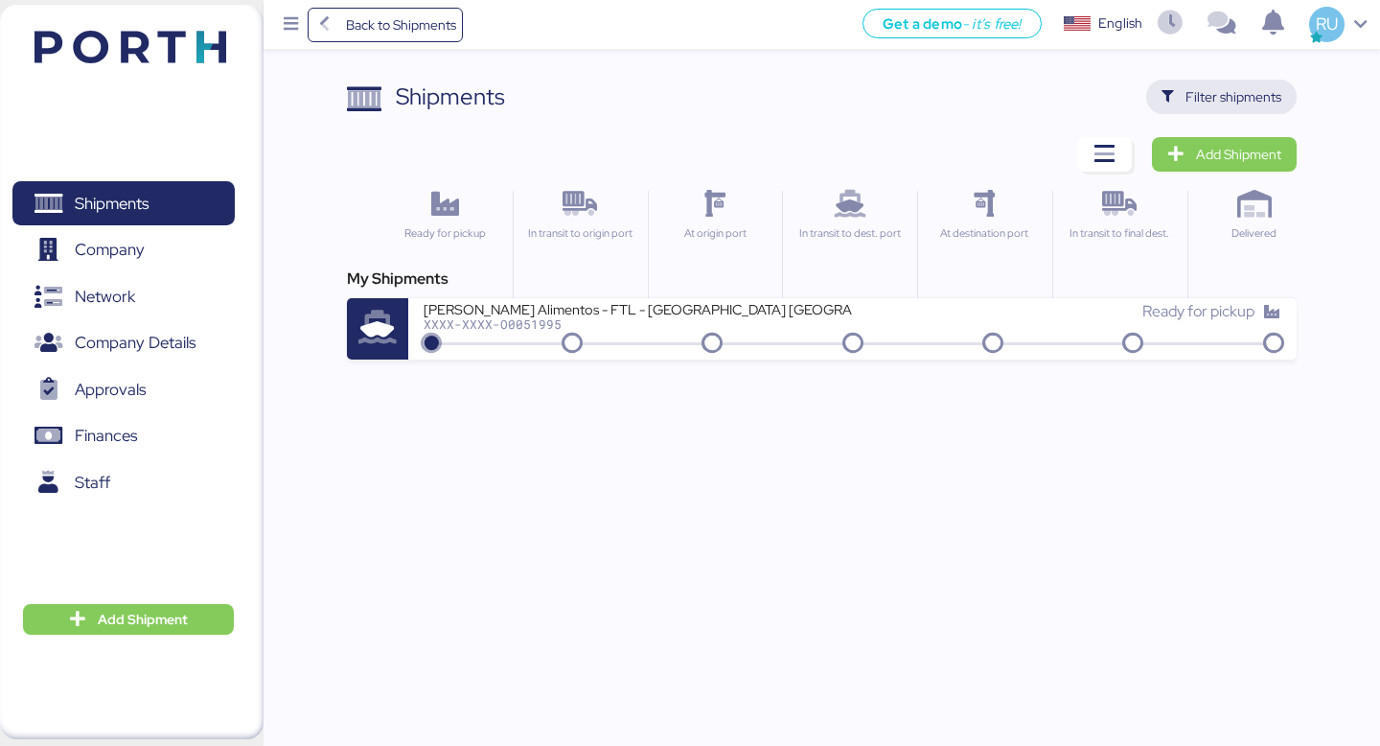
click at [1213, 85] on span "Filter shipments" at bounding box center [1234, 96] width 96 height 23
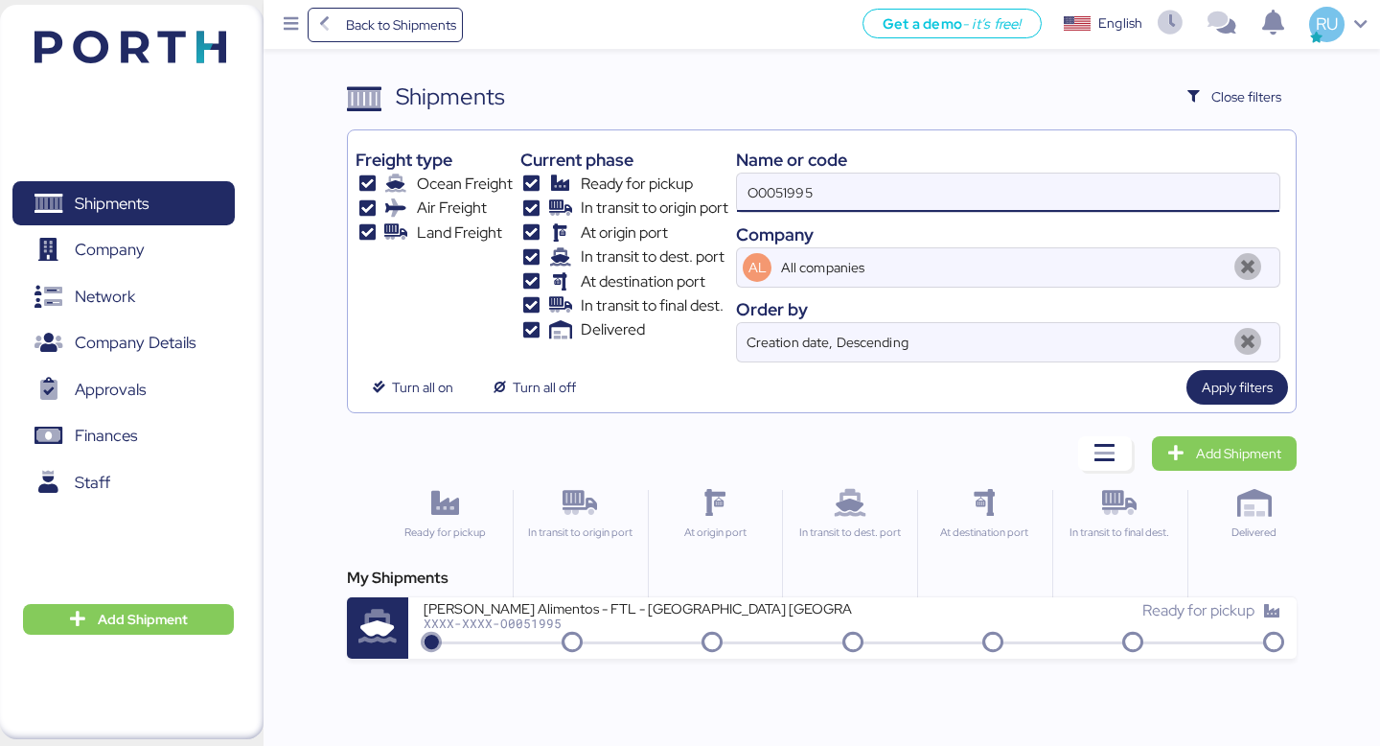
click at [827, 174] on input "O0051995" at bounding box center [1008, 193] width 543 height 38
paste input "O0051939"
type input "O0051939"
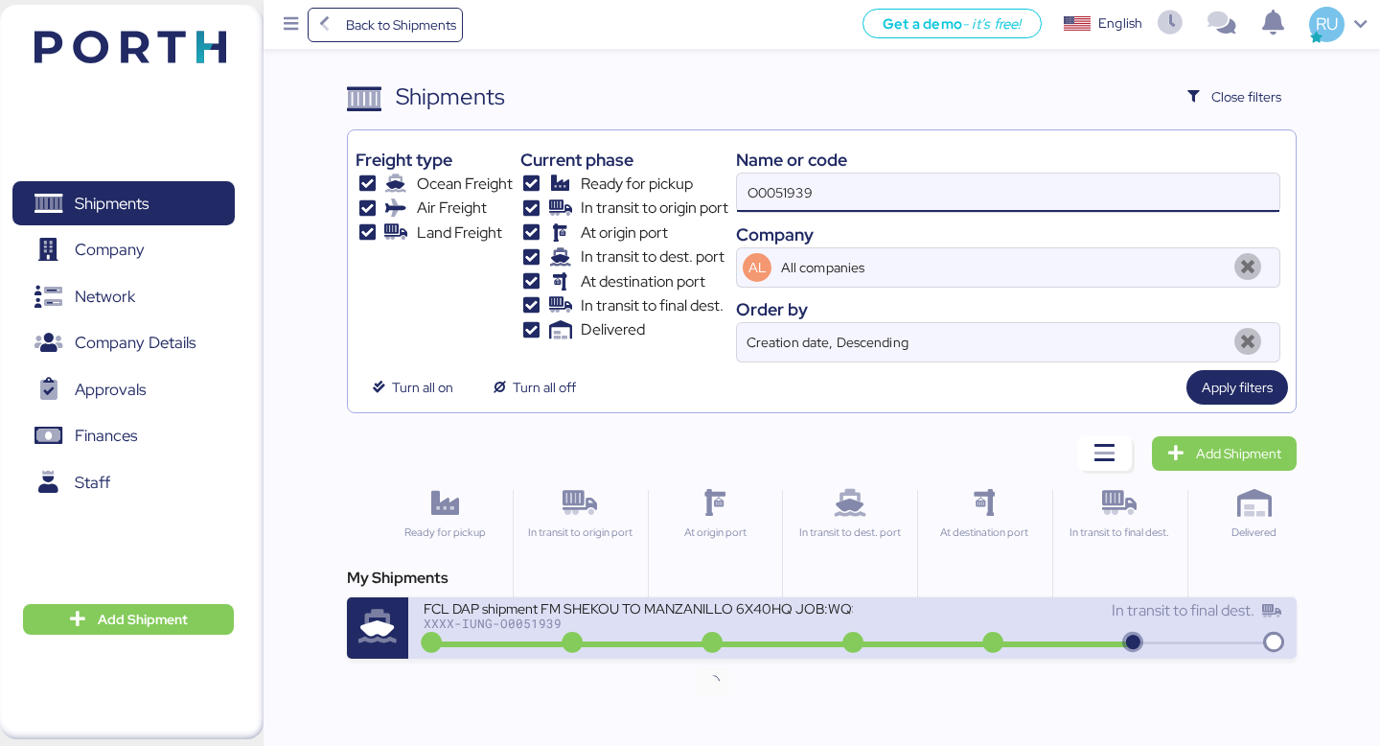
click at [707, 618] on div "XXXX-IUNG-O0051939" at bounding box center [638, 622] width 429 height 13
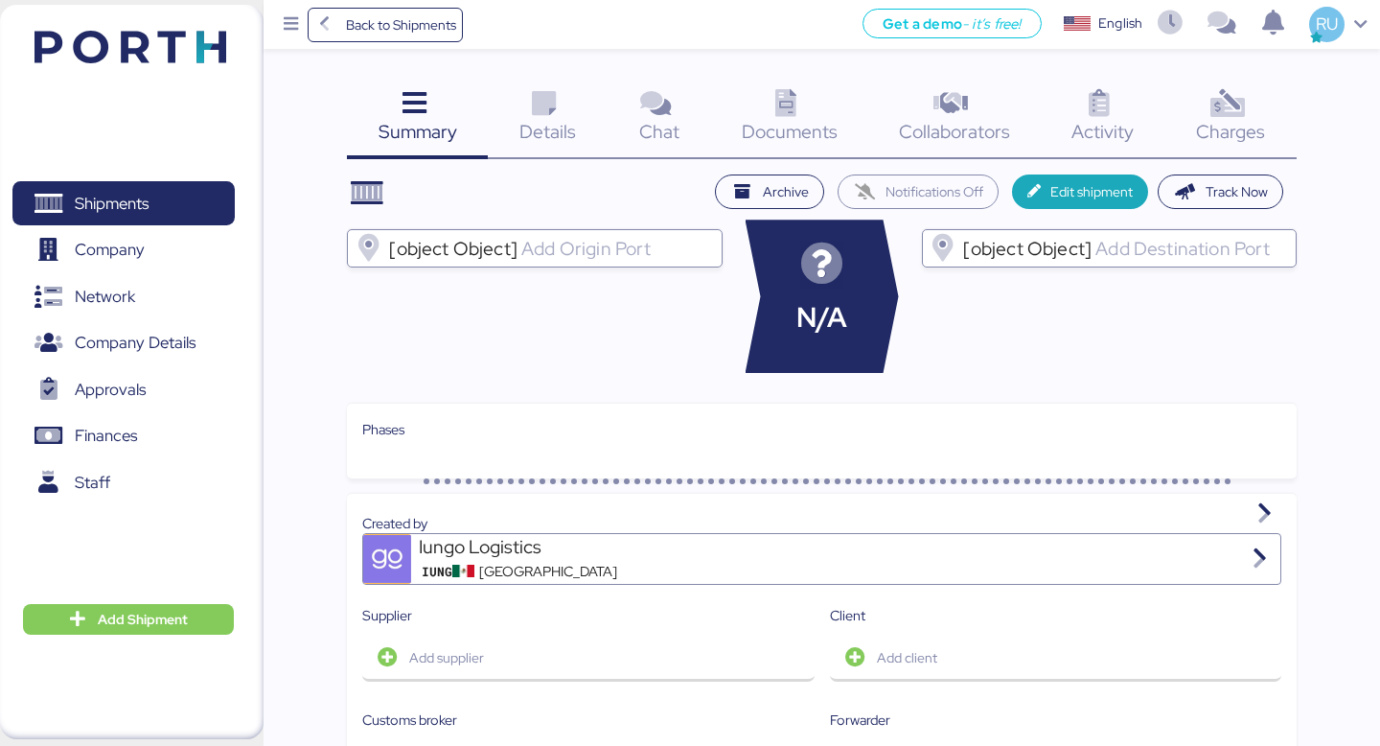
click at [1275, 122] on div "Charges 0" at bounding box center [1231, 120] width 131 height 80
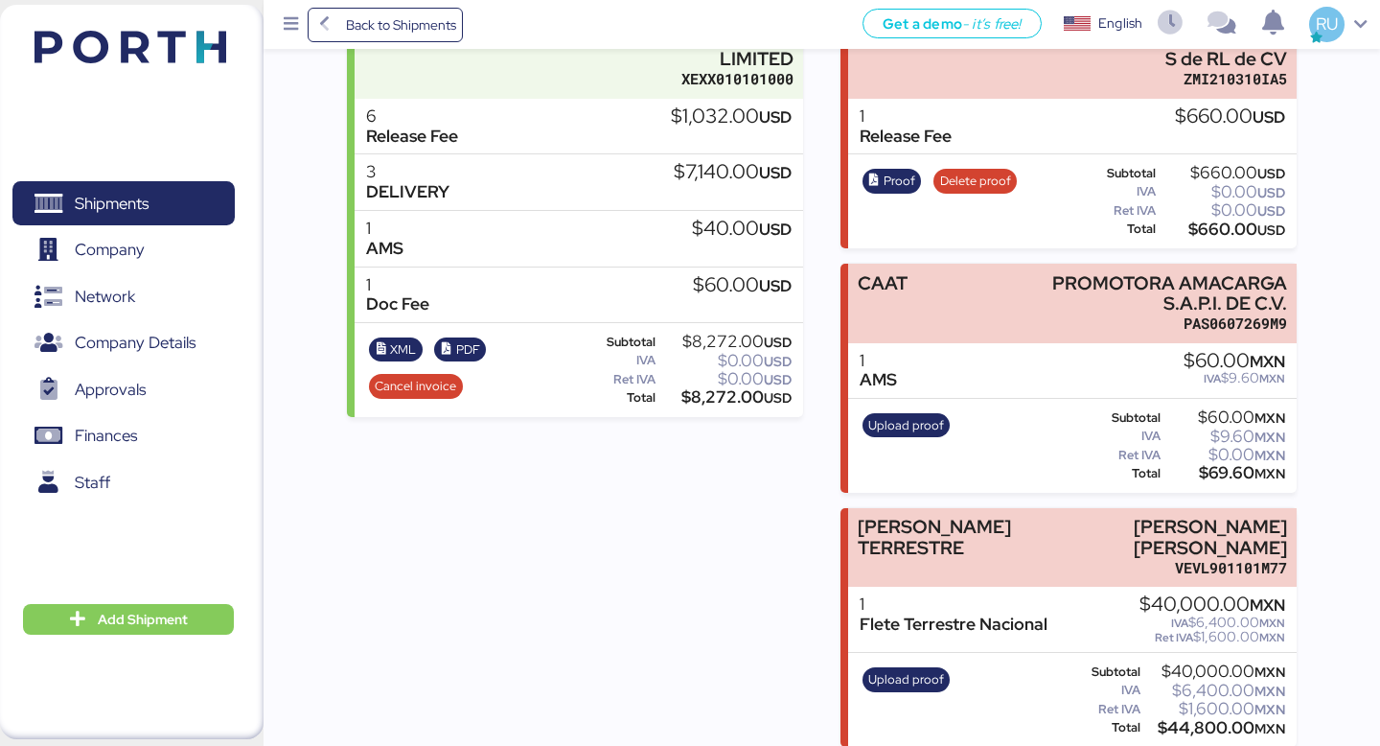
scroll to position [359, 0]
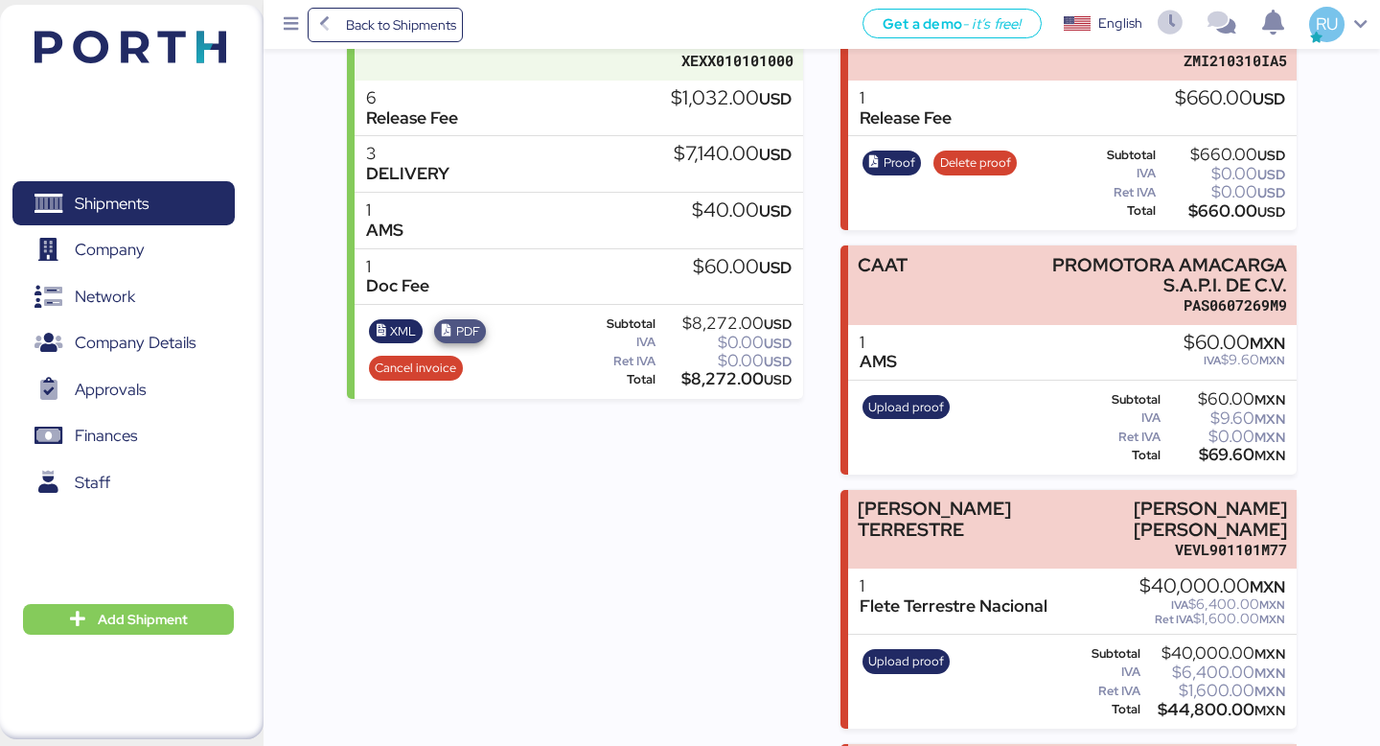
click at [451, 336] on icon "button" at bounding box center [447, 331] width 12 height 12
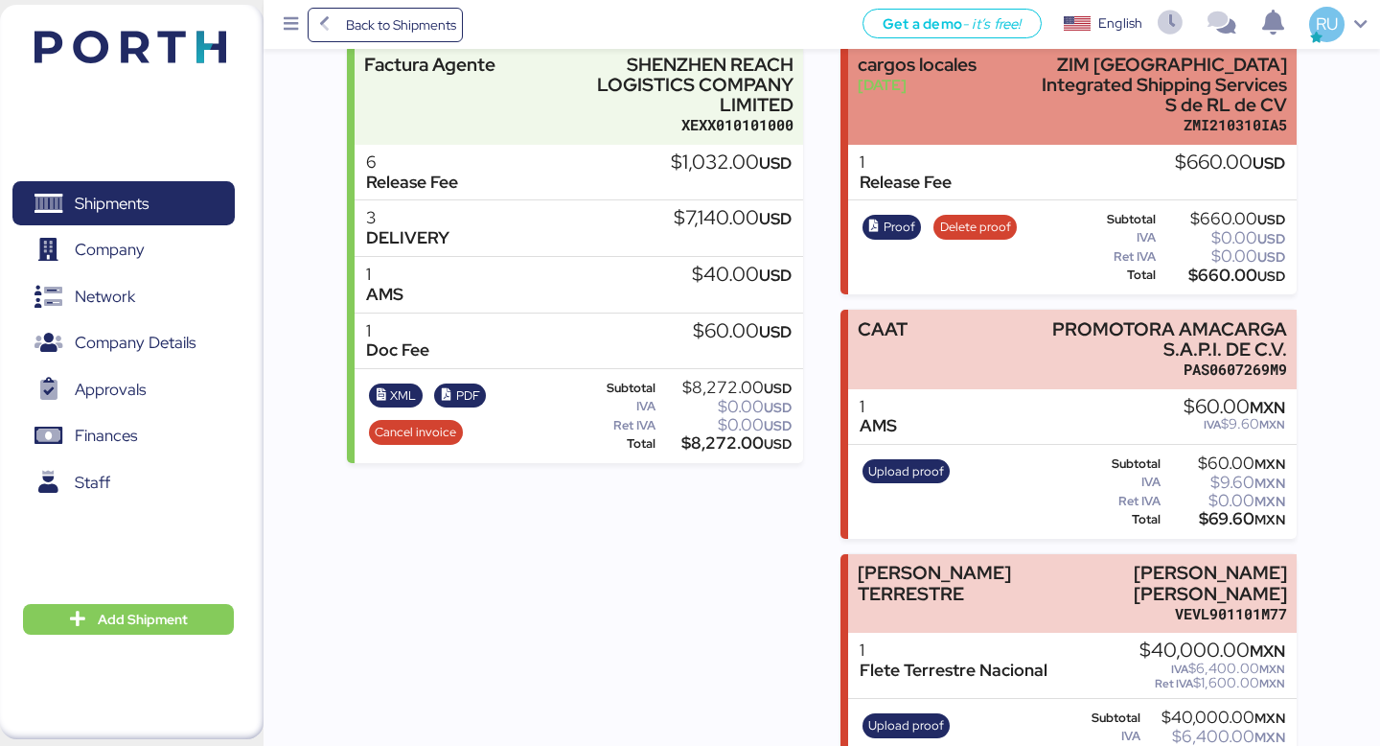
scroll to position [317, 0]
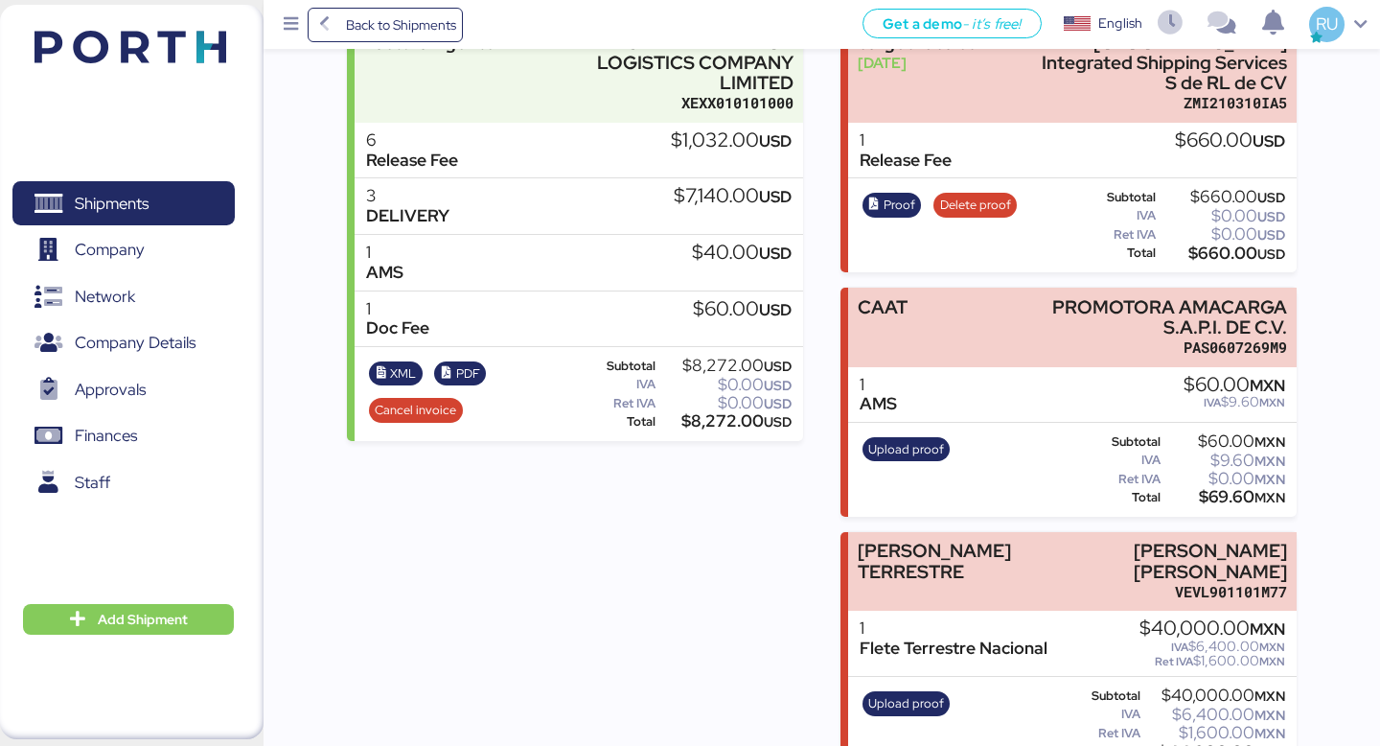
click at [153, 32] on img at bounding box center [131, 47] width 192 height 33
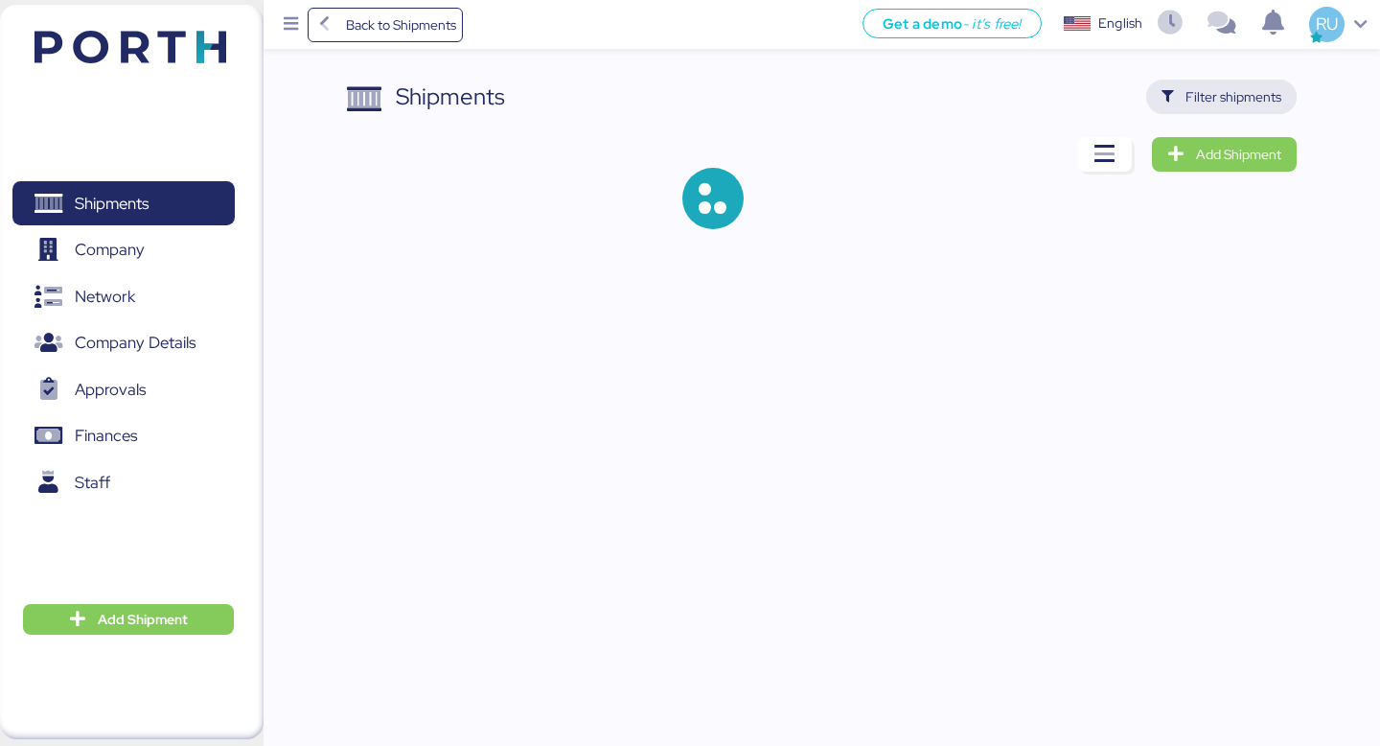
click at [1242, 102] on span "Filter shipments" at bounding box center [1234, 96] width 96 height 23
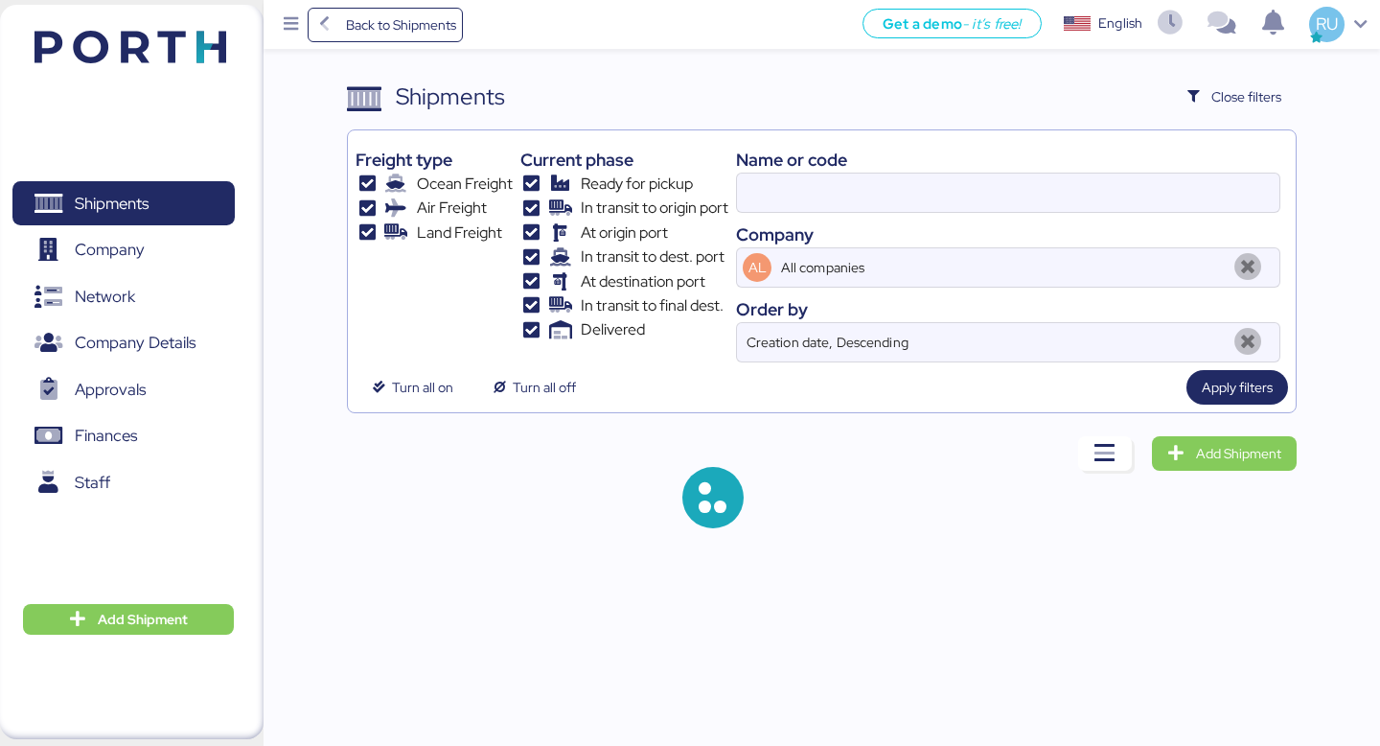
click at [847, 171] on div "Name or code" at bounding box center [1008, 160] width 544 height 26
click at [851, 188] on input at bounding box center [1008, 193] width 543 height 38
paste input "O0051863"
type input "O0051863"
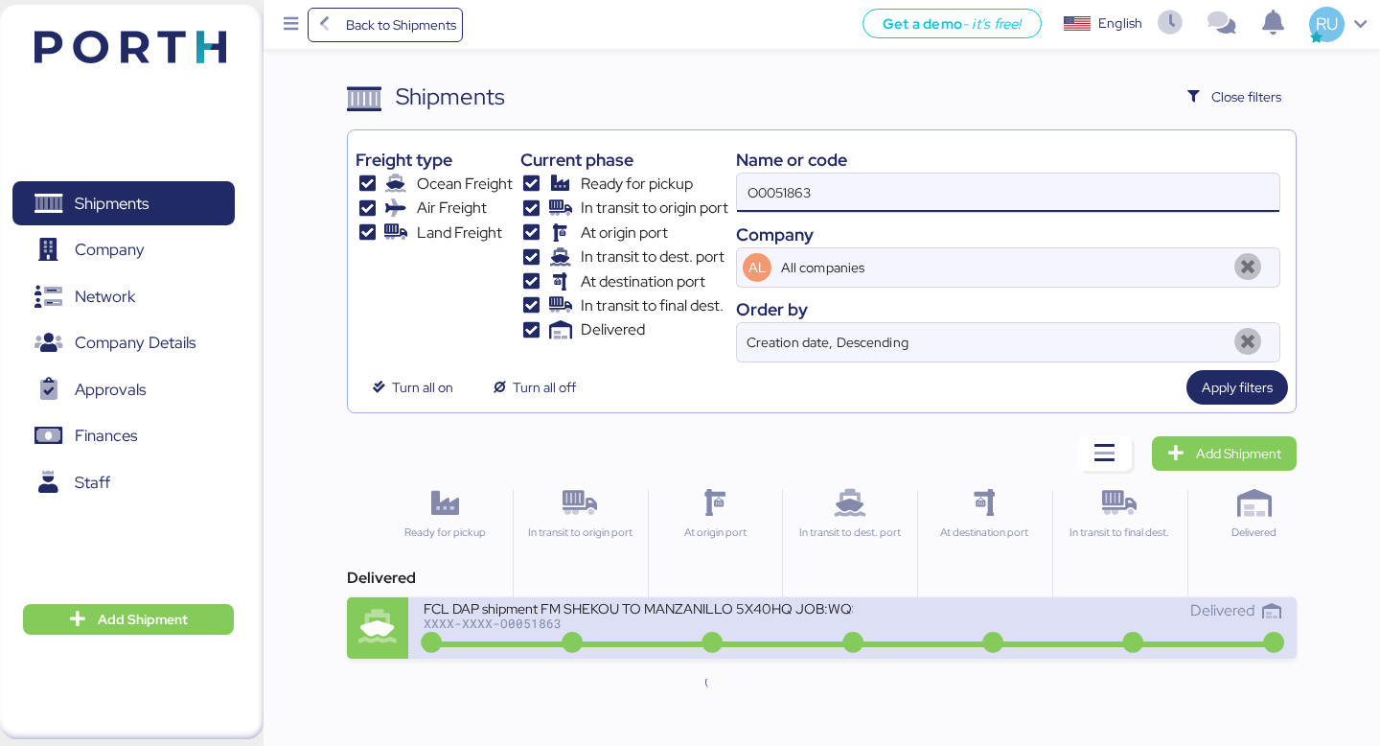
click at [706, 630] on div "FCL DAP shipment FM SHEKOU TO MANZANILLO 5X40HQ JOB:WQSE2506X35 XXXX-XXXX-O0051…" at bounding box center [638, 619] width 429 height 41
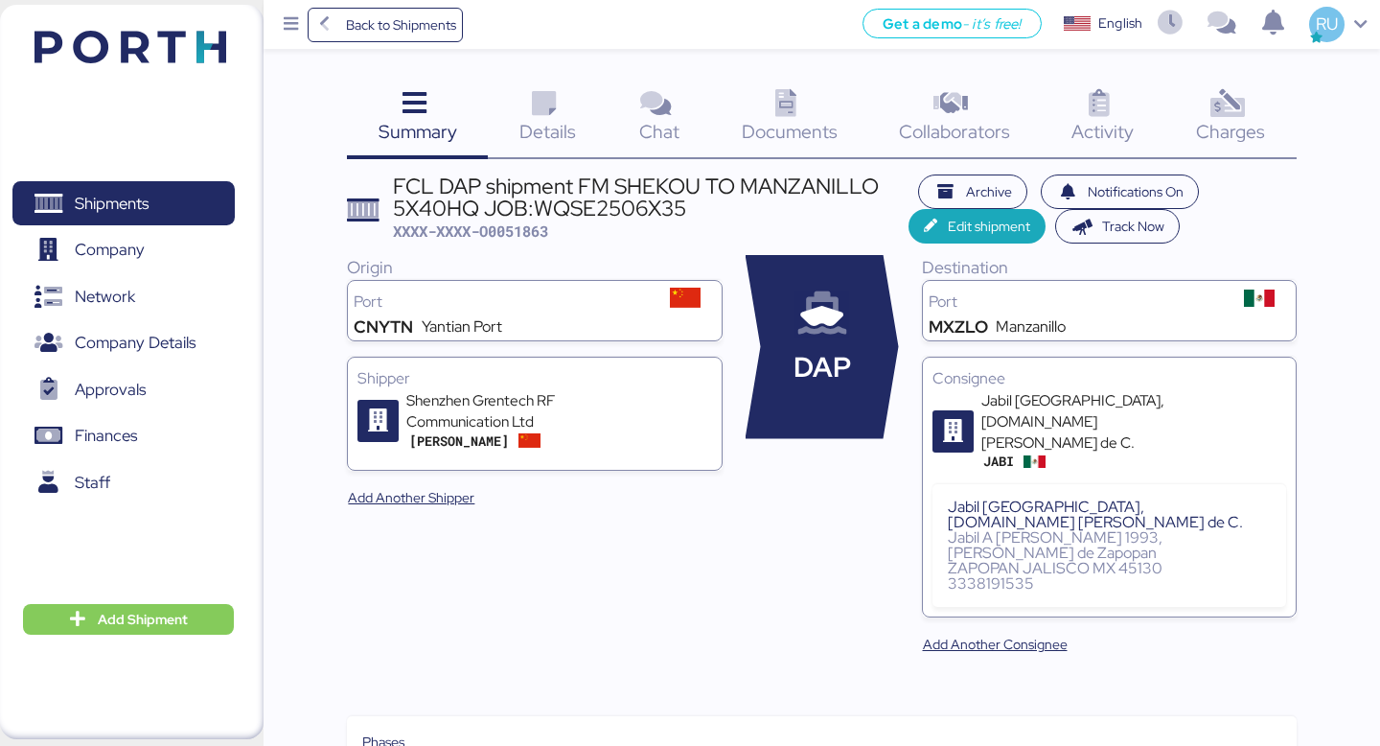
click at [1240, 122] on span "Charges" at bounding box center [1230, 131] width 69 height 25
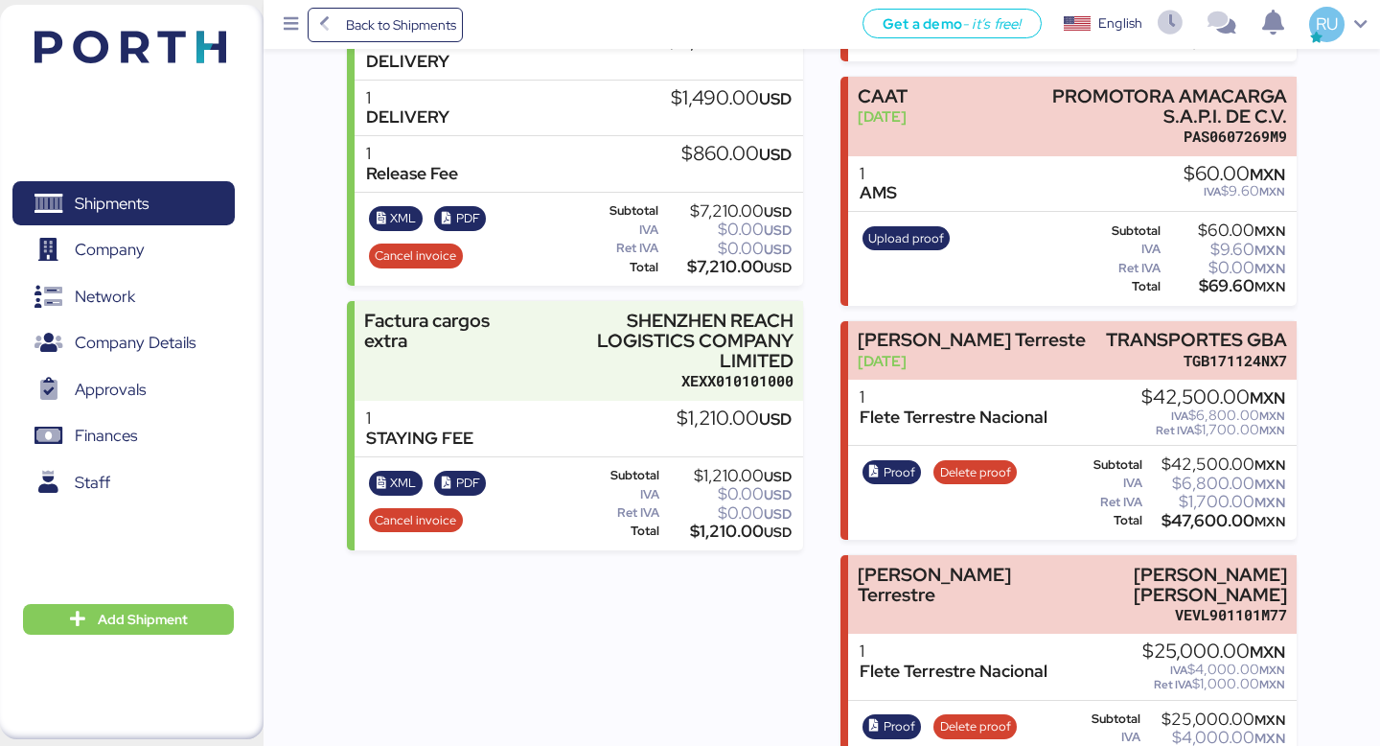
scroll to position [536, 0]
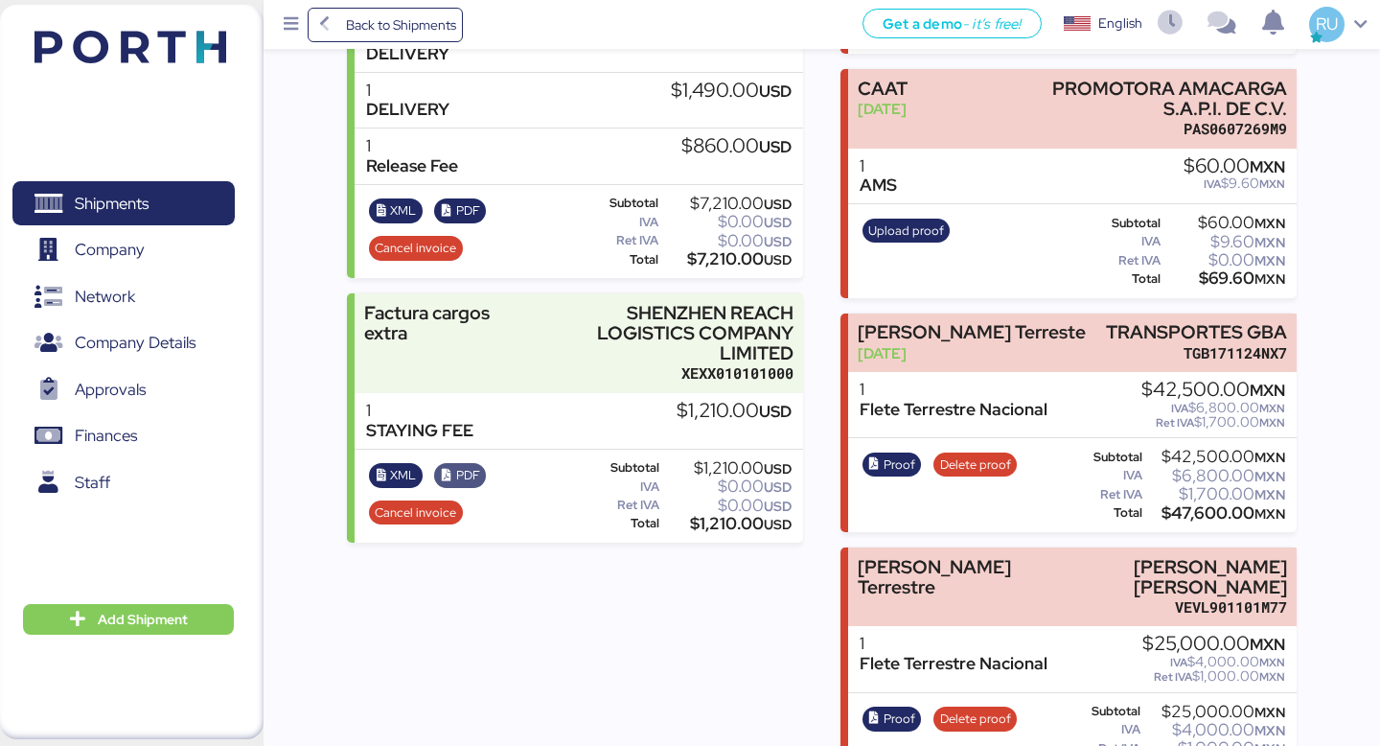
click at [452, 484] on span "PDF" at bounding box center [460, 475] width 39 height 21
click at [475, 474] on span "PDF" at bounding box center [468, 475] width 24 height 21
click at [143, 54] on img at bounding box center [131, 47] width 192 height 33
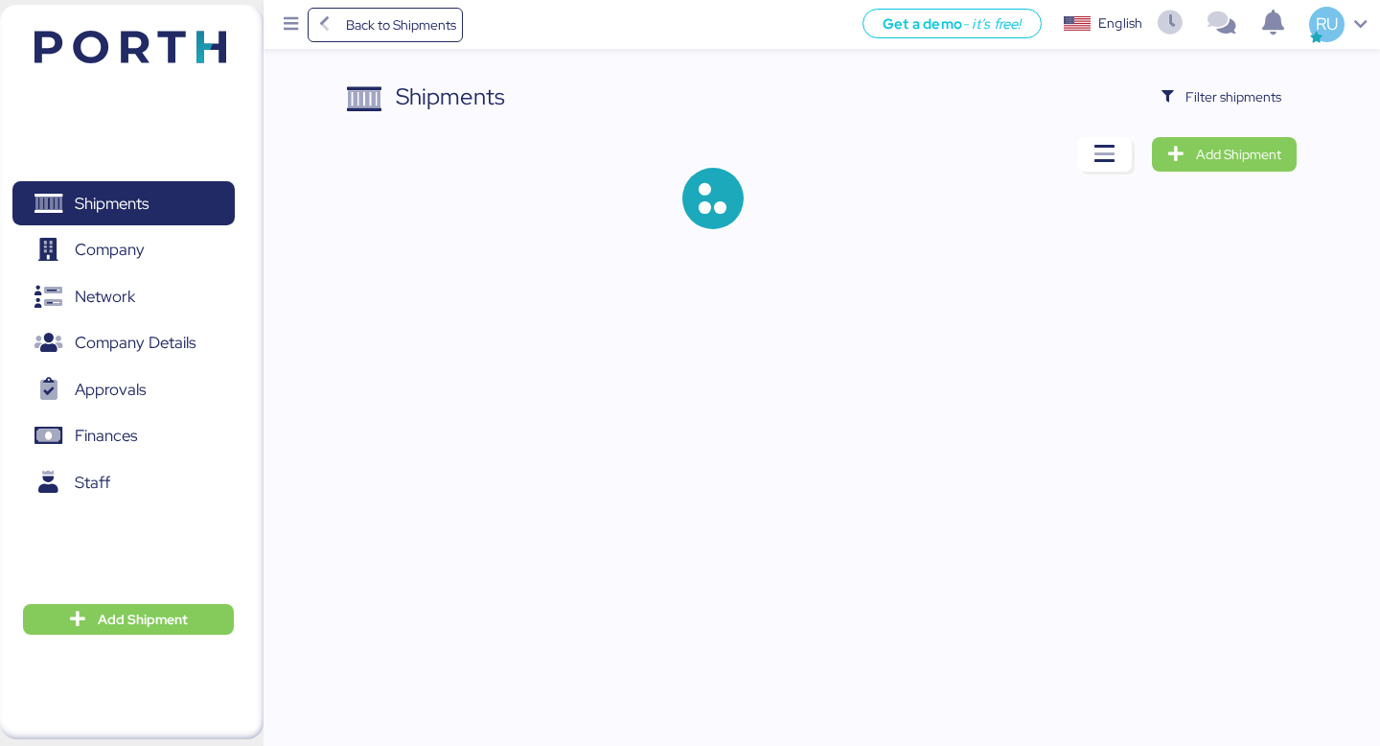
click at [1279, 114] on div "Shipments Filter shipments Add Shipment" at bounding box center [821, 170] width 949 height 180
click at [1256, 105] on span "Filter shipments" at bounding box center [1234, 96] width 96 height 23
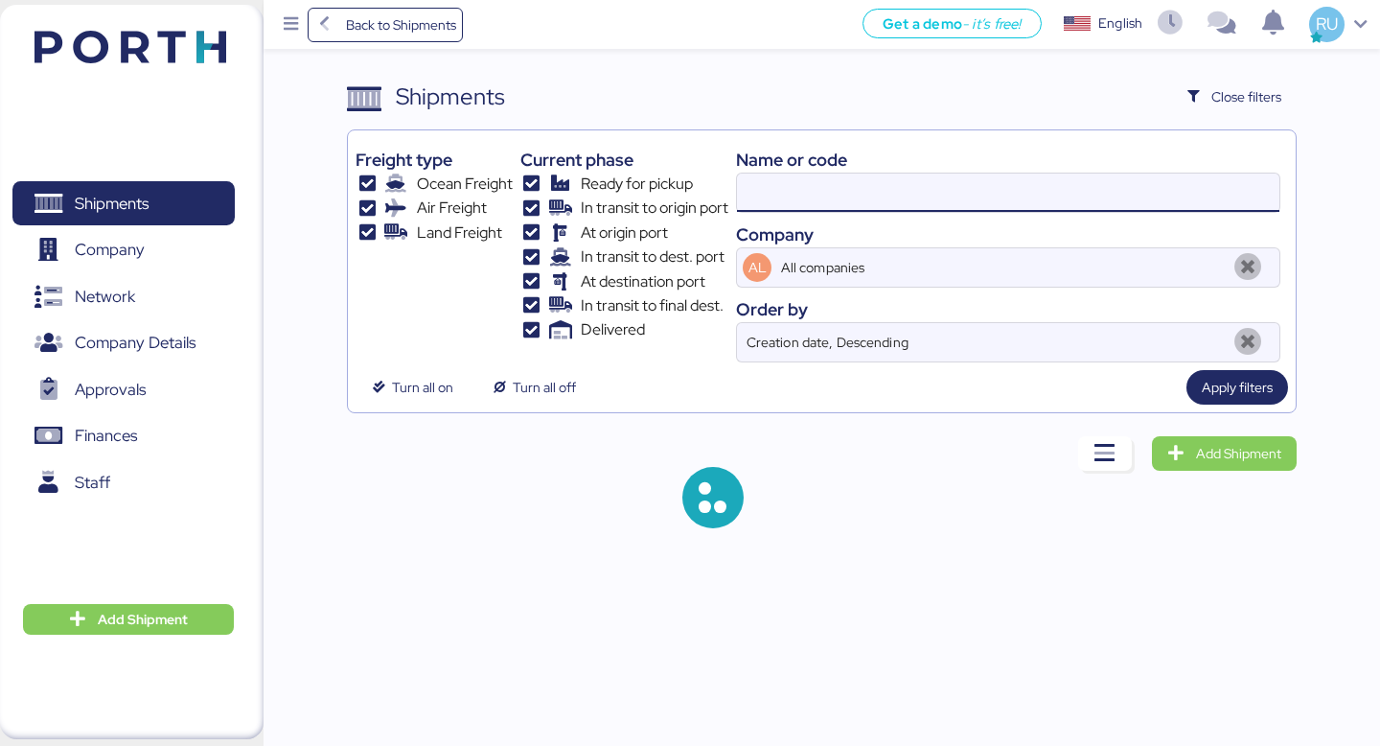
click at [862, 181] on input at bounding box center [1008, 193] width 543 height 38
paste input "O0051770"
type input "O0051770"
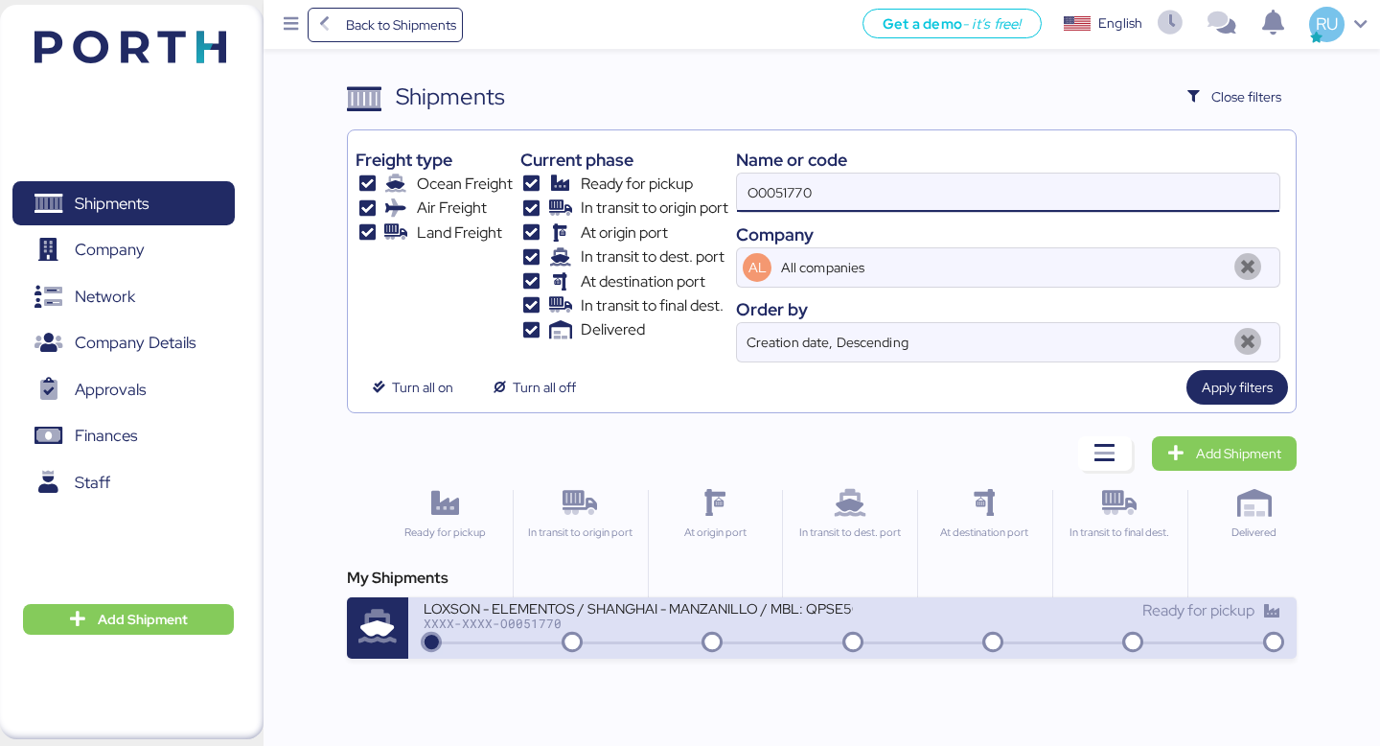
click at [723, 628] on div "XXXX-XXXX-O0051770" at bounding box center [638, 622] width 429 height 13
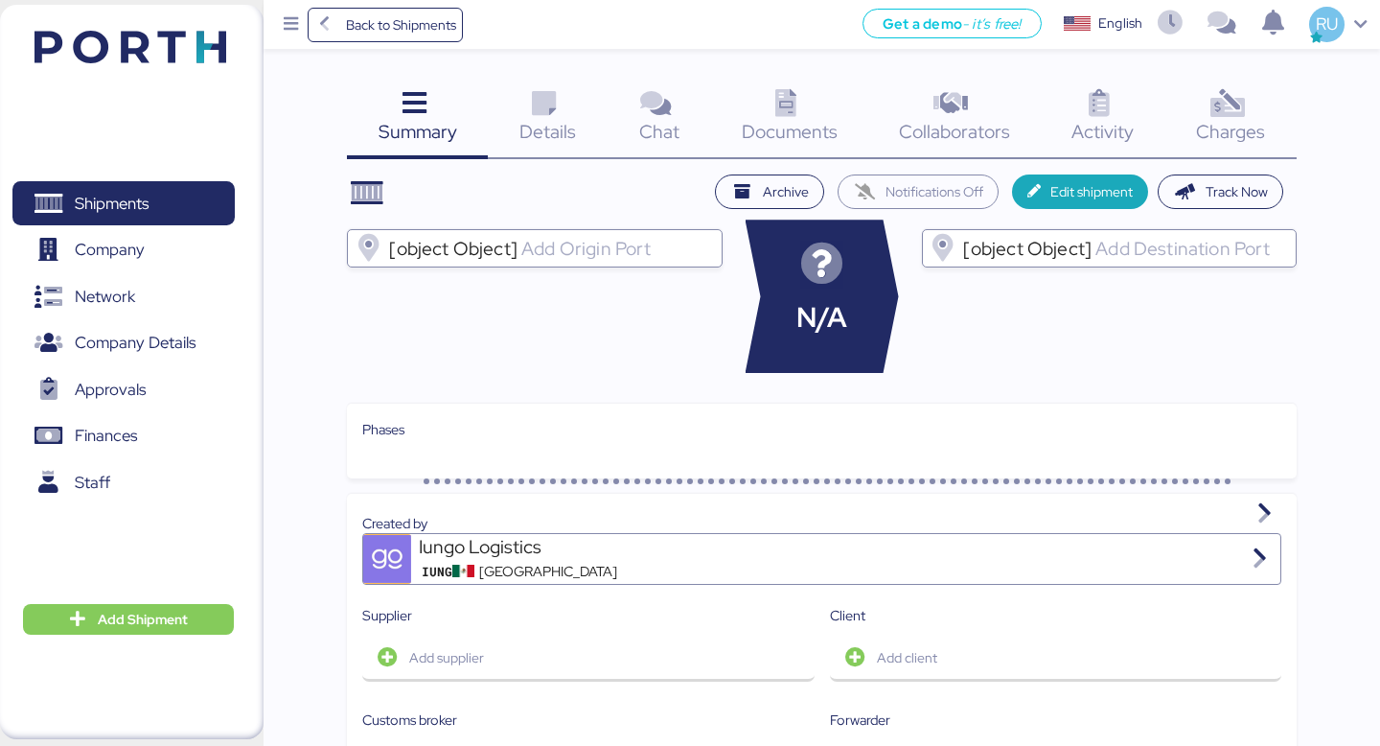
click at [1197, 129] on span "Charges" at bounding box center [1230, 131] width 69 height 25
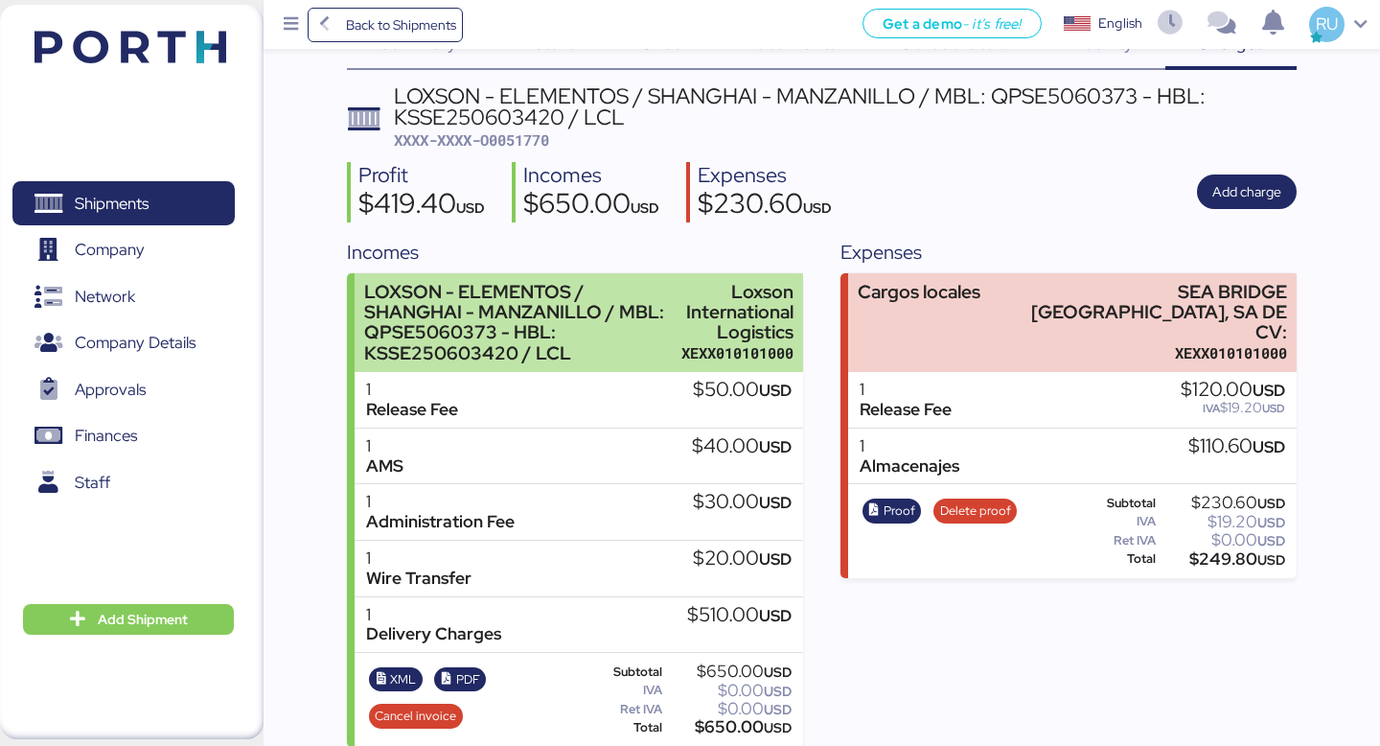
scroll to position [105, 0]
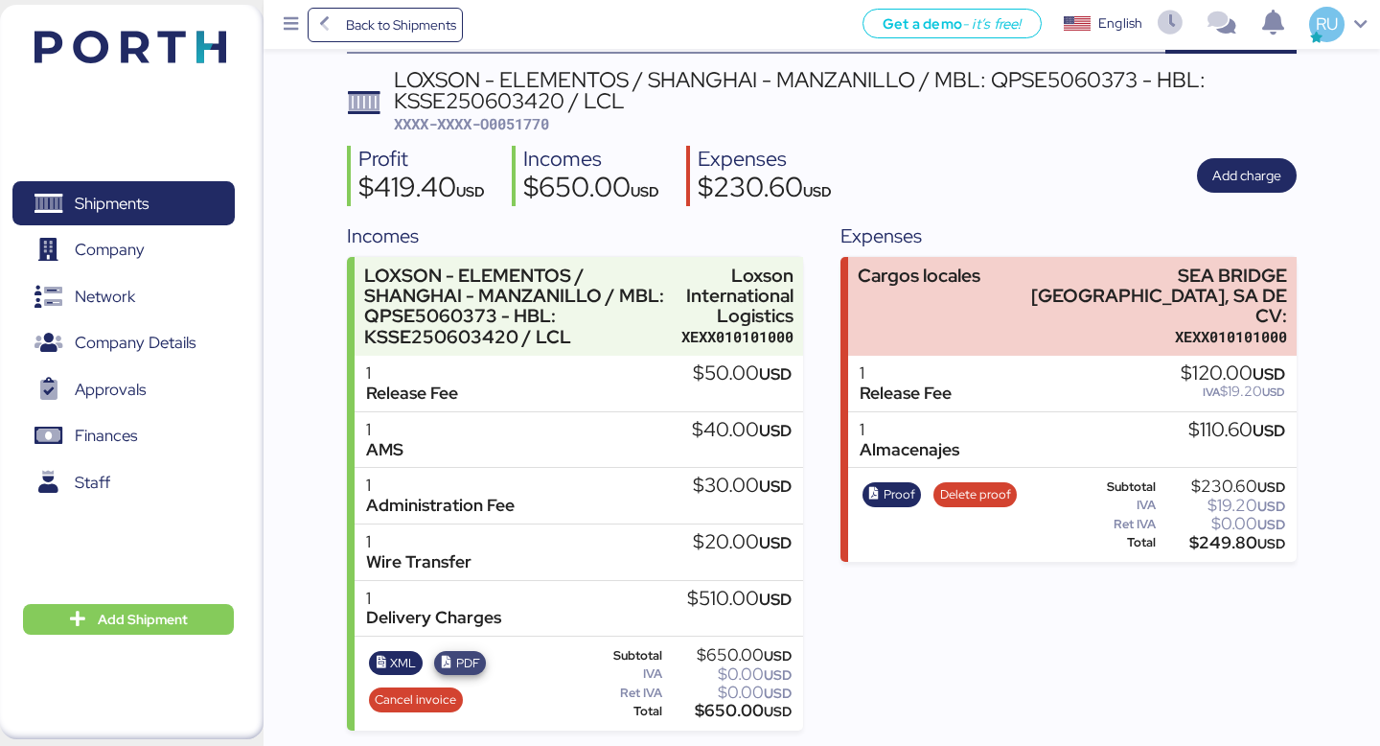
click at [466, 662] on span "PDF" at bounding box center [468, 663] width 24 height 21
